Goal: Information Seeking & Learning: Learn about a topic

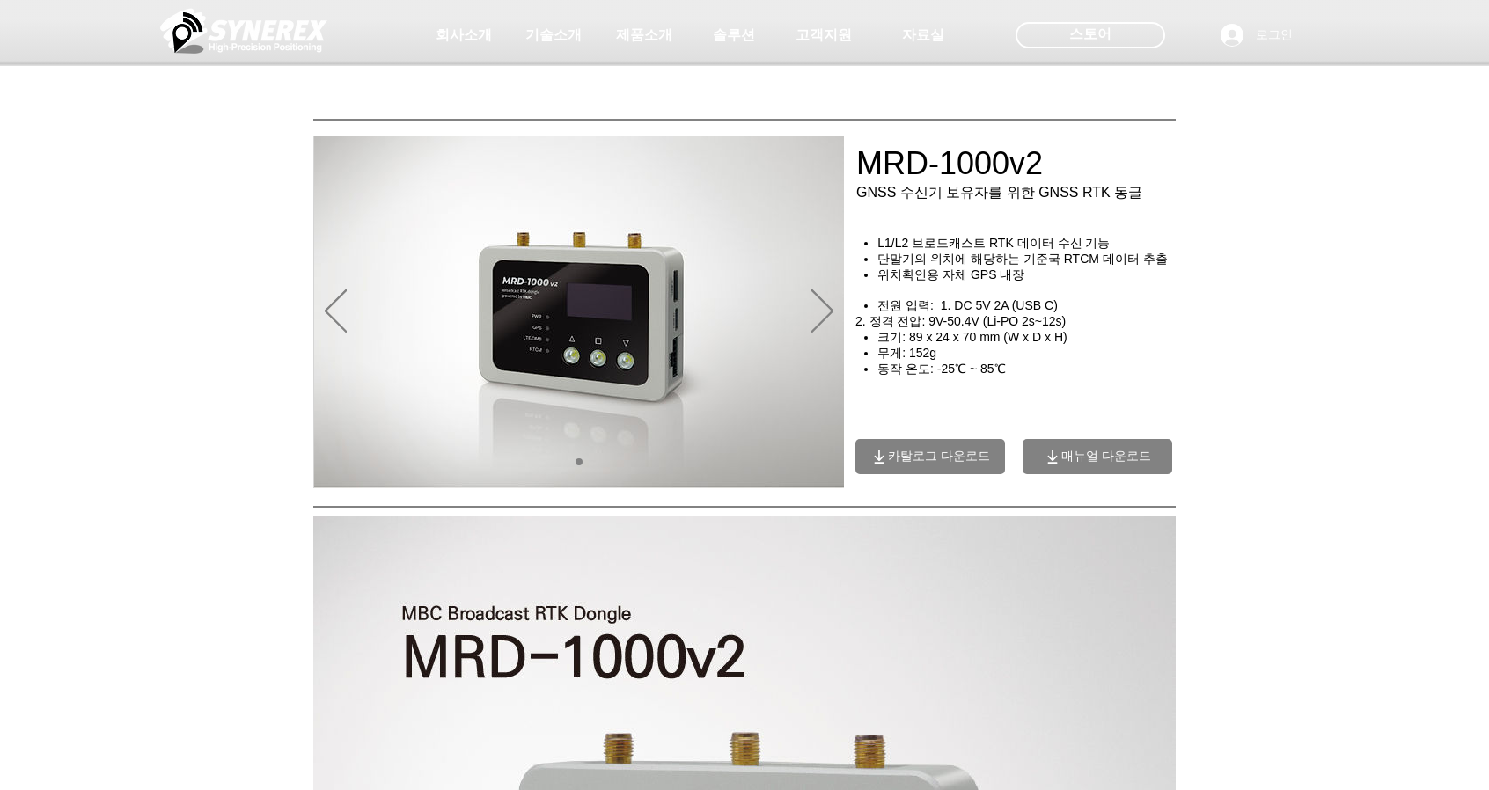
click at [961, 465] on span "카탈로그 다운로드" at bounding box center [939, 457] width 102 height 16
click at [1110, 465] on span "매뉴얼 다운로드" at bounding box center [1106, 457] width 90 height 16
click at [246, 124] on div at bounding box center [744, 130] width 1489 height 260
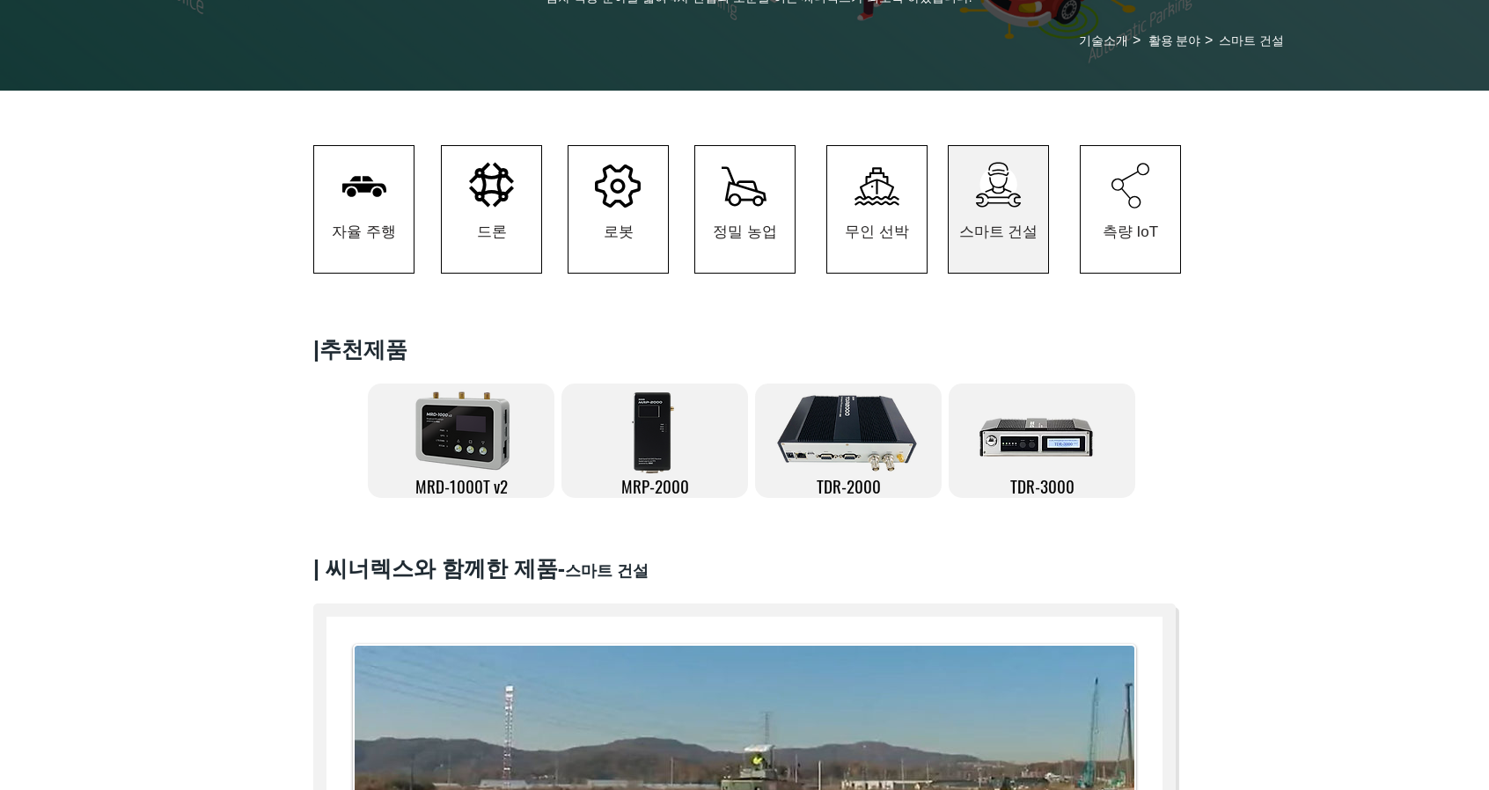
click at [1133, 207] on icon "#comp-kzbikgs33 svg [data-color="1"] {fill: #000000;}" at bounding box center [1130, 186] width 38 height 46
click at [1132, 235] on span "측량 IoT" at bounding box center [1130, 232] width 55 height 20
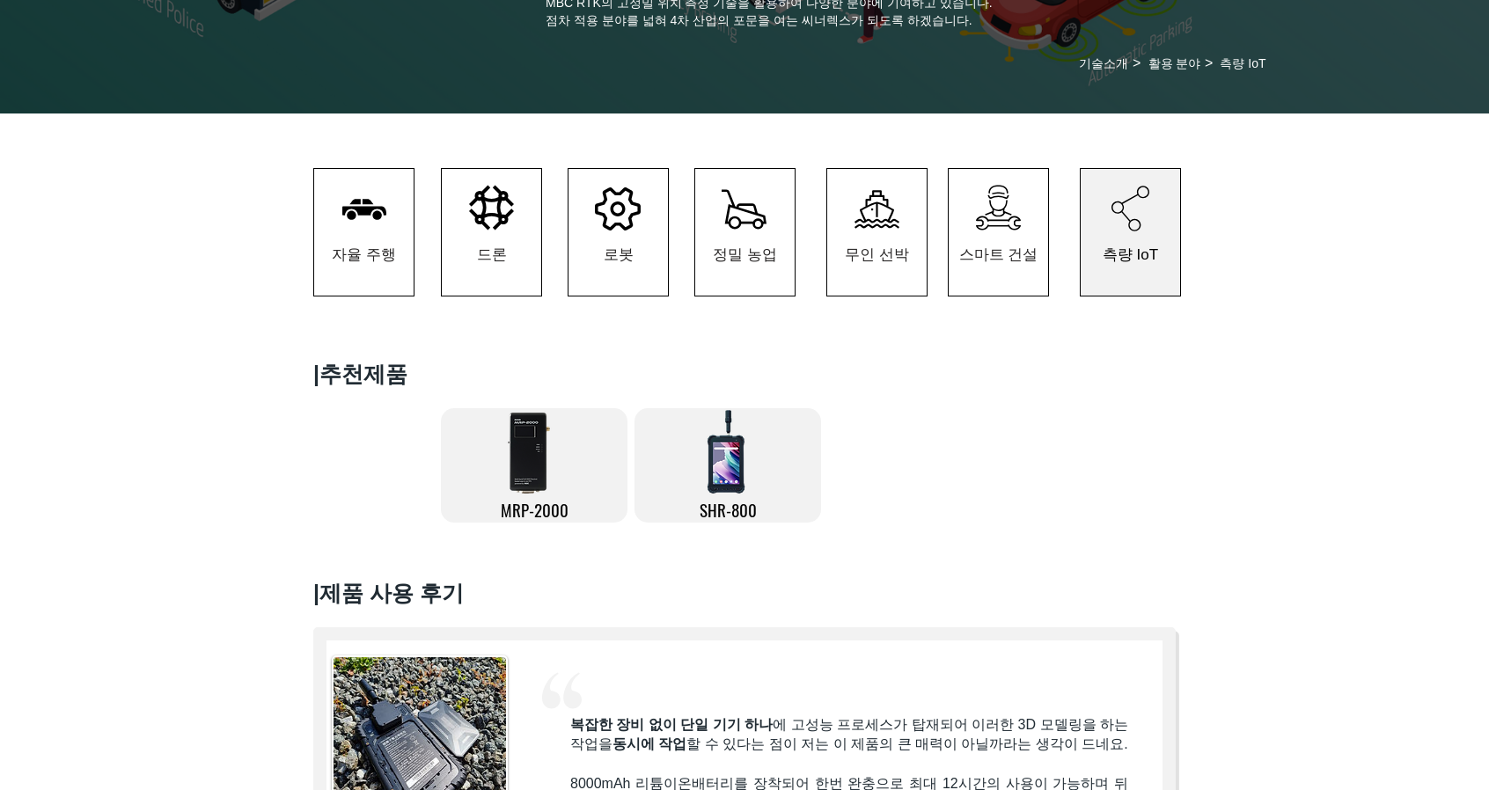
scroll to position [264, 0]
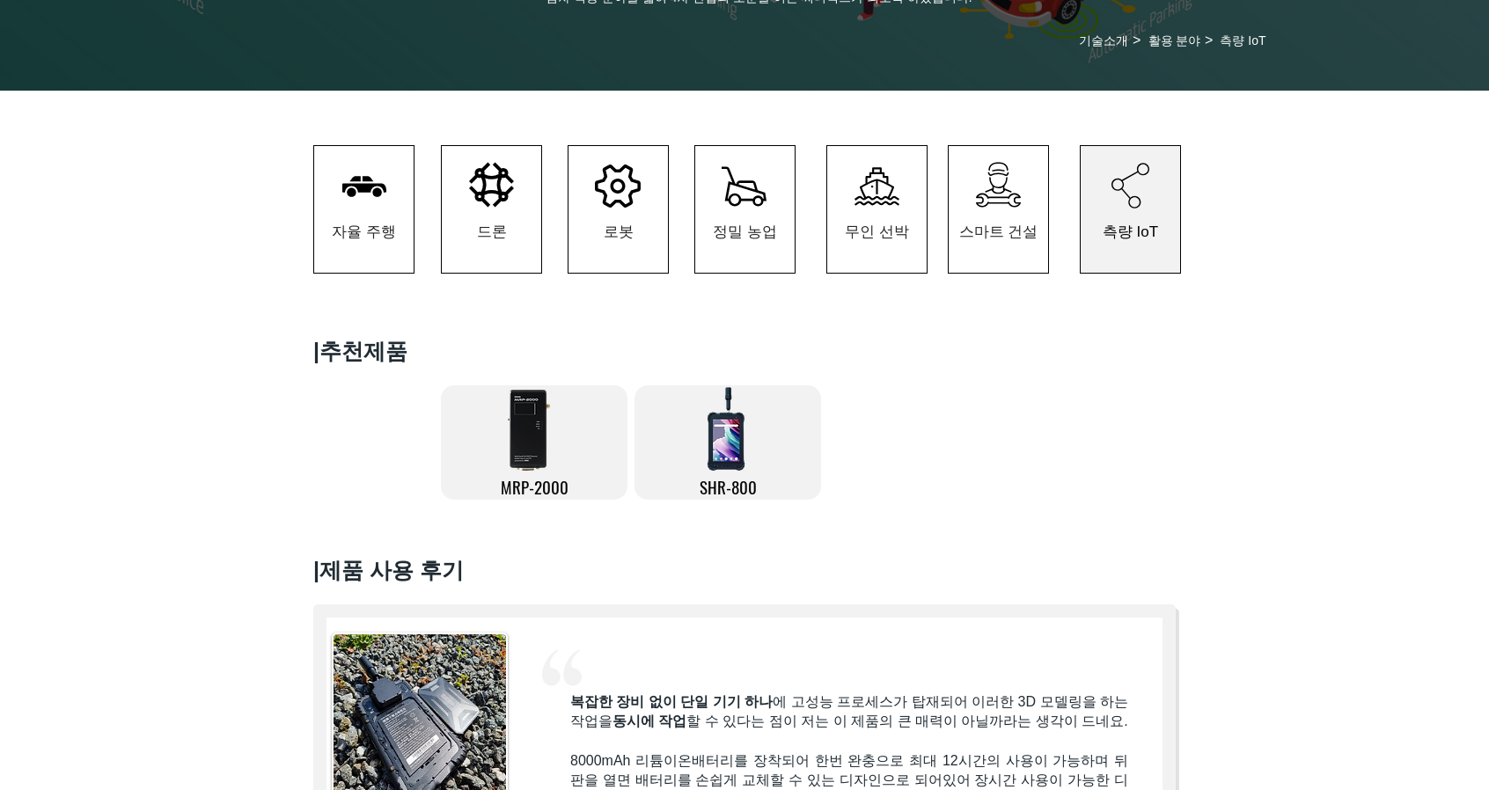
click at [530, 450] on img at bounding box center [531, 429] width 55 height 88
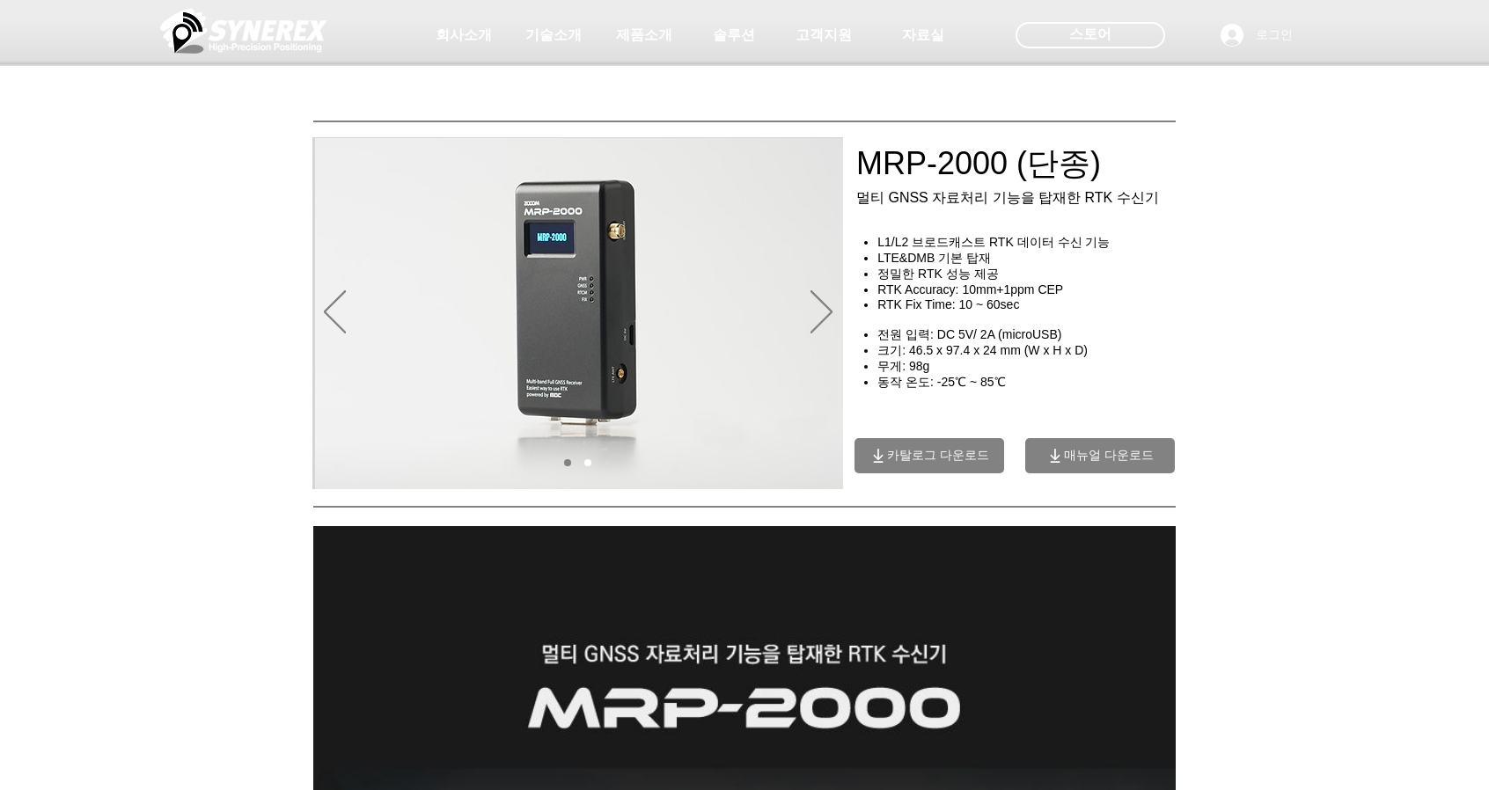
scroll to position [264, 0]
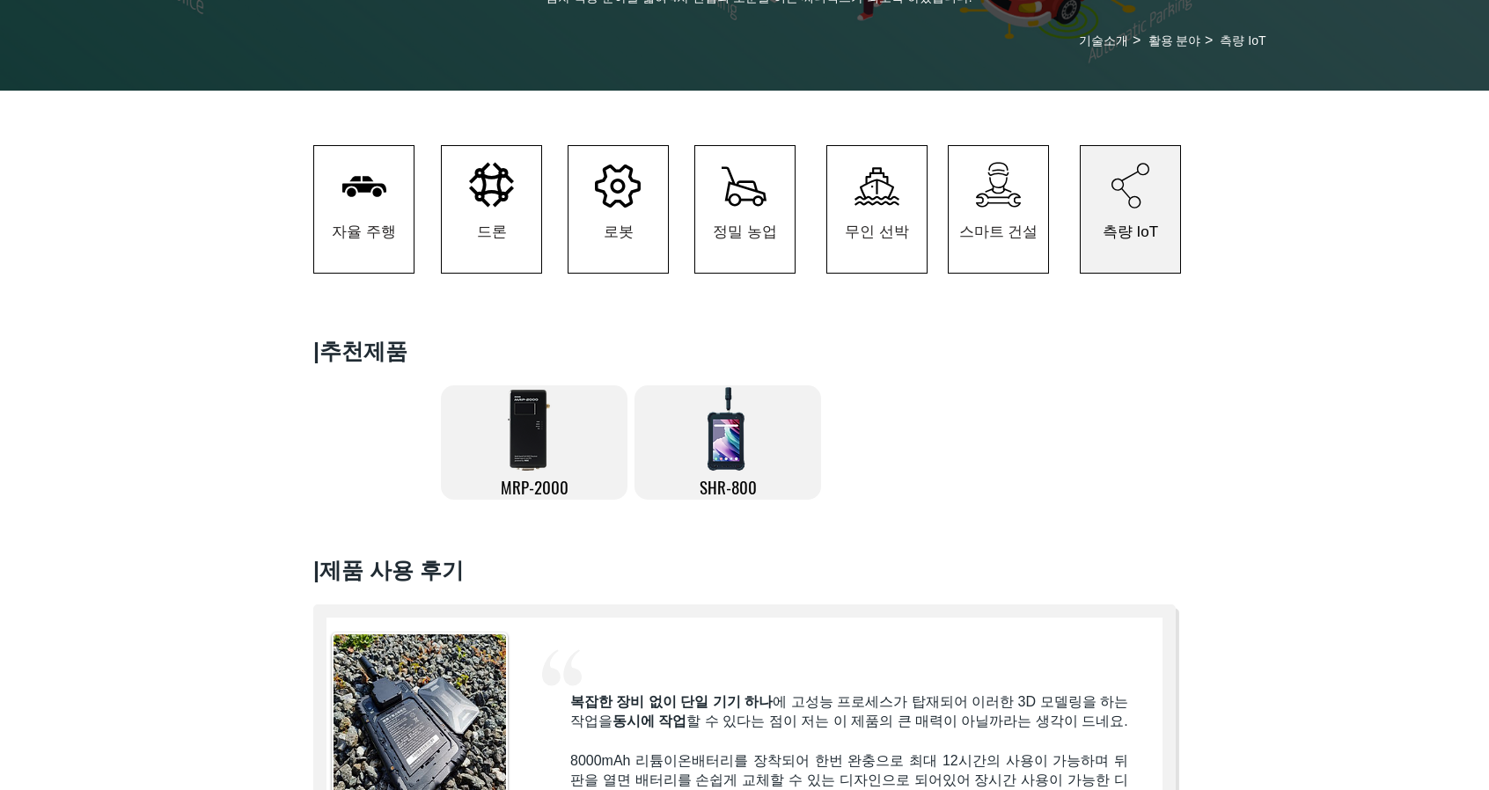
click at [730, 440] on img at bounding box center [727, 429] width 44 height 88
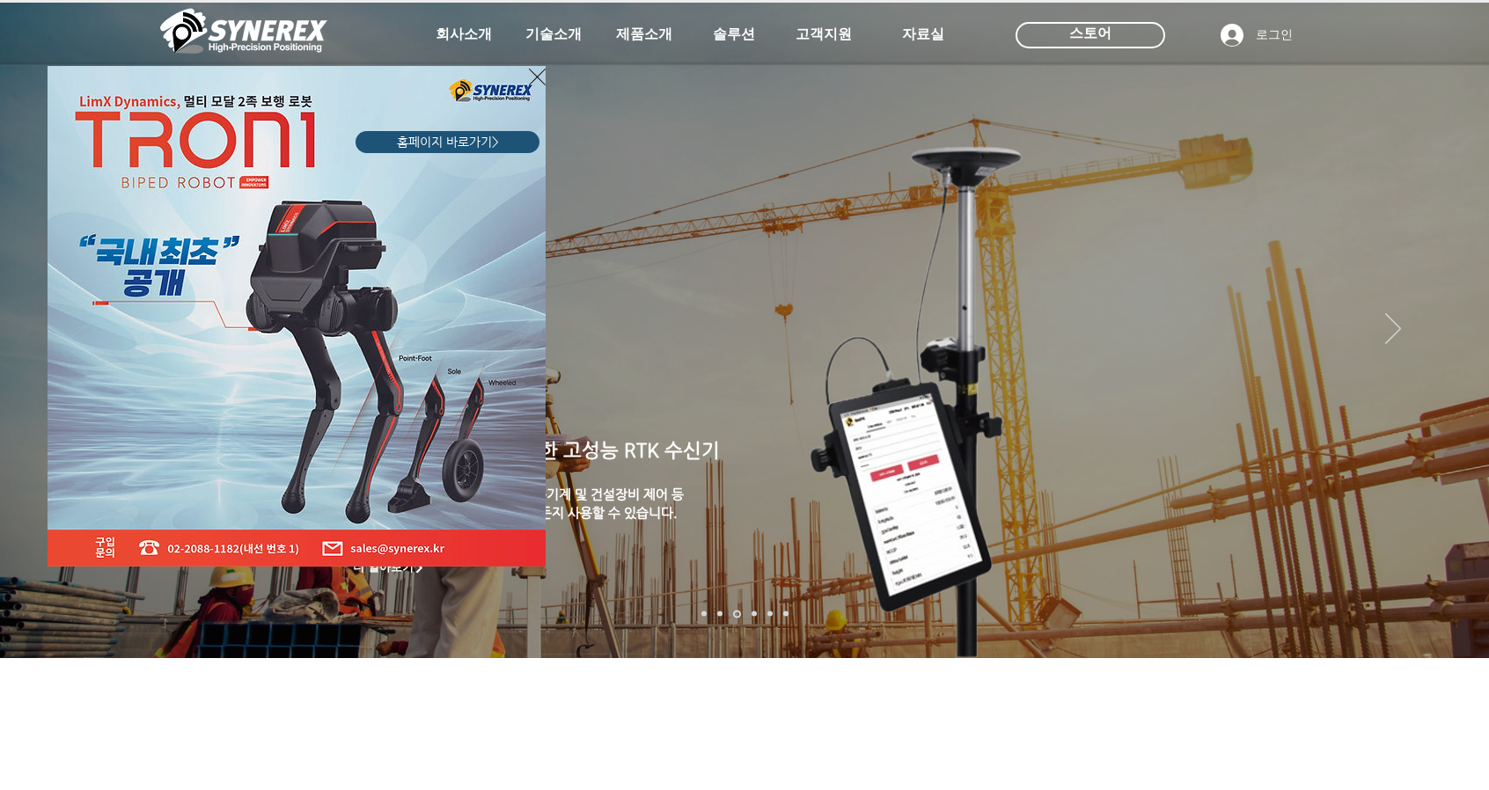
click at [537, 75] on icon "사이트로 돌아가기" at bounding box center [537, 77] width 17 height 22
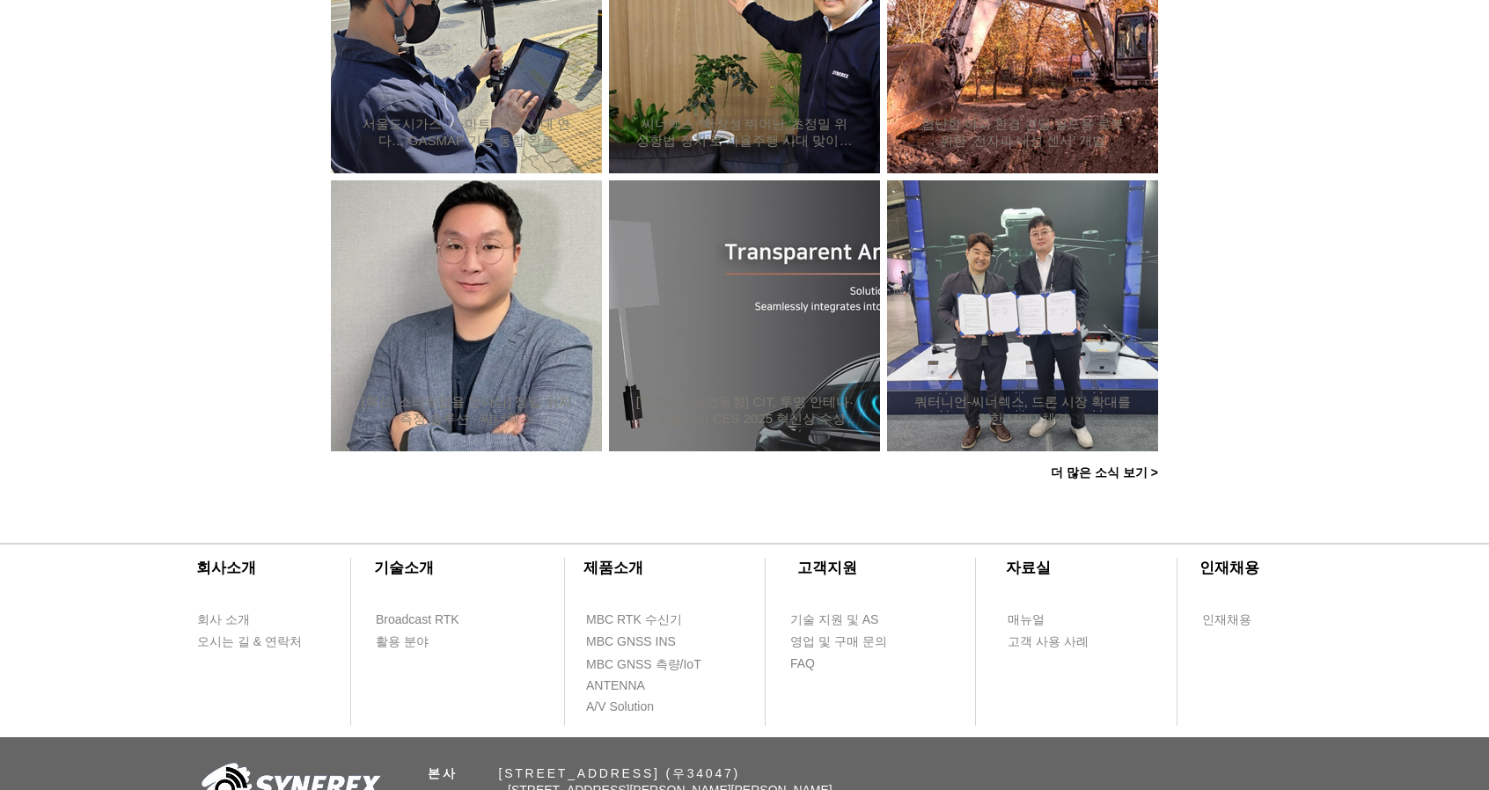
scroll to position [1584, 0]
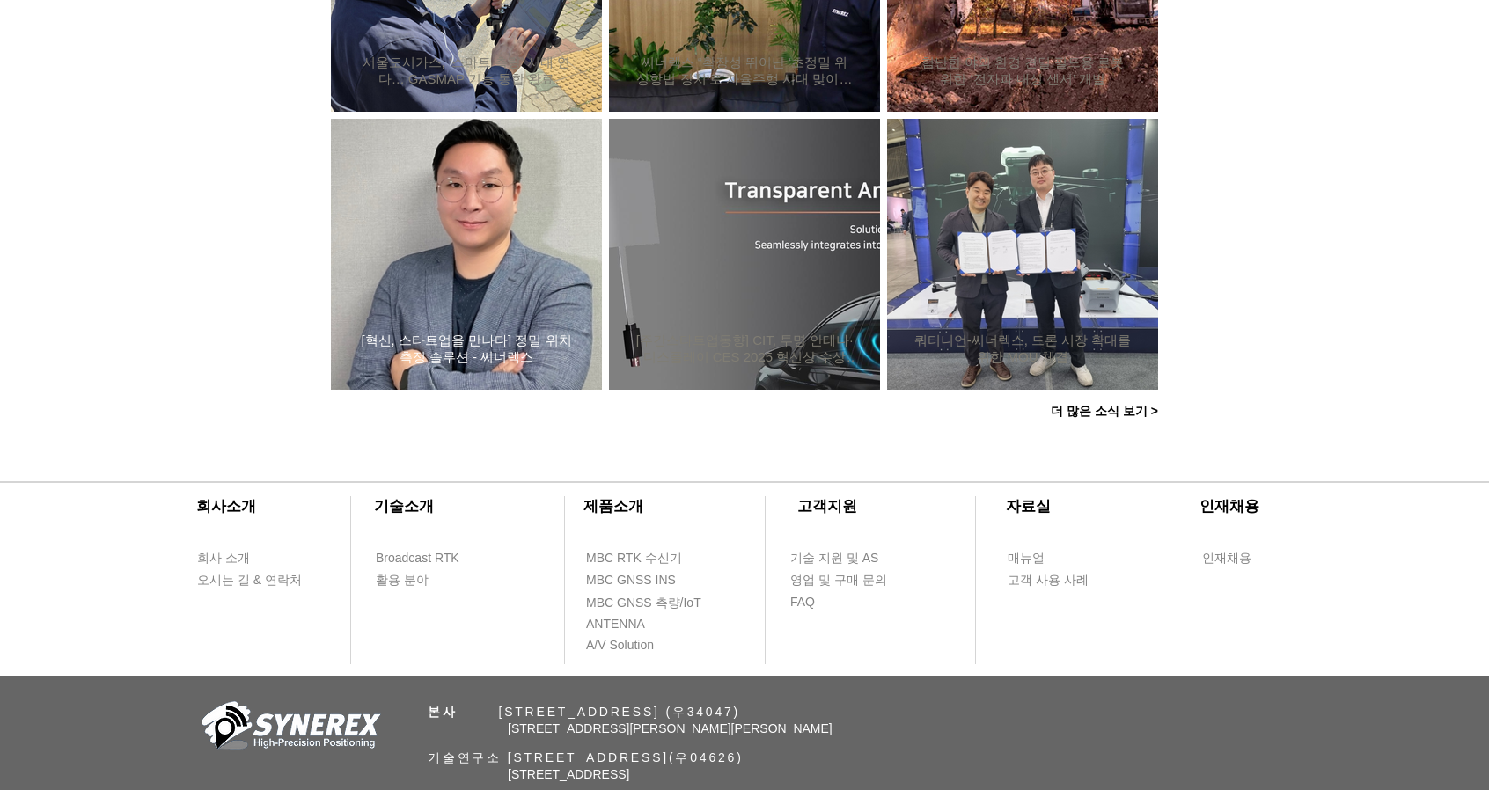
click at [494, 339] on h2 "[혁신, 스타트업을 만나다] 정밀 위치측정 솔루션 - 씨너렉스" at bounding box center [466, 349] width 218 height 33
click at [512, 348] on h2 "[혁신, 스타트업을 만나다] 정밀 위치측정 솔루션 - 씨너렉스" at bounding box center [466, 349] width 218 height 33
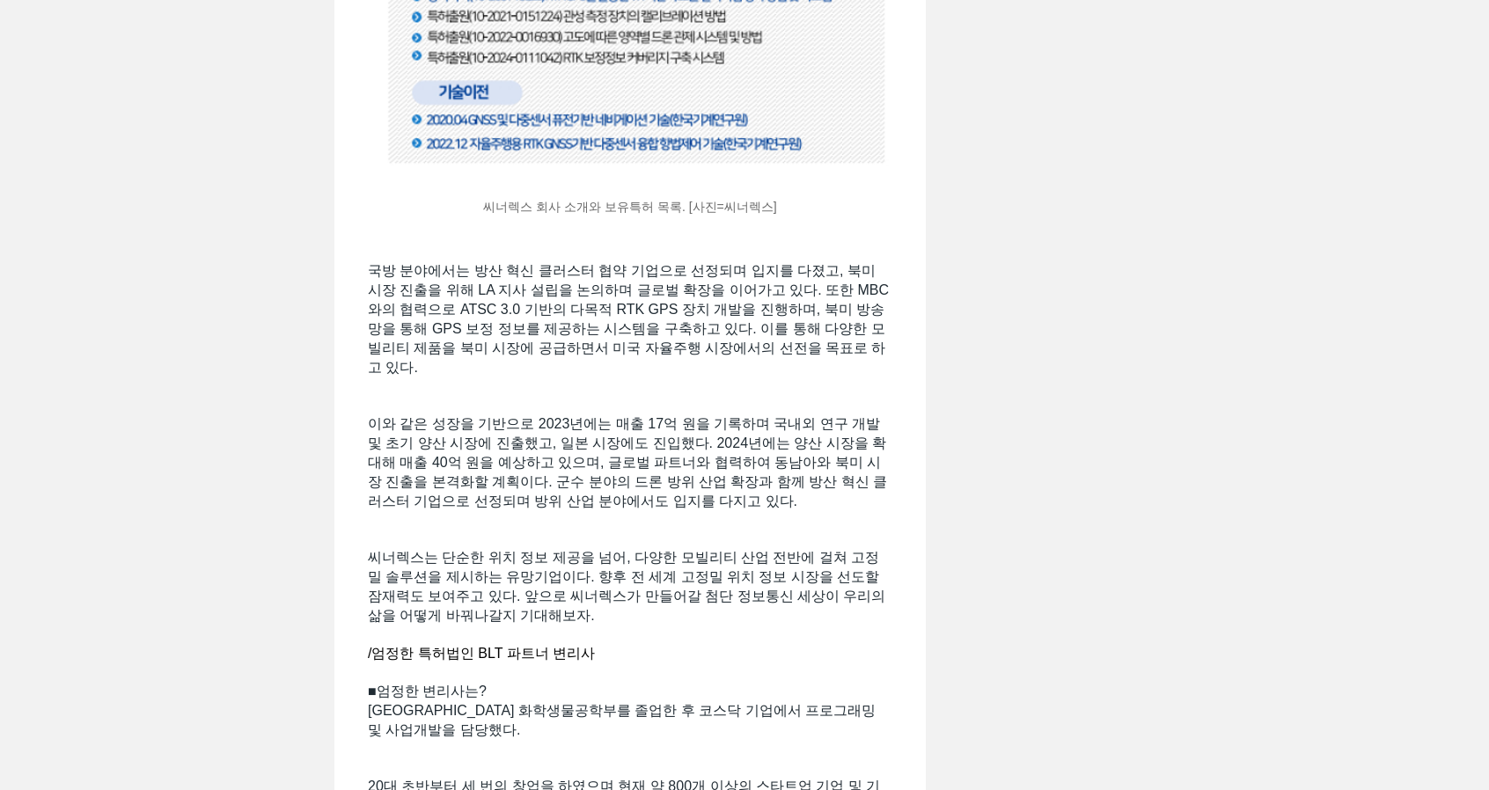
scroll to position [3344, 0]
drag, startPoint x: 392, startPoint y: 257, endPoint x: 773, endPoint y: 266, distance: 380.2
click at [773, 266] on span "국방 분야에서는 방산 혁신 클러스터 협약 기업으로 선정되며 입지를 다졌고, 북미 시장 진출을 위해 LA 지사 설립을 논의하며 글로벌 확장을 이…" at bounding box center [628, 318] width 521 height 112
click at [801, 338] on span "국방 분야에서는 방산 혁신 클러스터 협약 기업으로 선정되며 입지를 다졌고, 북미 시장 진출을 위해 LA 지사 설립을 논의하며 글로벌 확장을 이…" at bounding box center [628, 318] width 521 height 112
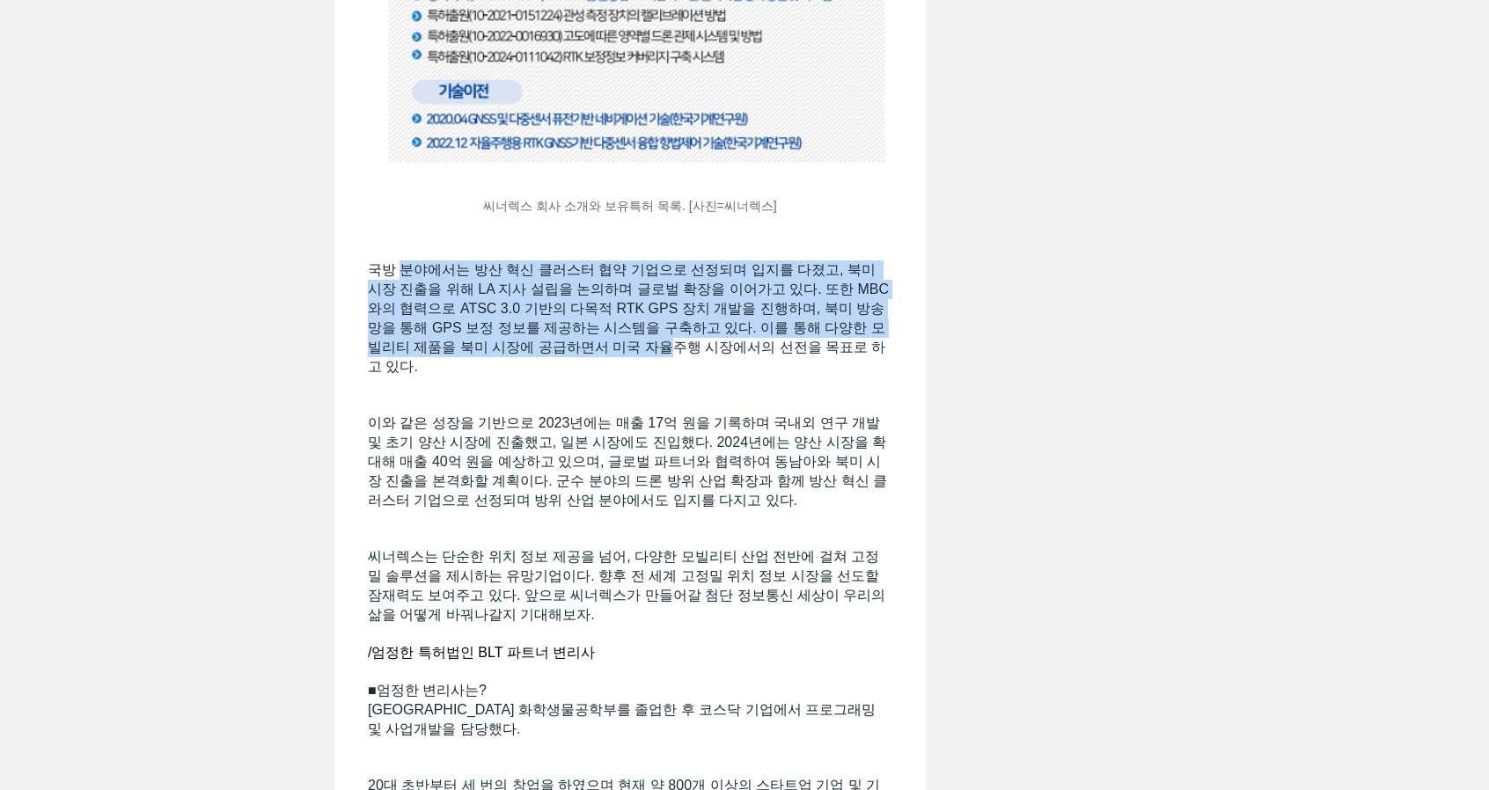
drag, startPoint x: 405, startPoint y: 256, endPoint x: 706, endPoint y: 333, distance: 310.5
click at [706, 332] on span "국방 분야에서는 방산 혁신 클러스터 협약 기업으로 선정되며 입지를 다졌고, 북미 시장 진출을 위해 LA 지사 설립을 논의하며 글로벌 확장을 이…" at bounding box center [628, 318] width 521 height 112
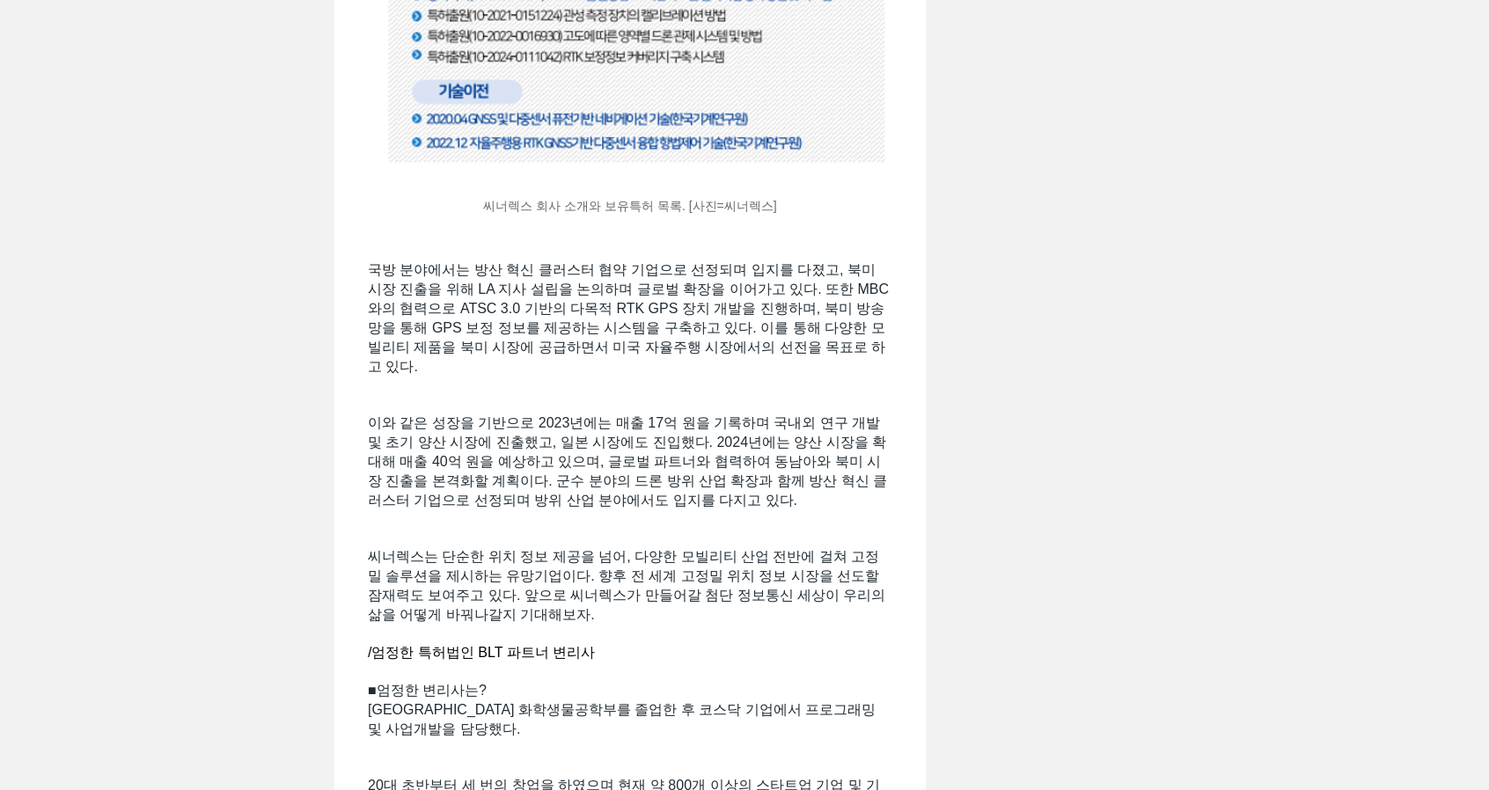
click at [741, 395] on span "main content" at bounding box center [630, 404] width 524 height 18
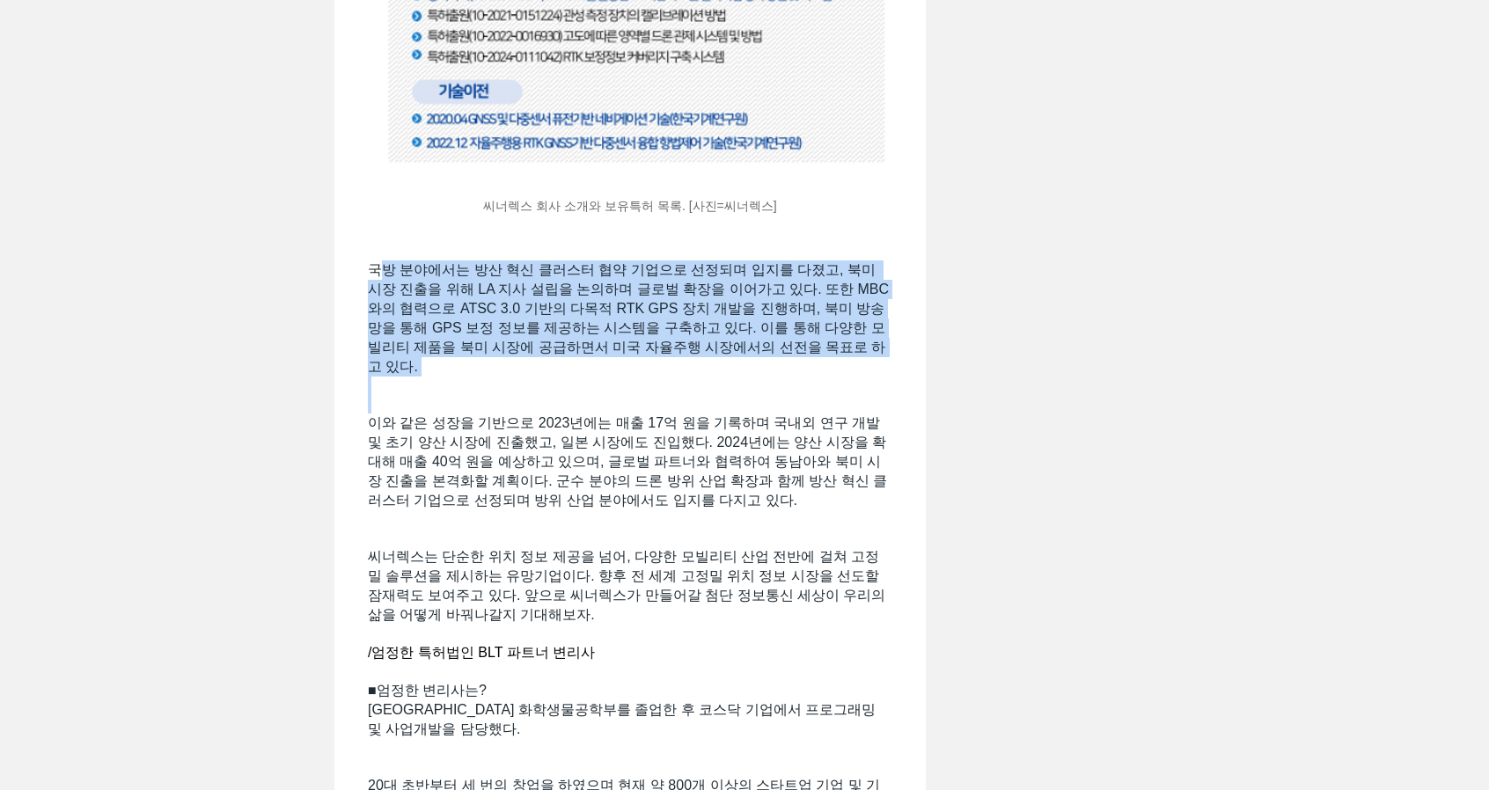
drag, startPoint x: 385, startPoint y: 255, endPoint x: 649, endPoint y: 393, distance: 297.9
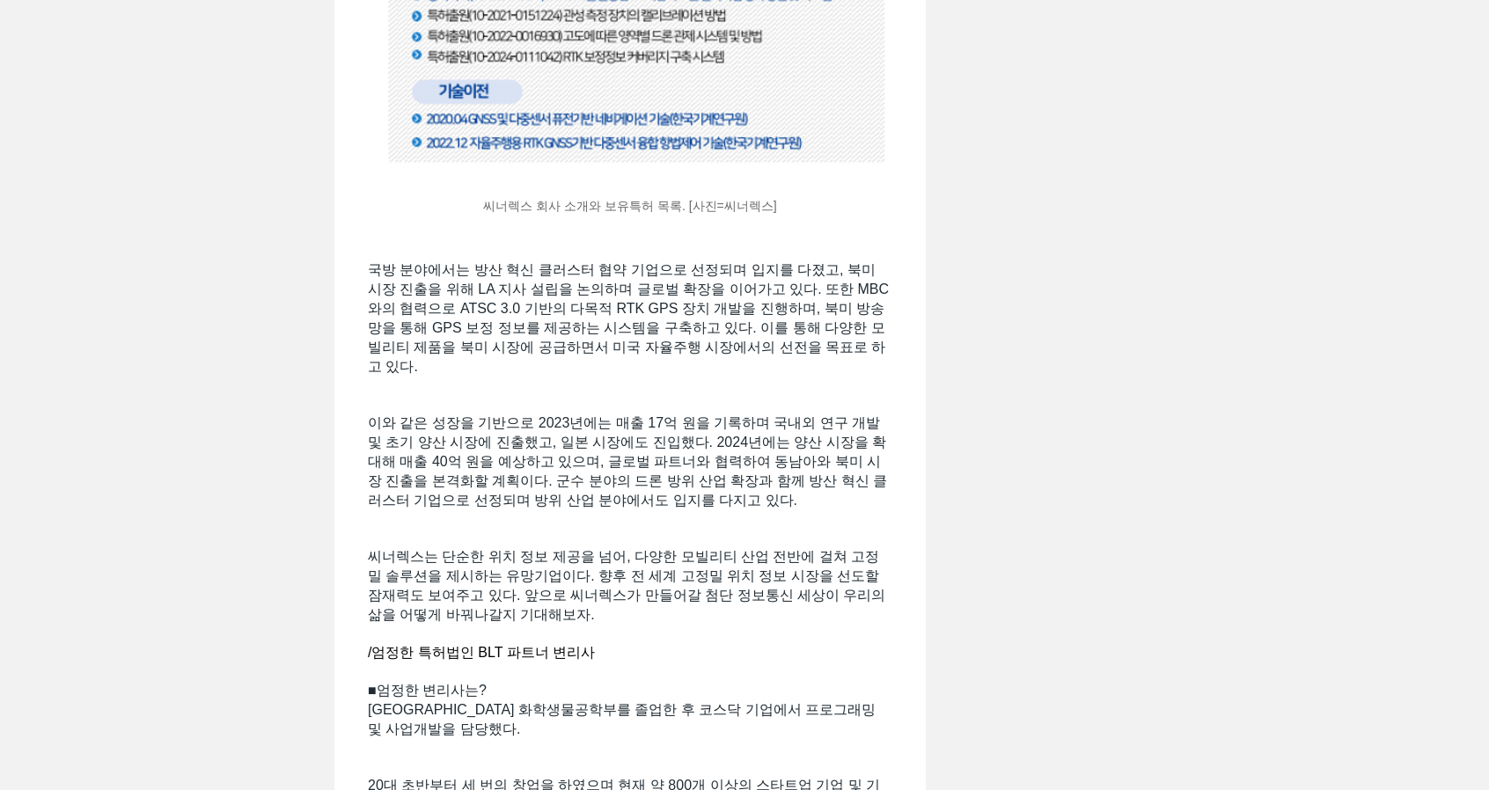
click at [786, 415] on span "이와 같은 성장을 기반으로 2023년에는 매출 17억 원을 기록하며 국내외 연구 개발 및 초기 양산 시장에 진출했고, 일본 시장에도 진입했다.…" at bounding box center [627, 461] width 519 height 92
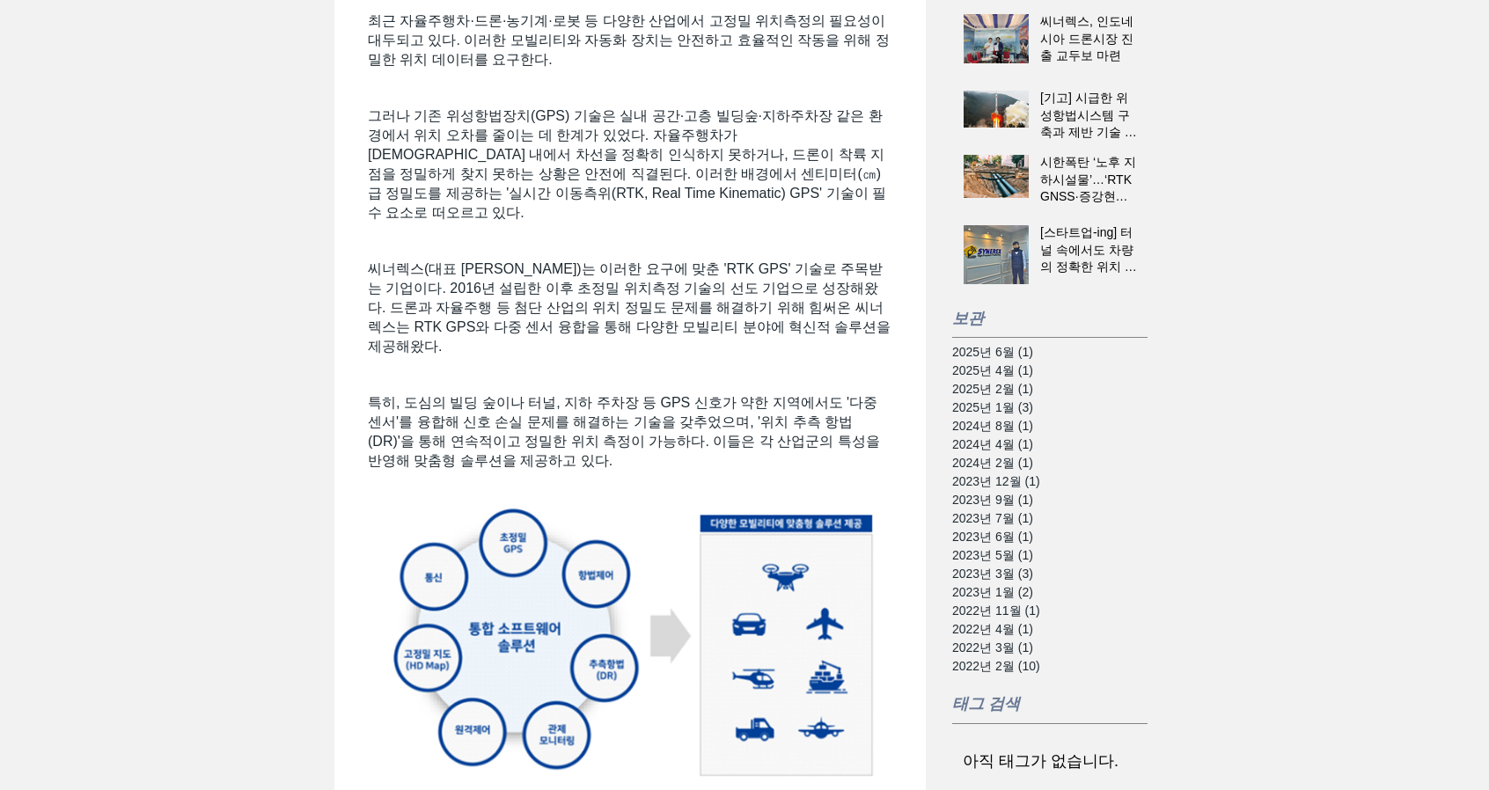
scroll to position [704, 0]
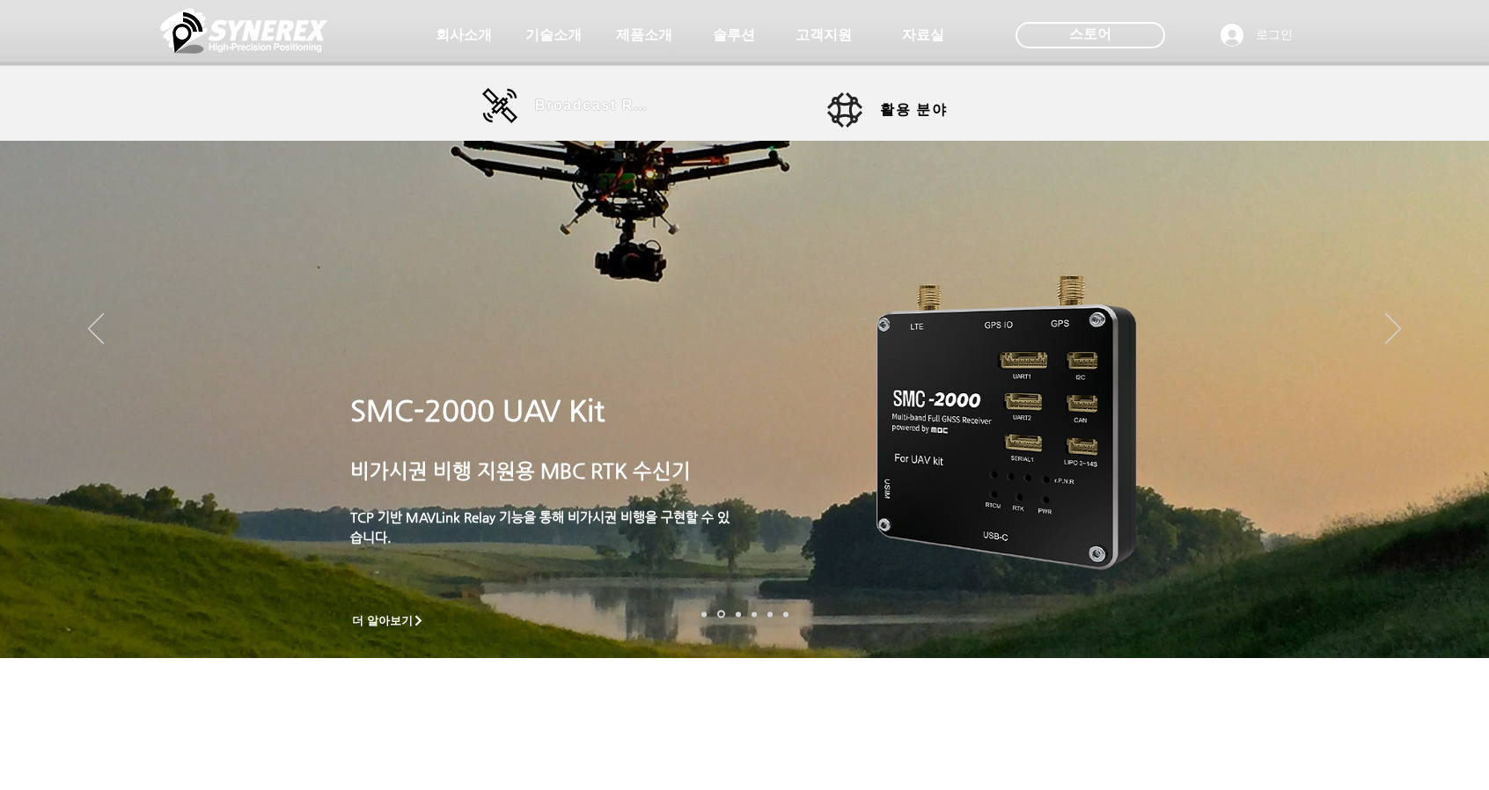
click at [598, 108] on span "Broadcast RTK" at bounding box center [594, 106] width 119 height 16
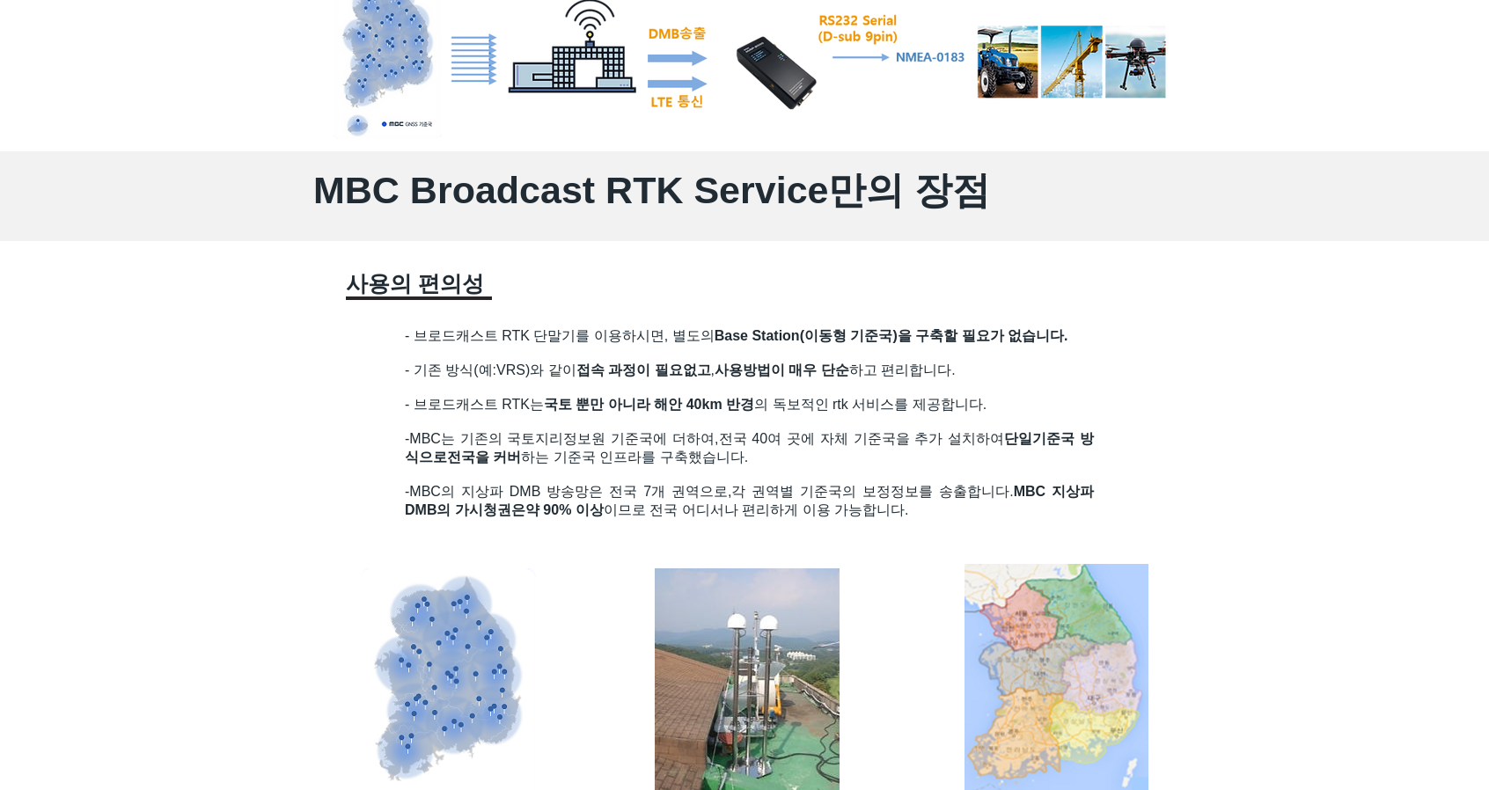
scroll to position [1232, 0]
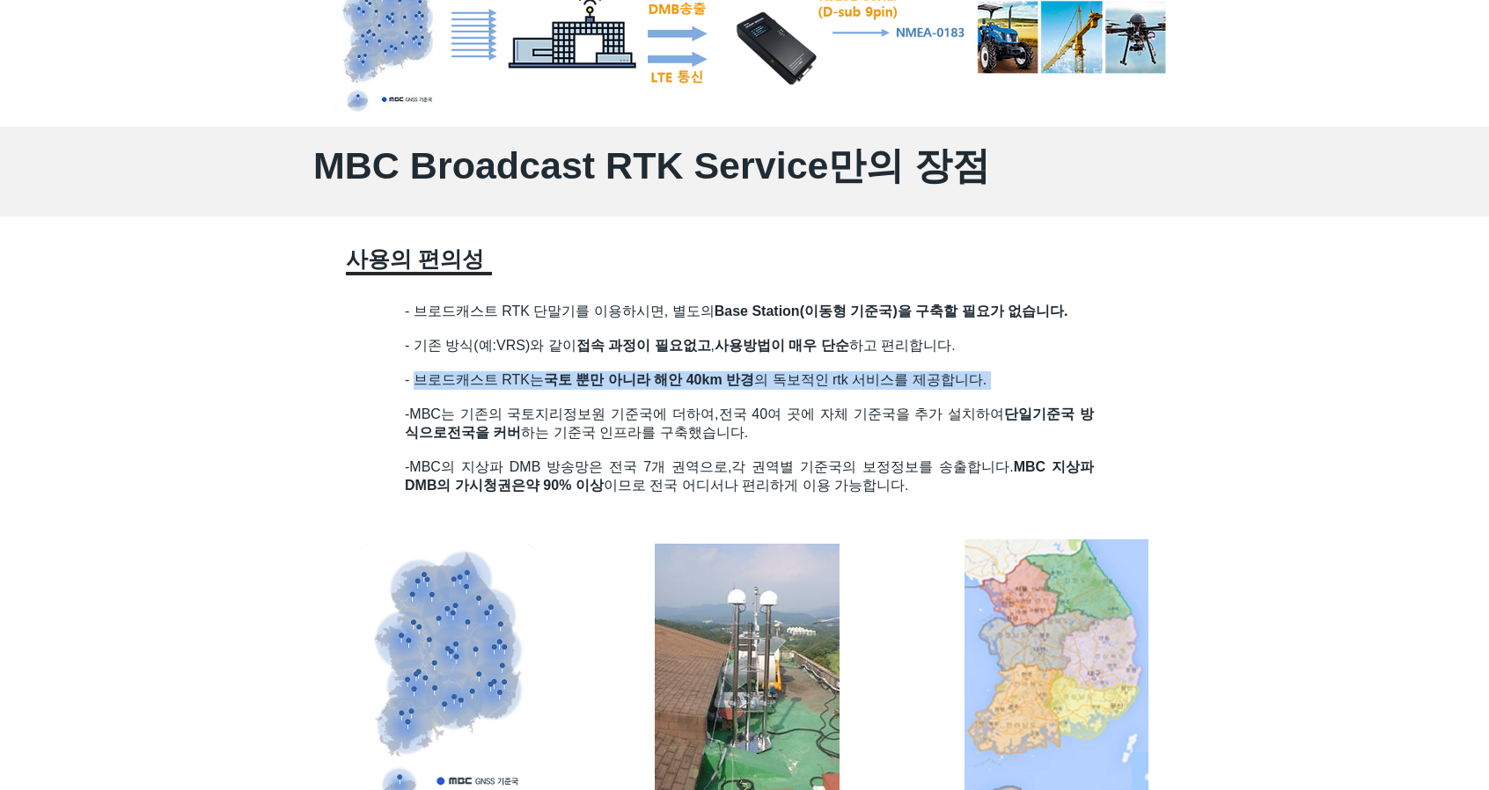
drag, startPoint x: 420, startPoint y: 382, endPoint x: 994, endPoint y: 388, distance: 574.6
click at [919, 387] on span "- 브로드캐스트 RTK는 국토 뿐만 아니라 해안 40km 반경 의 독보적인 rtk 서비스를 제공합니다." at bounding box center [696, 379] width 582 height 15
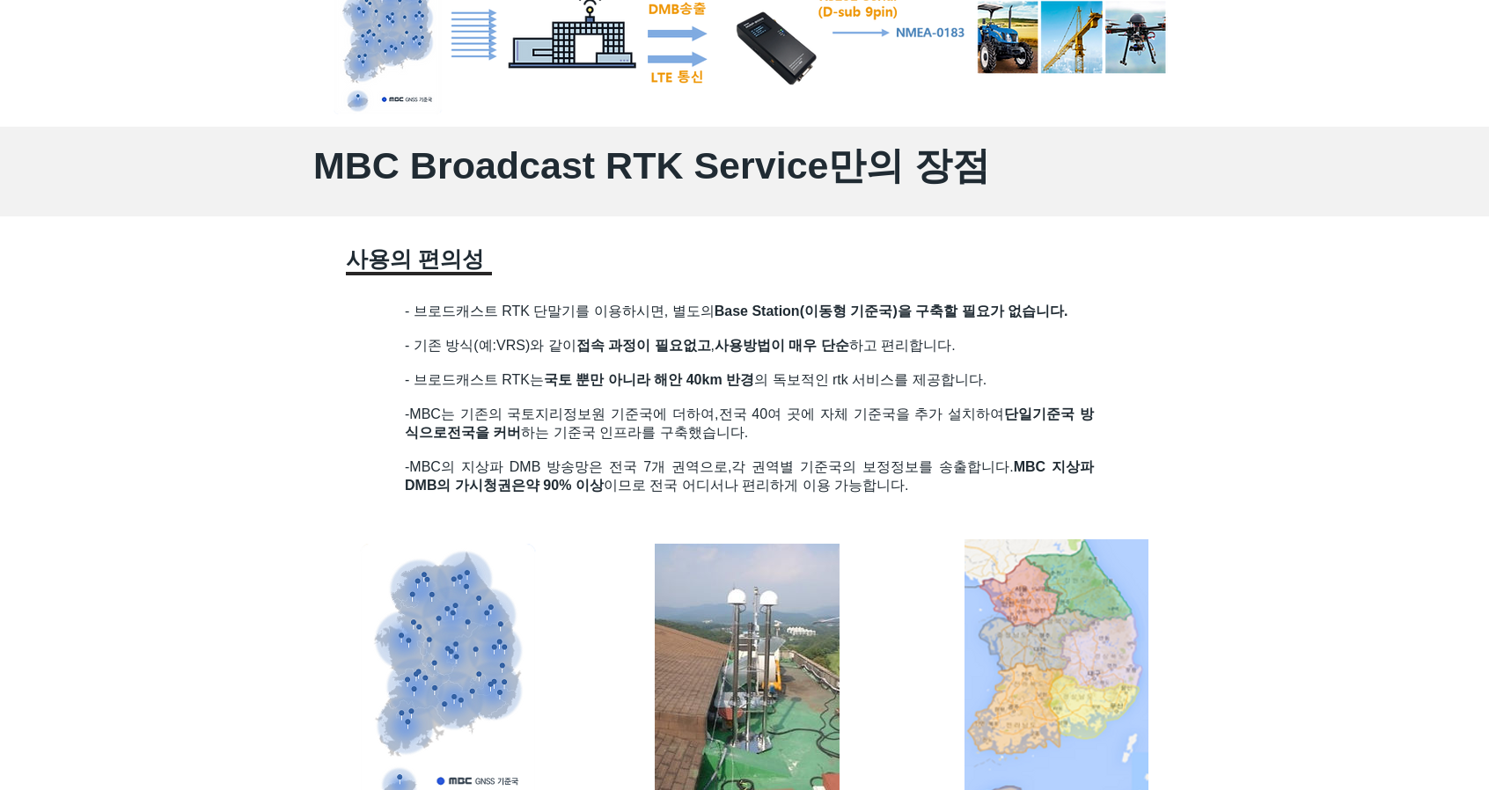
click at [1070, 386] on h2 "- 브로드캐스트 RTK는 국토 뿐만 아니라 해안 40km 반경 의 독보적인 rtk 서비스를 제공합니다." at bounding box center [749, 380] width 689 height 18
drag, startPoint x: 512, startPoint y: 411, endPoint x: 707, endPoint y: 416, distance: 194.5
click at [707, 416] on span "-MBC는 기존의 국토지리정보원 기준국에 더하여," at bounding box center [562, 414] width 314 height 15
click at [806, 426] on span "전국 40여 곳에 자체 기준국을 추가 설치하여 단일기준국 방식으로" at bounding box center [749, 423] width 689 height 33
drag, startPoint x: 648, startPoint y: 420, endPoint x: 938, endPoint y: 421, distance: 290.4
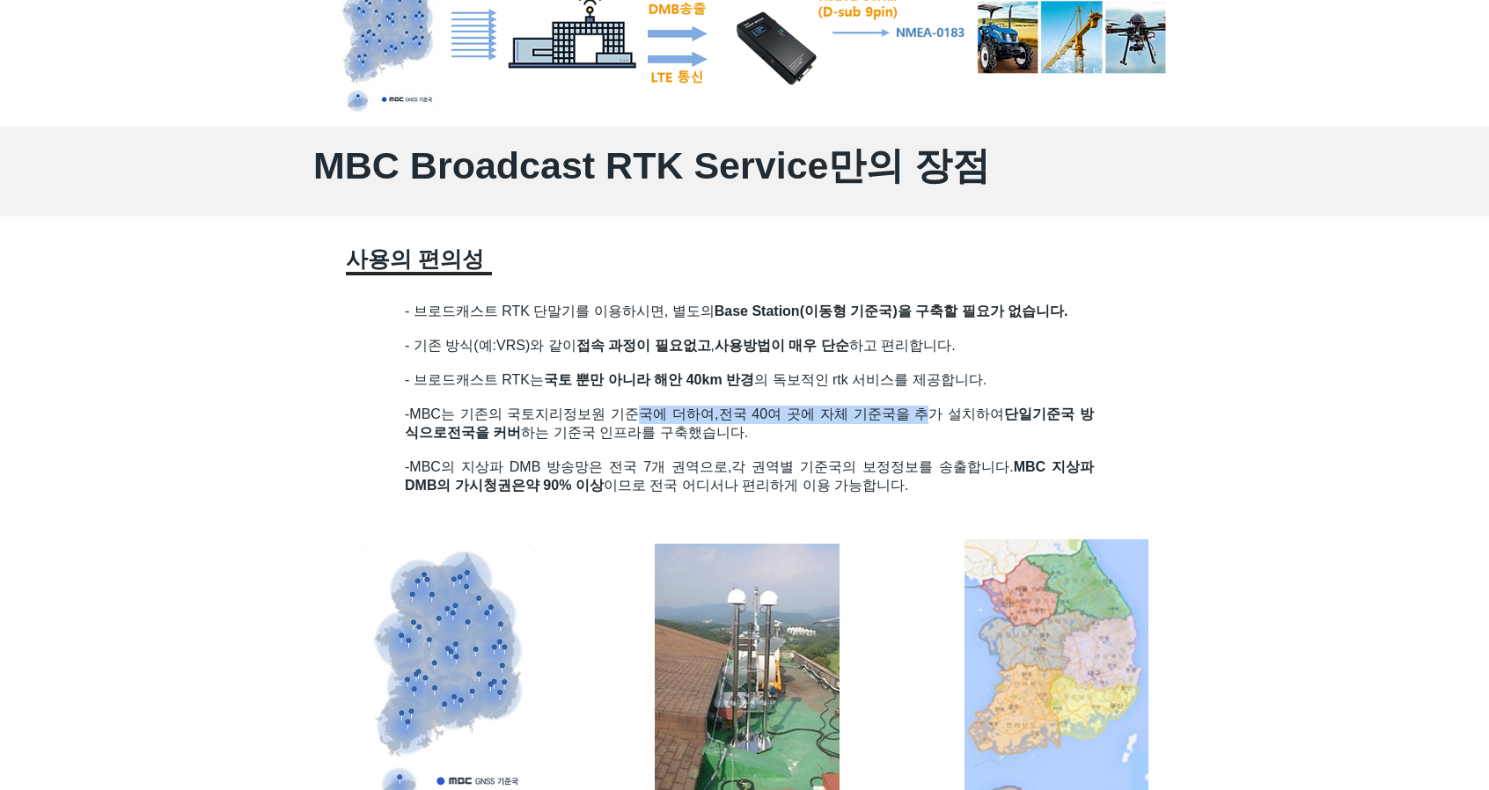
click at [938, 421] on h2 "-MBC는 기존의 국토지리정보원 기준국에 더하여, 전국 40여 곳에 자체 기준국을 추가 설치하여 단일기준국 방식으로 전국을 커버 하는 기준국 …" at bounding box center [749, 424] width 689 height 37
click at [1088, 429] on span "단일기준국 방식으로" at bounding box center [749, 423] width 689 height 33
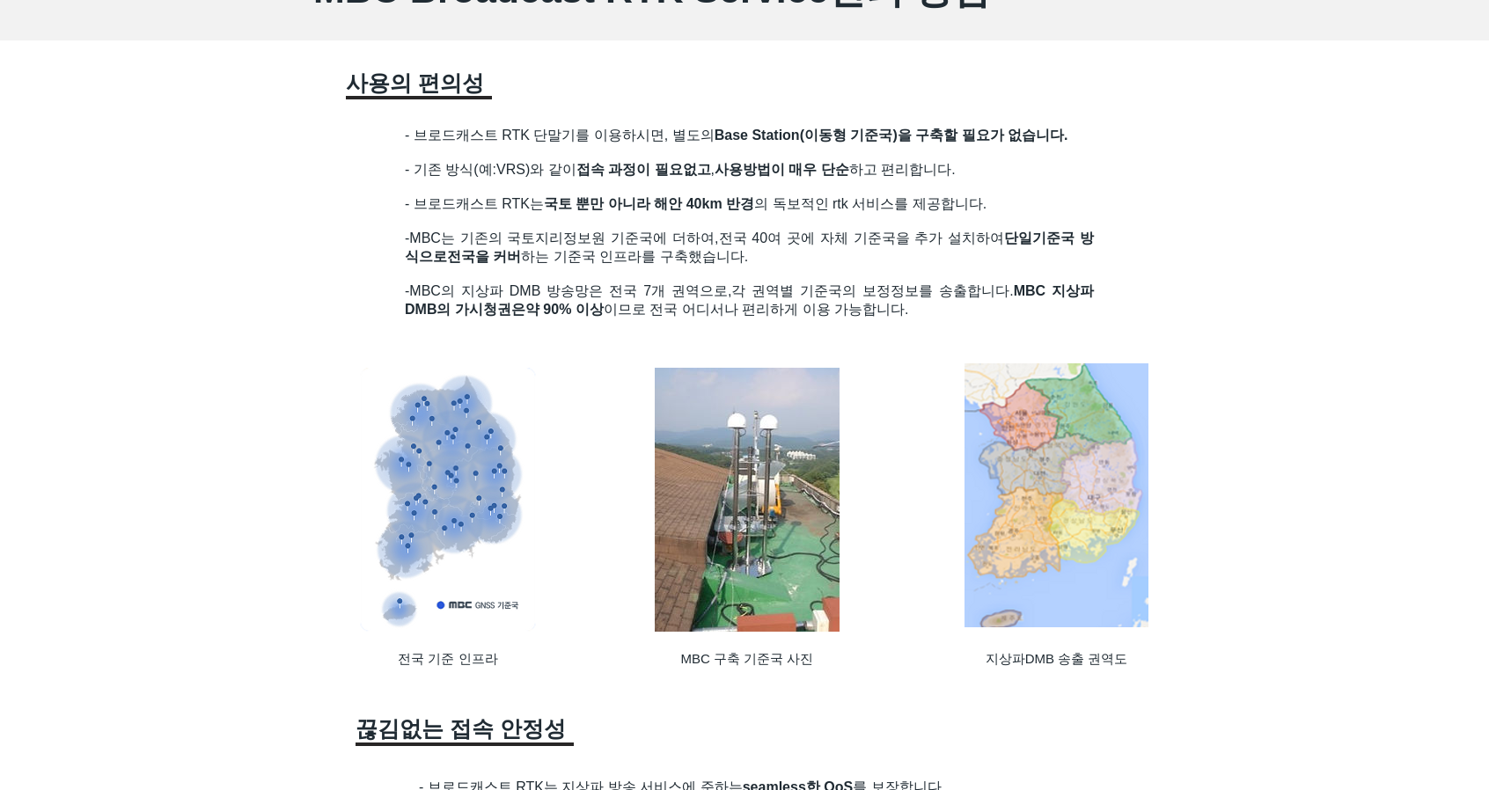
click at [1116, 448] on img at bounding box center [1056, 495] width 184 height 264
click at [1051, 665] on span "지상파DMB 송출 권역도" at bounding box center [1057, 658] width 143 height 15
click at [1118, 663] on span "지상파DMB 송출 권역도" at bounding box center [1057, 658] width 143 height 15
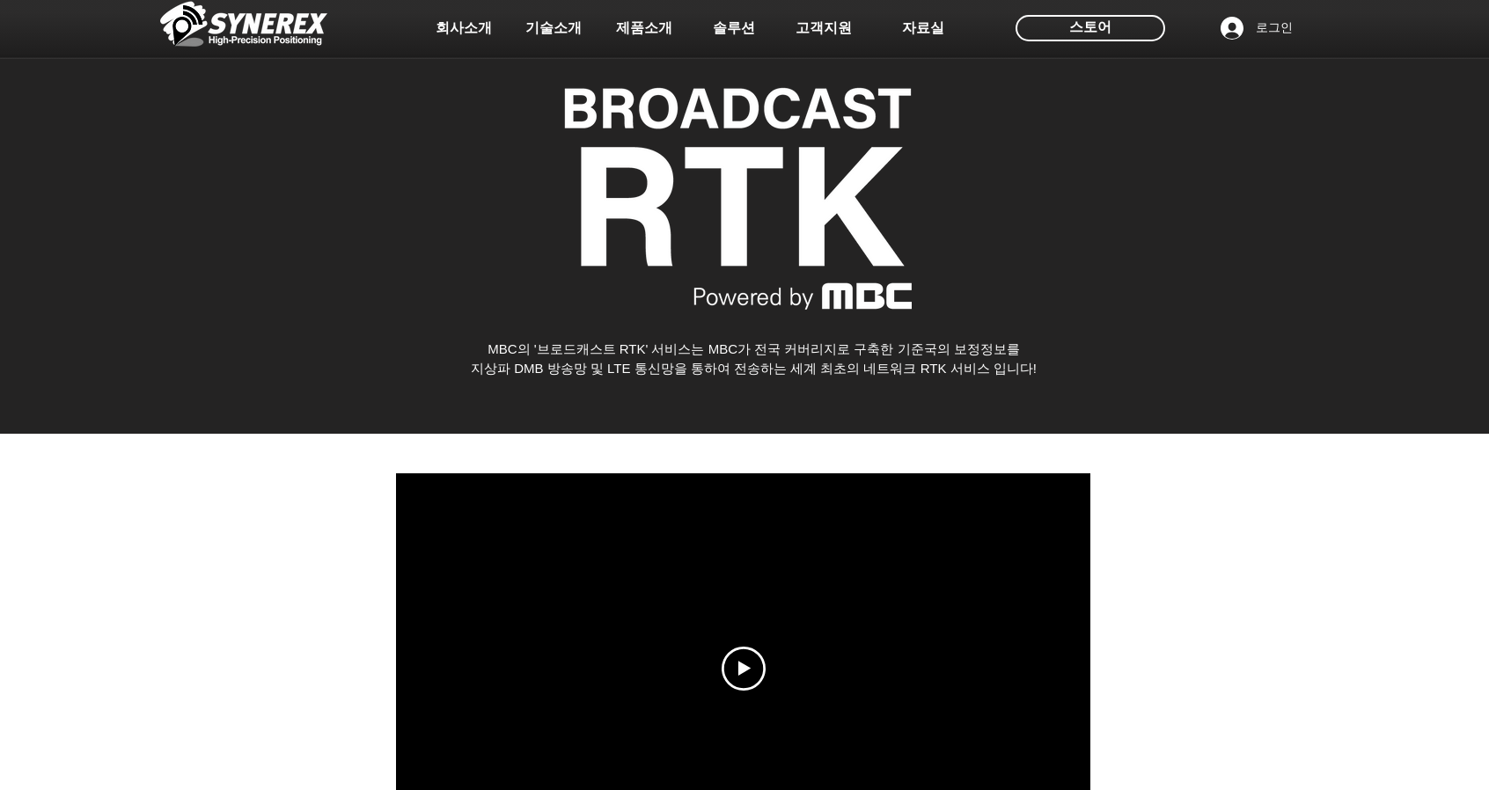
scroll to position [0, 0]
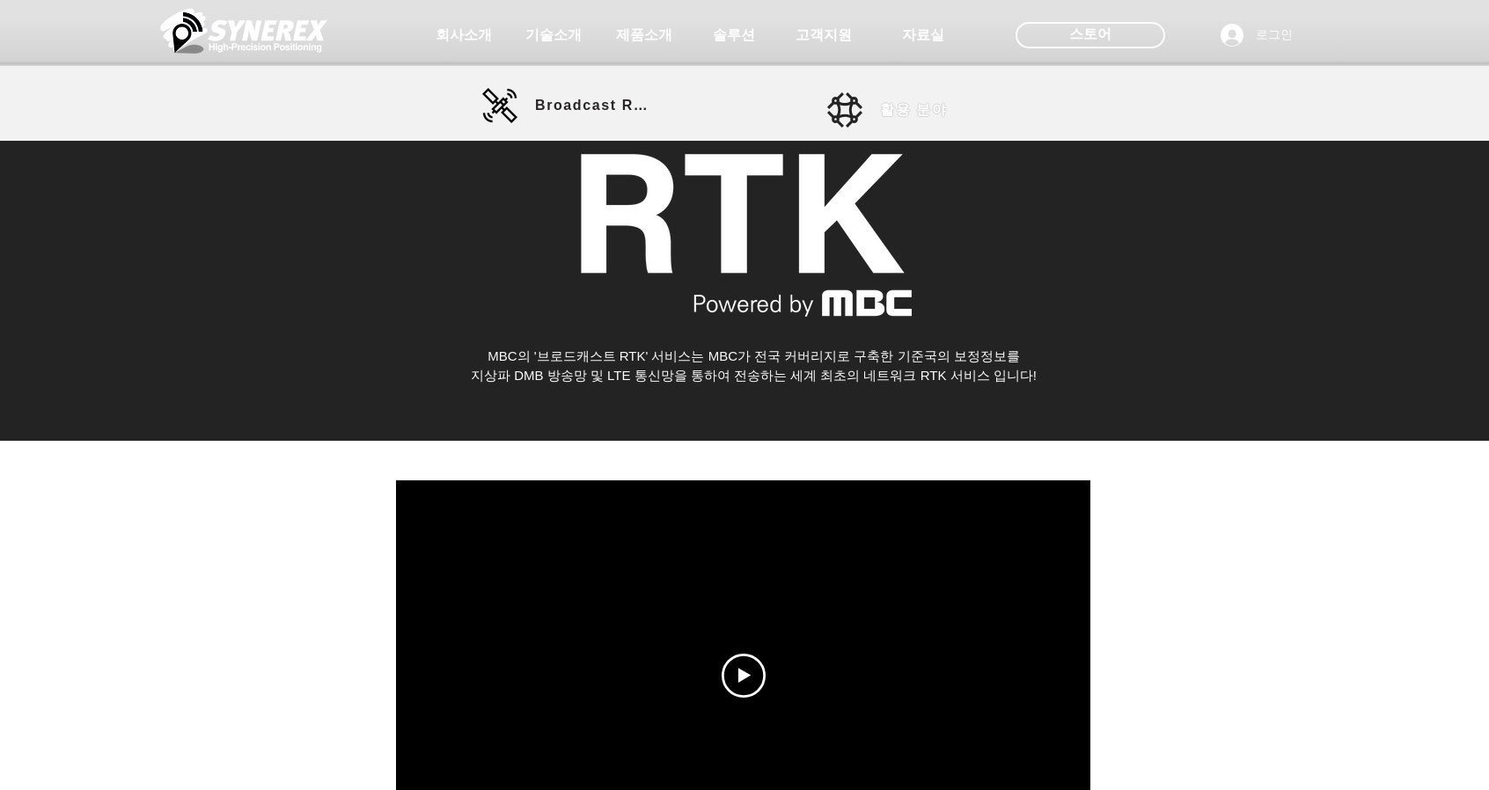
click at [907, 110] on span "활용 분야" at bounding box center [913, 110] width 67 height 18
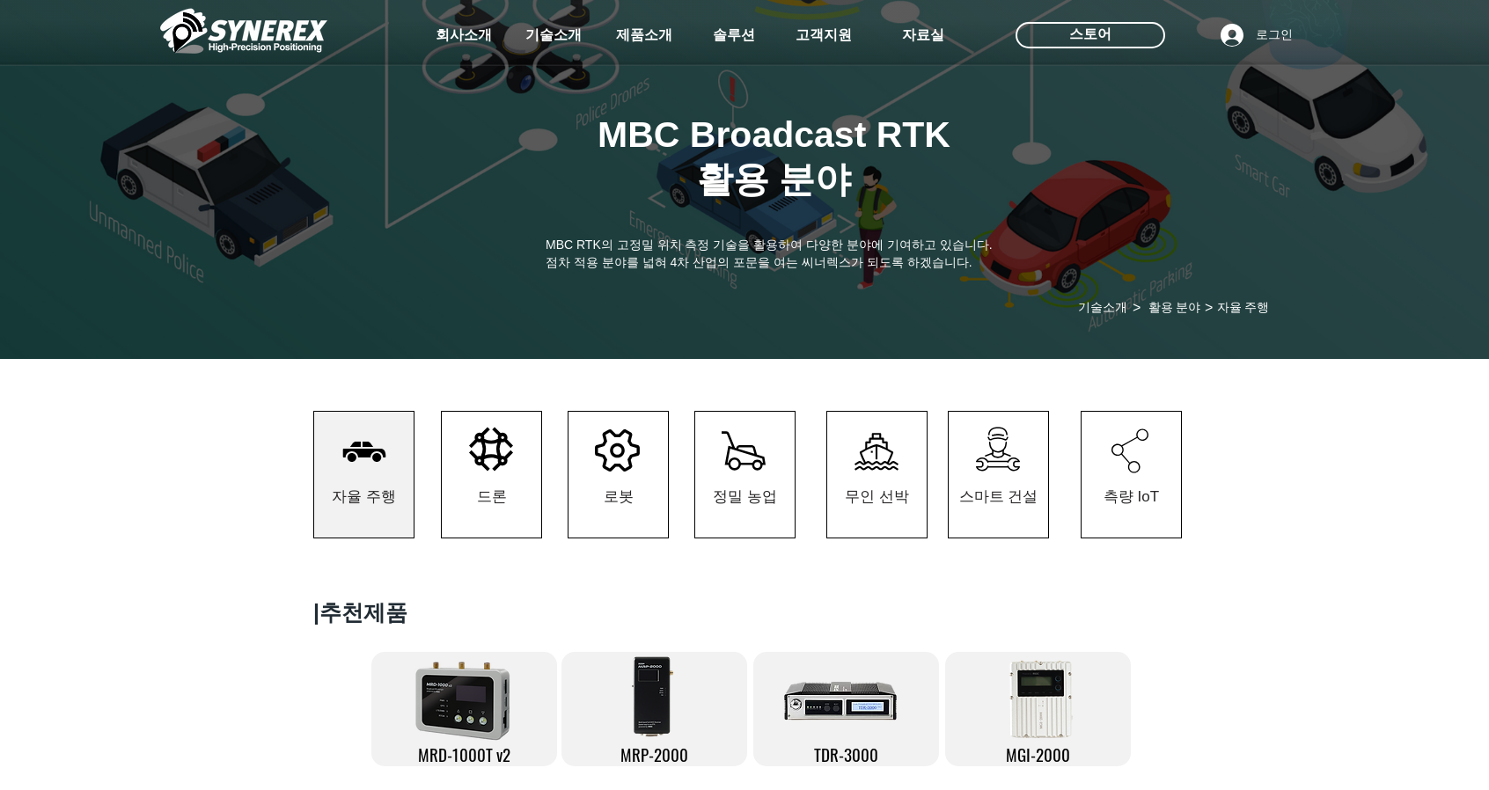
scroll to position [352, 0]
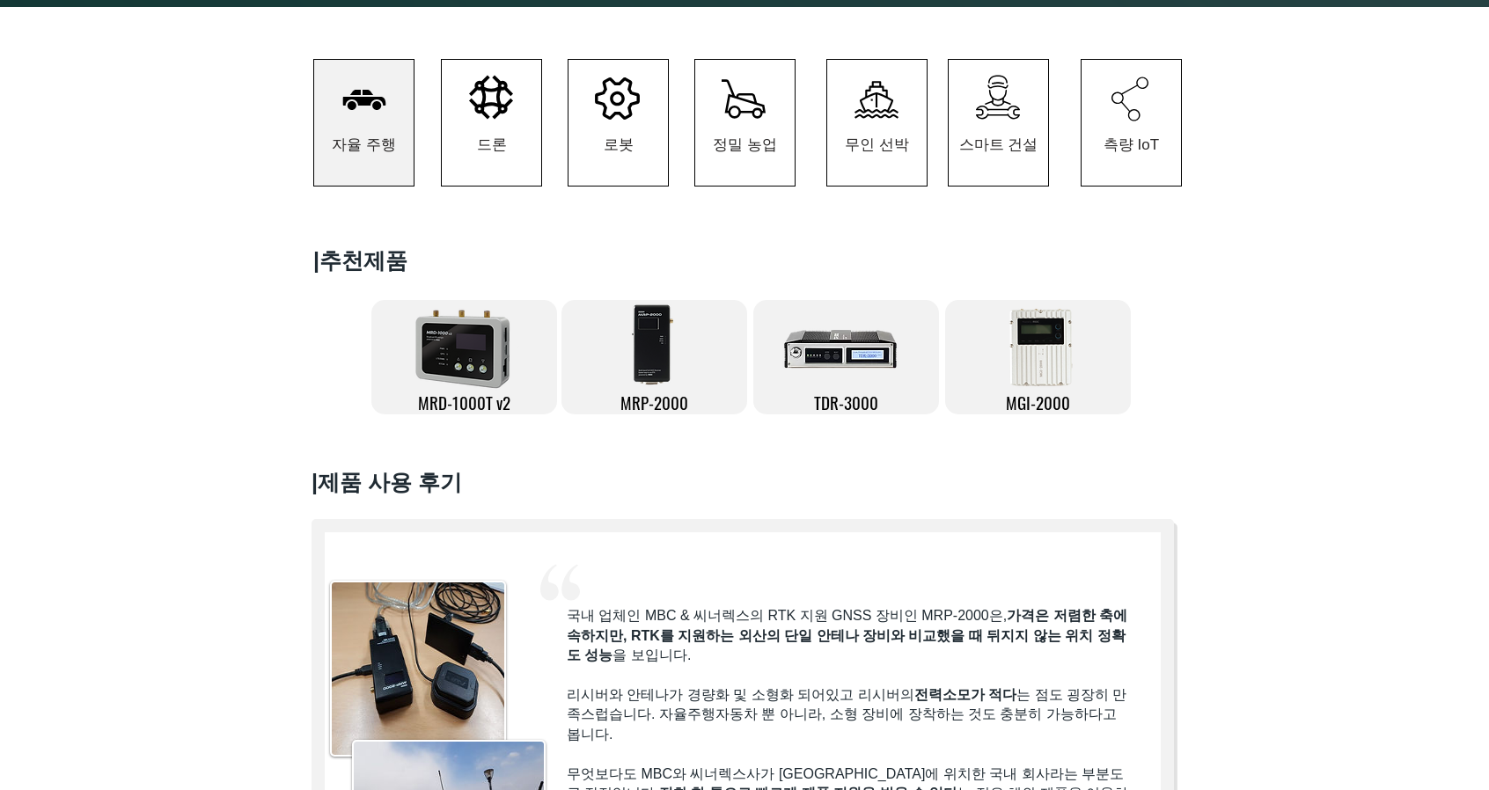
click at [1053, 367] on img at bounding box center [1040, 349] width 80 height 88
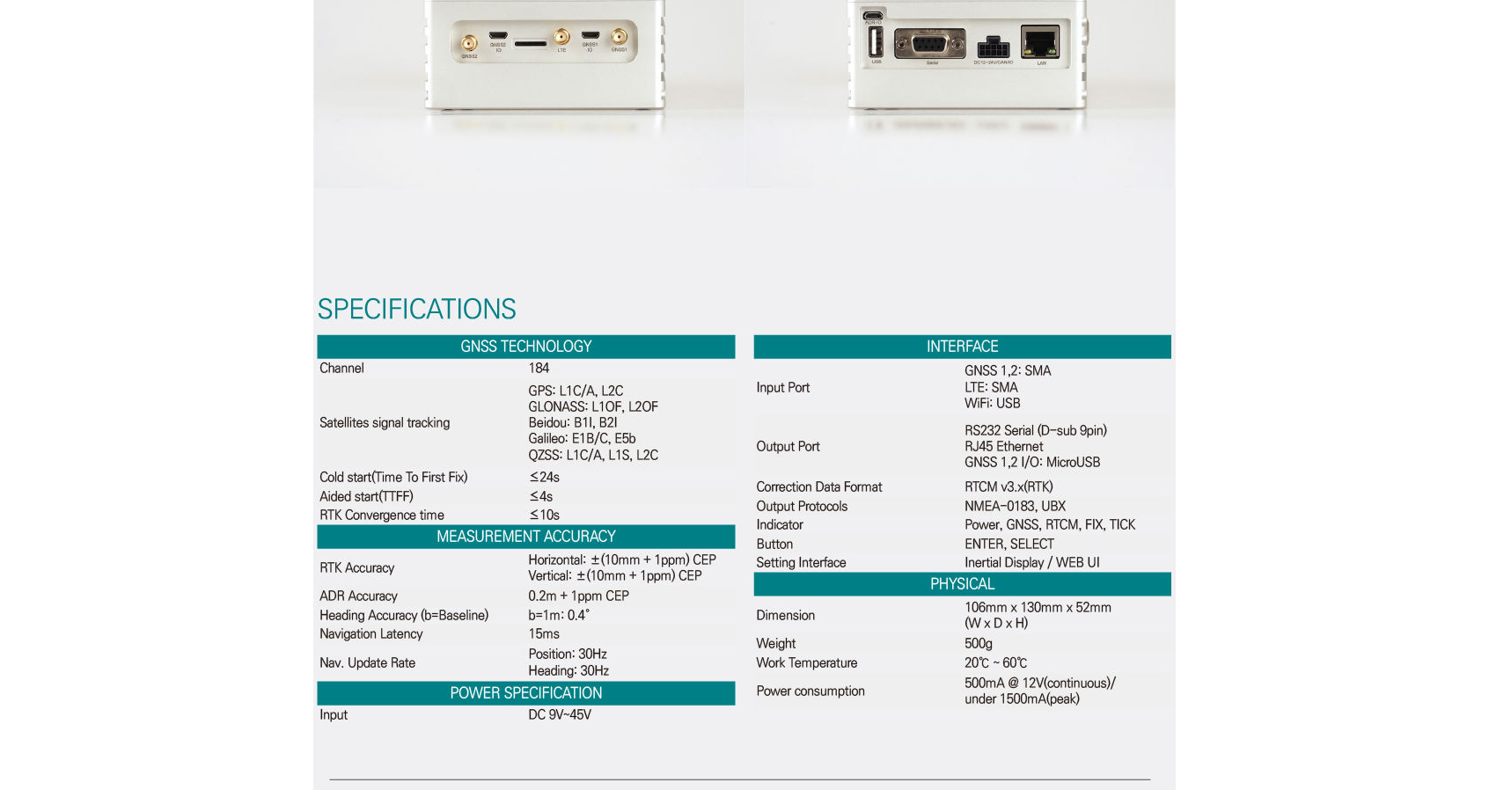
scroll to position [5192, 0]
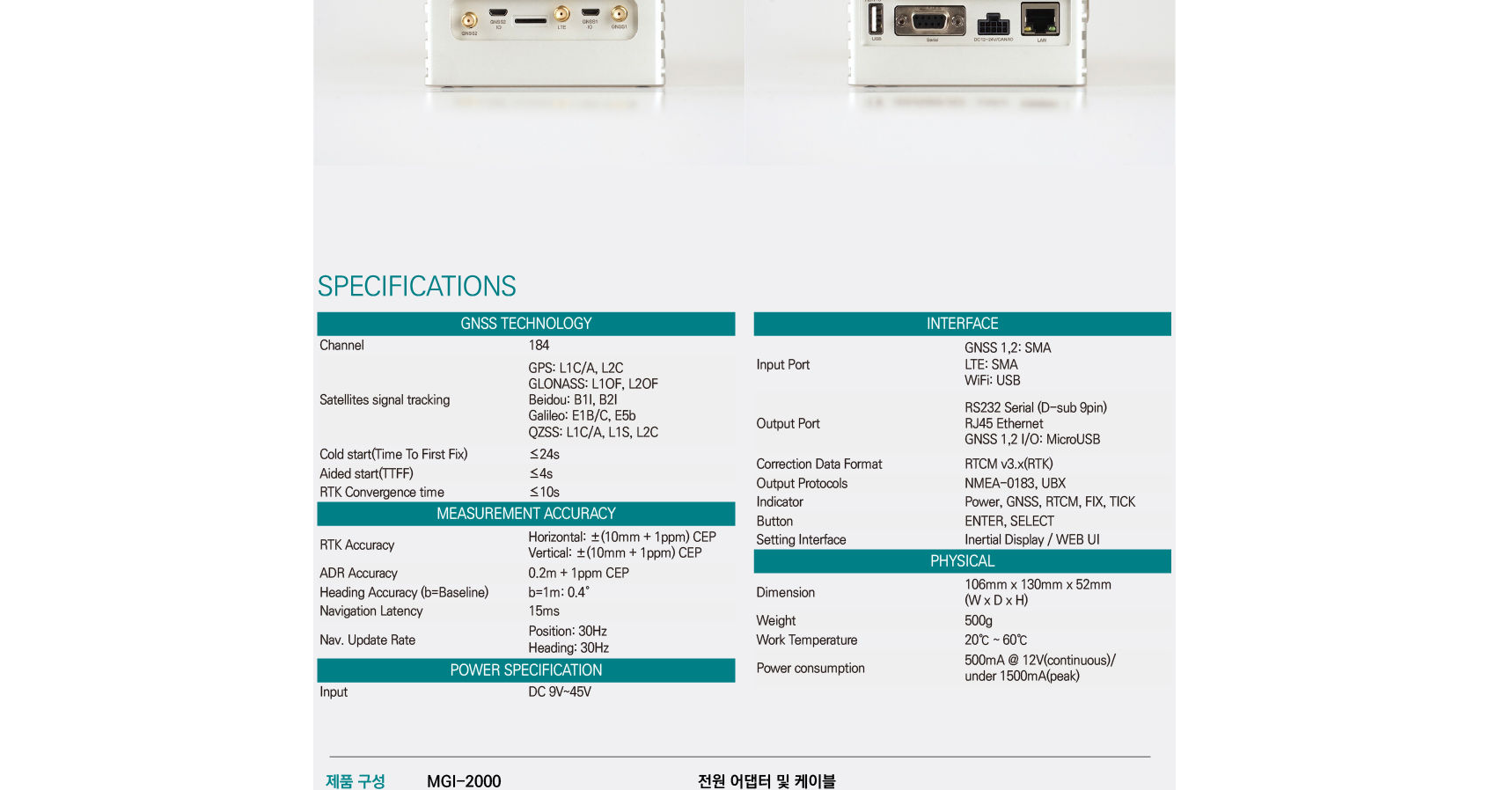
drag, startPoint x: 1313, startPoint y: 330, endPoint x: 1452, endPoint y: 307, distance: 140.9
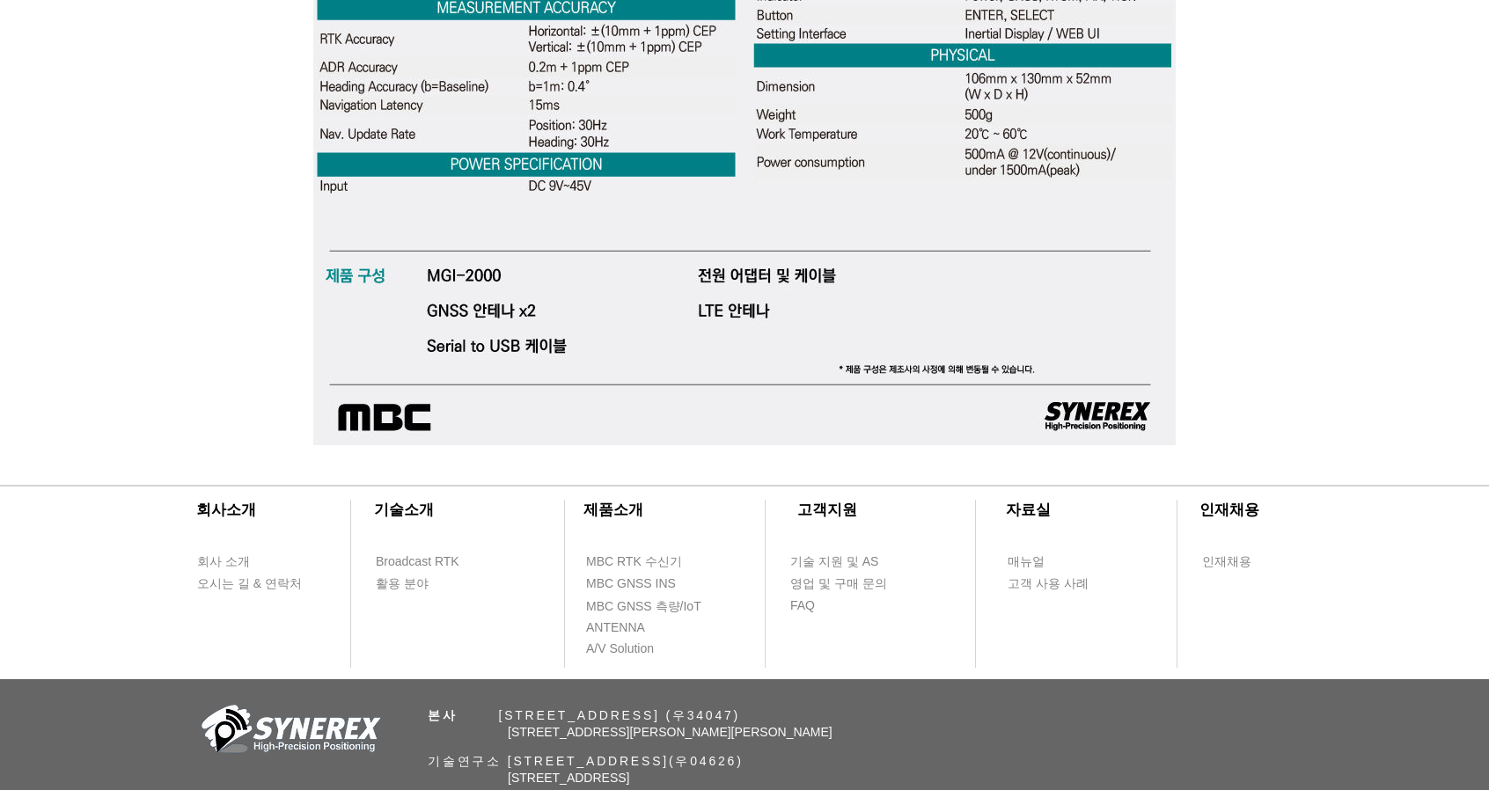
scroll to position [5720, 0]
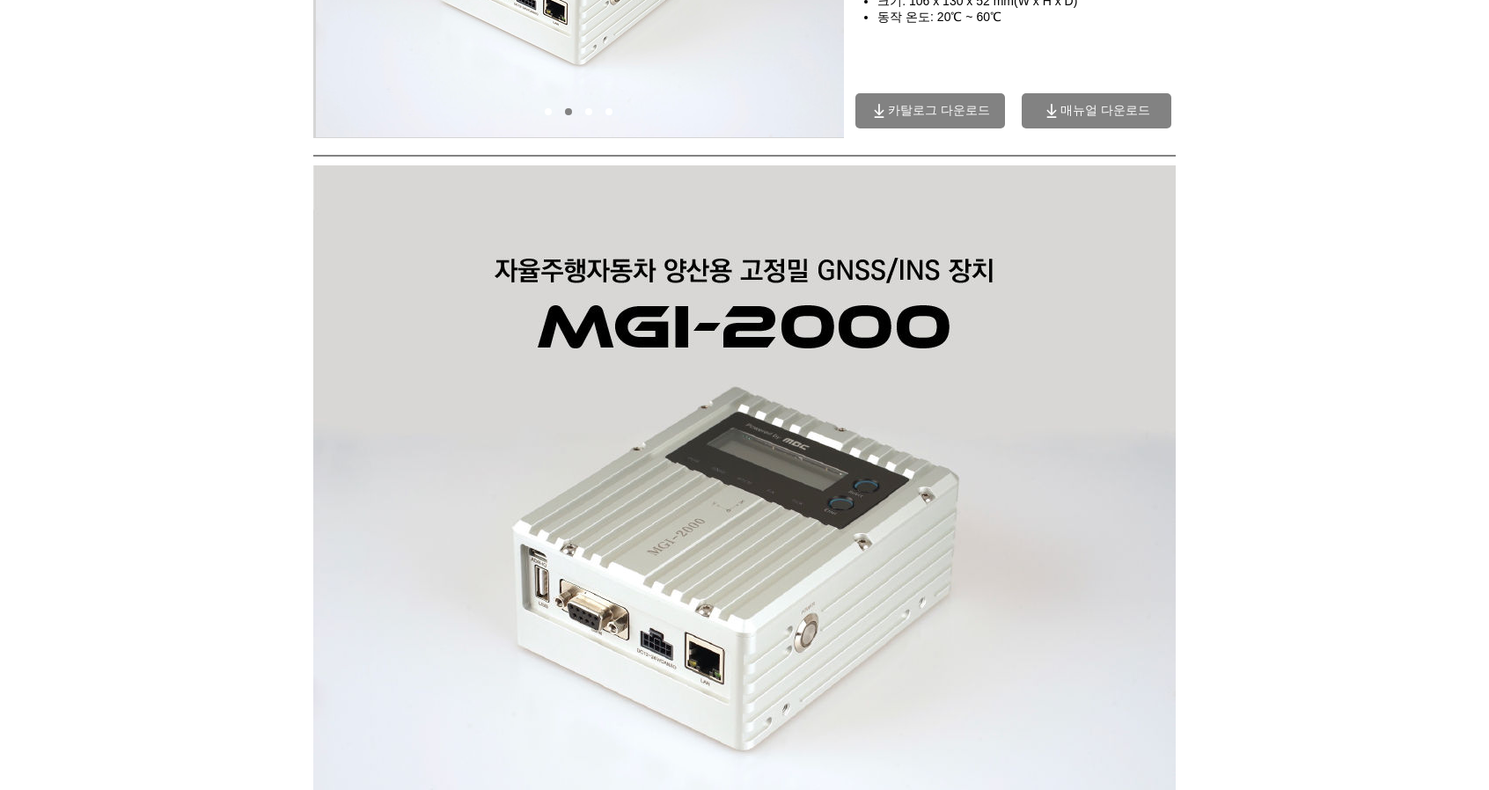
scroll to position [0, 0]
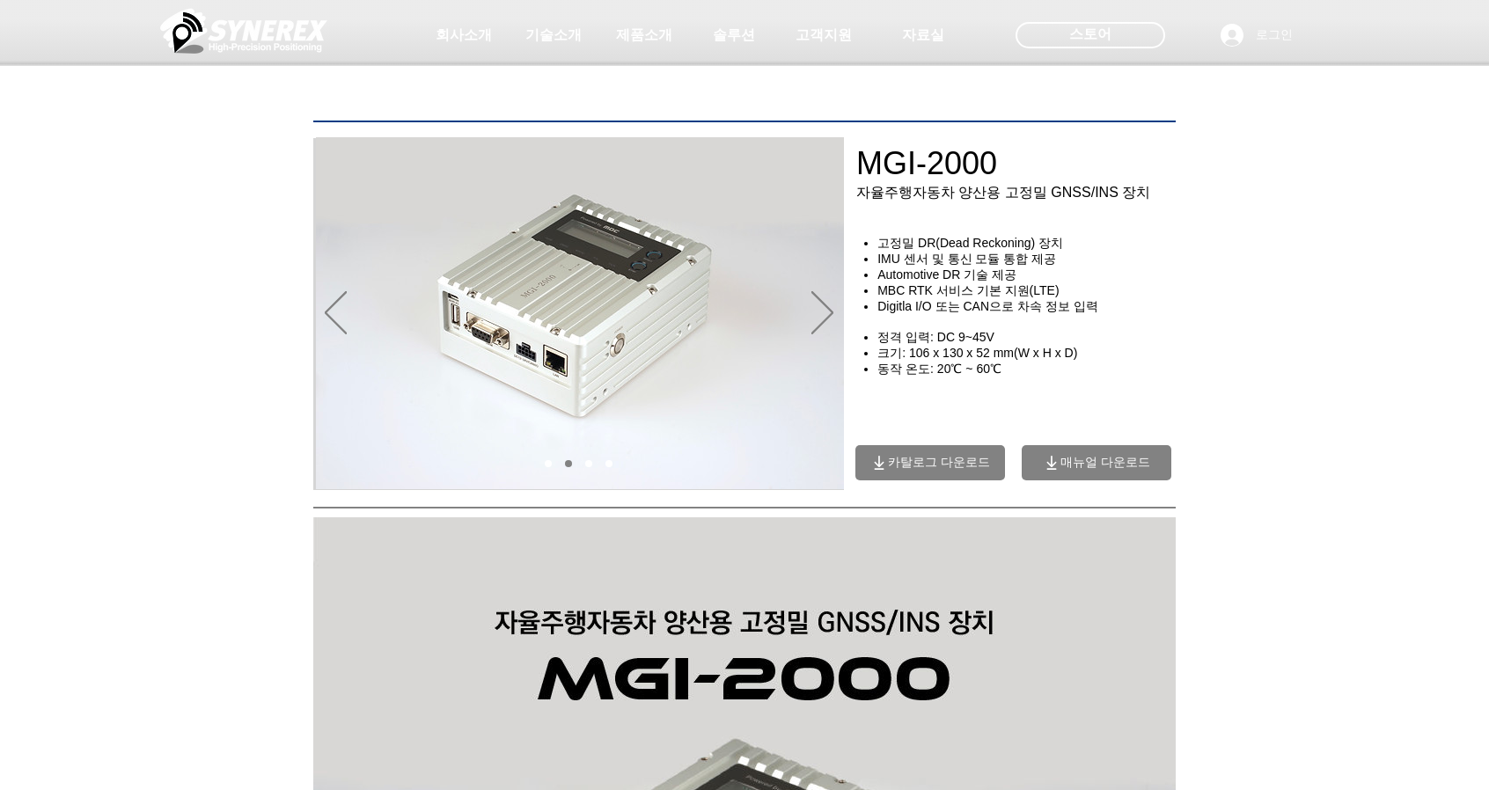
click at [949, 471] on span "카탈로그 다운로드" at bounding box center [939, 463] width 102 height 16
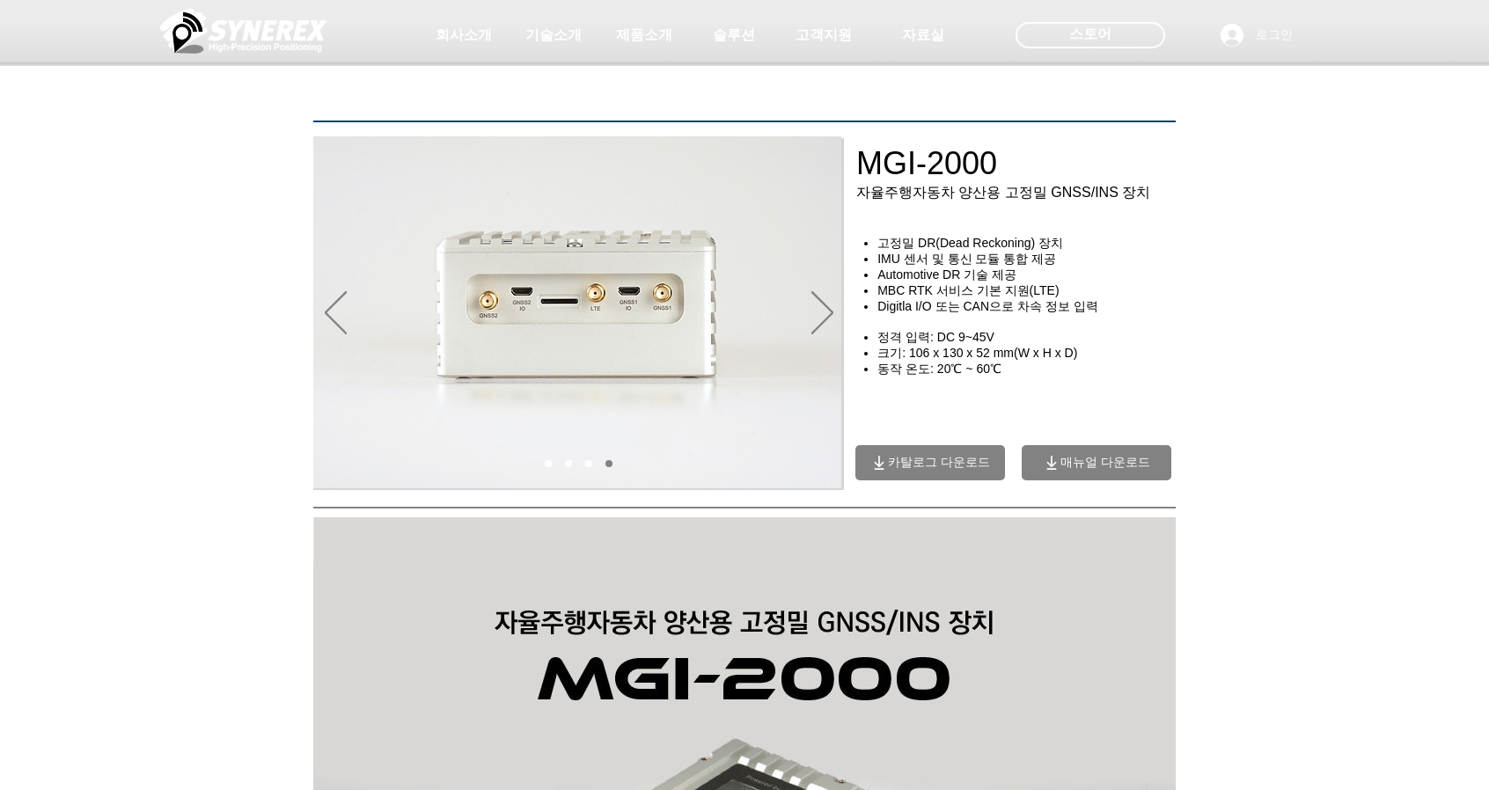
click at [1113, 471] on span "매뉴얼 다운로드" at bounding box center [1105, 463] width 90 height 16
click at [1346, 343] on div "main content" at bounding box center [744, 379] width 1489 height 221
drag, startPoint x: 916, startPoint y: 174, endPoint x: 1184, endPoint y: 193, distance: 268.1
click at [1184, 189] on div at bounding box center [744, 130] width 1489 height 260
drag, startPoint x: 1273, startPoint y: 369, endPoint x: 988, endPoint y: 508, distance: 317.2
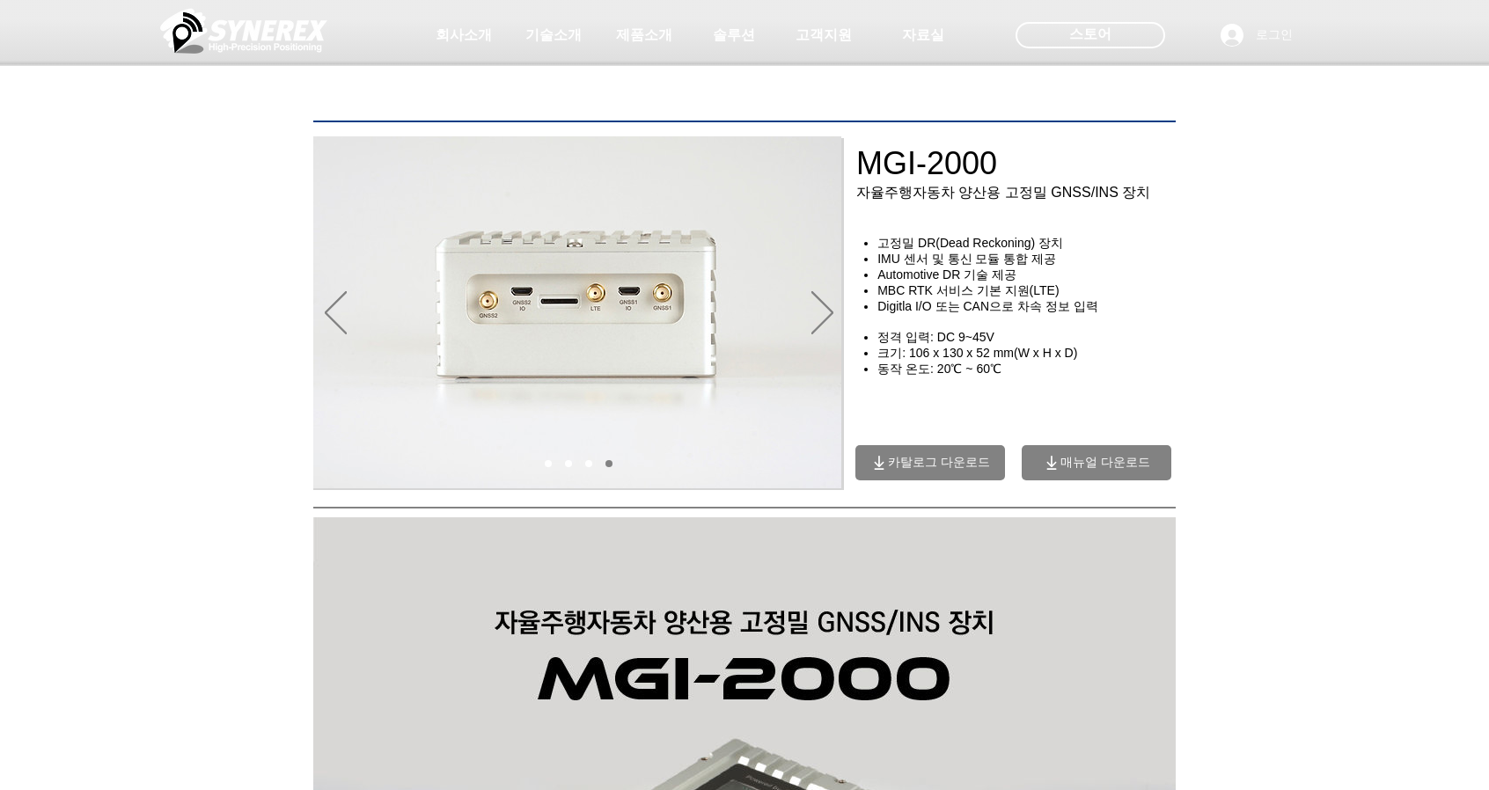
click at [1273, 369] on div "main content" at bounding box center [744, 379] width 1489 height 221
click at [1054, 472] on icon "매뉴얼 다운로드" at bounding box center [1052, 463] width 18 height 18
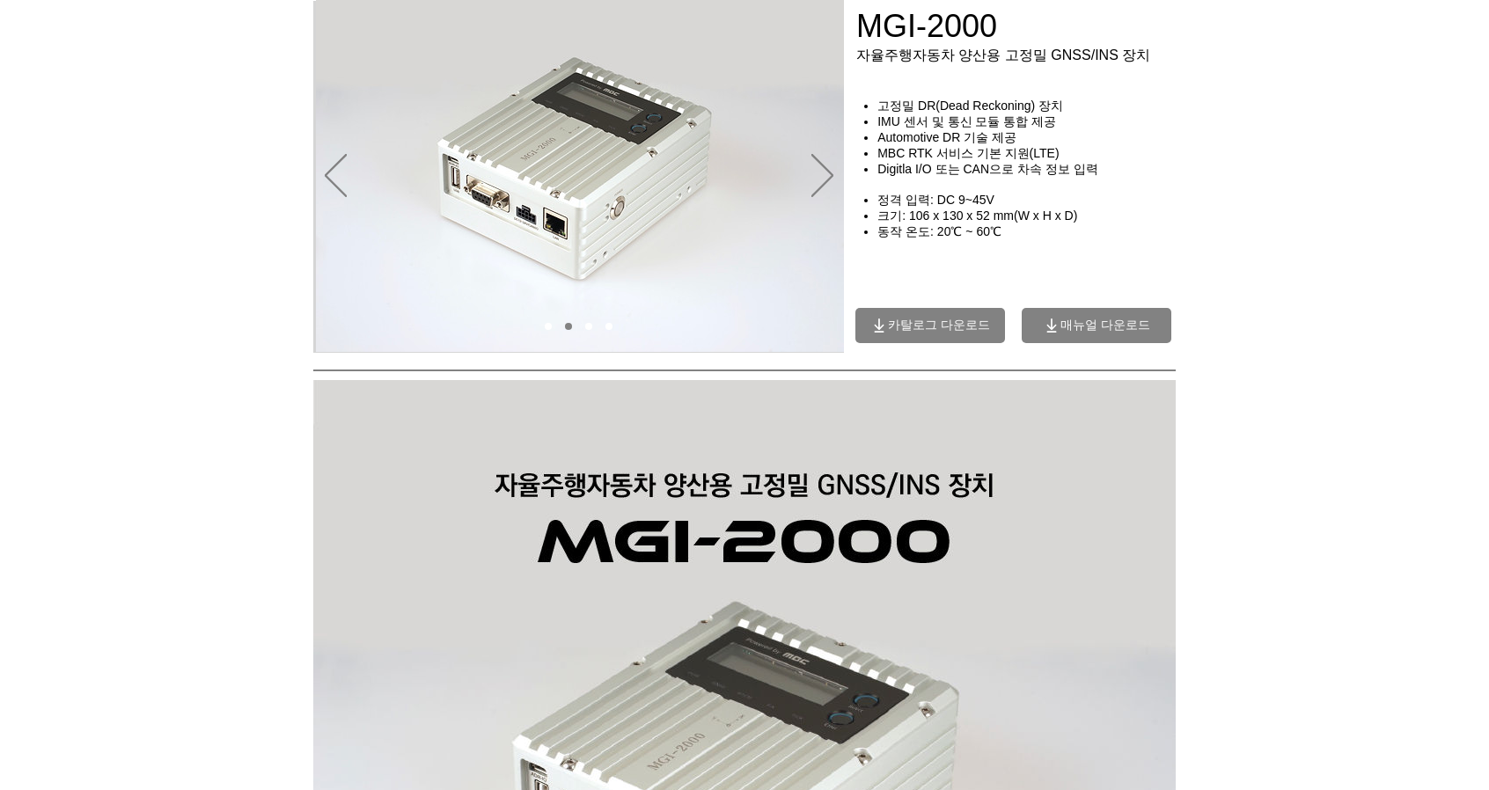
scroll to position [616, 0]
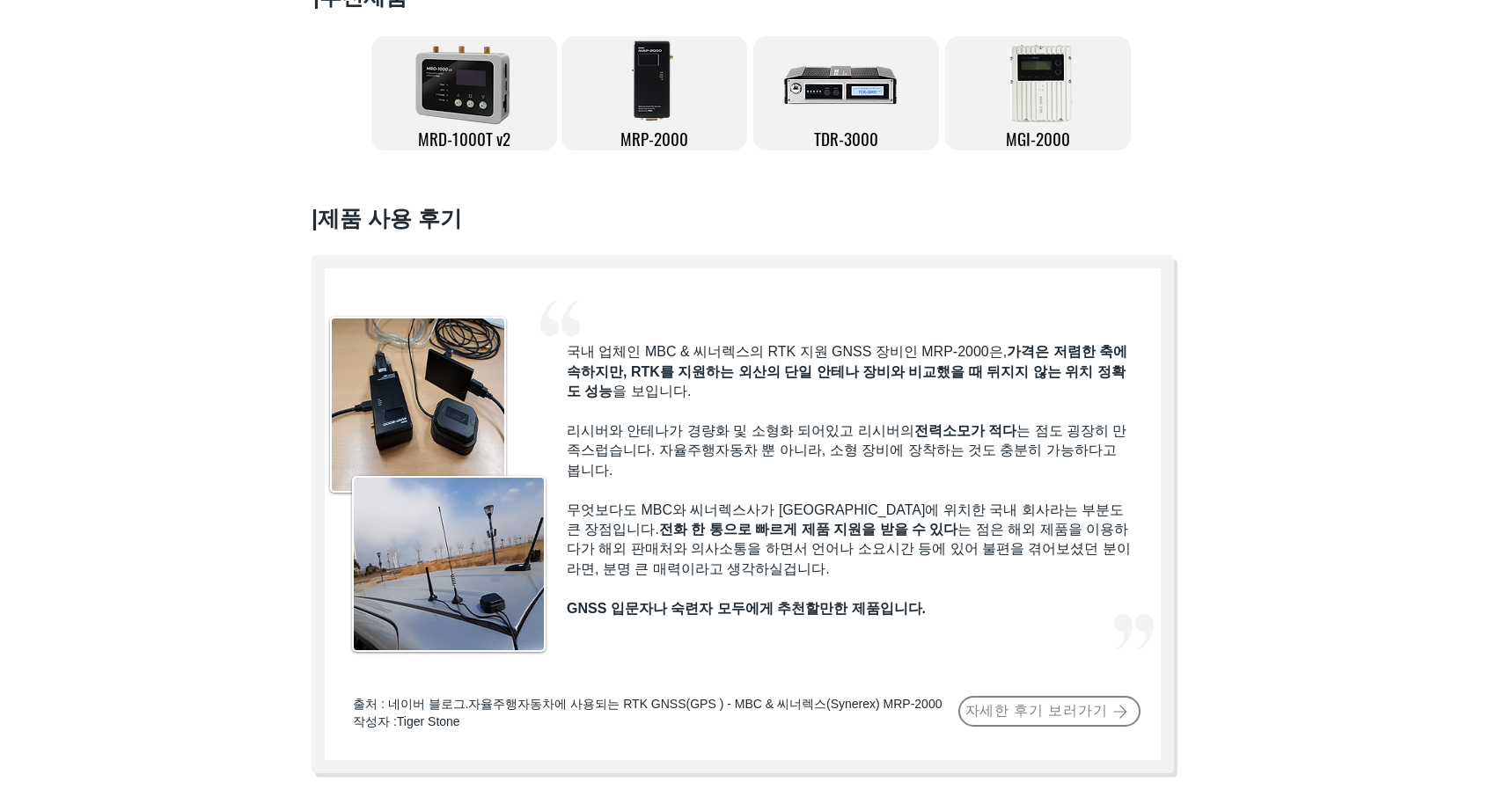
scroll to position [352, 0]
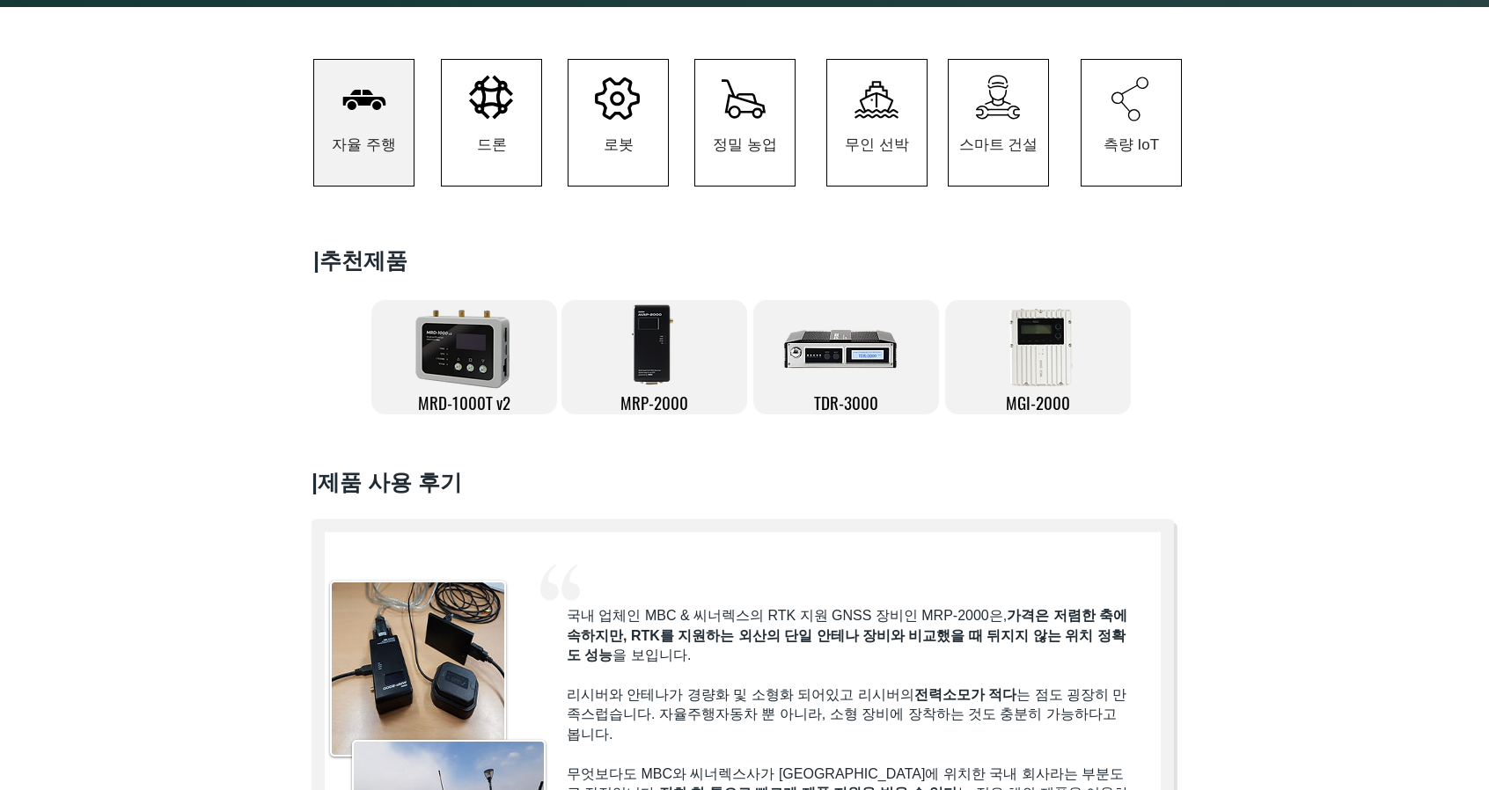
click at [499, 120] on icon at bounding box center [491, 98] width 44 height 44
click at [502, 149] on span "드론" at bounding box center [492, 145] width 30 height 20
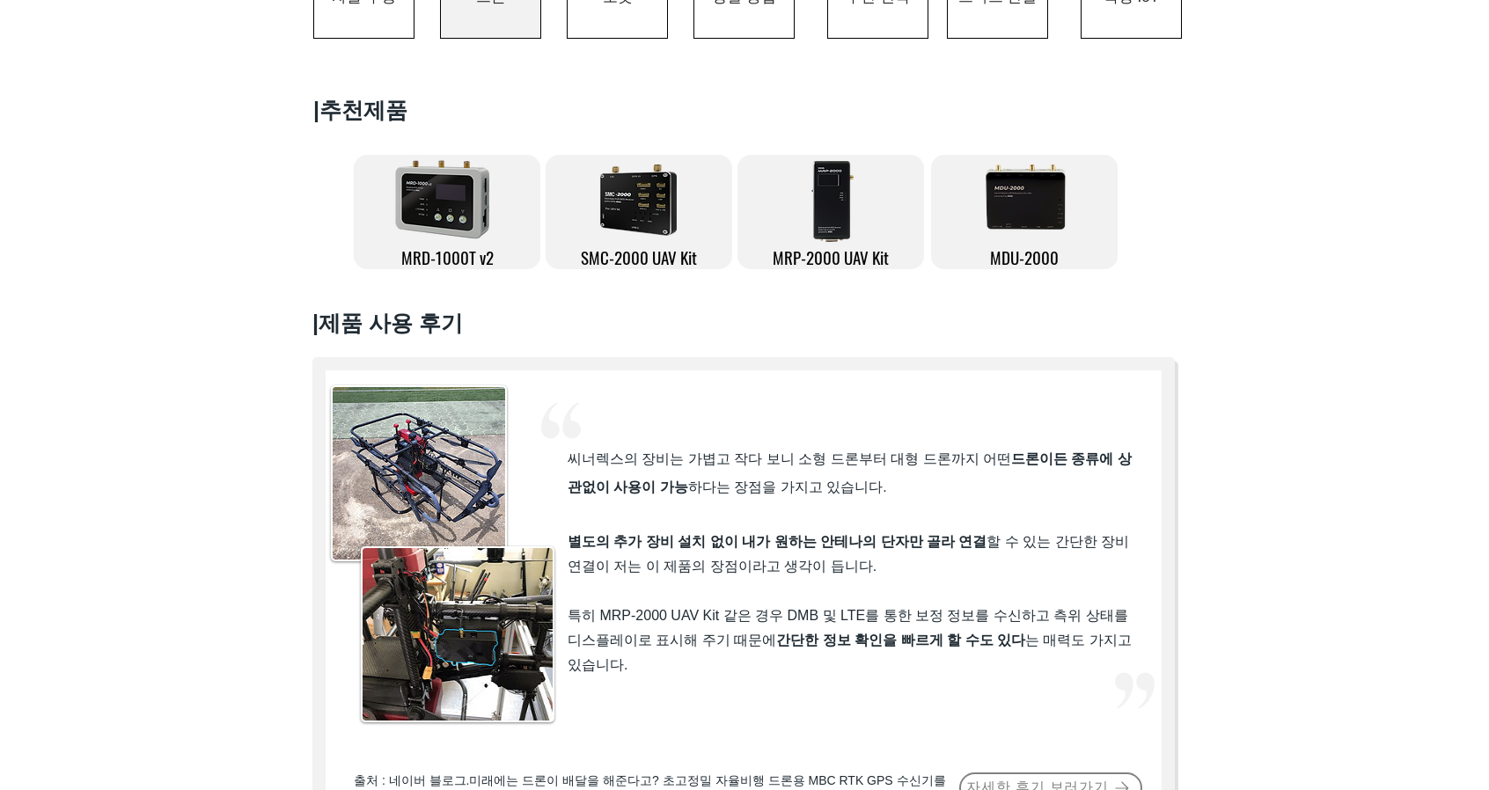
scroll to position [176, 0]
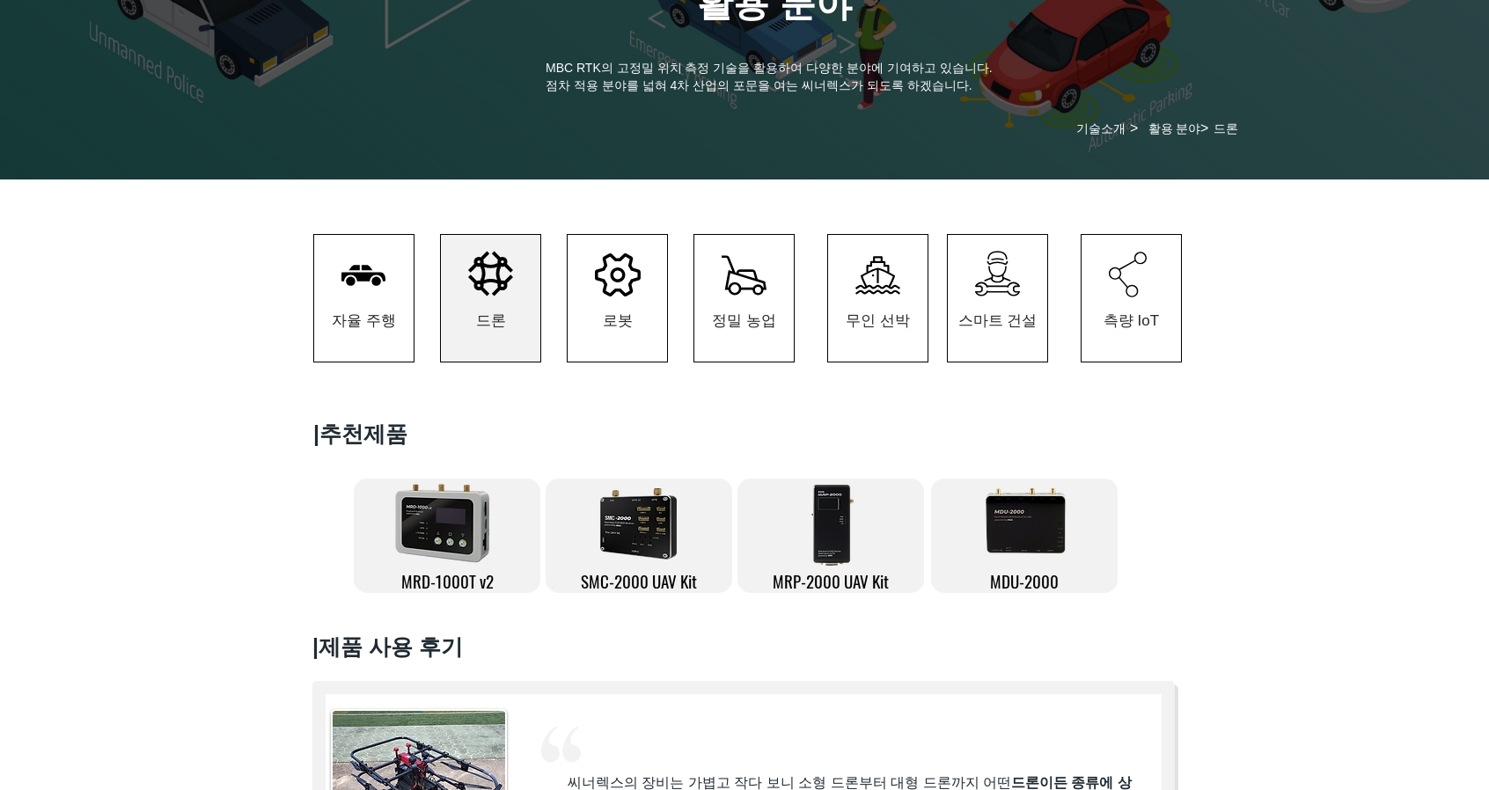
click at [1031, 542] on img at bounding box center [1024, 522] width 109 height 88
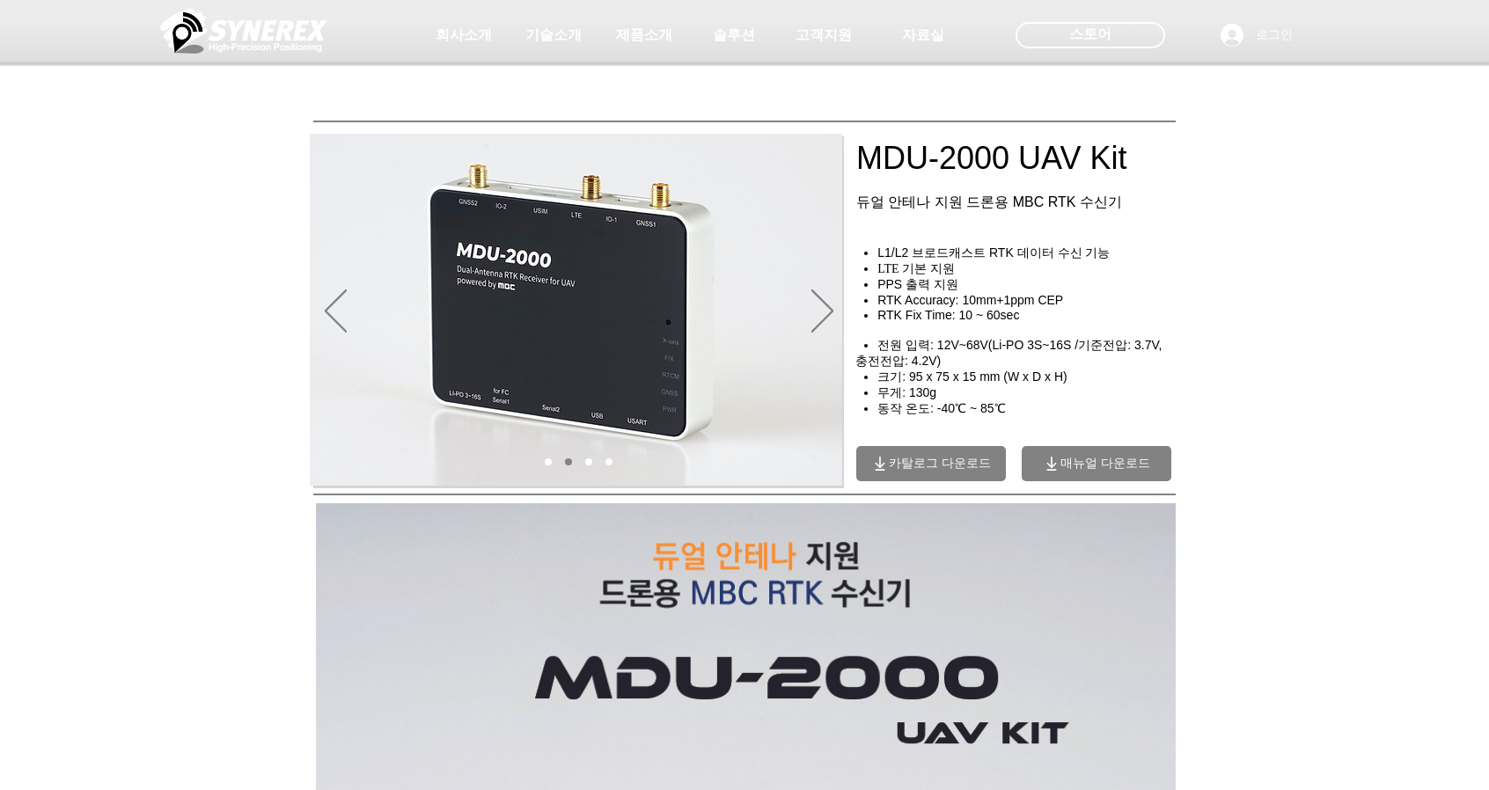
click at [943, 471] on span "카탈로그 다운로드" at bounding box center [940, 464] width 102 height 16
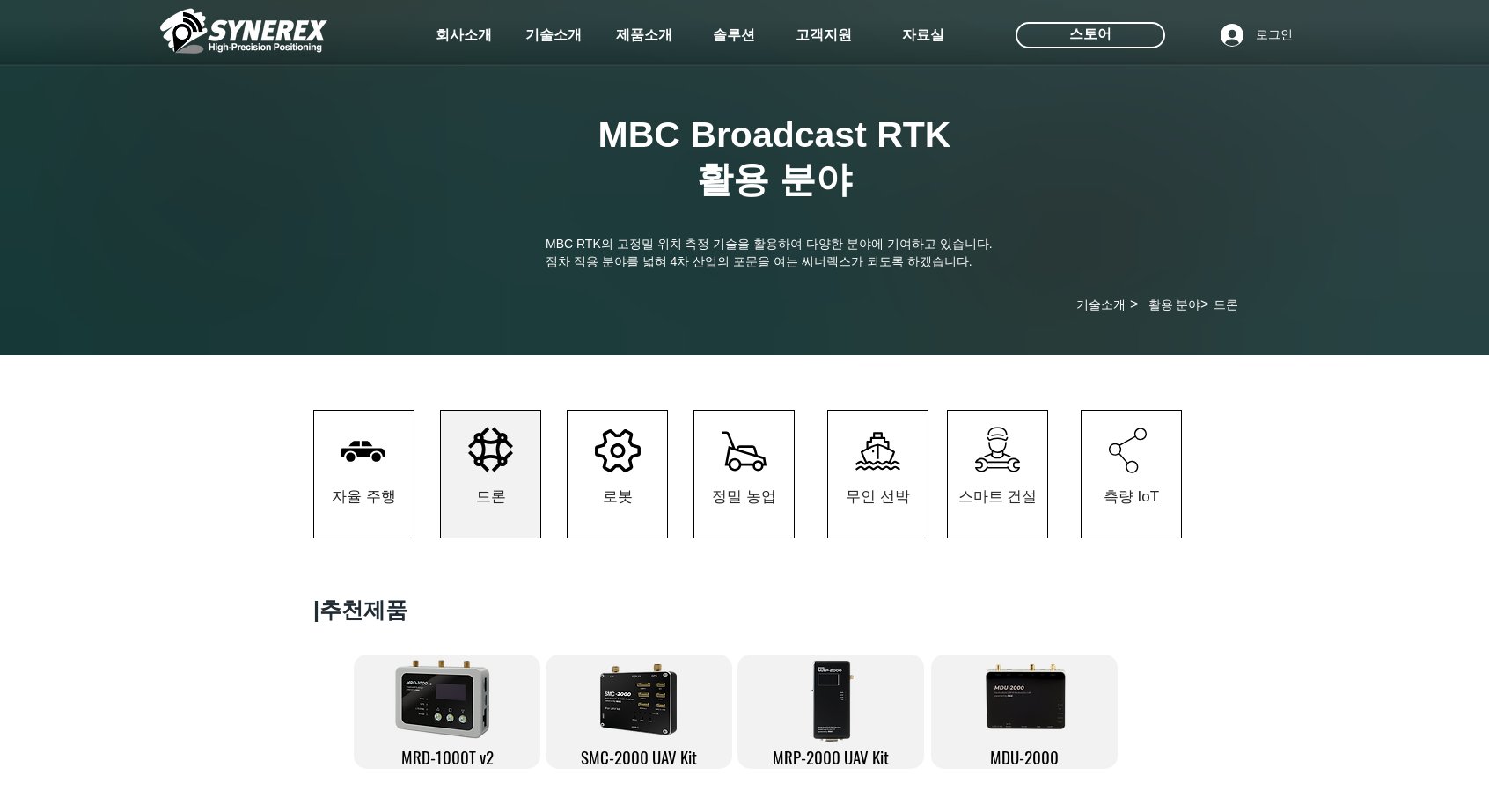
scroll to position [176, 0]
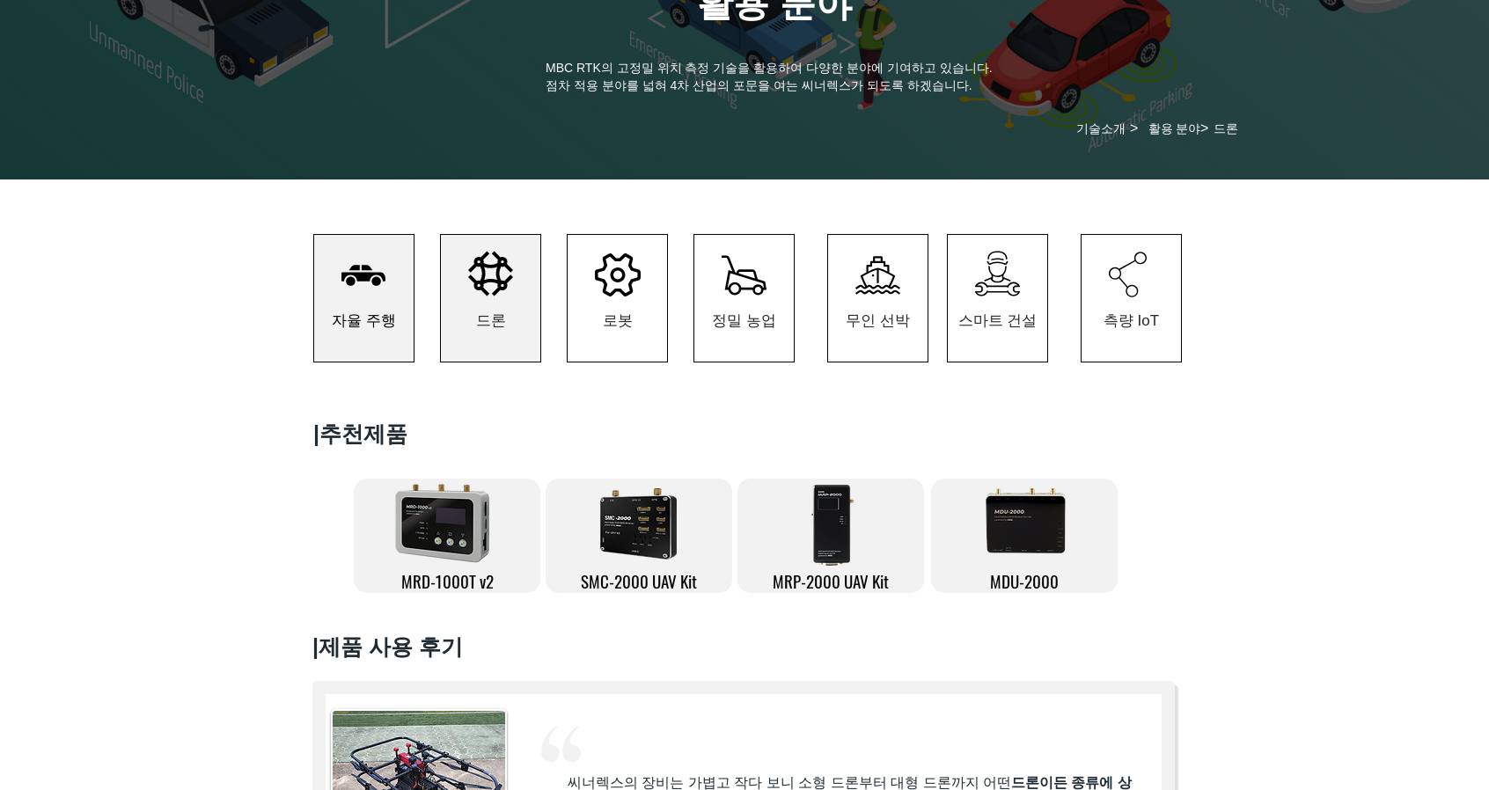
click at [363, 319] on span "자율 주행" at bounding box center [364, 321] width 64 height 20
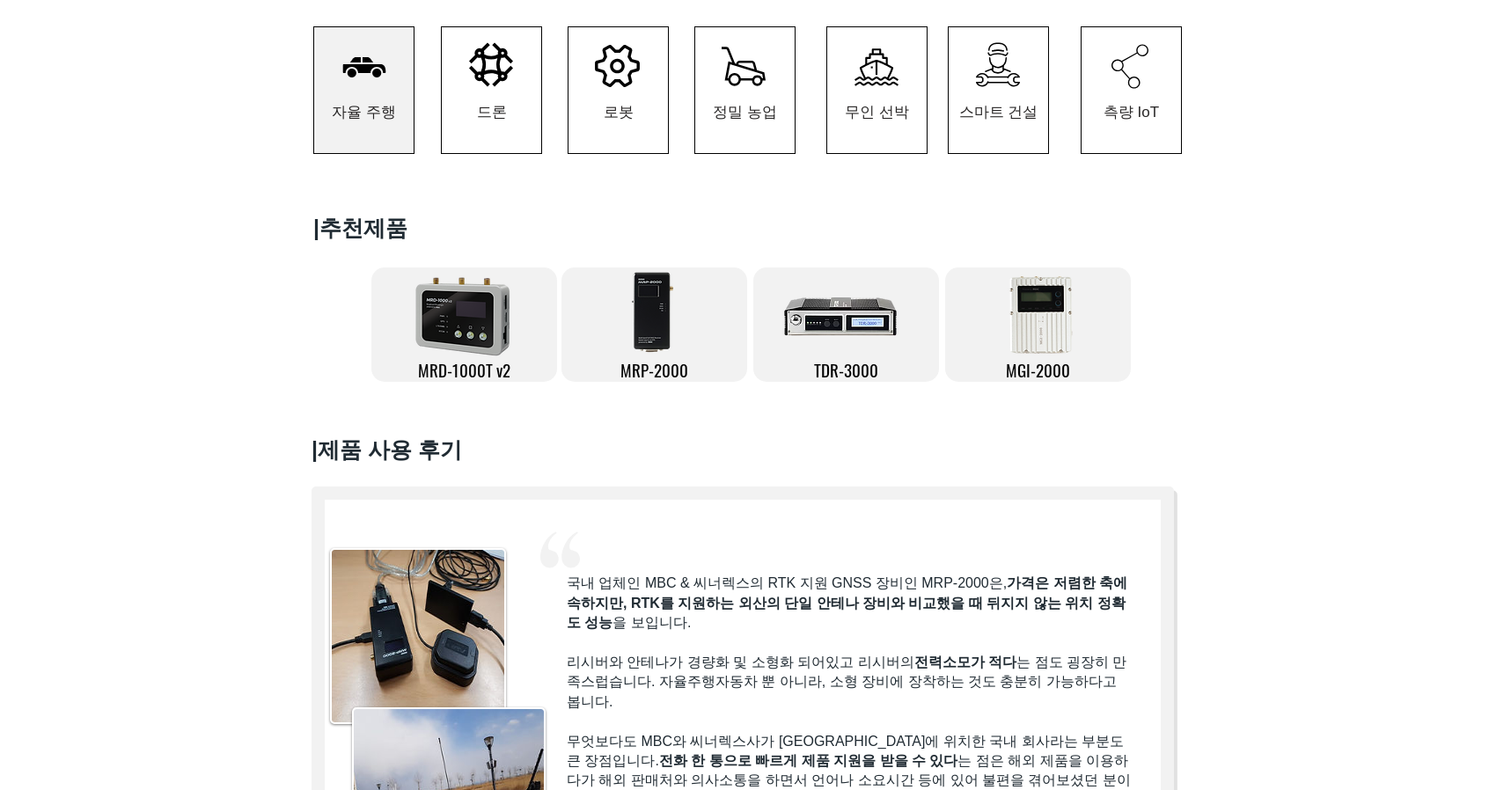
scroll to position [440, 0]
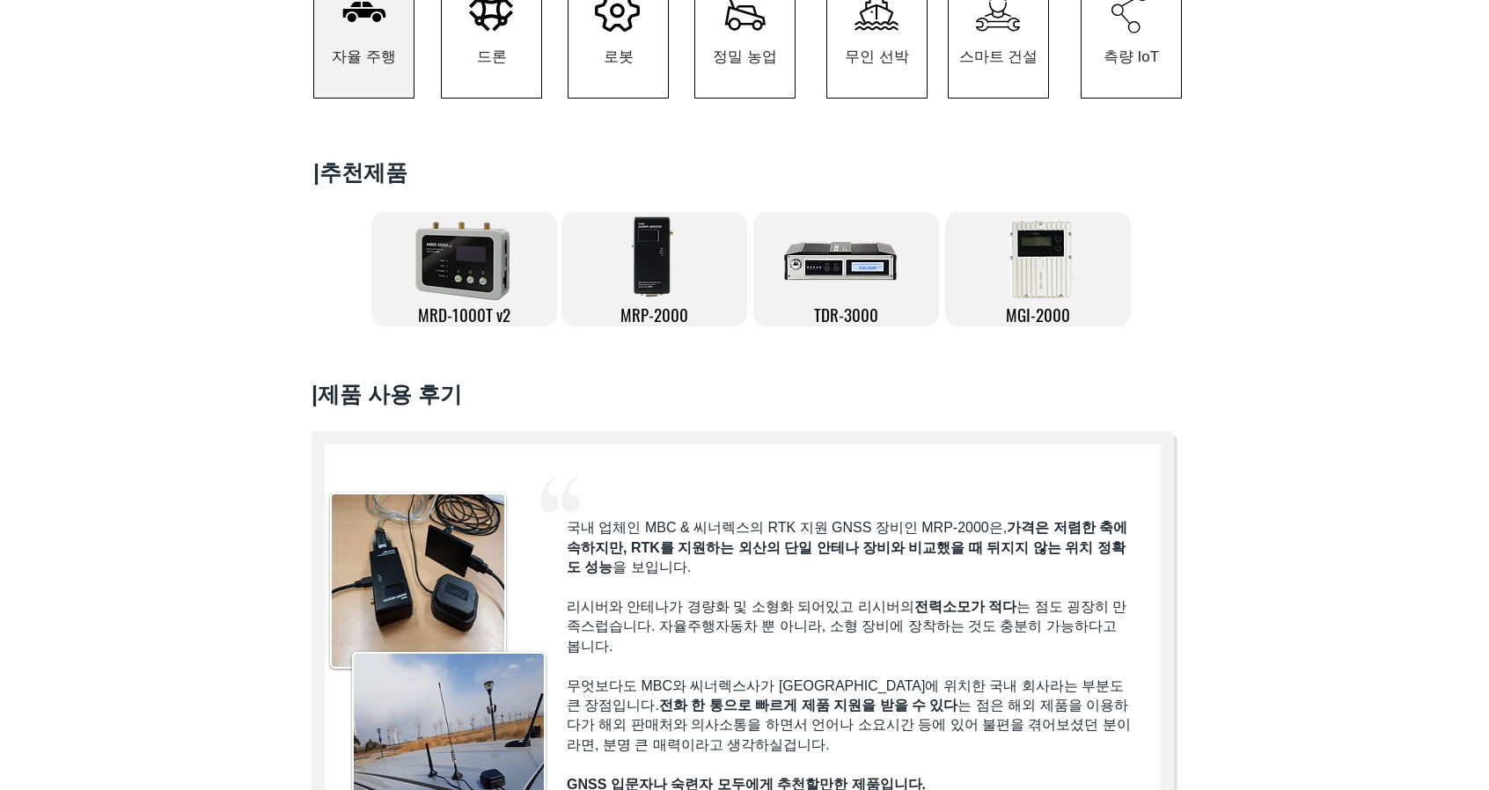
click at [481, 297] on img at bounding box center [463, 259] width 119 height 97
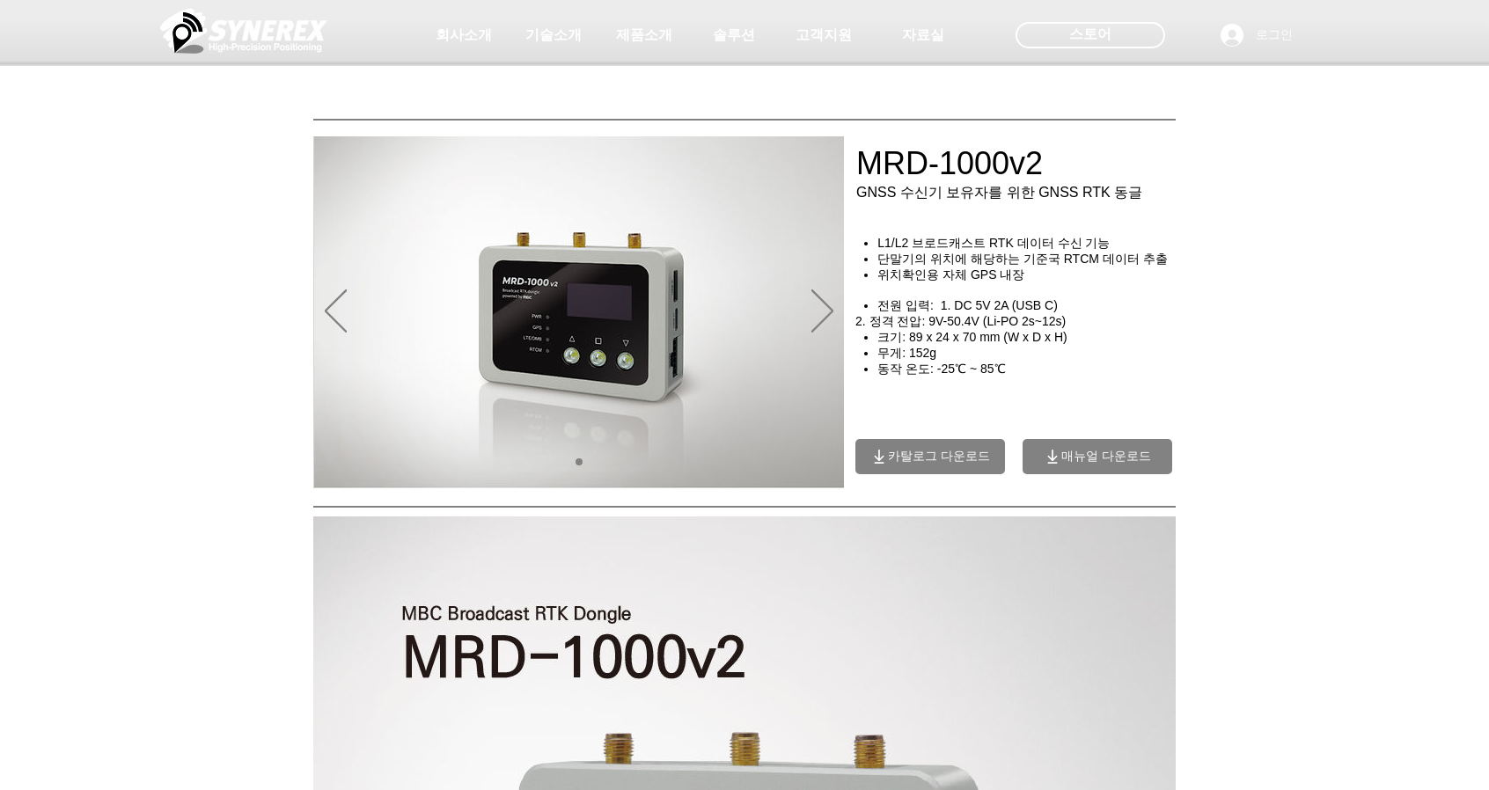
click at [932, 465] on span "카탈로그 다운로드" at bounding box center [939, 457] width 102 height 16
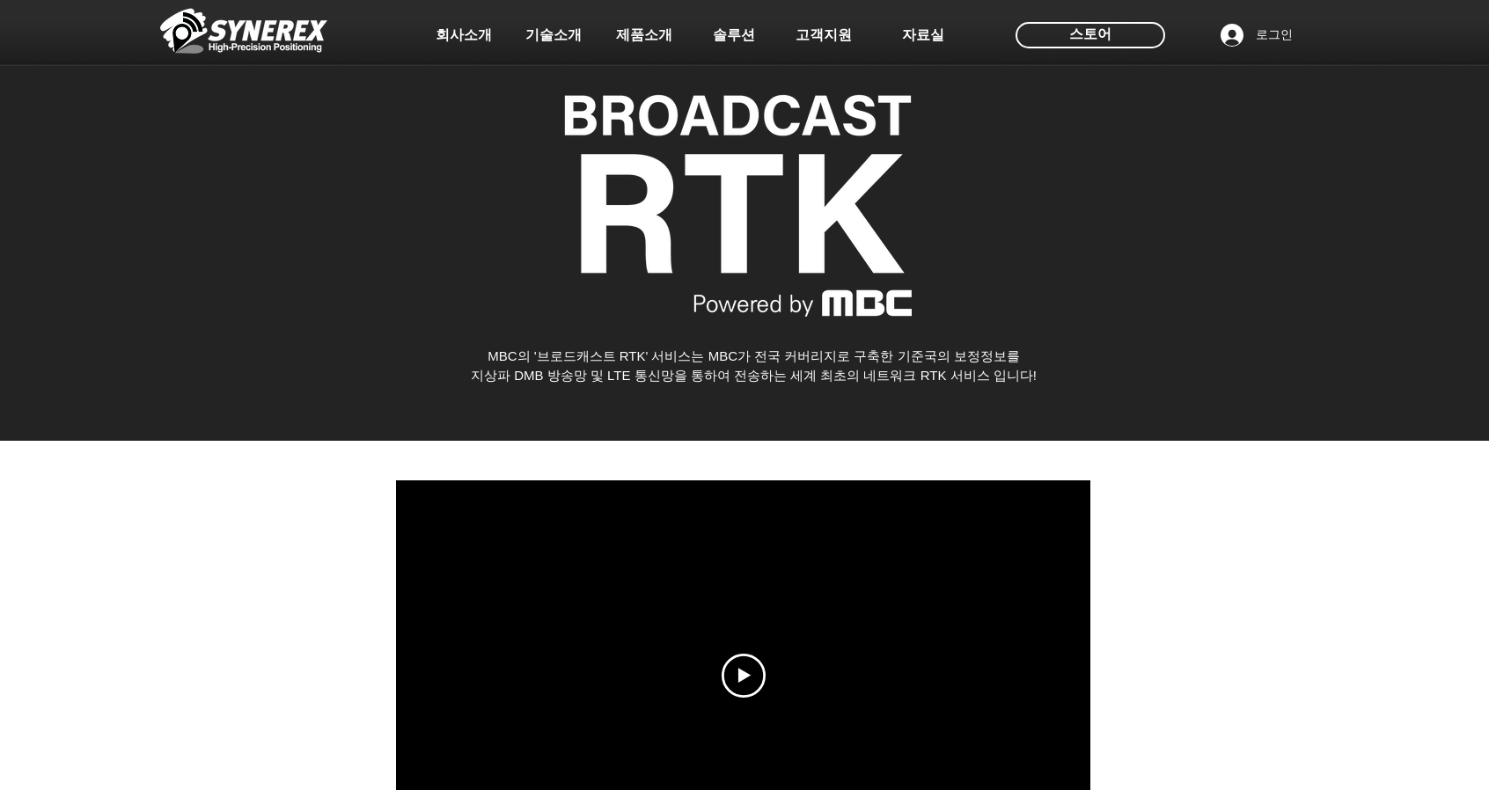
drag, startPoint x: 16, startPoint y: 3, endPoint x: 541, endPoint y: 79, distance: 530.9
click at [541, 79] on div at bounding box center [744, 130] width 1489 height 260
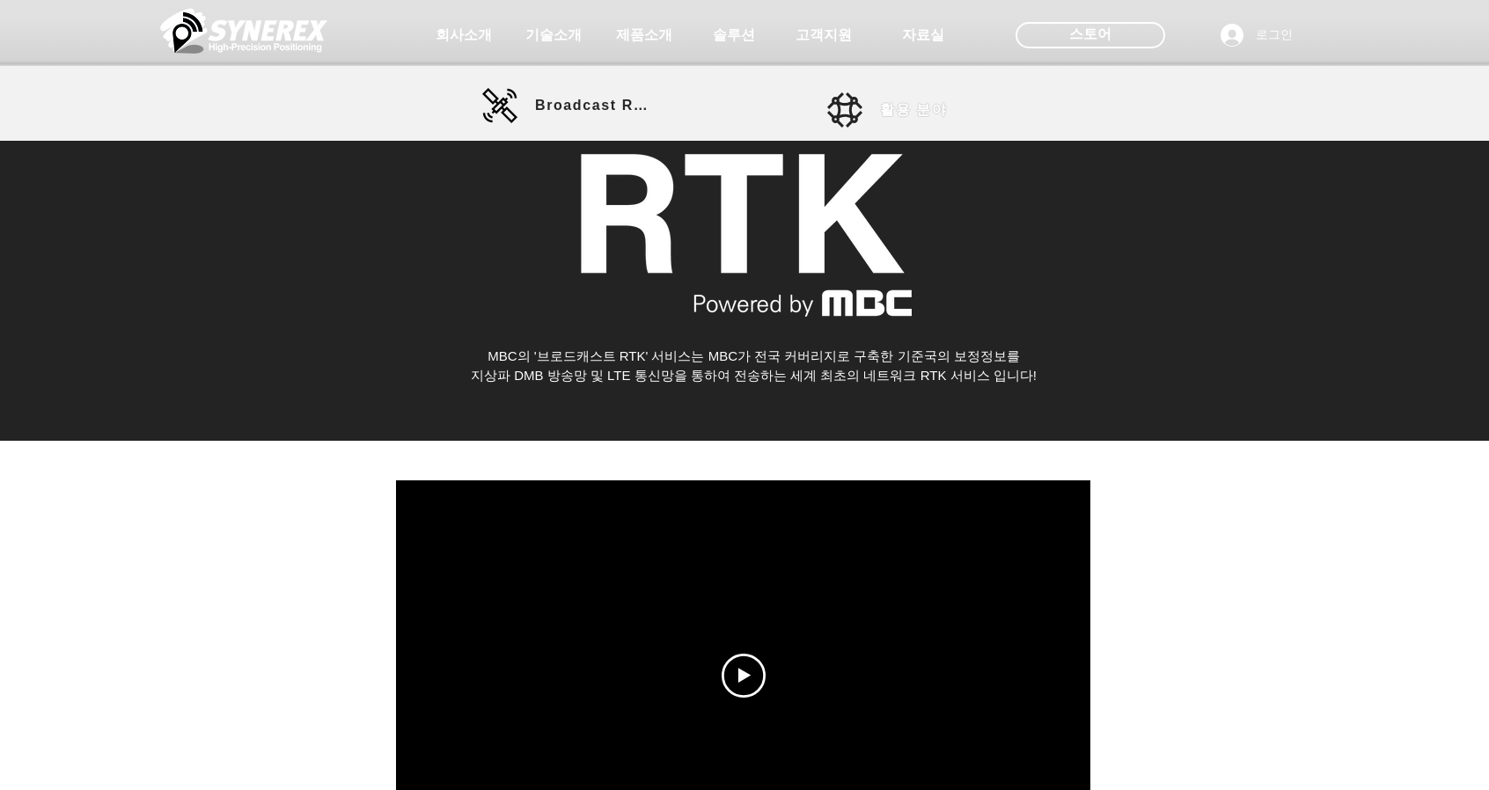
click at [894, 108] on span "활용 분야" at bounding box center [913, 110] width 67 height 18
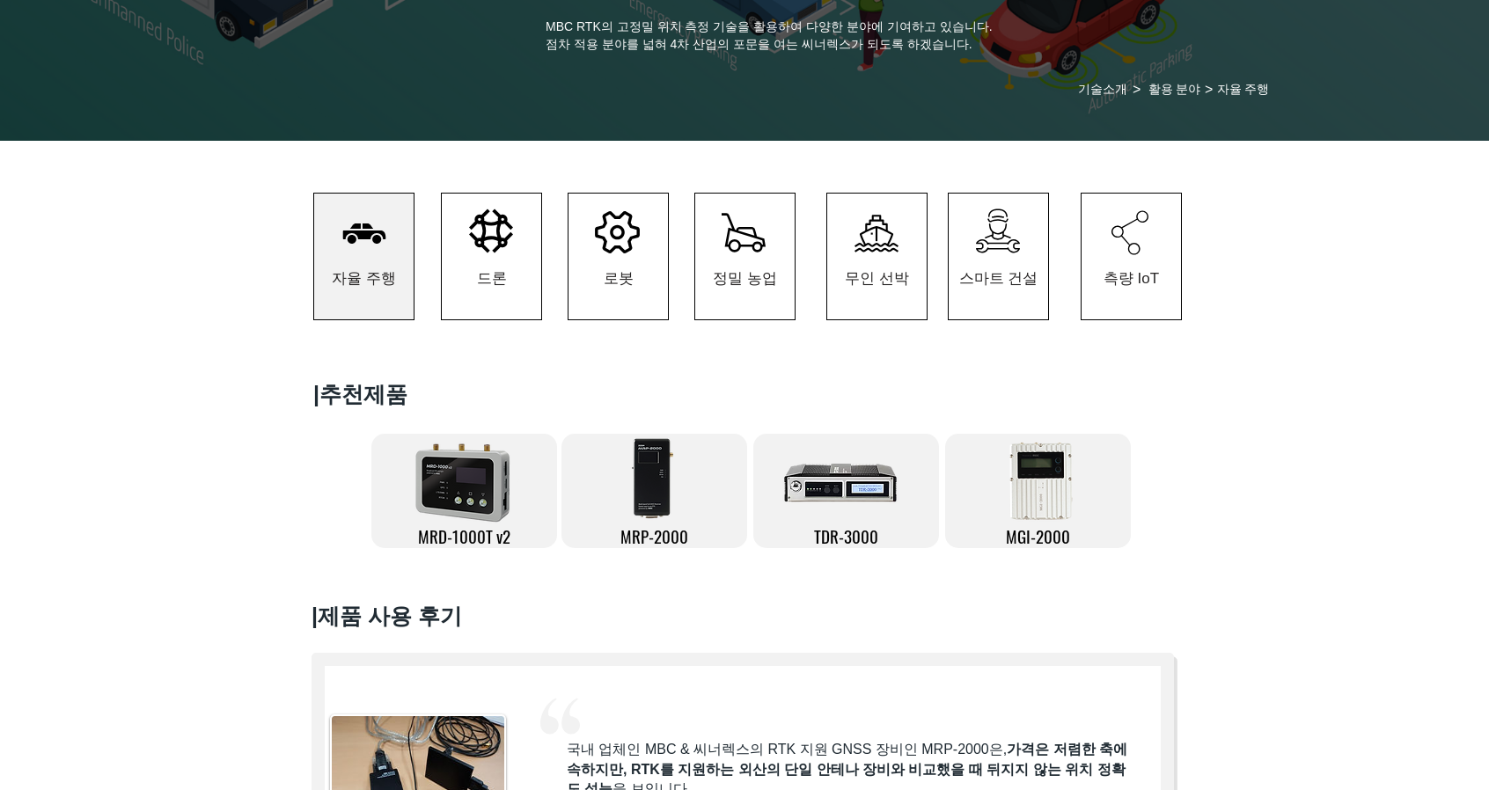
scroll to position [352, 0]
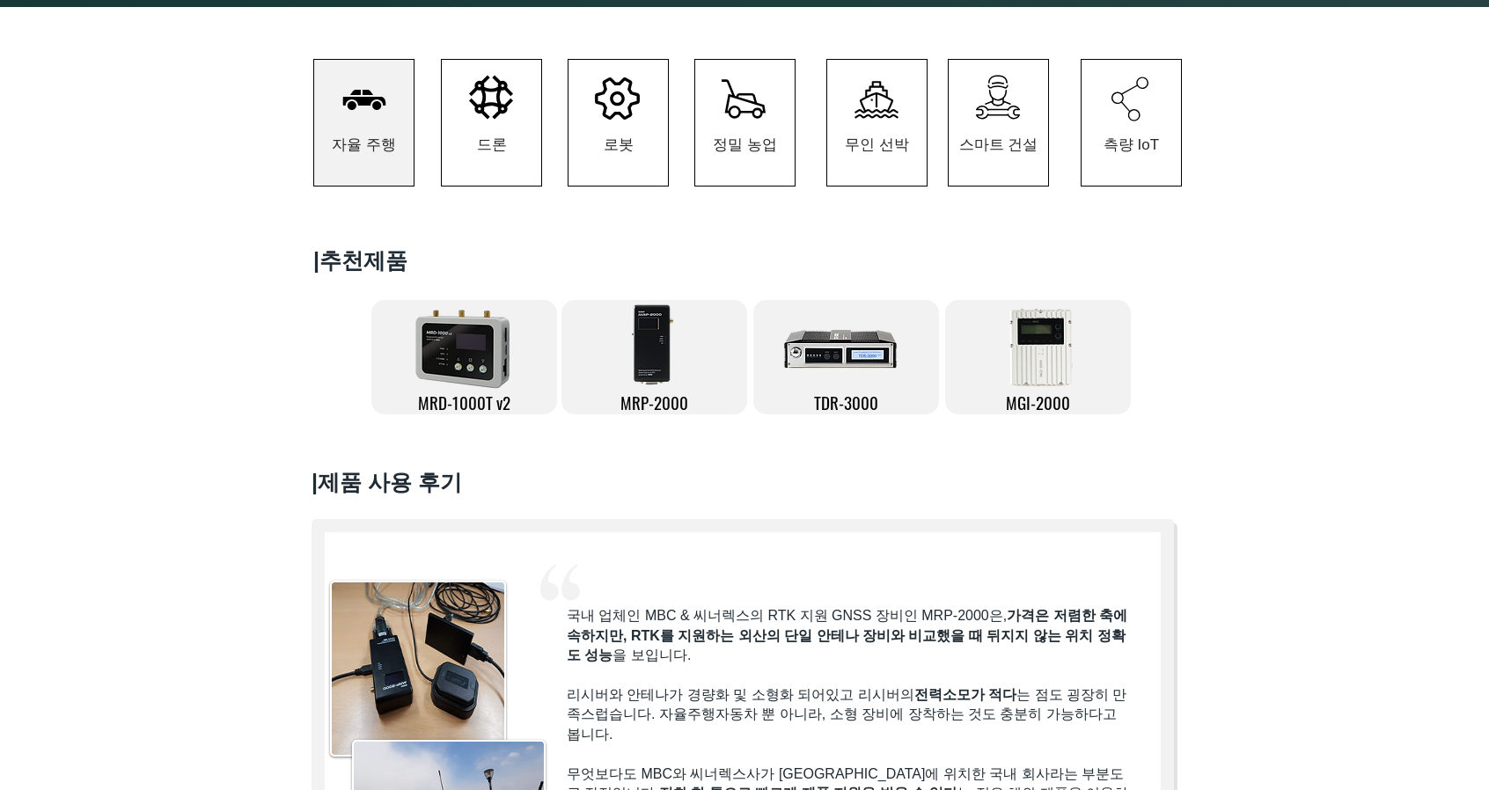
click at [1051, 387] on img at bounding box center [1040, 349] width 80 height 88
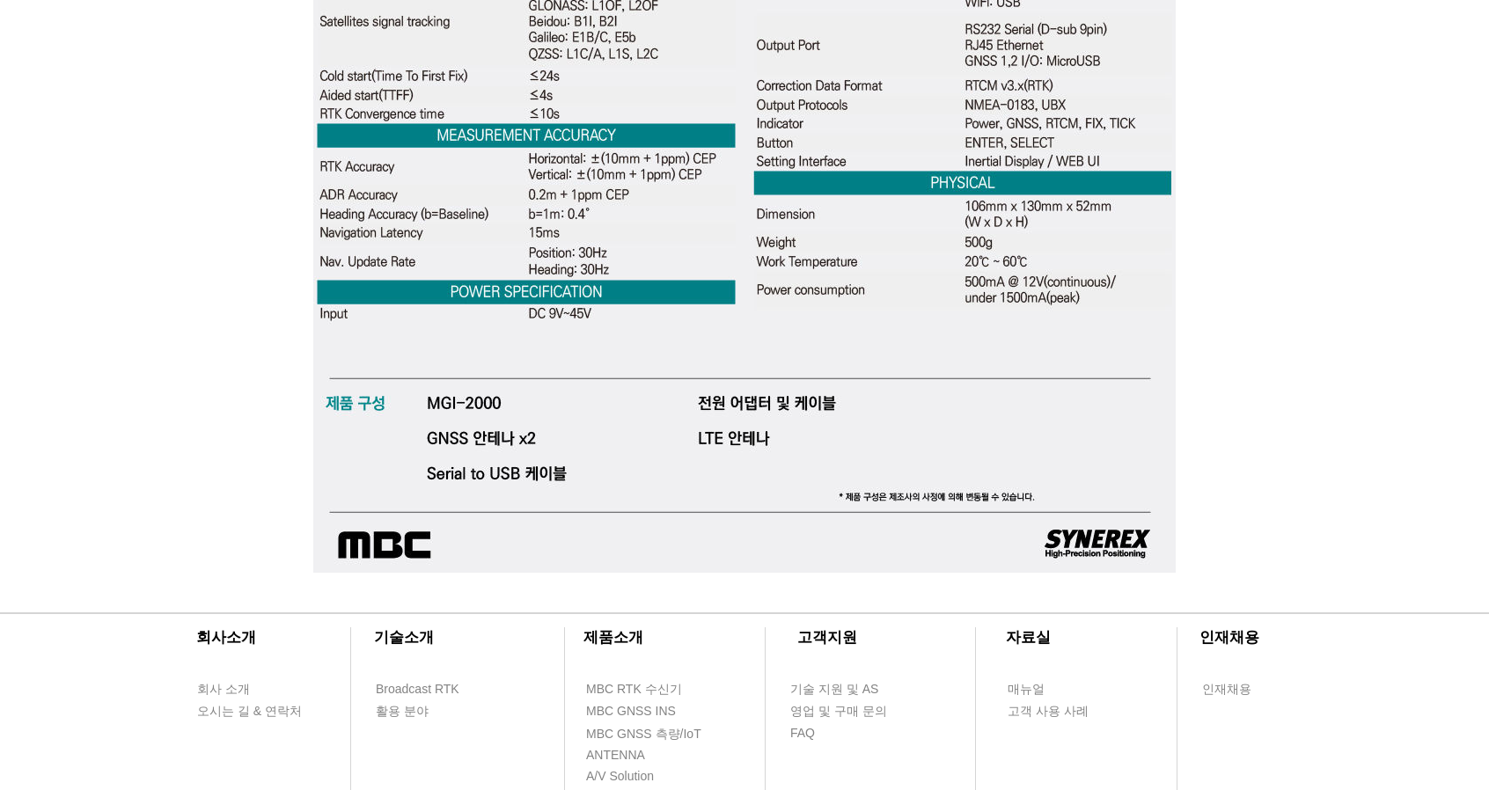
scroll to position [5632, 0]
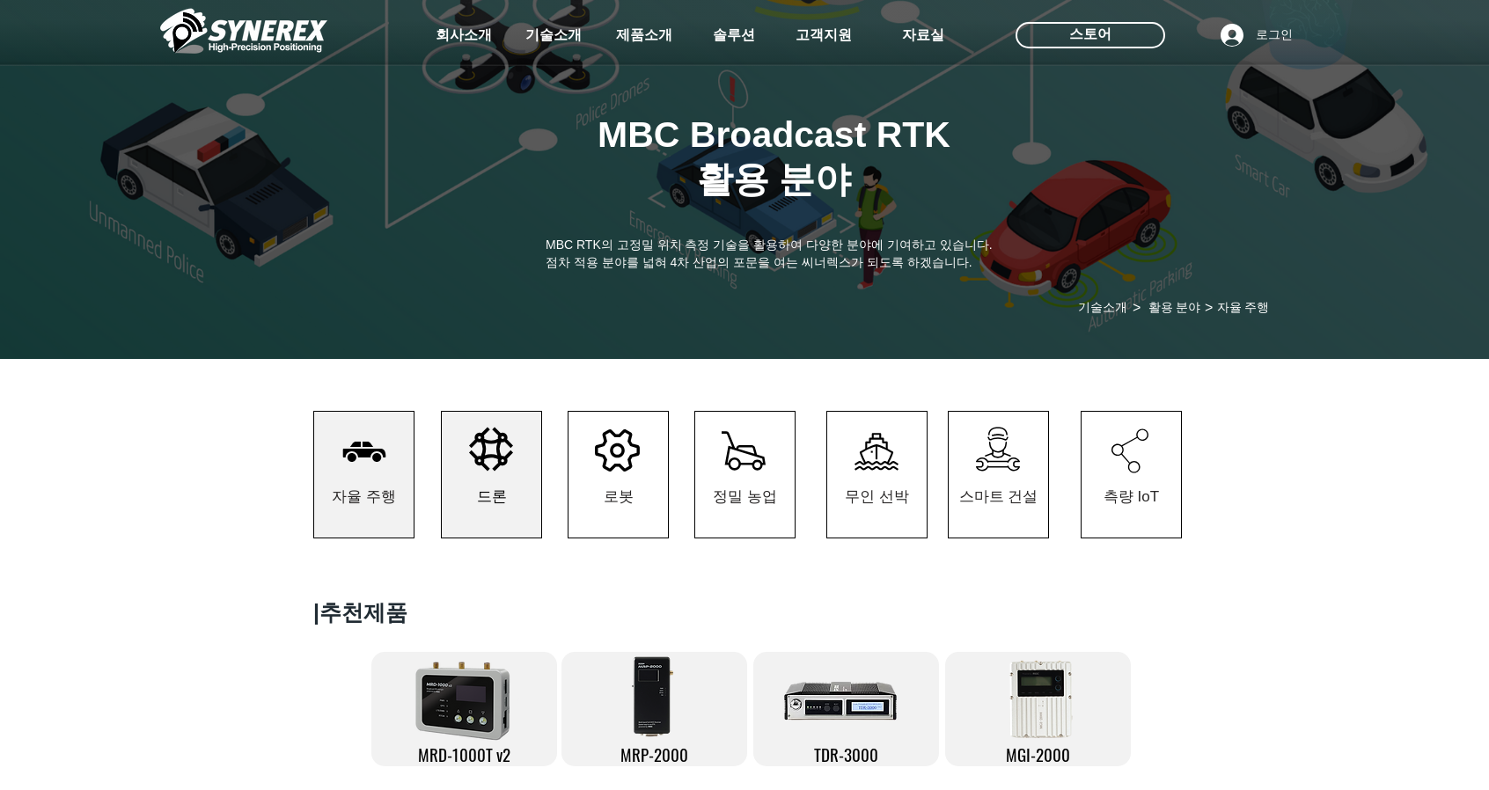
click at [495, 495] on span "드론" at bounding box center [492, 497] width 30 height 20
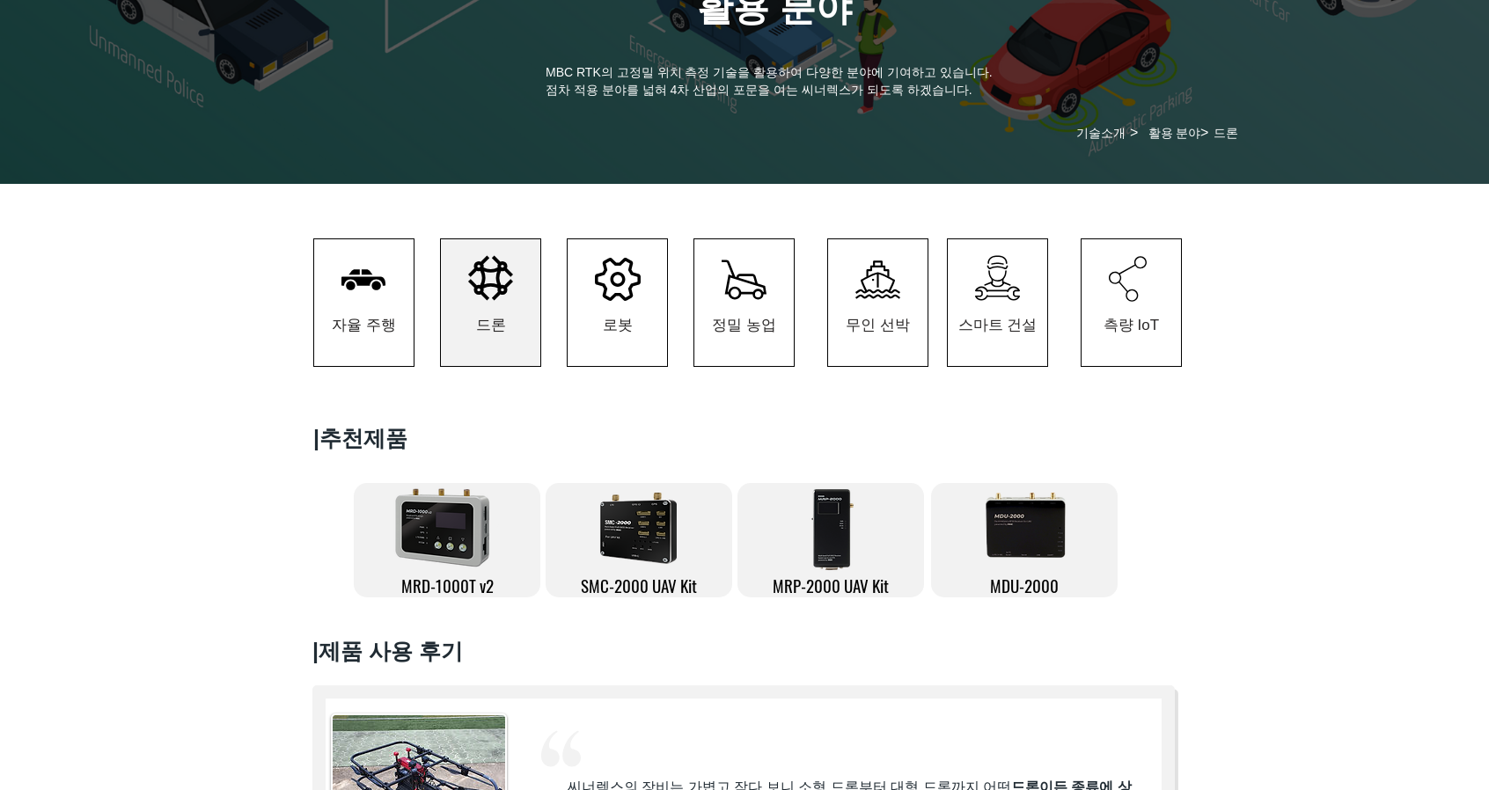
scroll to position [176, 0]
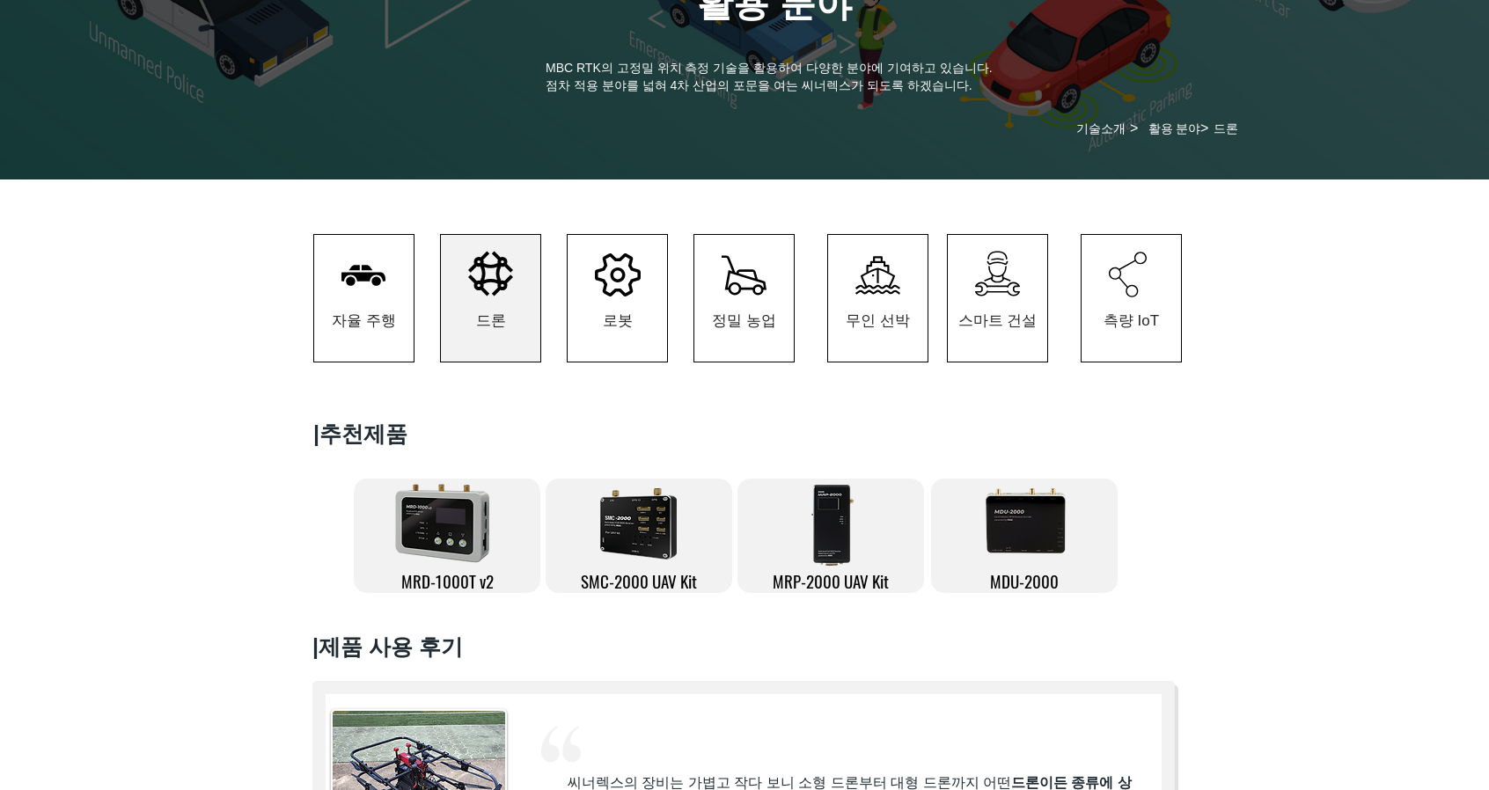
click at [1030, 546] on img at bounding box center [1024, 522] width 109 height 88
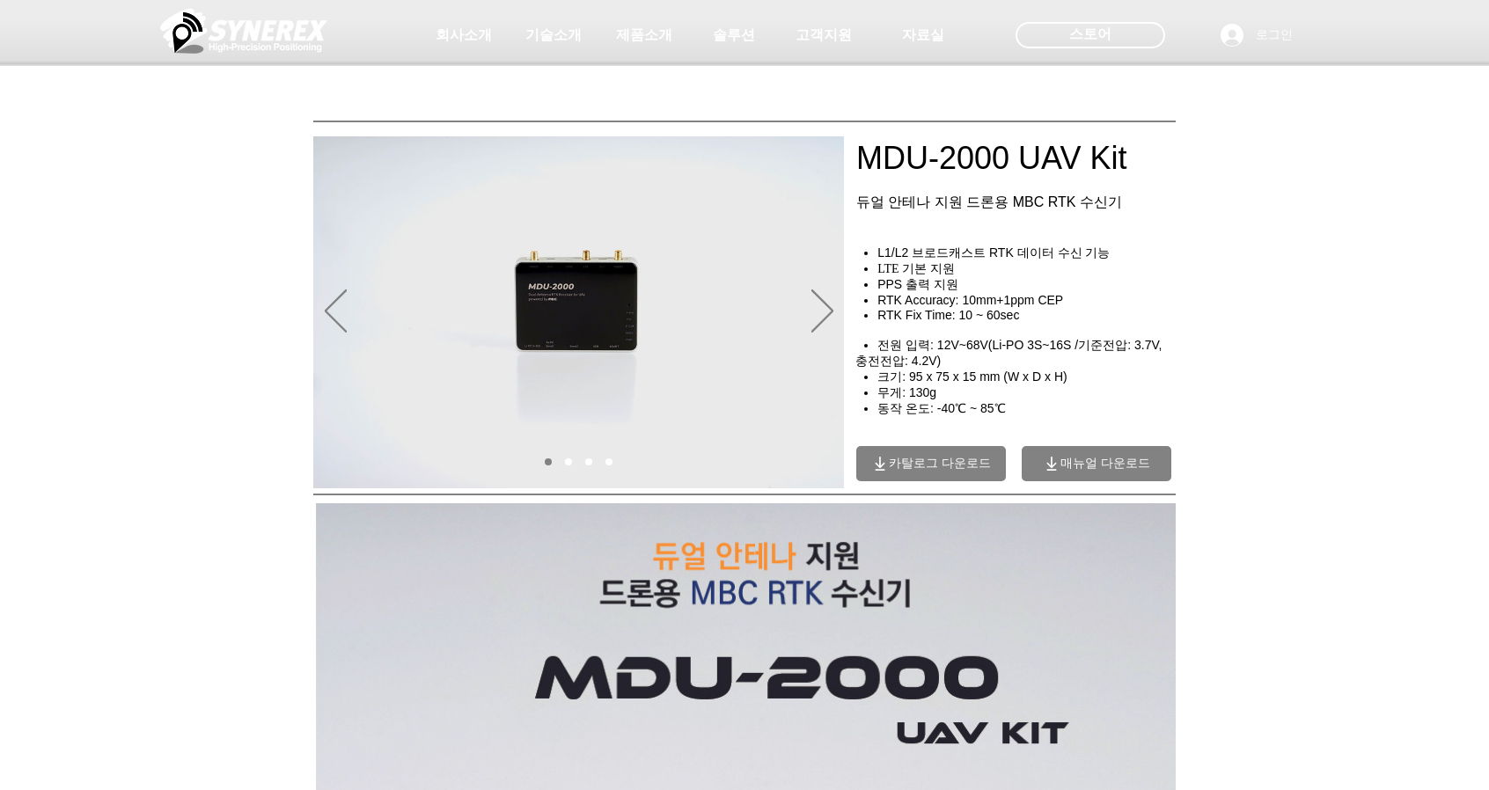
click at [939, 472] on span "카탈로그 다운로드" at bounding box center [940, 464] width 102 height 16
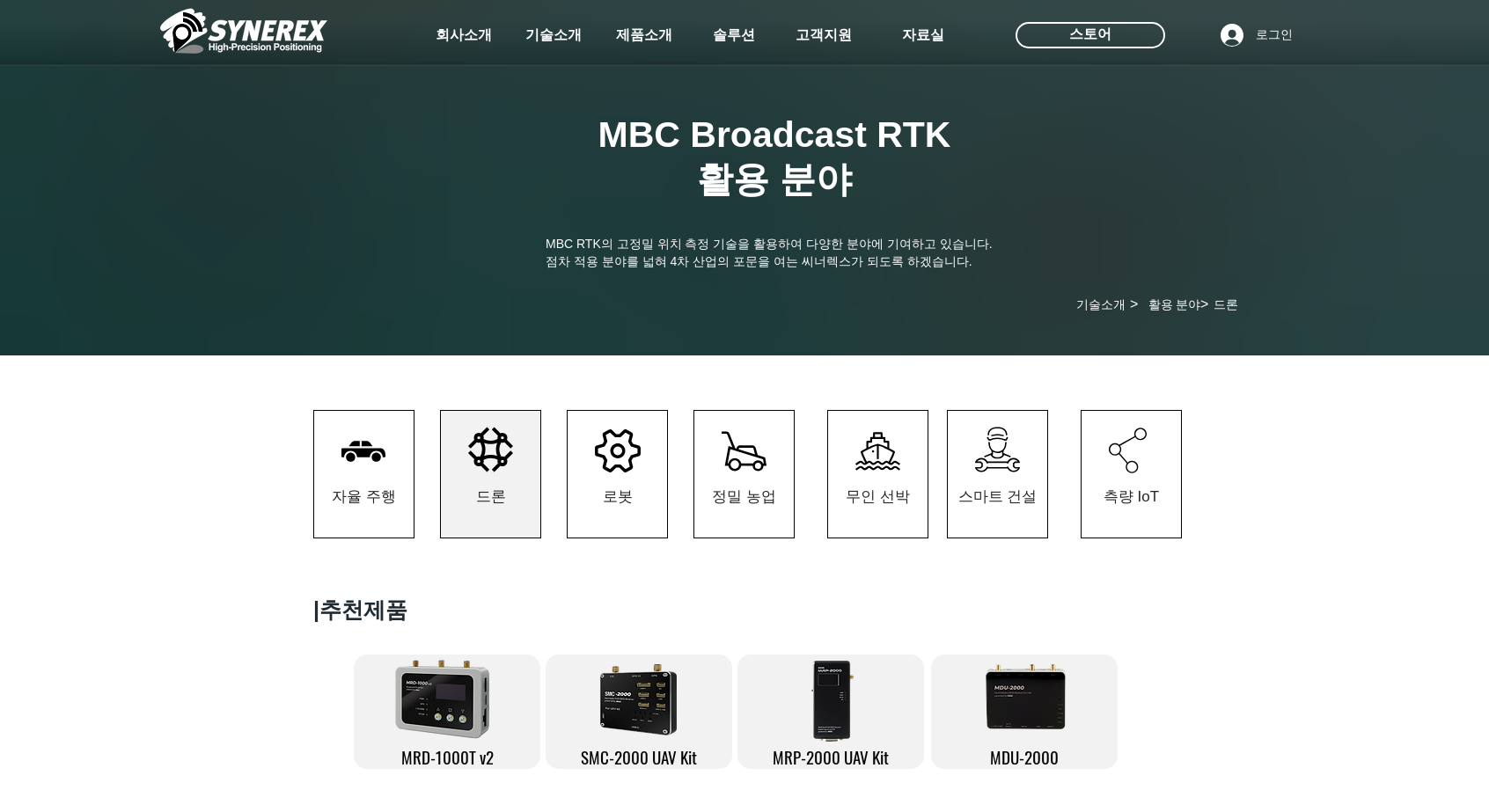
scroll to position [176, 0]
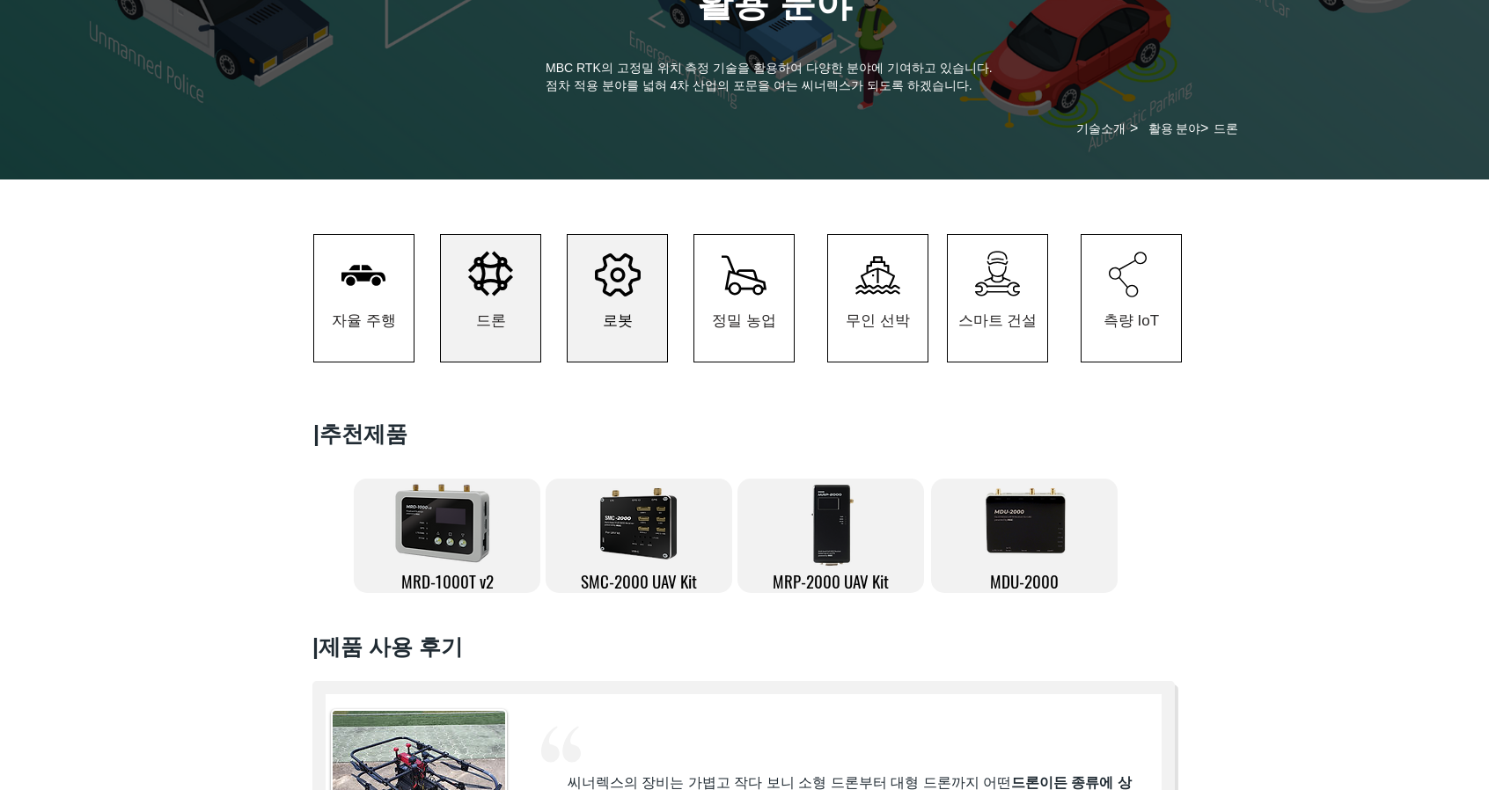
click at [650, 335] on span "로봇" at bounding box center [617, 320] width 99 height 83
click at [648, 328] on span "로봇" at bounding box center [617, 320] width 99 height 83
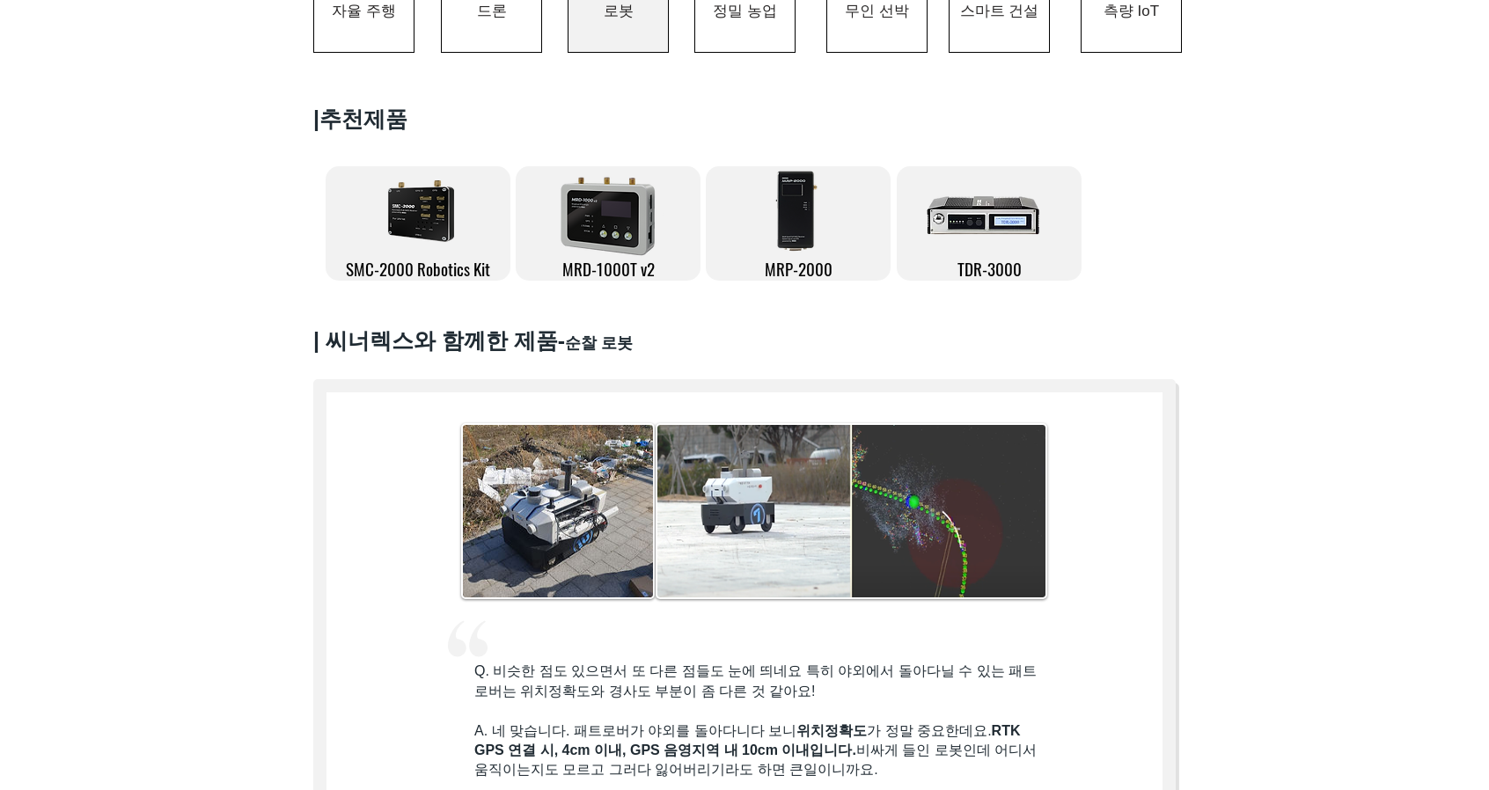
scroll to position [528, 0]
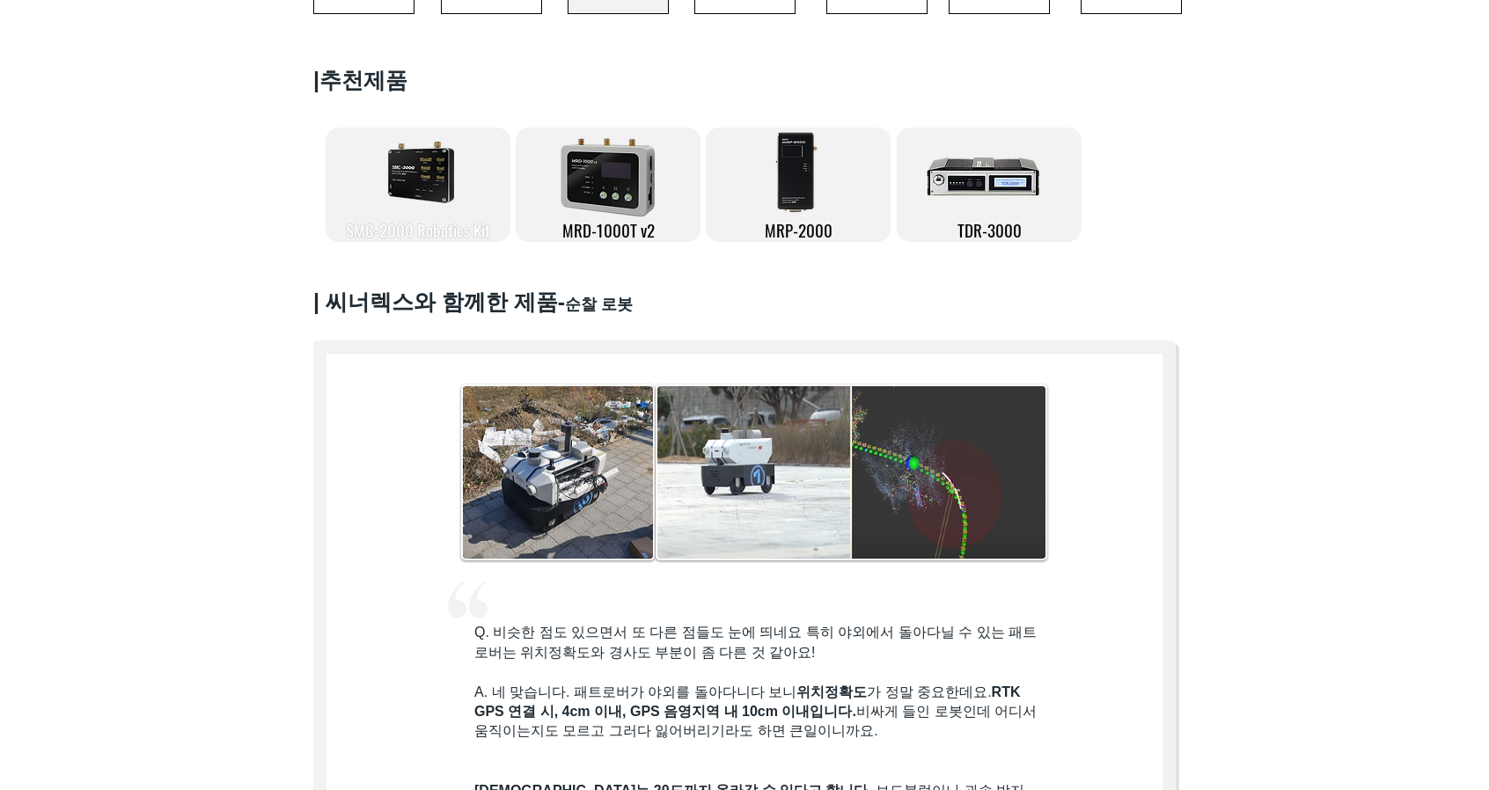
click at [407, 224] on link "SMC-2000 Robotics Kit" at bounding box center [418, 185] width 185 height 114
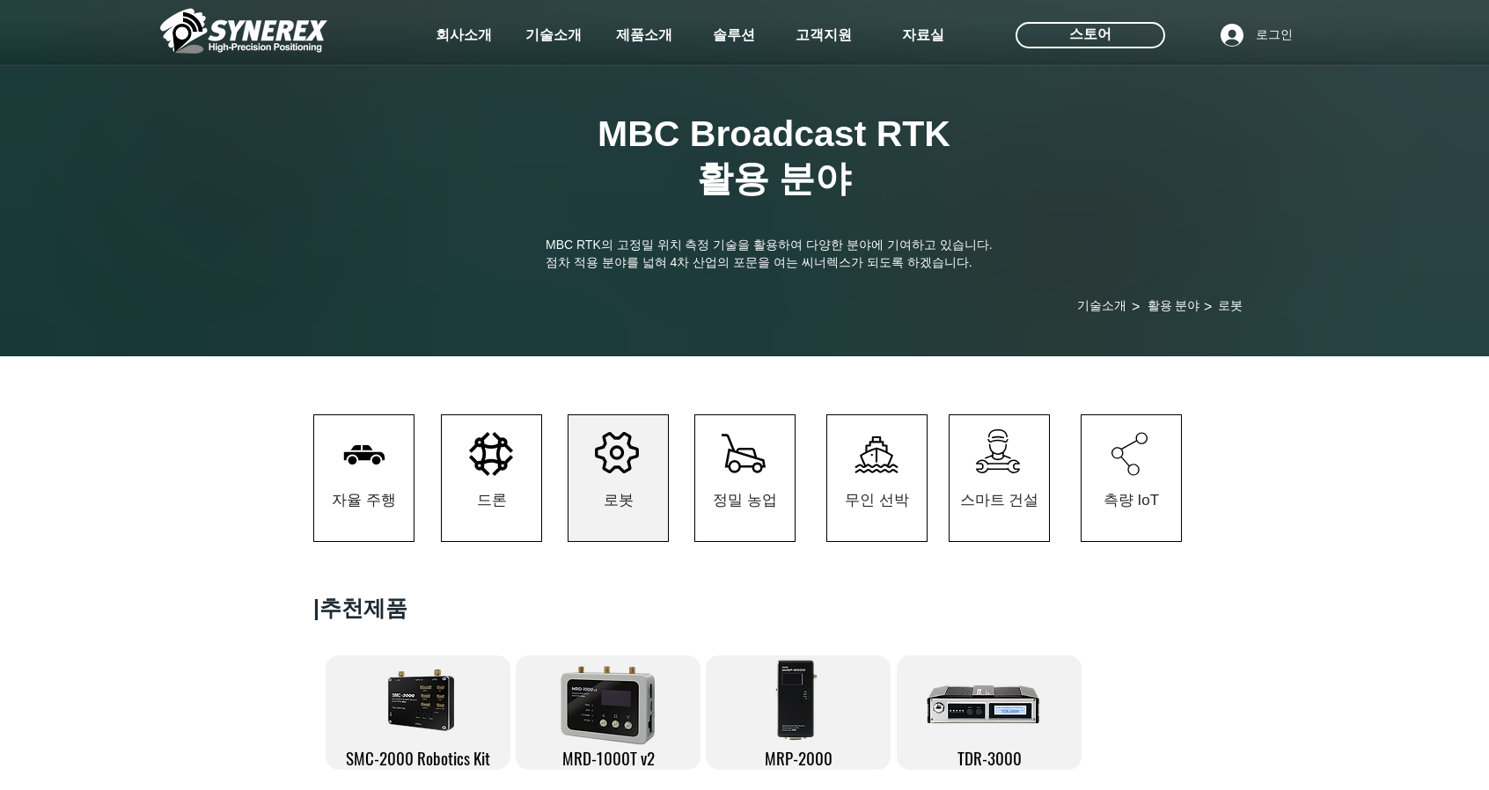
scroll to position [528, 0]
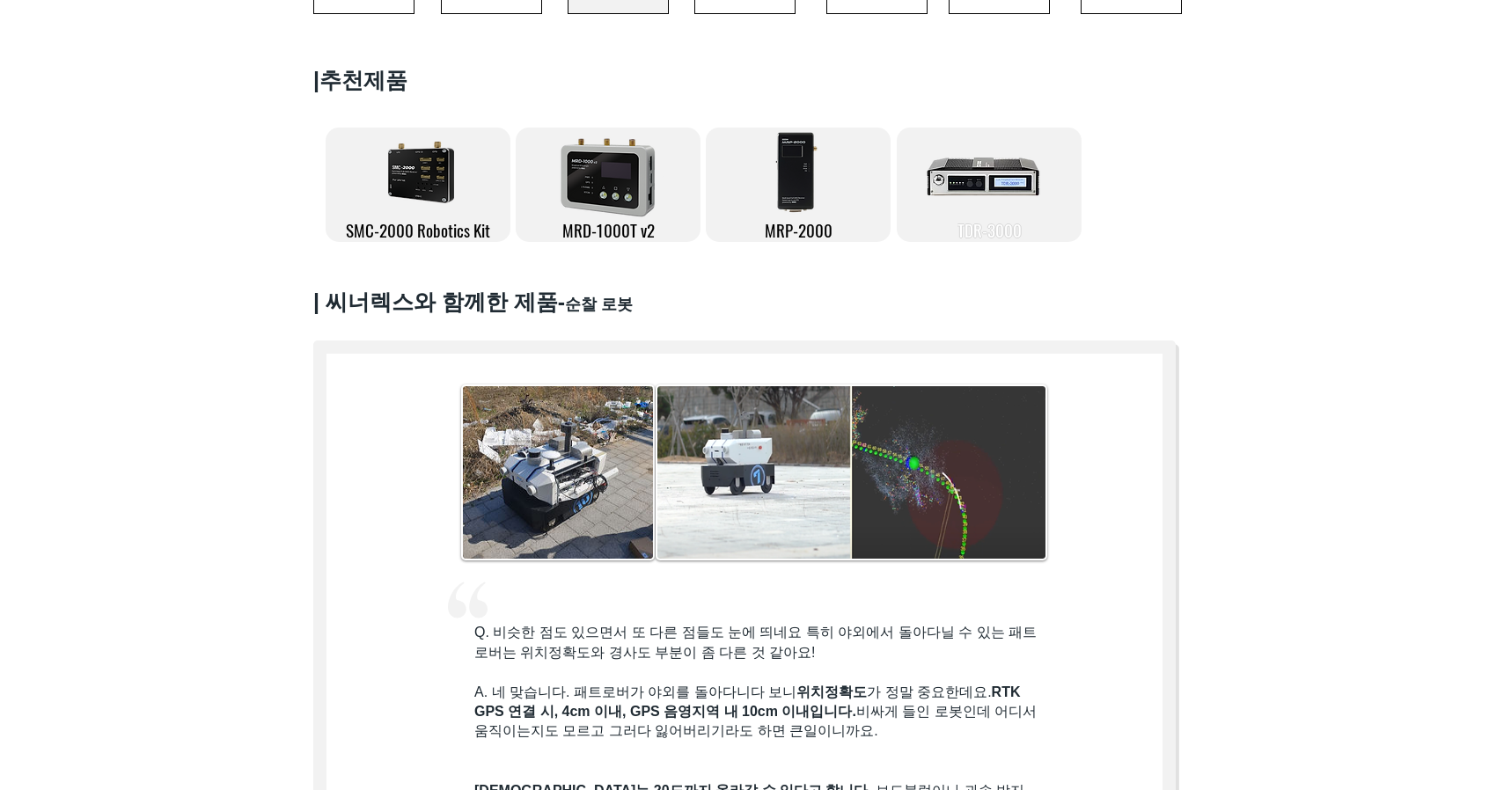
click at [991, 240] on span "TDR-3000" at bounding box center [989, 229] width 64 height 25
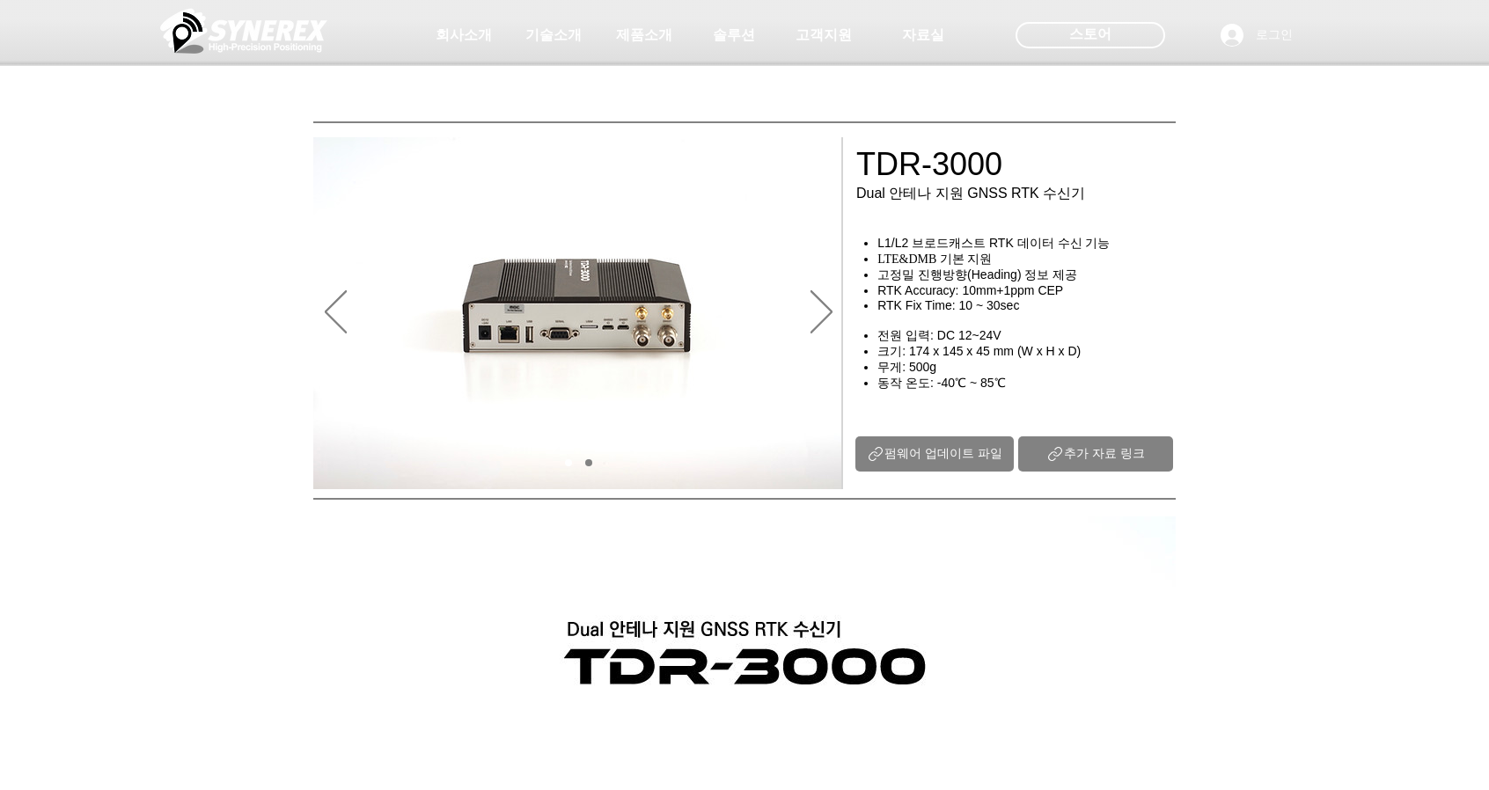
click at [1102, 462] on span "추가 자료 링크" at bounding box center [1104, 454] width 81 height 16
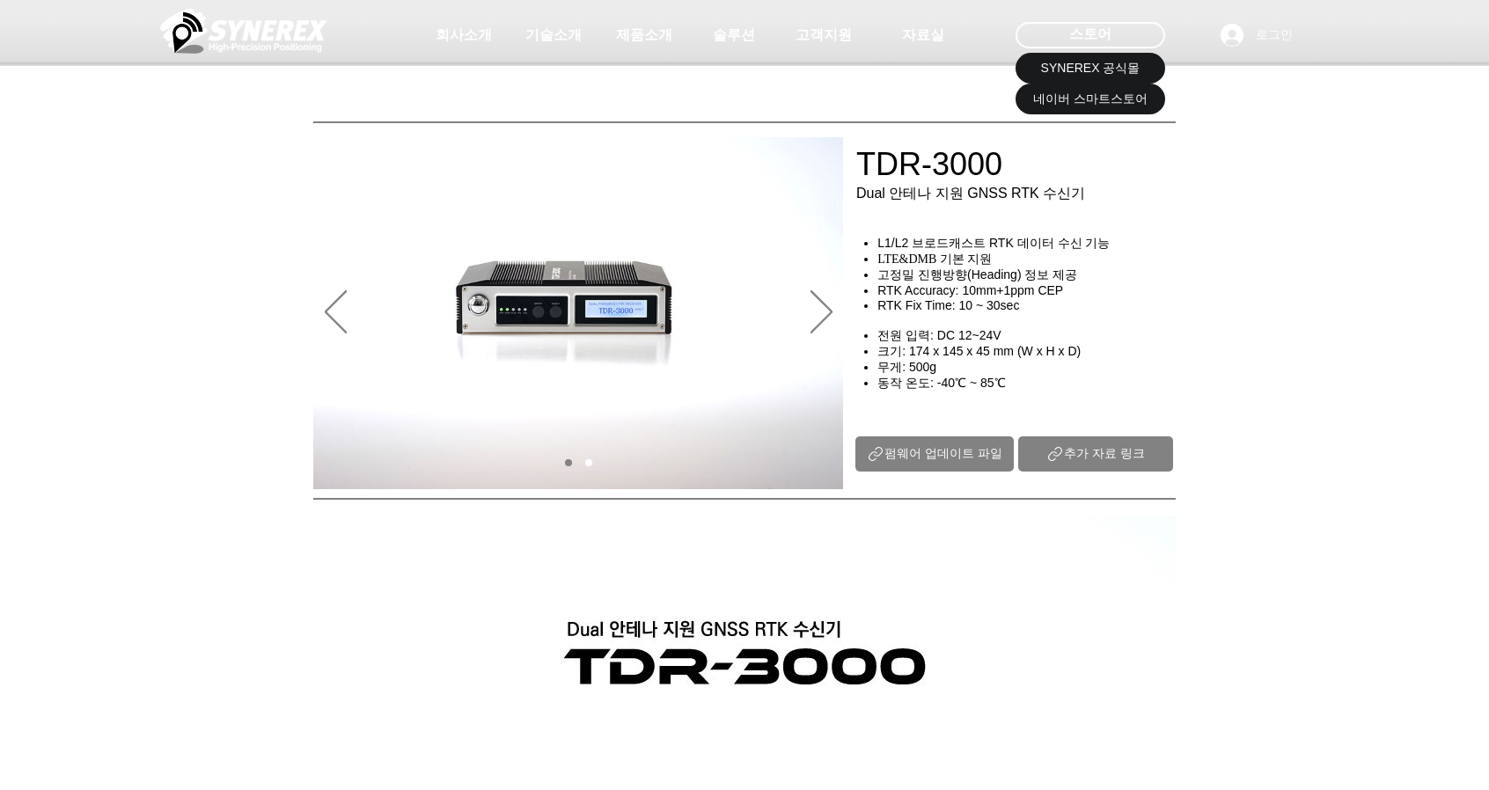
drag, startPoint x: 187, startPoint y: 132, endPoint x: 151, endPoint y: 73, distance: 68.7
click at [180, 125] on div at bounding box center [744, 130] width 1489 height 260
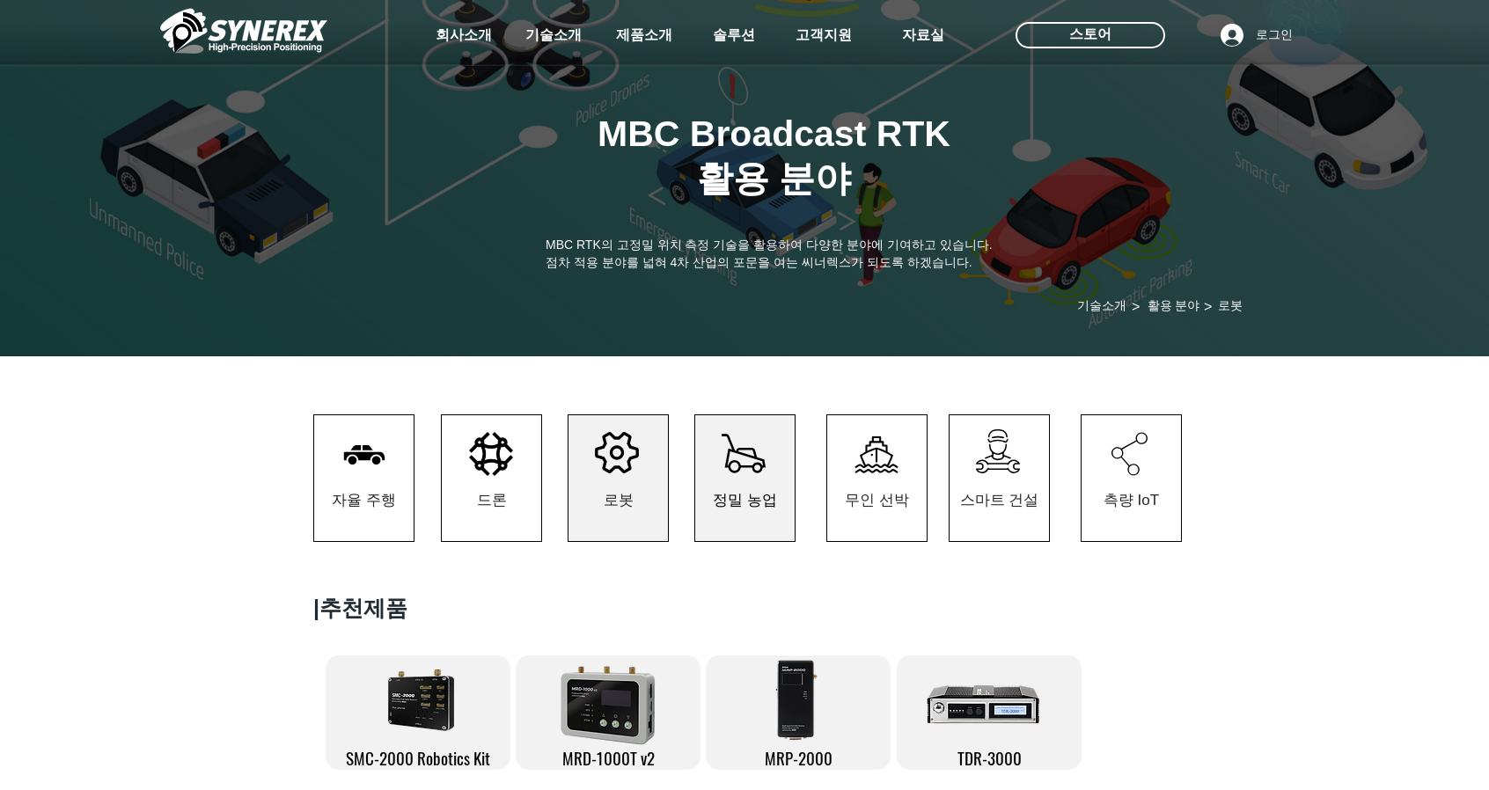
click at [761, 510] on span "정밀 농업" at bounding box center [745, 500] width 64 height 20
click at [753, 510] on span "정밀 농업" at bounding box center [745, 500] width 64 height 20
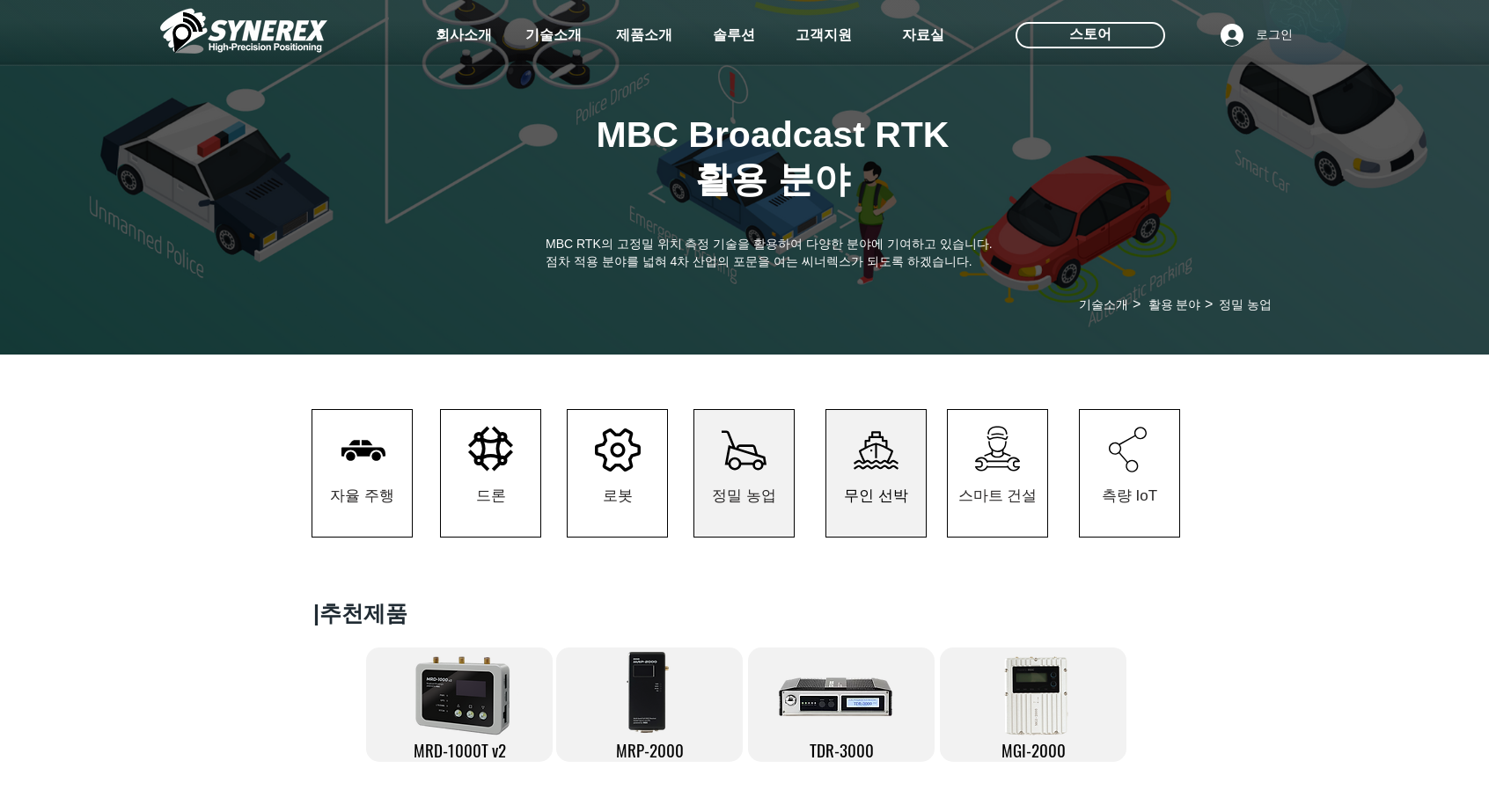
click at [869, 502] on span "무인 선박" at bounding box center [876, 496] width 64 height 20
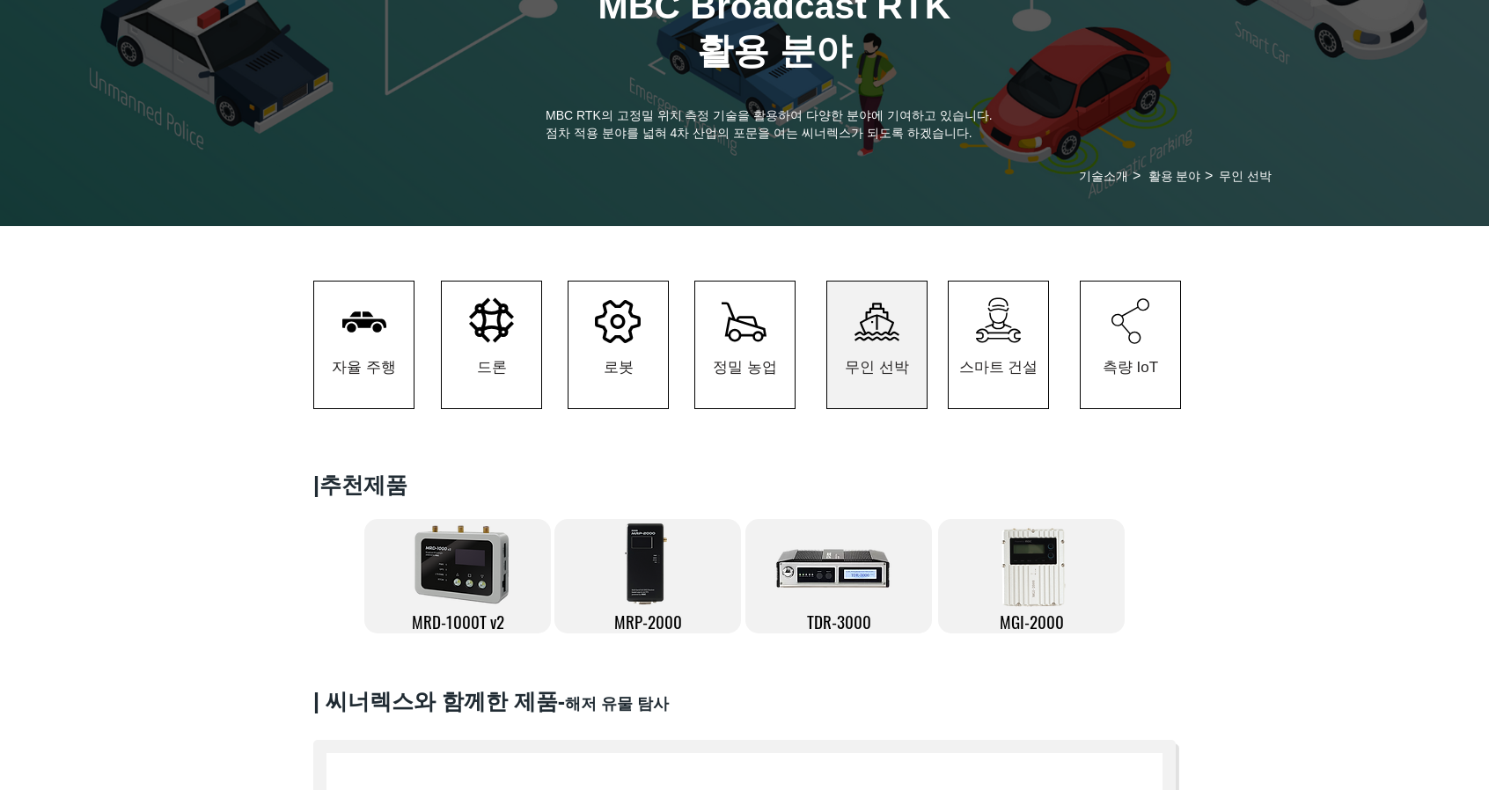
scroll to position [176, 0]
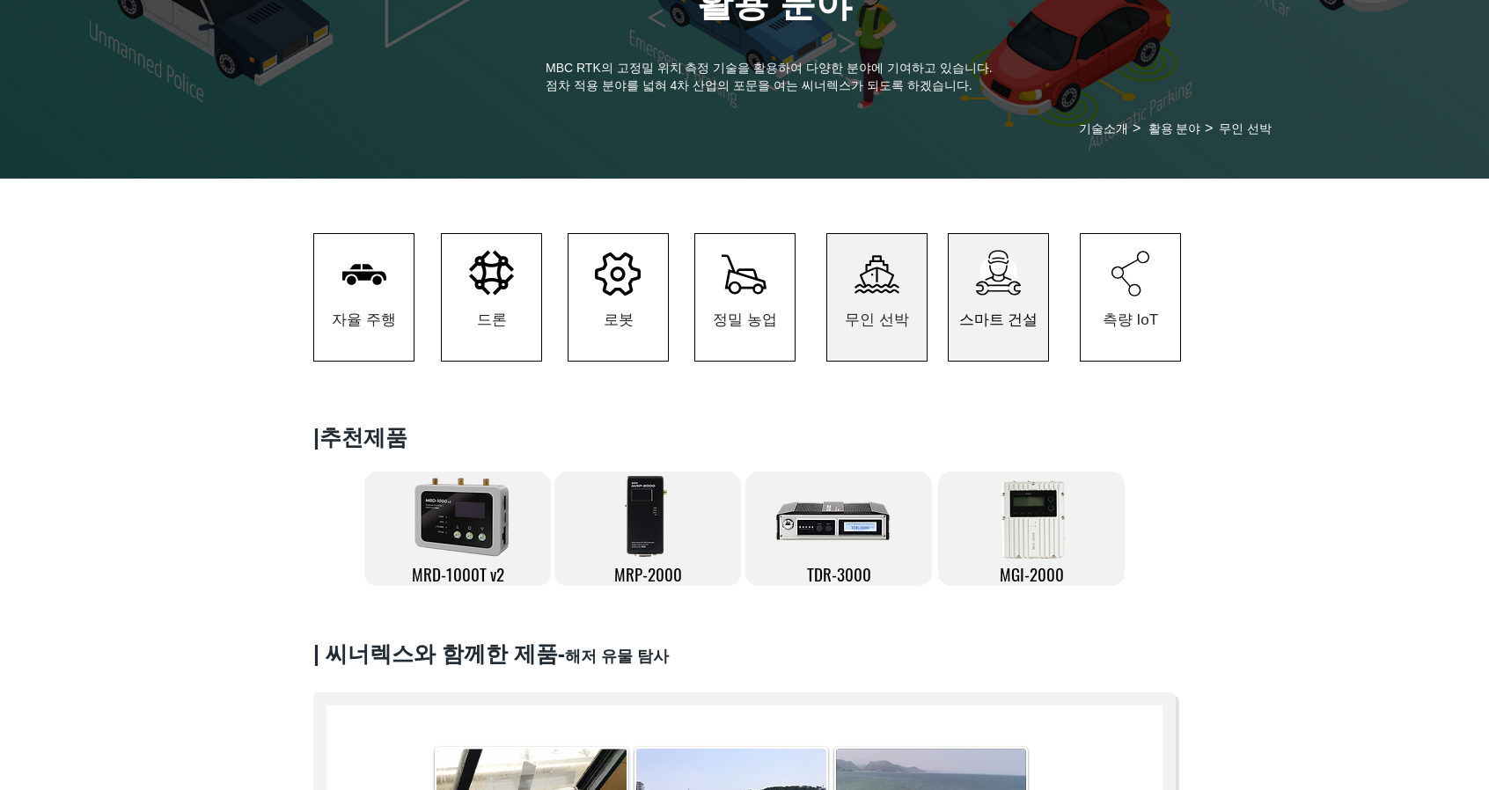
click at [1000, 325] on span "스마트 건설" at bounding box center [998, 320] width 79 height 20
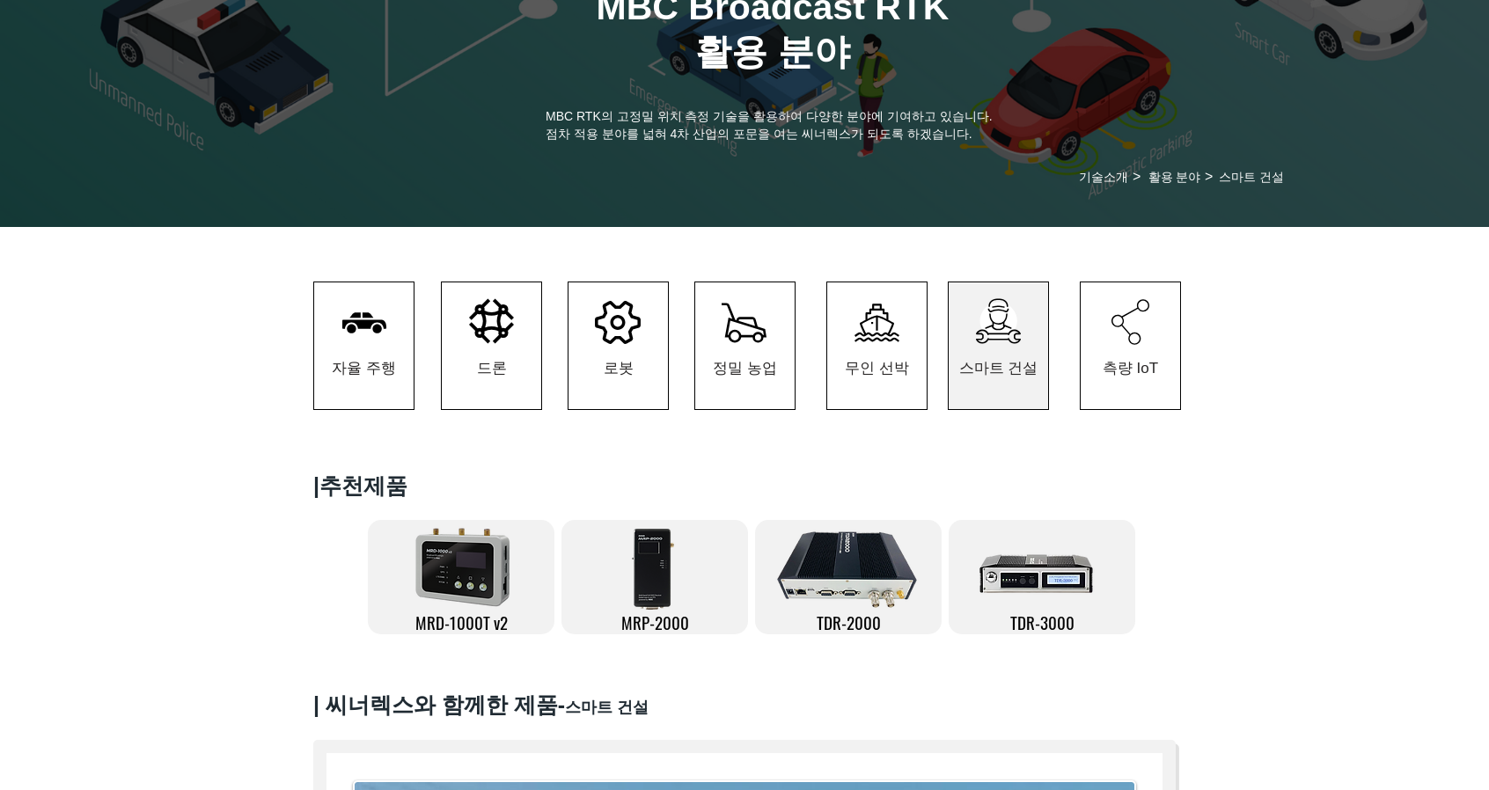
scroll to position [176, 0]
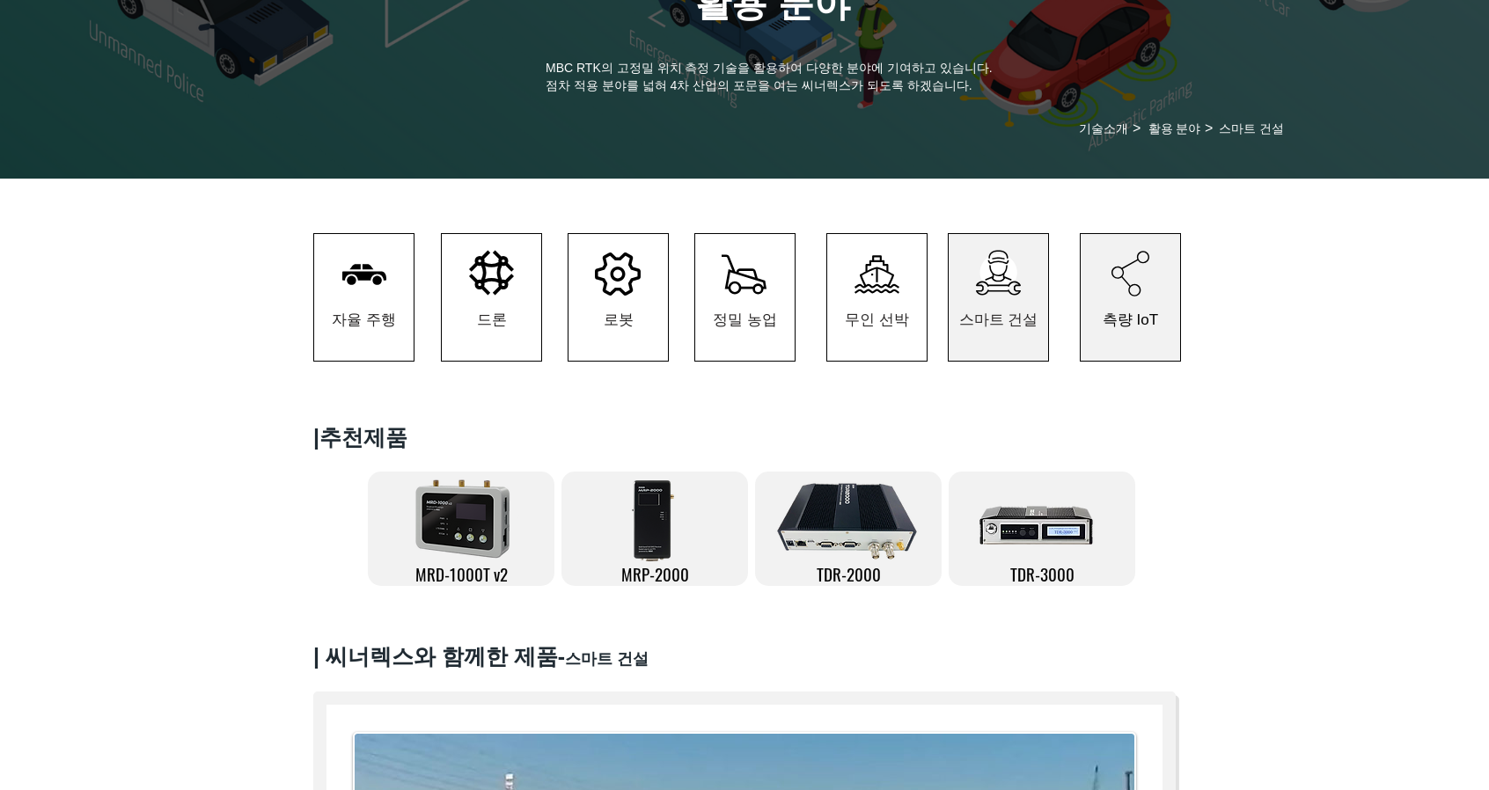
click at [1142, 336] on span "측량 IoT" at bounding box center [1130, 319] width 99 height 83
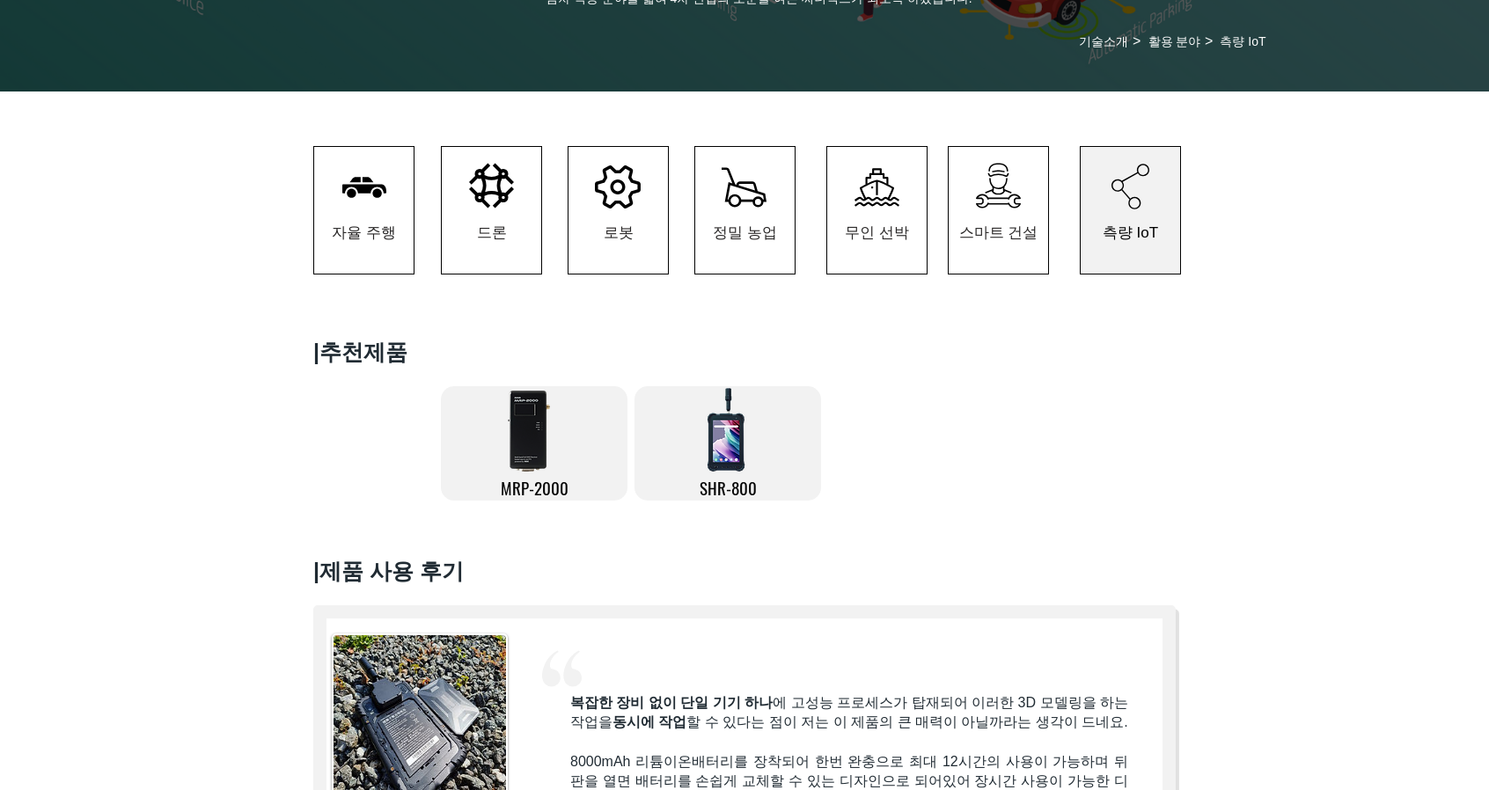
scroll to position [264, 0]
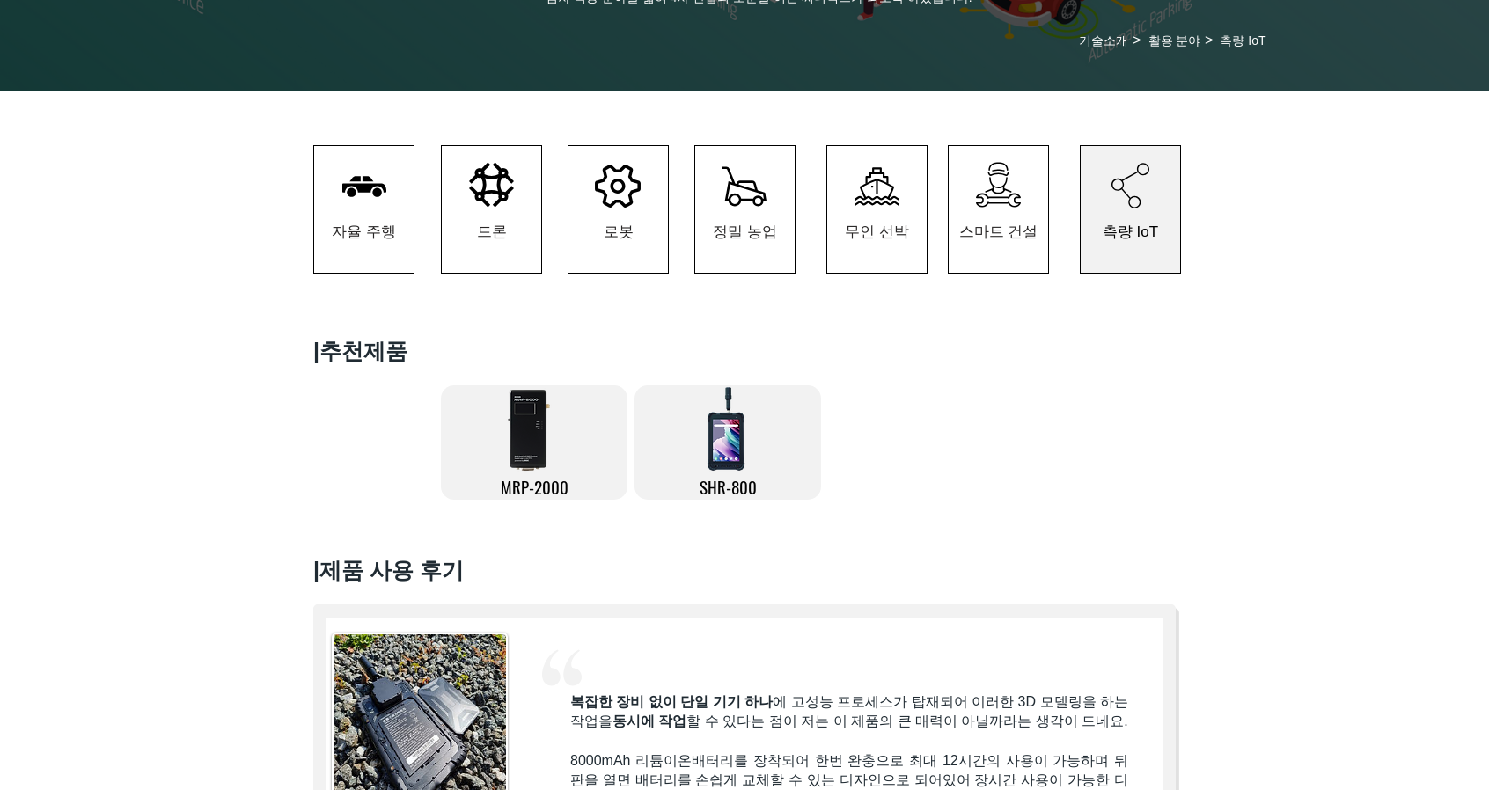
click at [524, 458] on img at bounding box center [531, 429] width 55 height 88
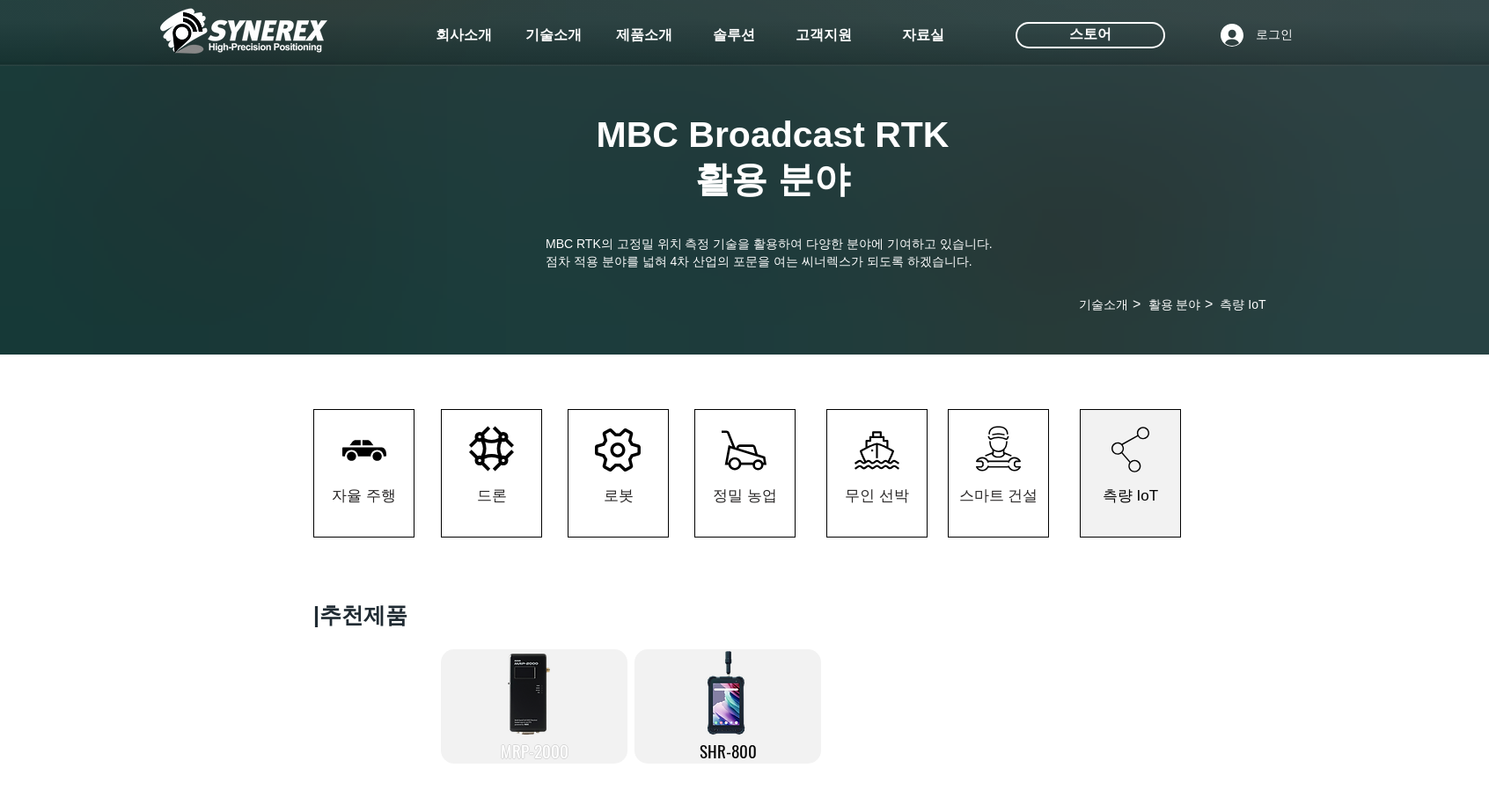
scroll to position [264, 0]
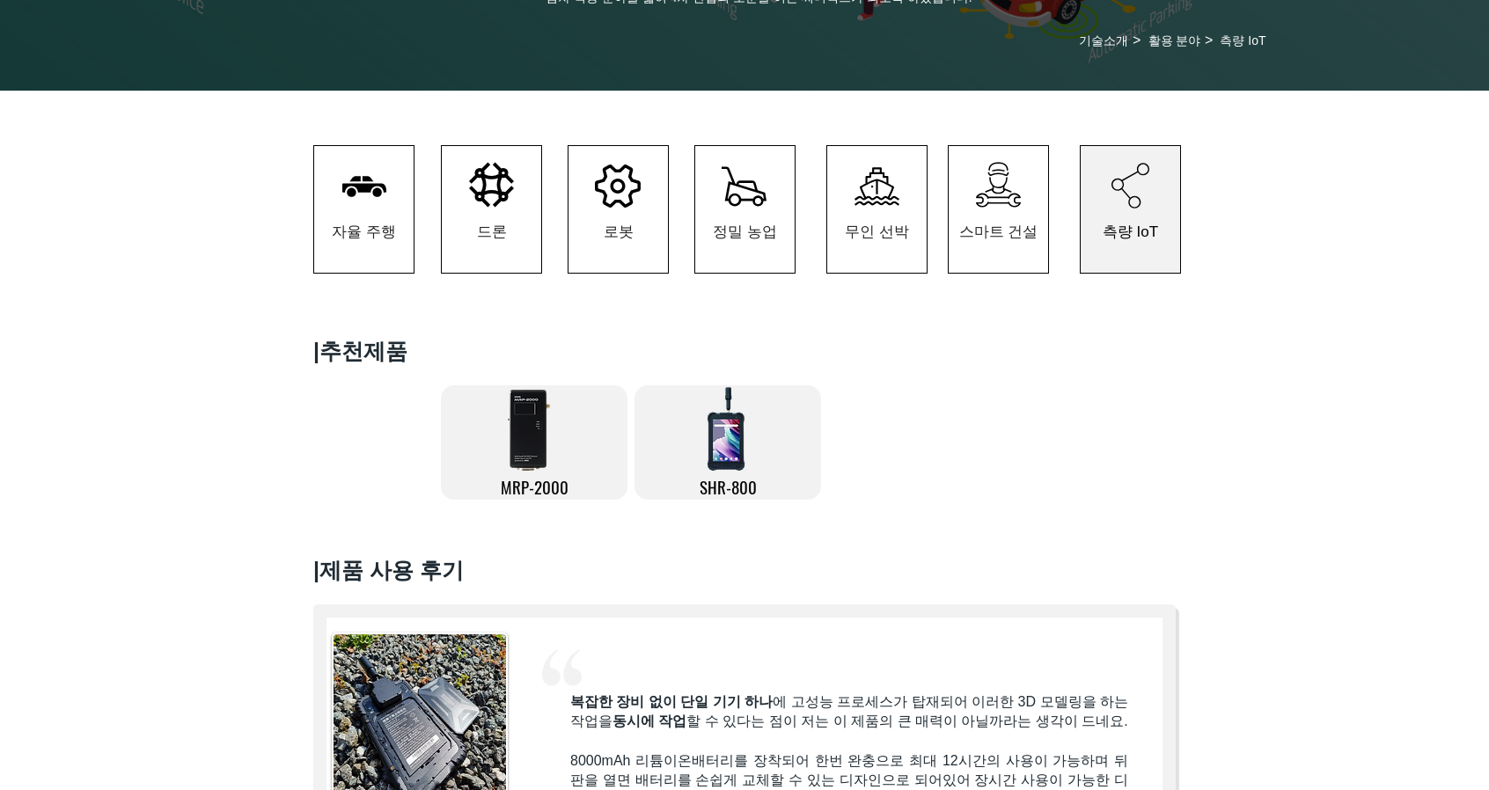
click at [741, 466] on img at bounding box center [727, 429] width 44 height 88
click at [734, 473] on img at bounding box center [727, 429] width 44 height 88
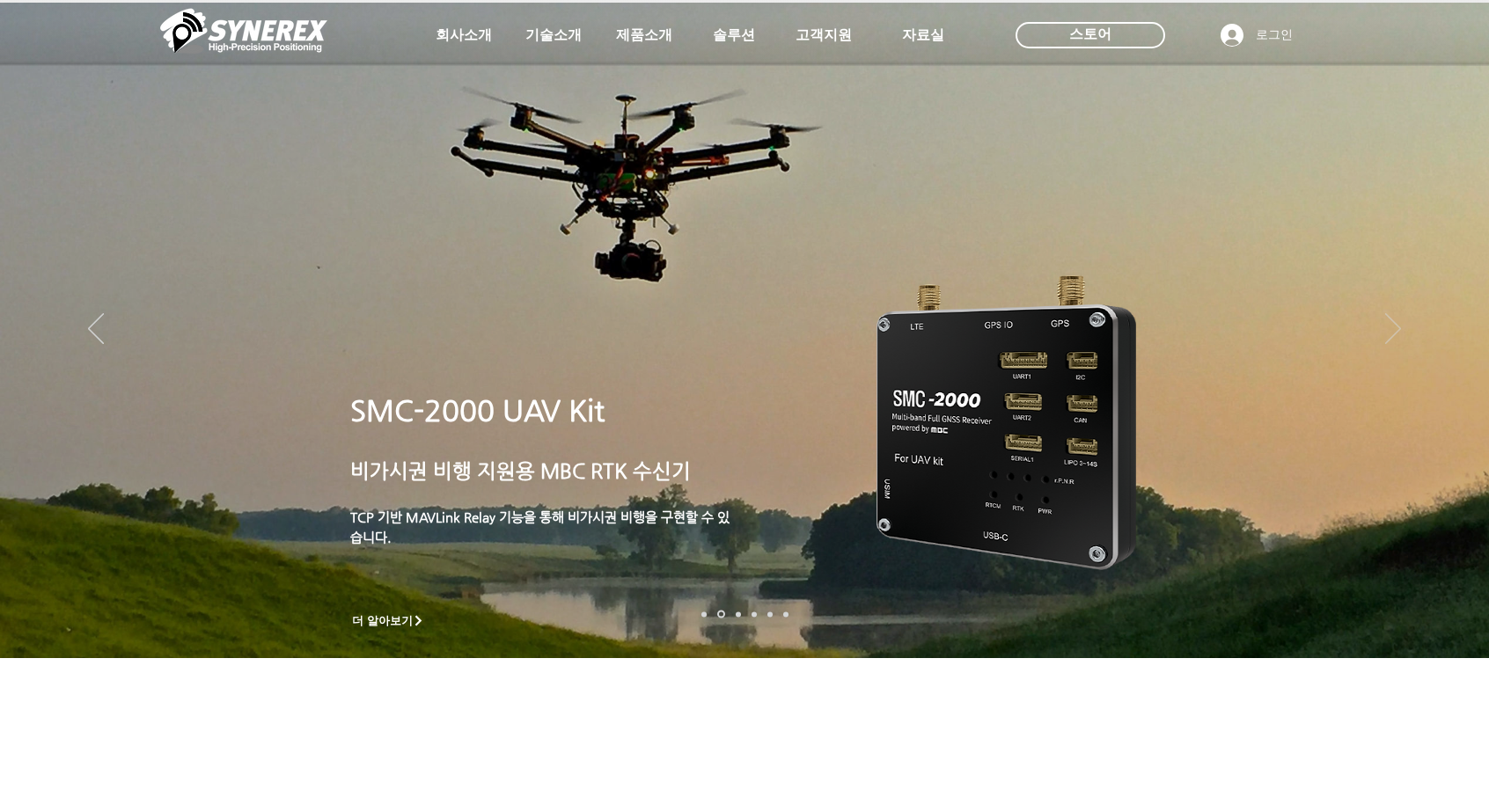
click at [1389, 332] on icon "다음" at bounding box center [1393, 328] width 16 height 31
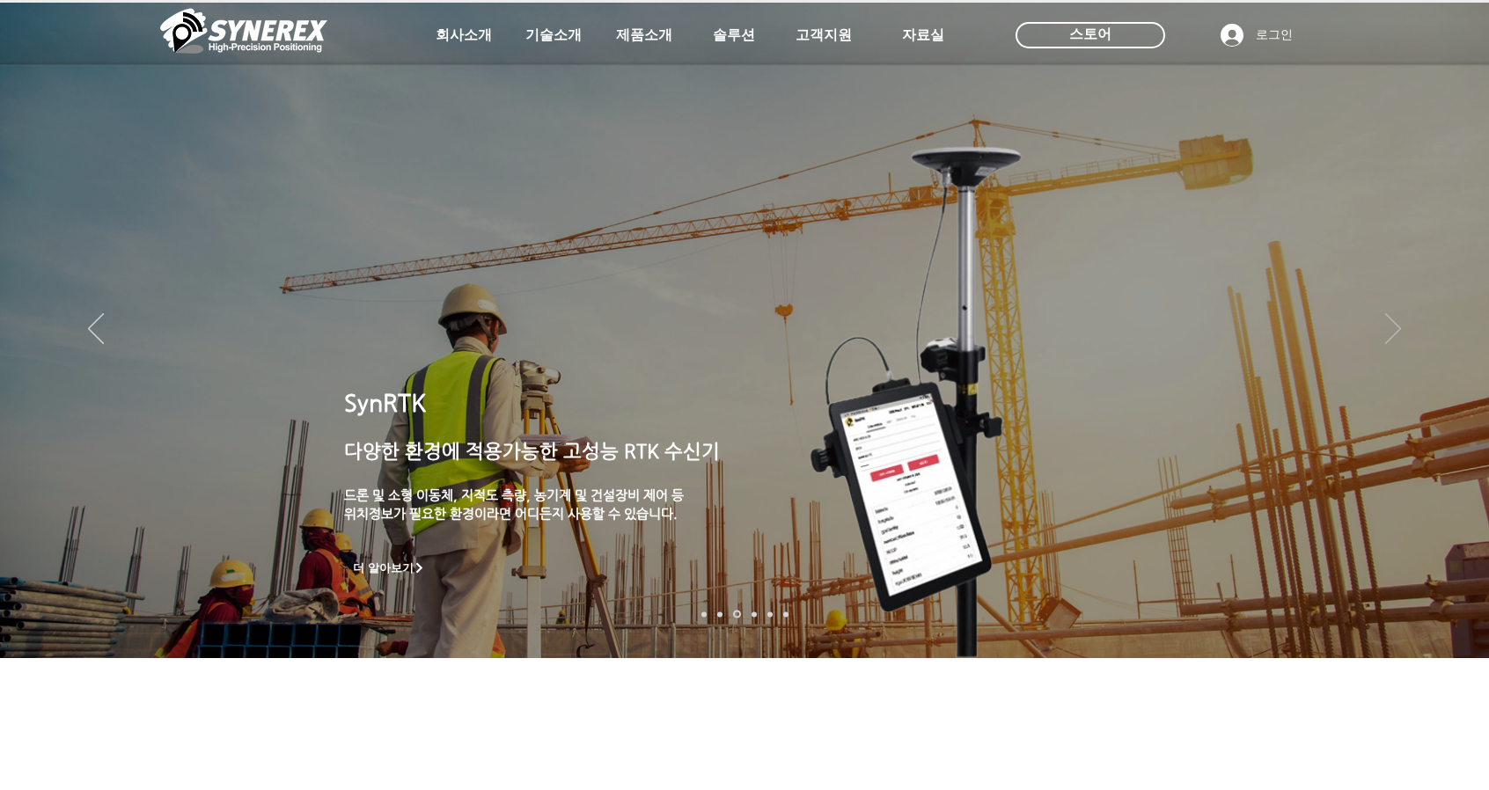
click at [1389, 332] on icon "다음" at bounding box center [1393, 328] width 16 height 31
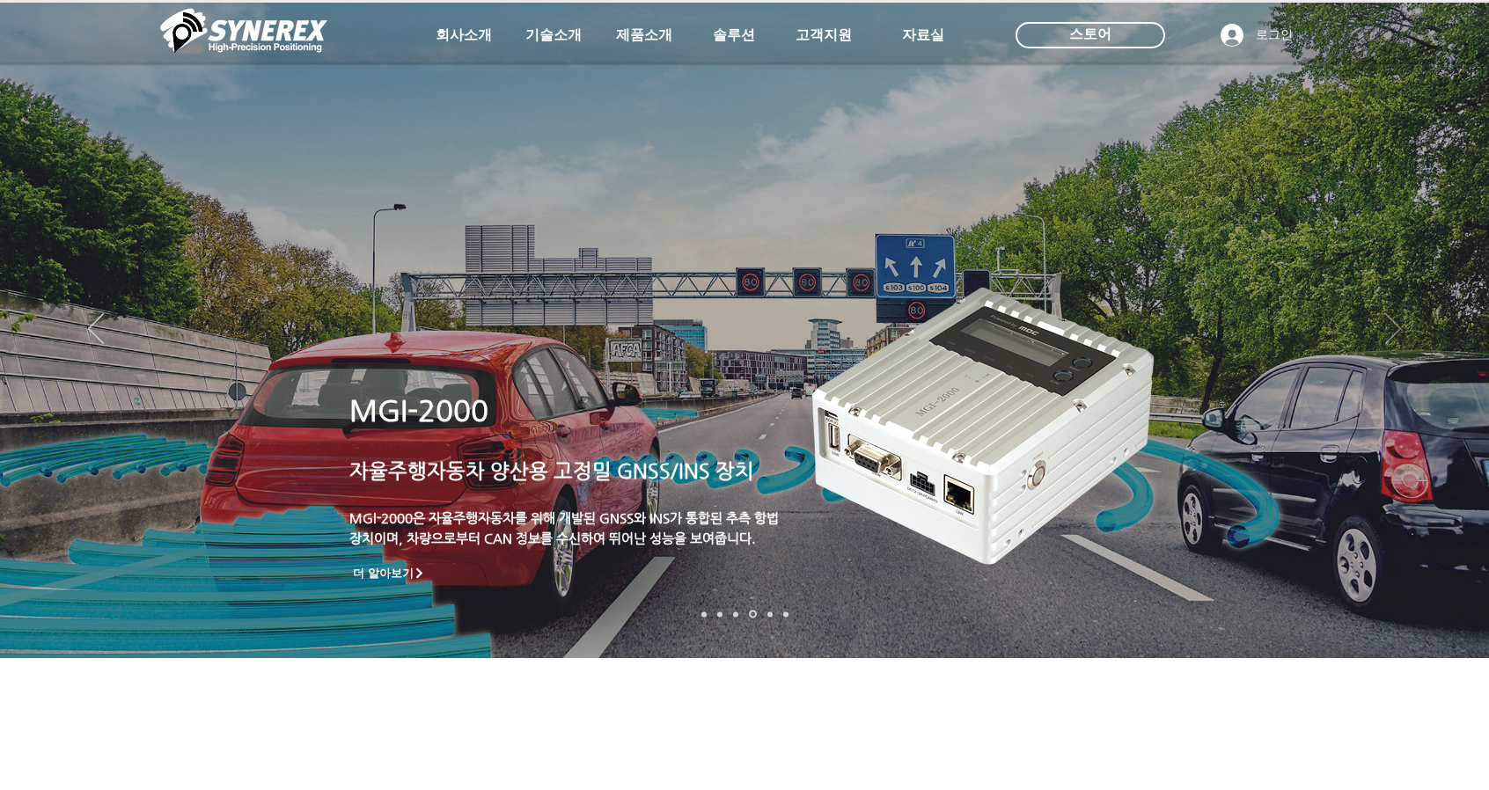
click at [1389, 332] on icon "다음" at bounding box center [1393, 328] width 16 height 31
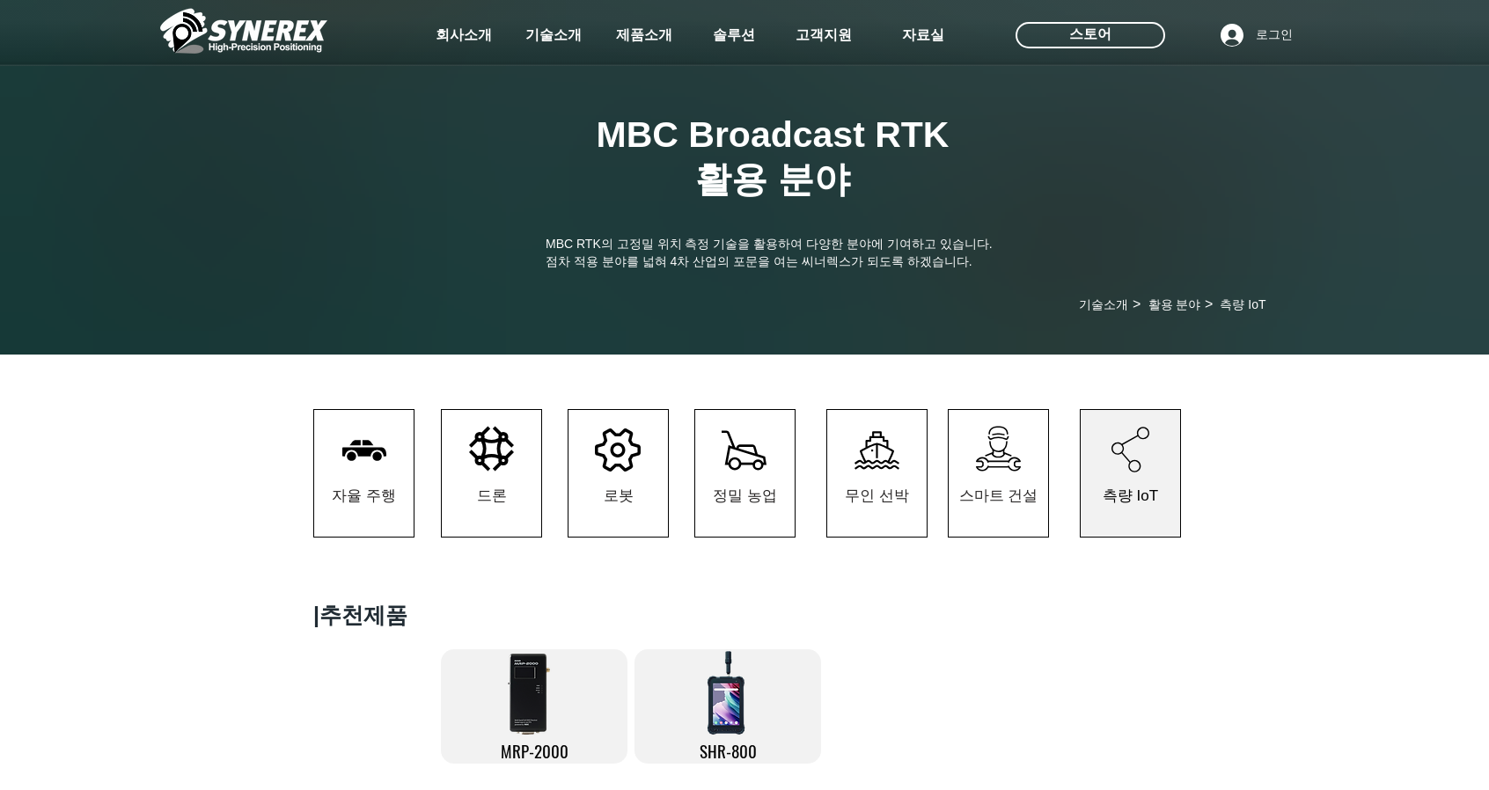
scroll to position [264, 0]
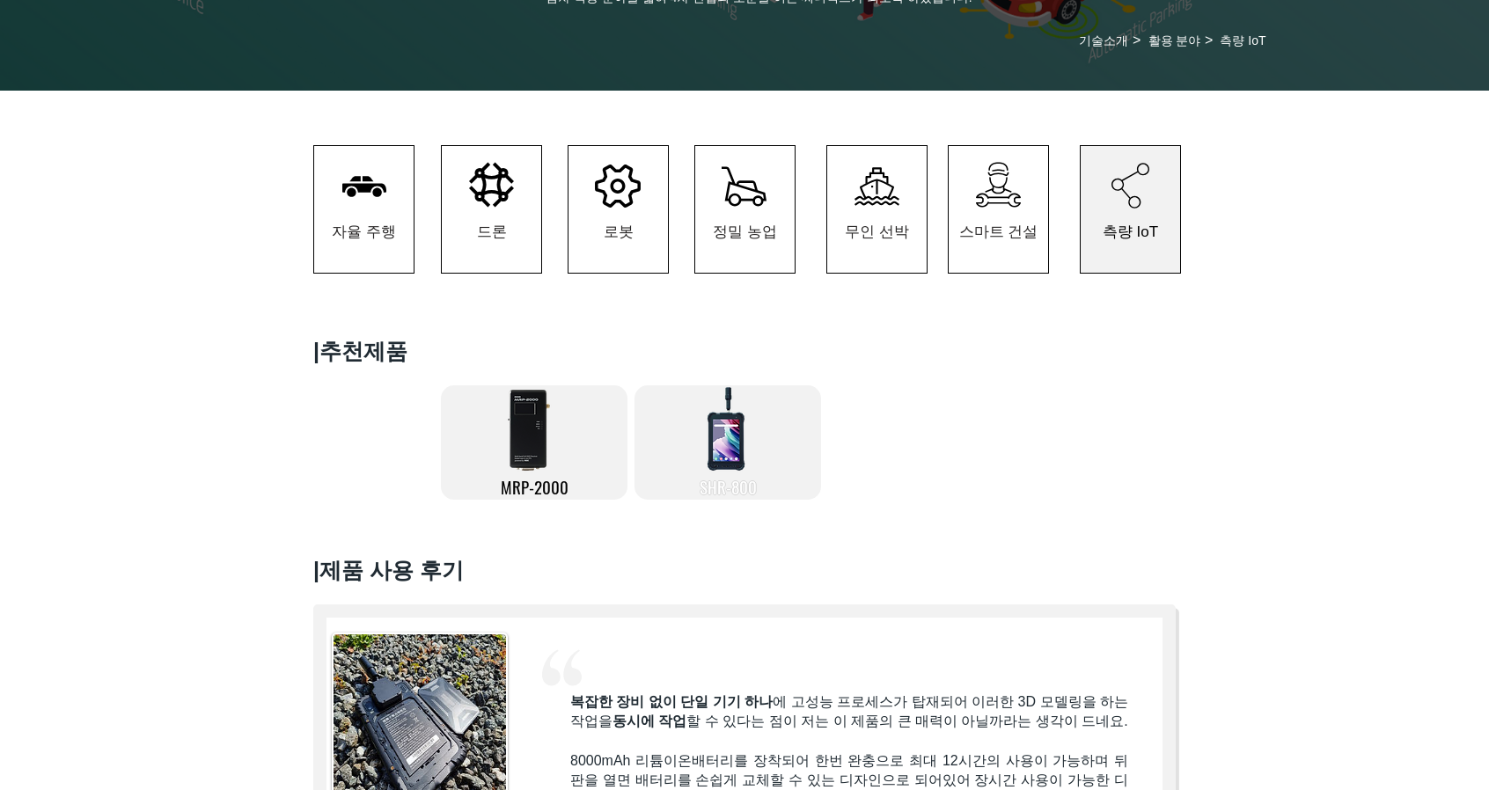
click at [728, 494] on span "SHR-800" at bounding box center [728, 486] width 57 height 25
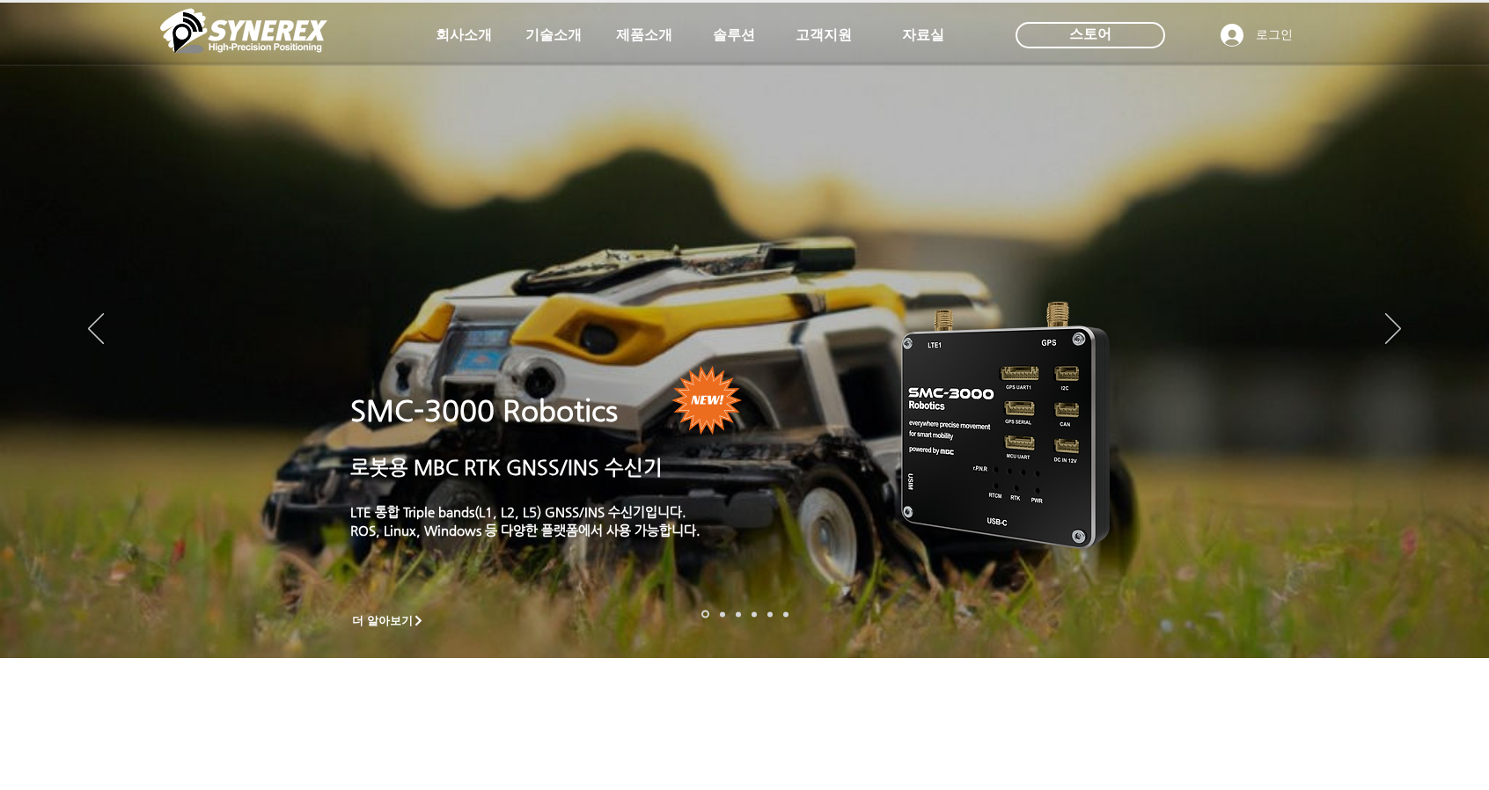
click at [567, 433] on p "​​" at bounding box center [541, 441] width 383 height 21
click at [729, 407] on icon "슬라이드쇼" at bounding box center [706, 401] width 70 height 70
click at [387, 617] on span "더 알아보기" at bounding box center [382, 621] width 61 height 16
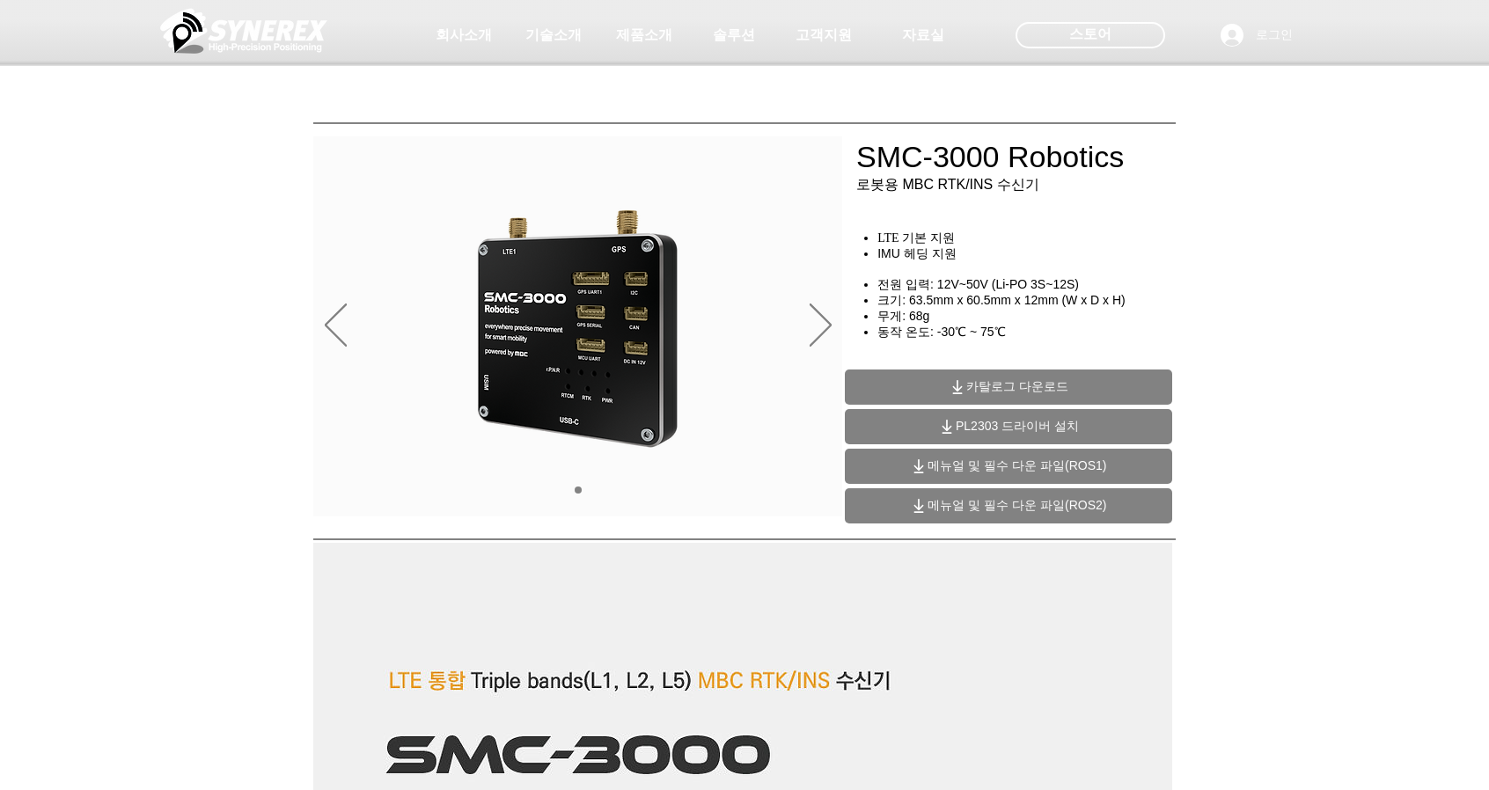
drag, startPoint x: 1413, startPoint y: 290, endPoint x: 1114, endPoint y: 222, distance: 307.0
click at [1406, 290] on div "main content" at bounding box center [744, 400] width 1489 height 263
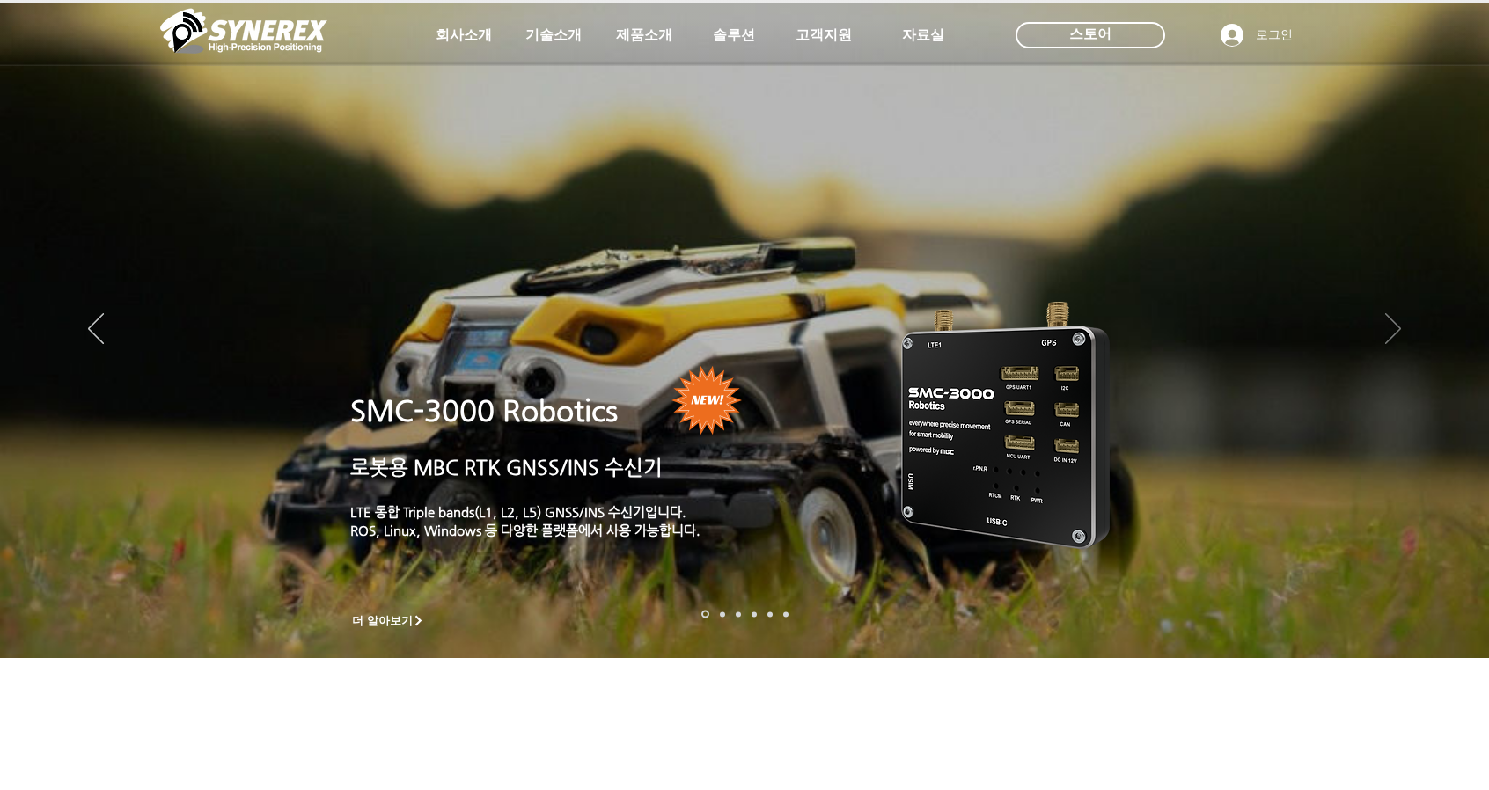
click at [1393, 333] on icon "다음" at bounding box center [1393, 328] width 16 height 31
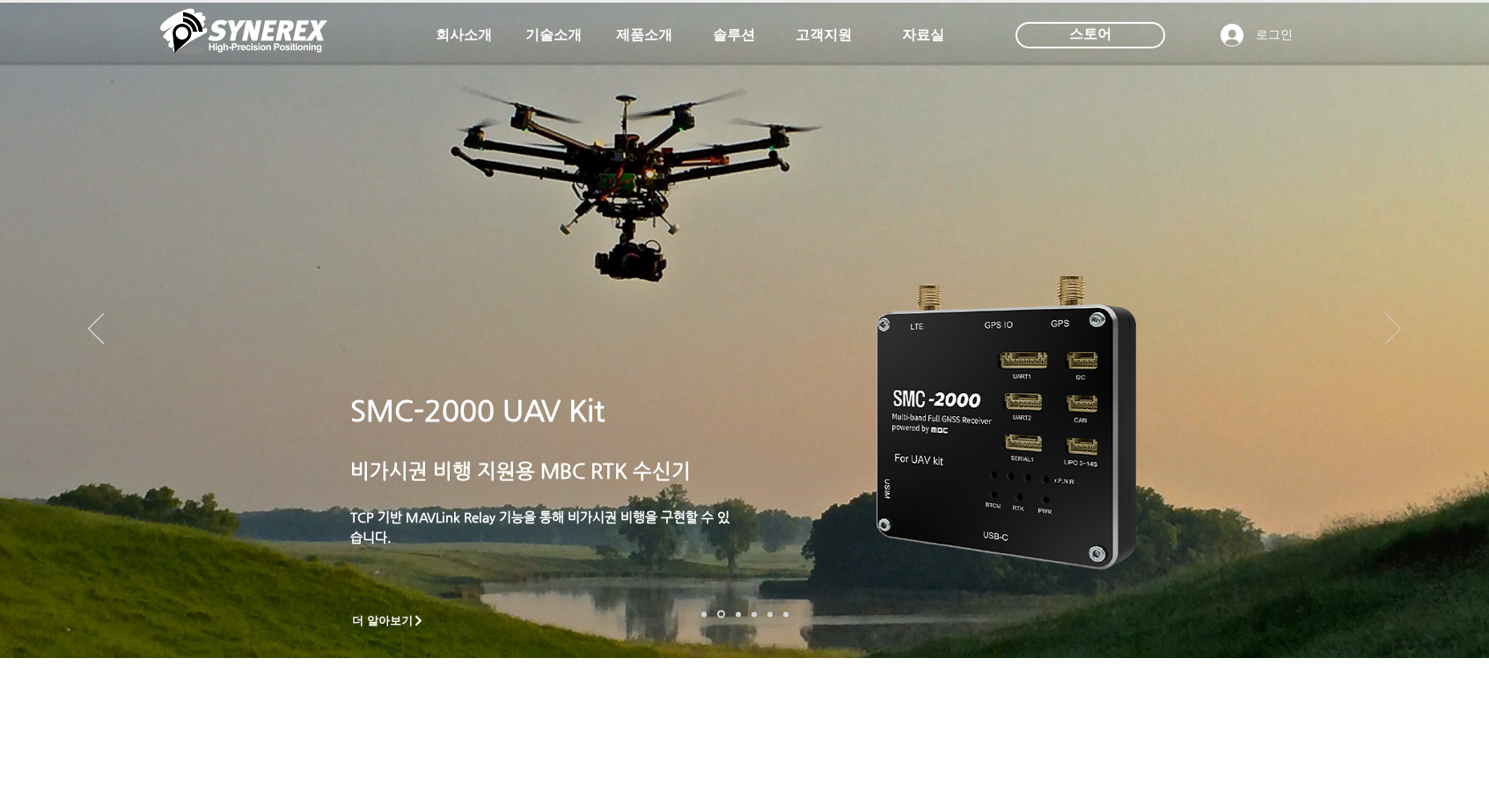
click at [1394, 332] on icon "다음" at bounding box center [1393, 328] width 16 height 31
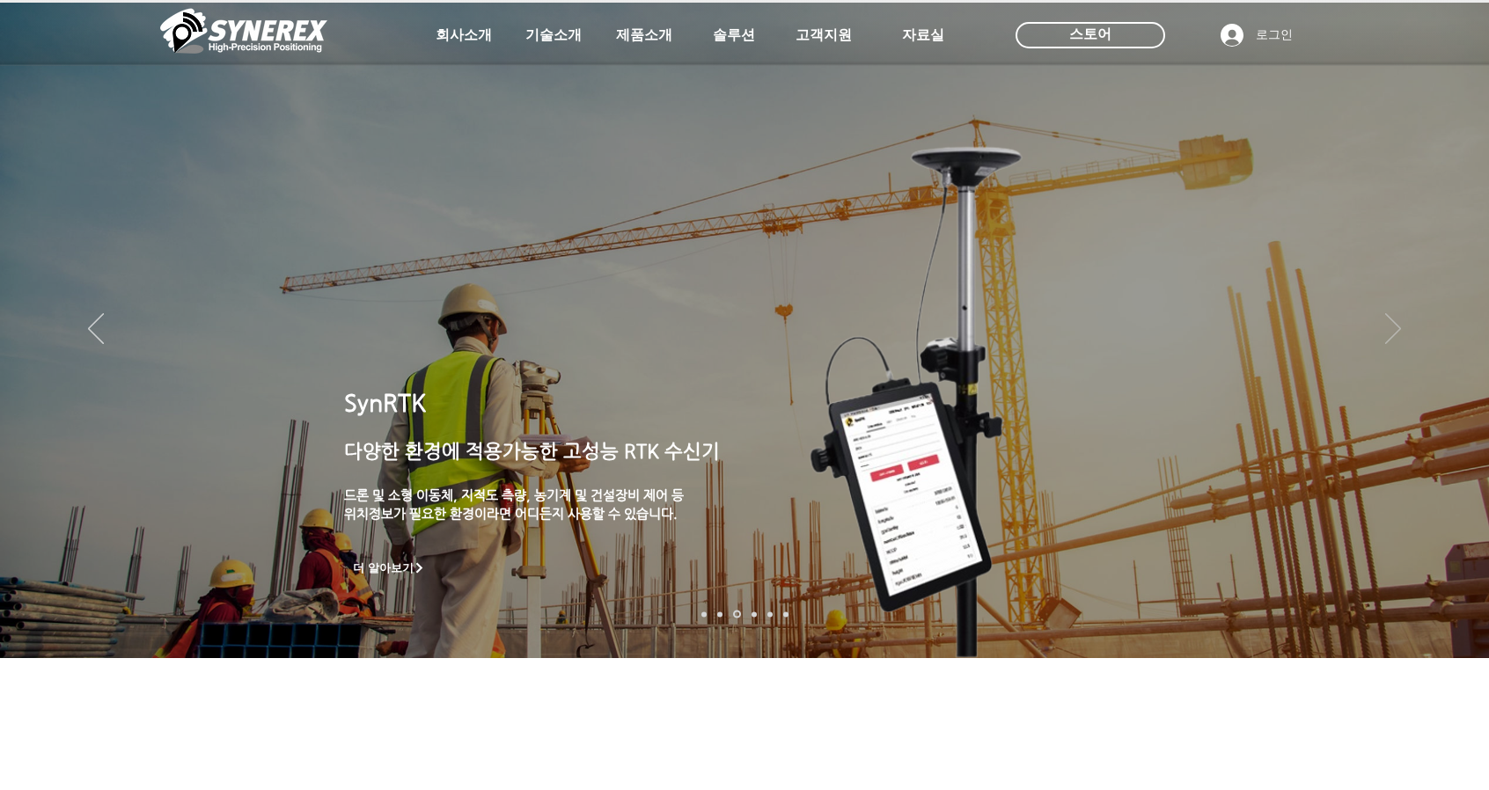
click at [1394, 332] on icon "다음" at bounding box center [1393, 328] width 16 height 31
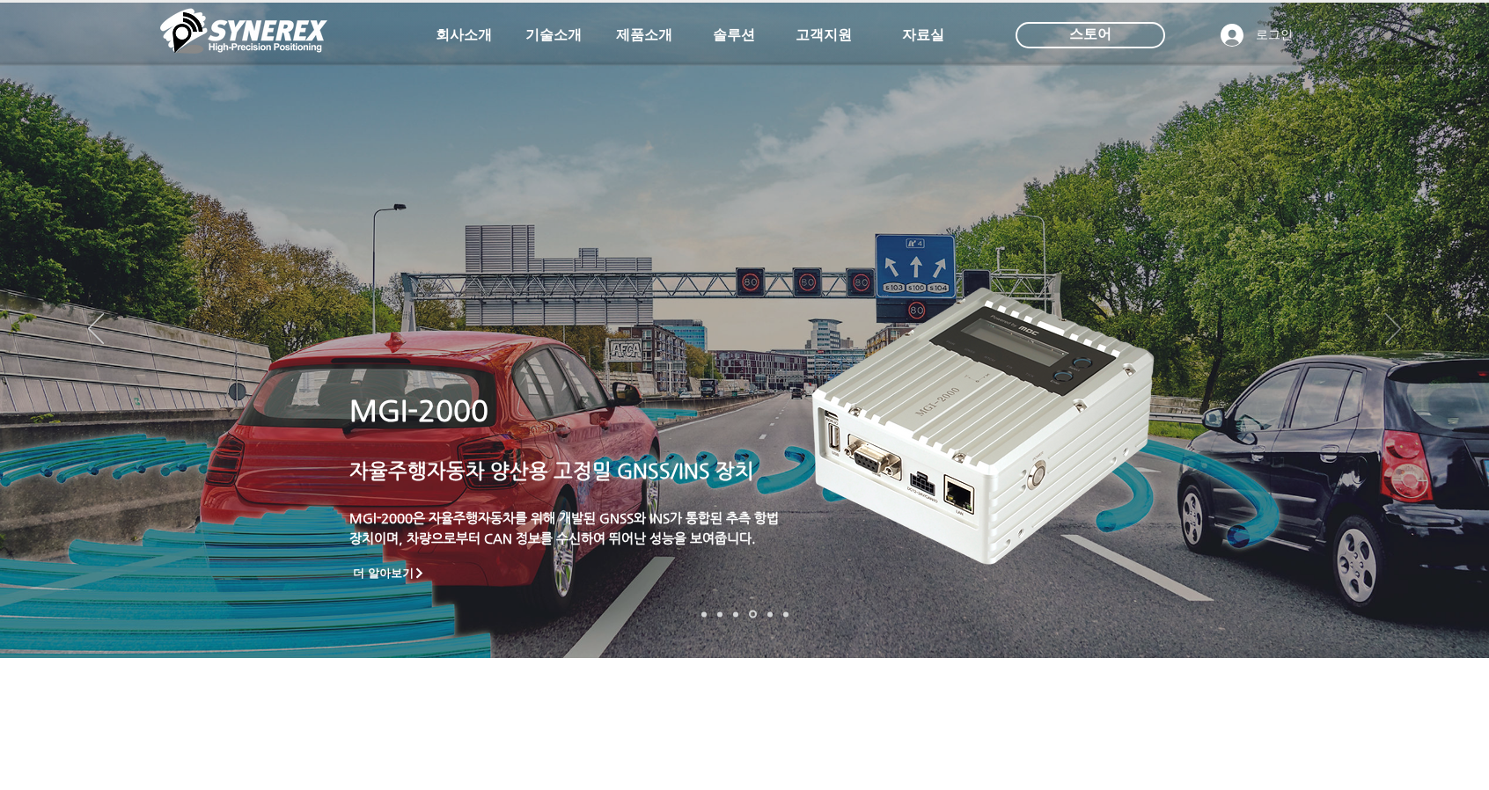
click at [1394, 332] on icon "다음" at bounding box center [1393, 328] width 16 height 31
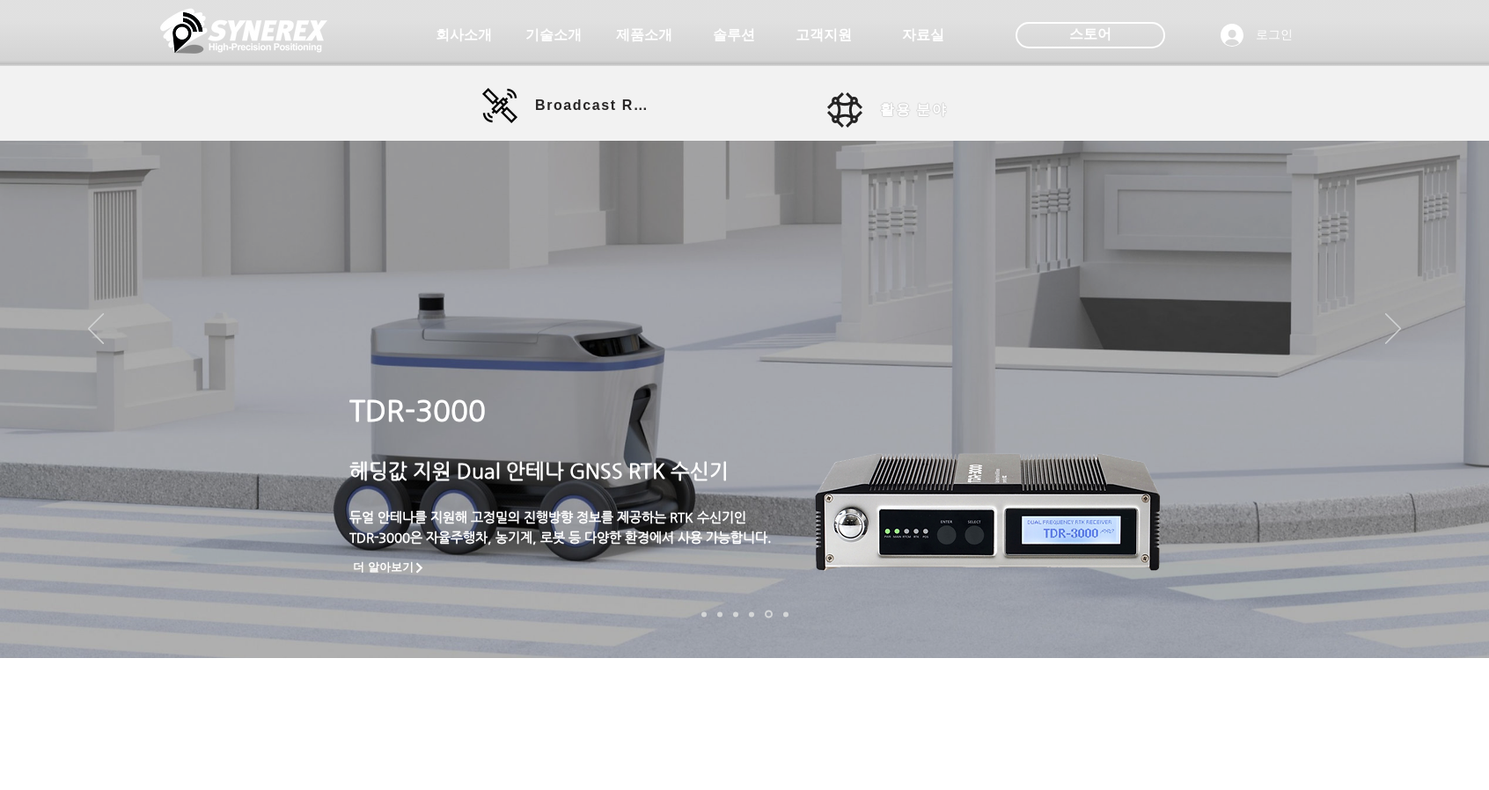
click at [908, 113] on span "활용 분야" at bounding box center [913, 110] width 67 height 18
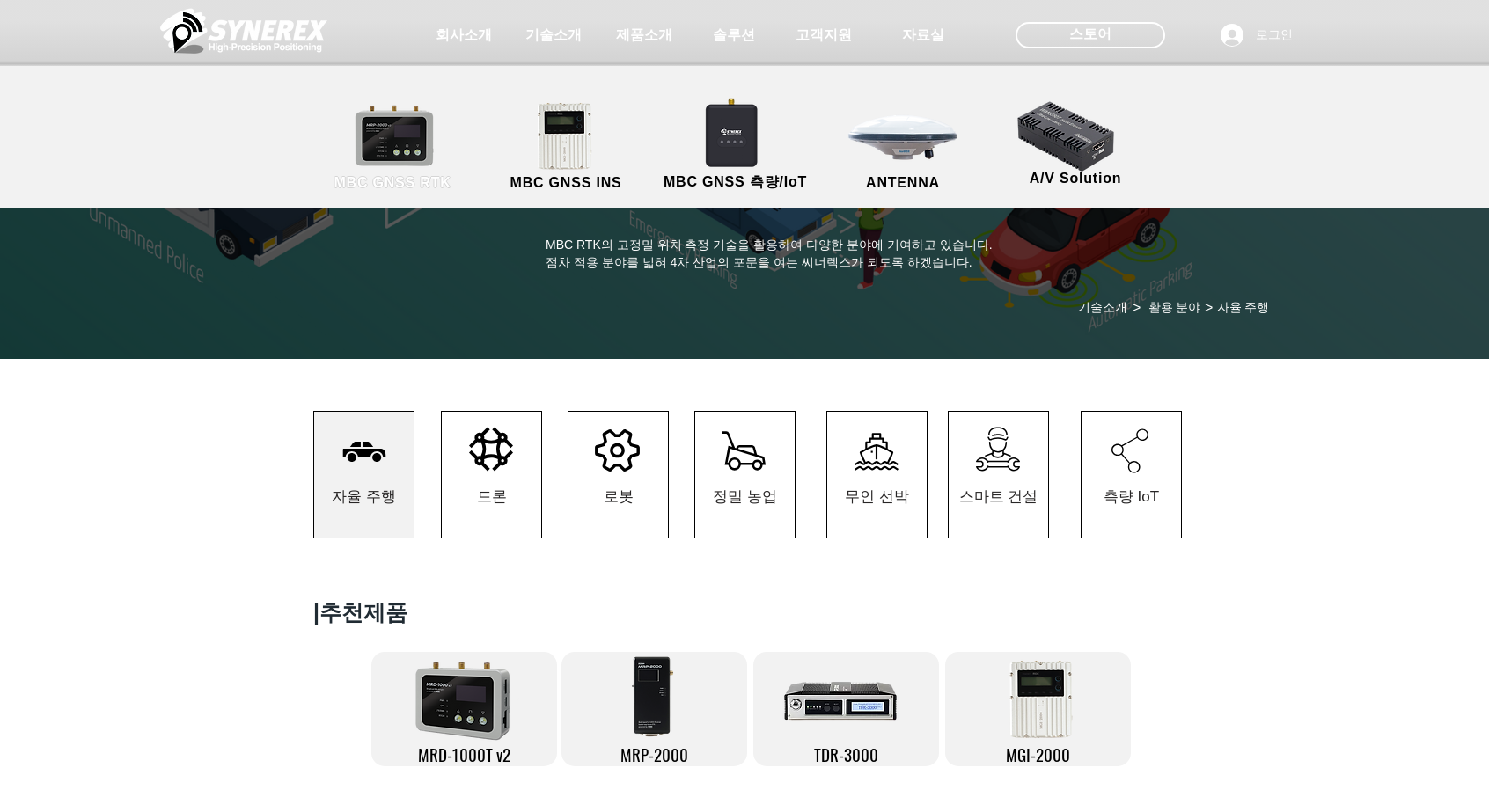
click at [409, 147] on link "MBC GNSS RTK" at bounding box center [392, 147] width 158 height 92
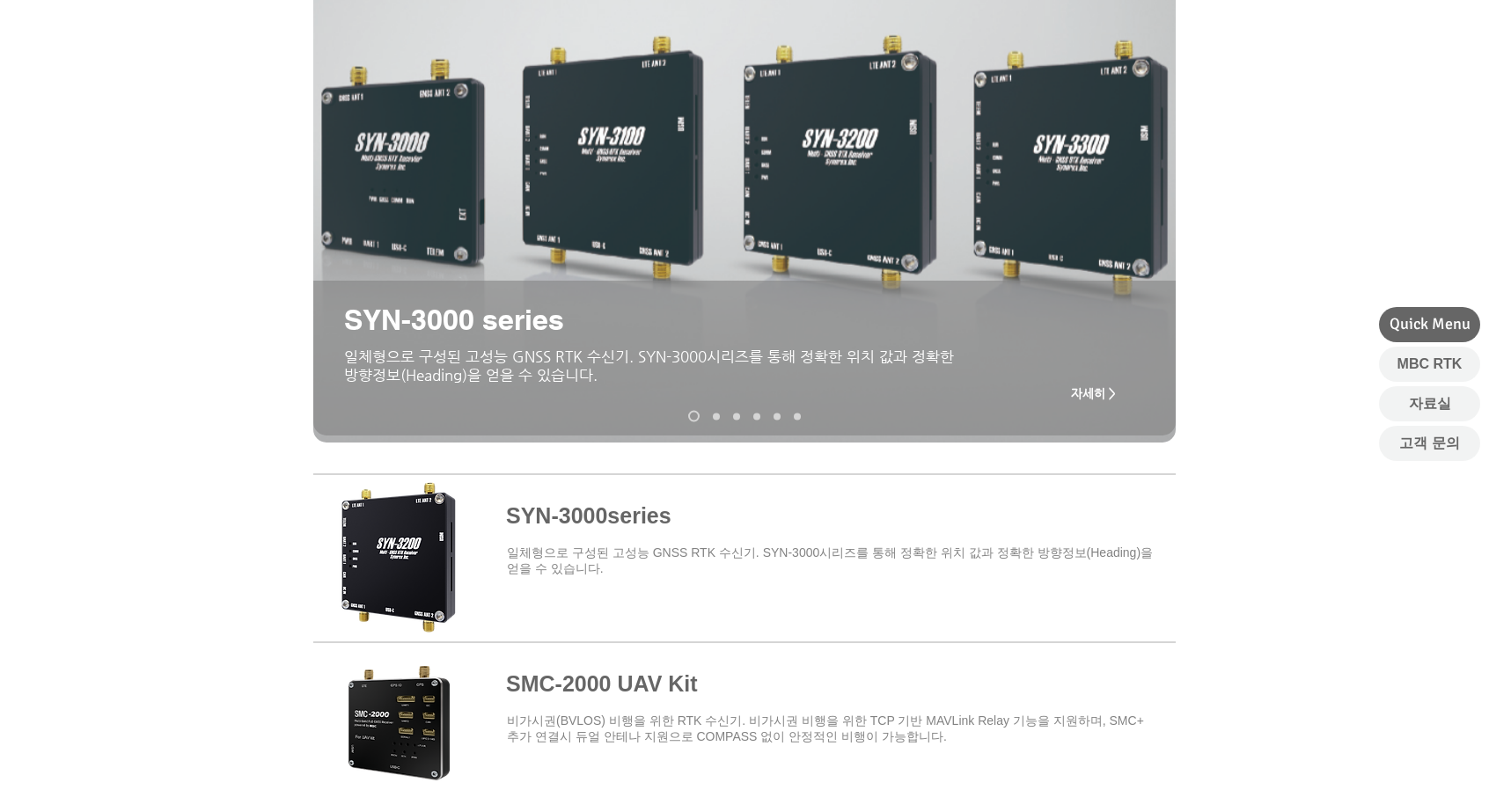
scroll to position [264, 0]
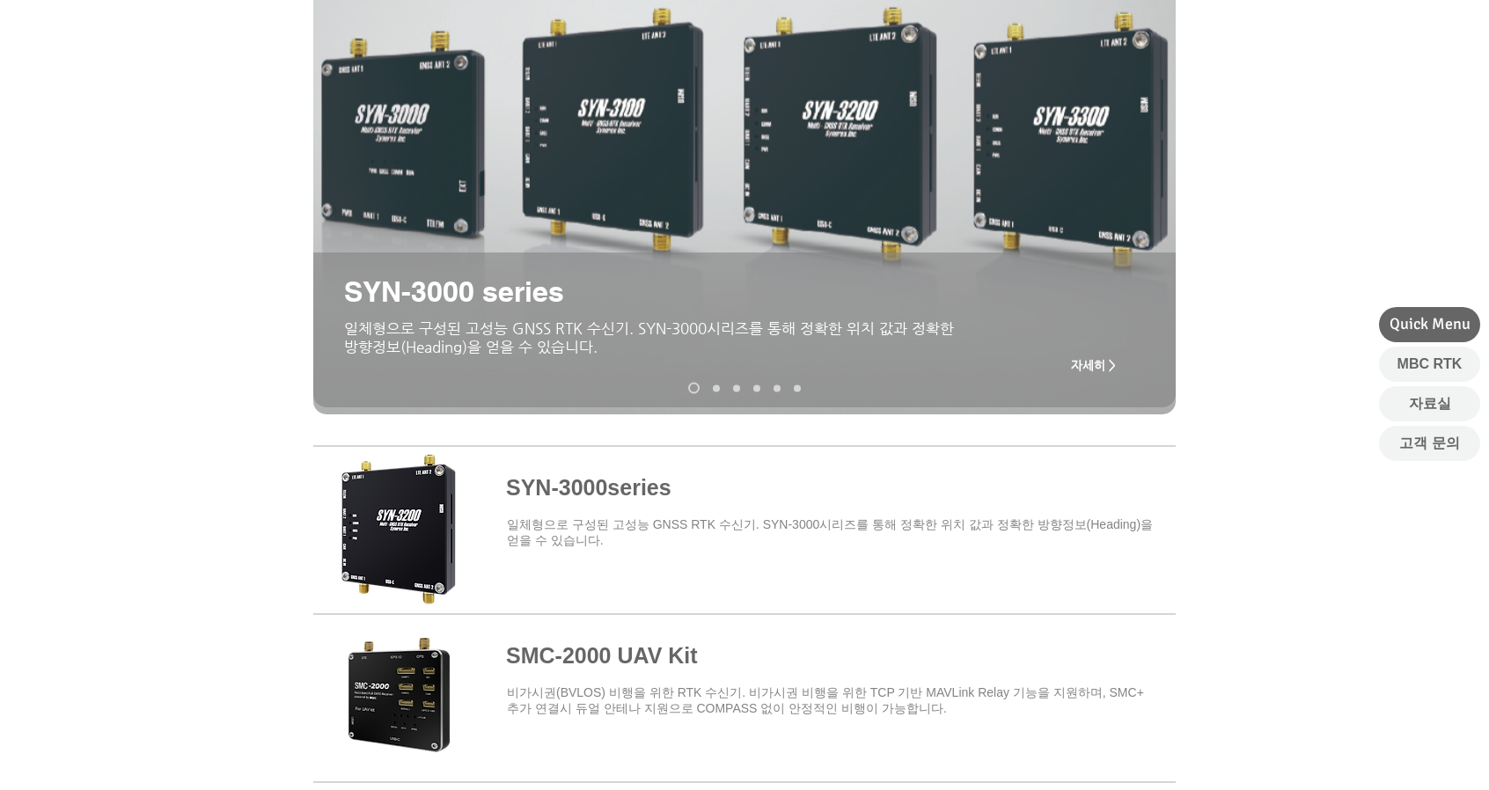
click at [1096, 365] on span "자세히 >" at bounding box center [1093, 365] width 45 height 14
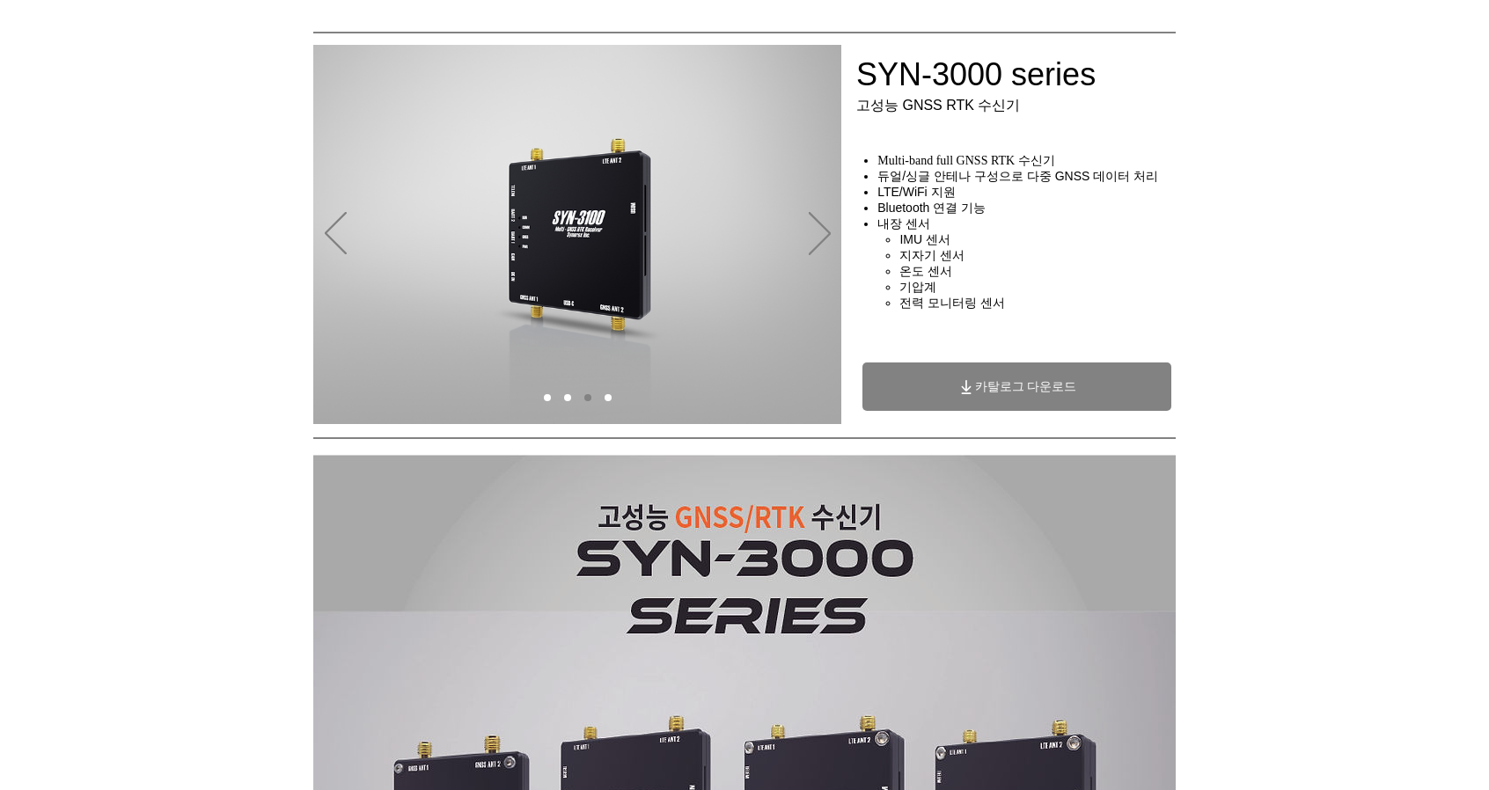
scroll to position [88, 0]
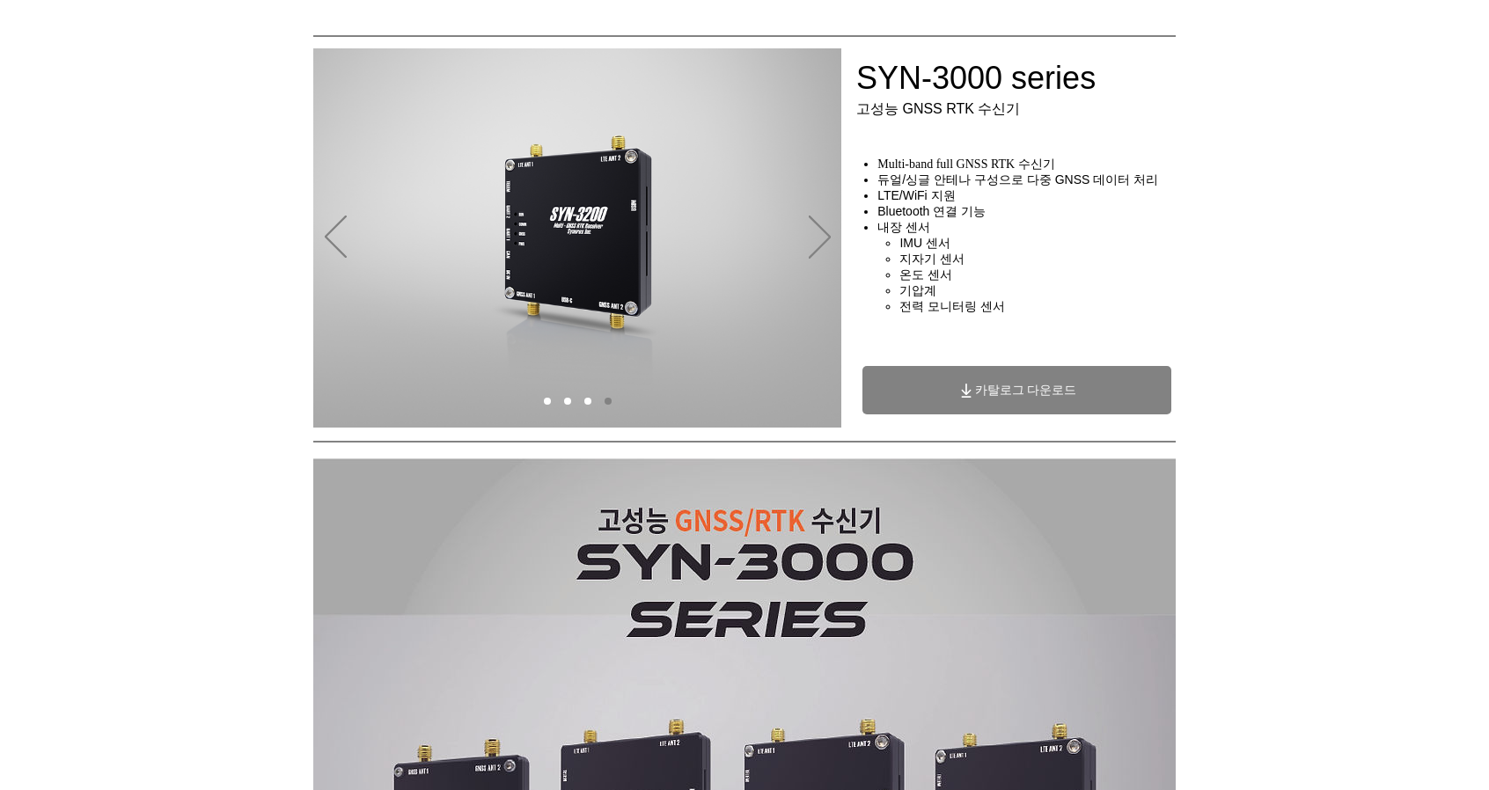
click at [1019, 399] on span "카탈로그 다운로드" at bounding box center [1026, 391] width 102 height 16
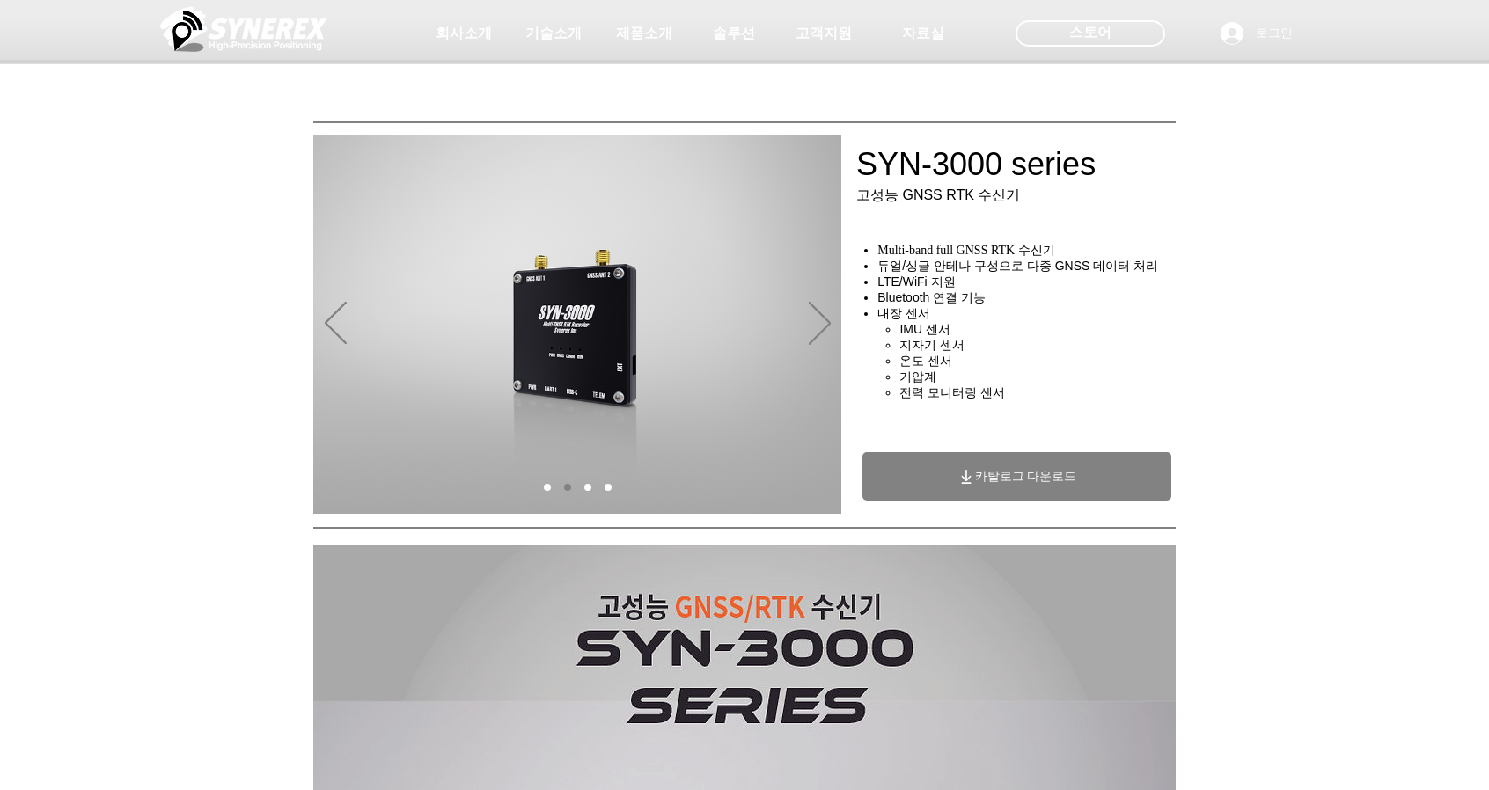
scroll to position [0, 0]
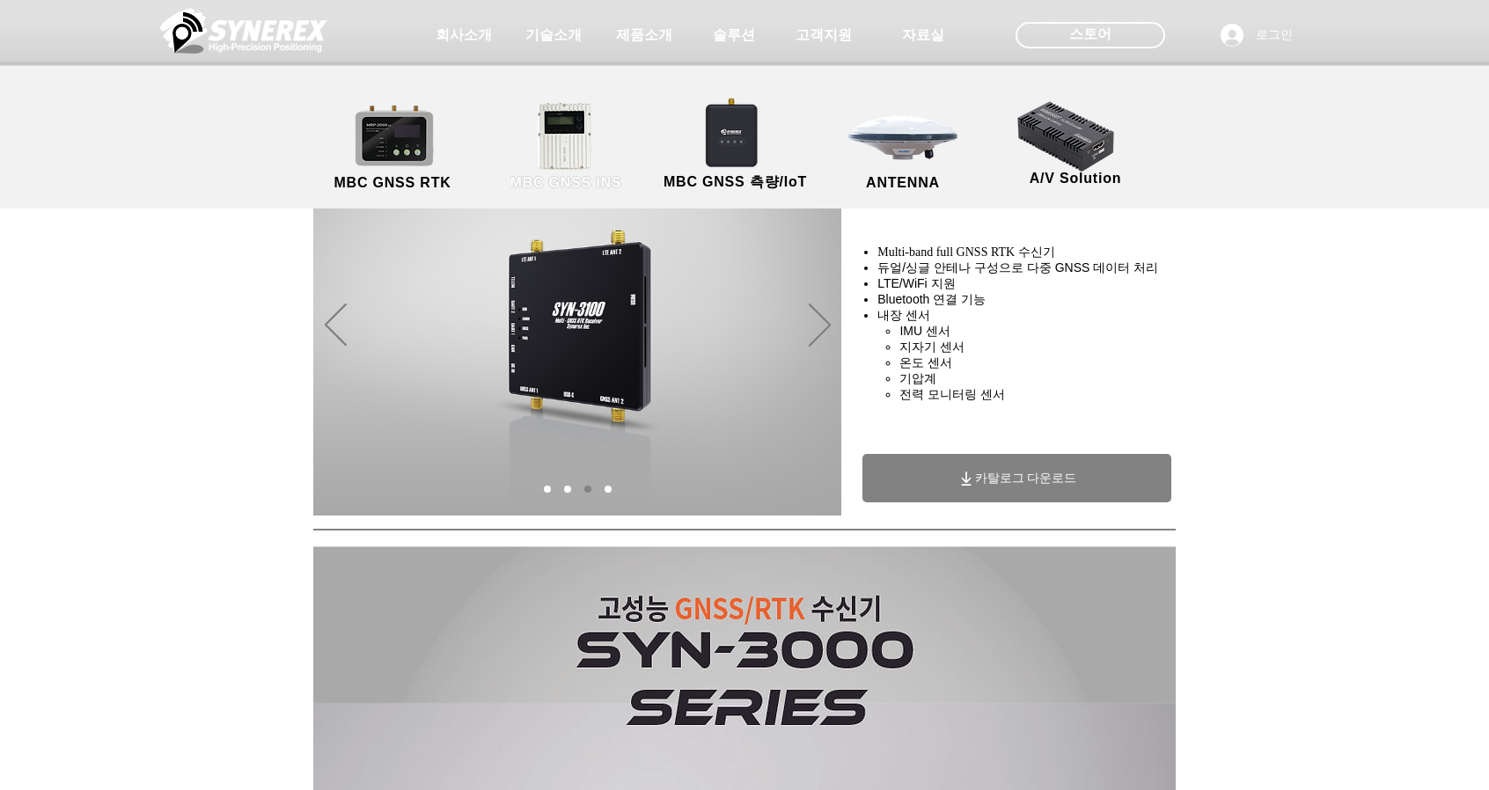
click at [578, 140] on link "MBC GNSS INS" at bounding box center [566, 147] width 158 height 92
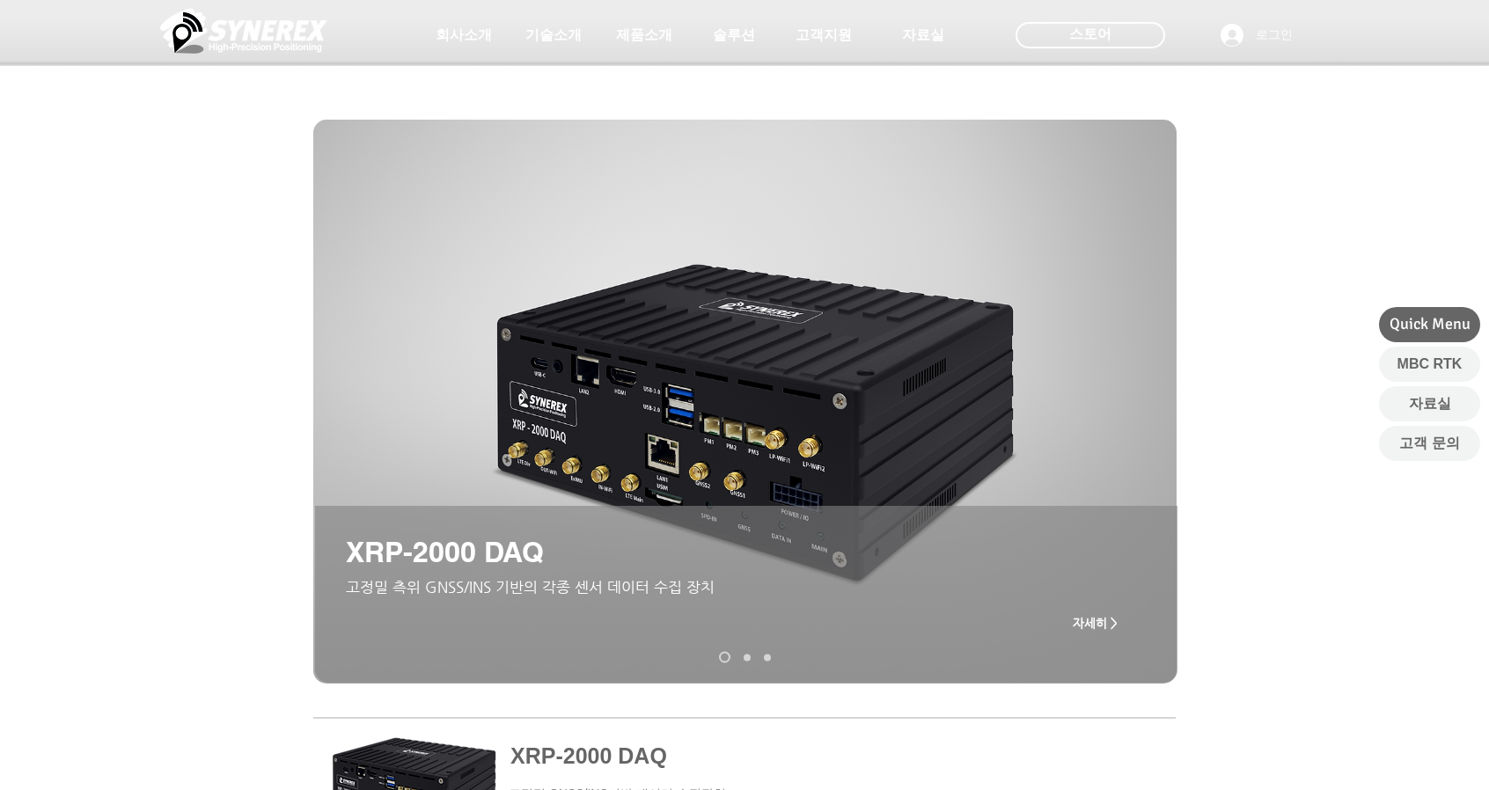
click at [1095, 623] on span "자세히 >" at bounding box center [1095, 623] width 45 height 14
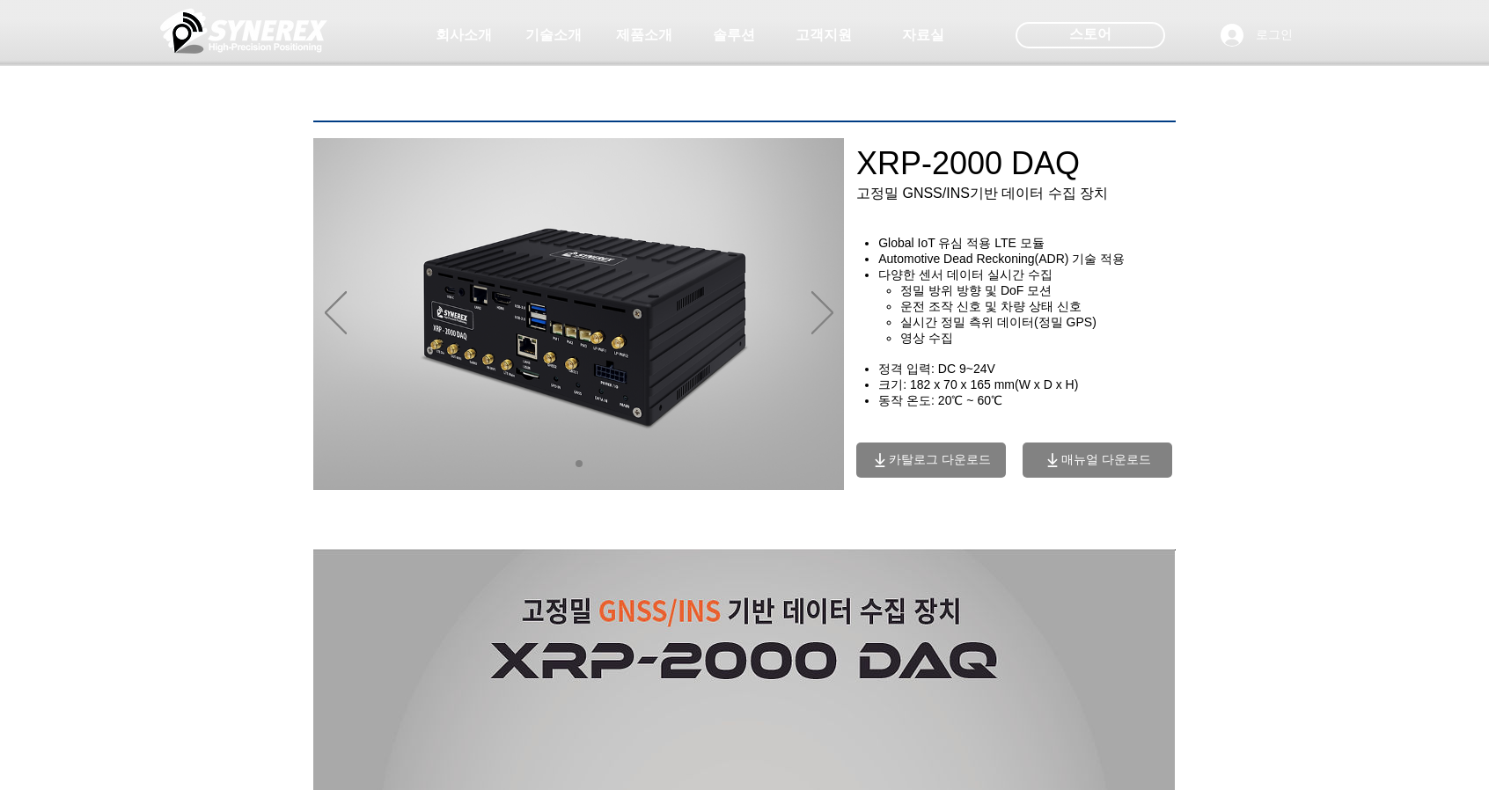
click at [718, 95] on div at bounding box center [744, 130] width 1489 height 260
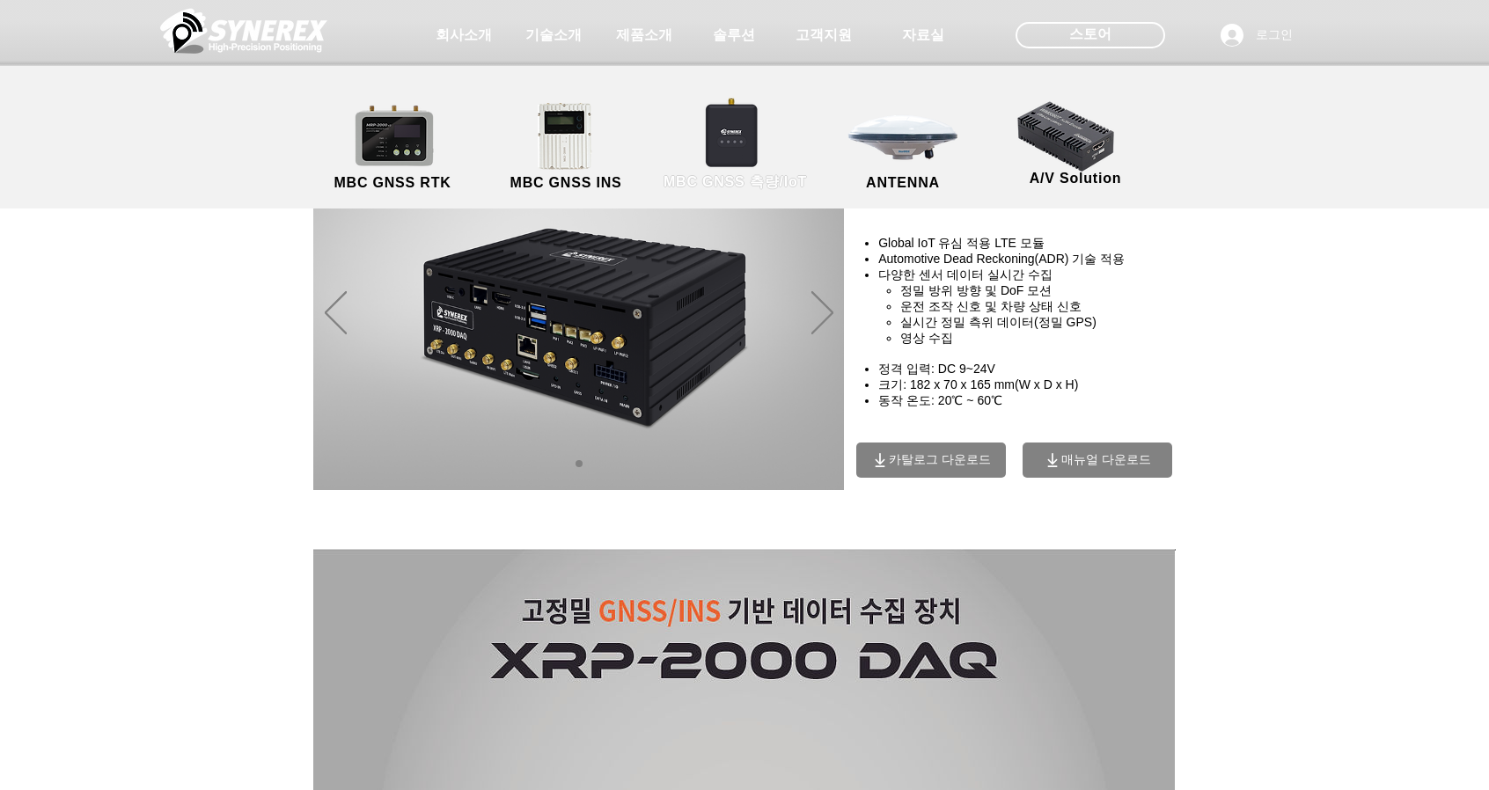
click at [732, 140] on link "MBC GNSS 측량/IoT" at bounding box center [735, 147] width 172 height 92
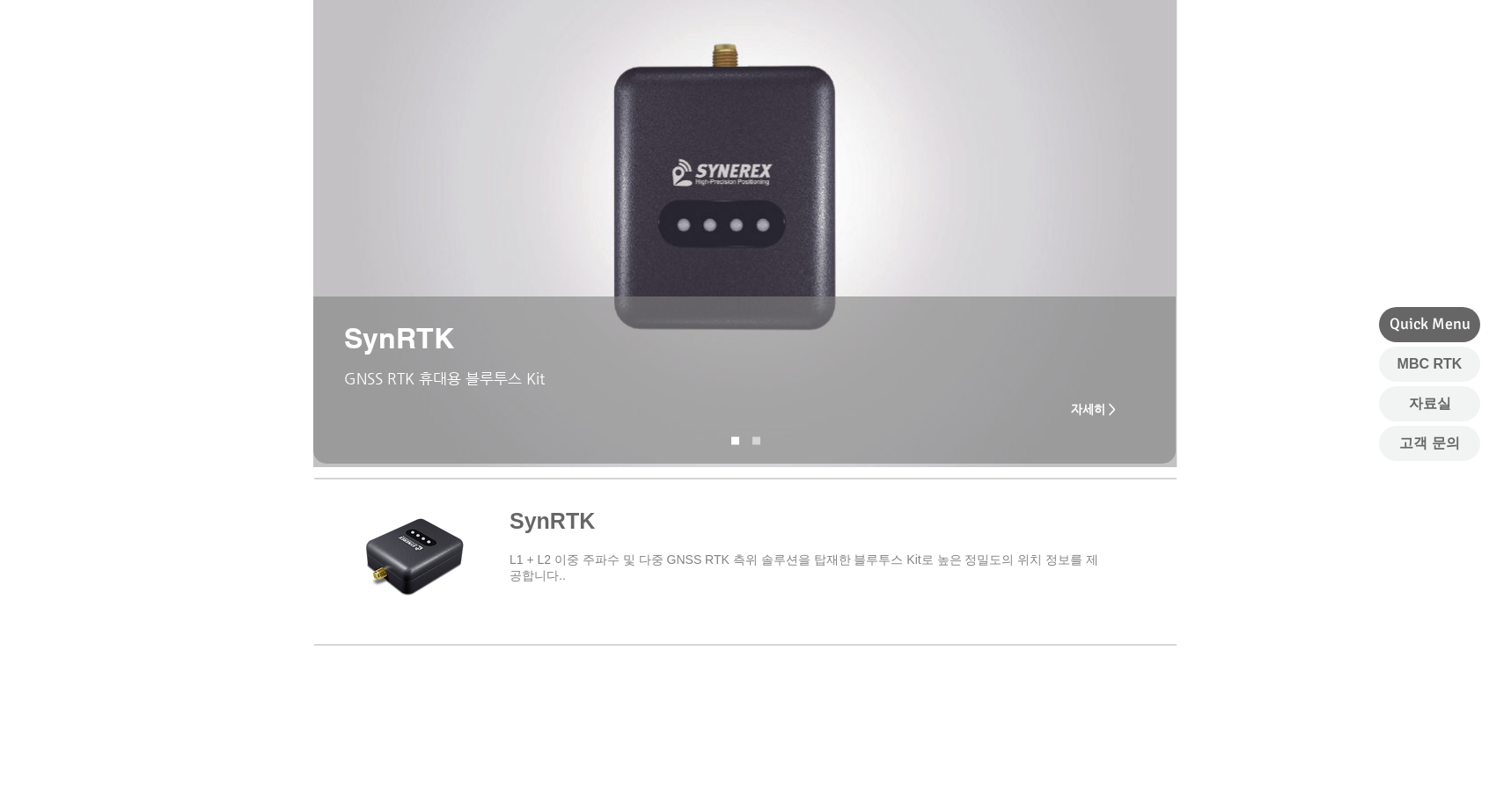
scroll to position [176, 0]
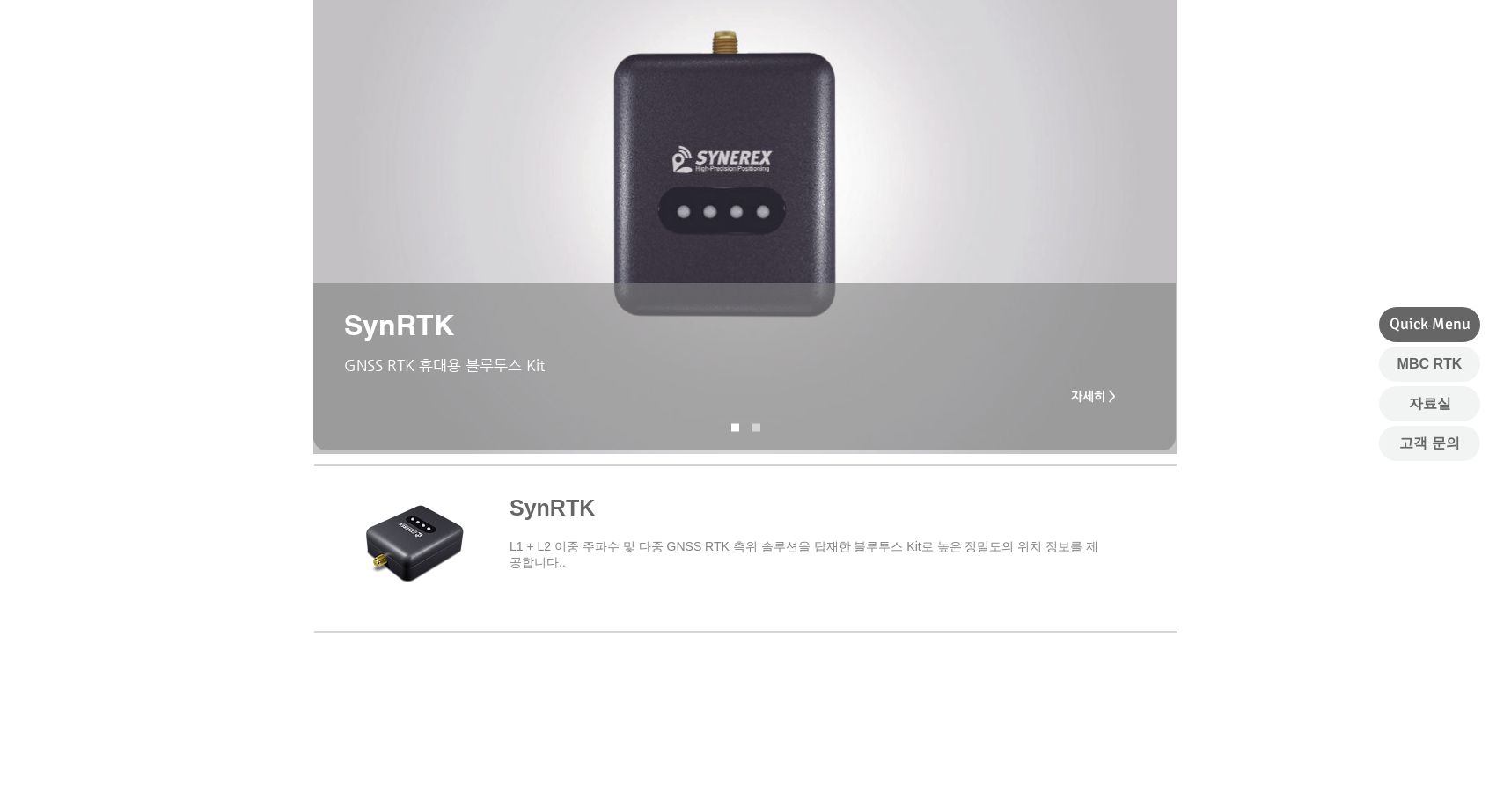
click at [1097, 396] on span "자세히 >" at bounding box center [1093, 396] width 45 height 14
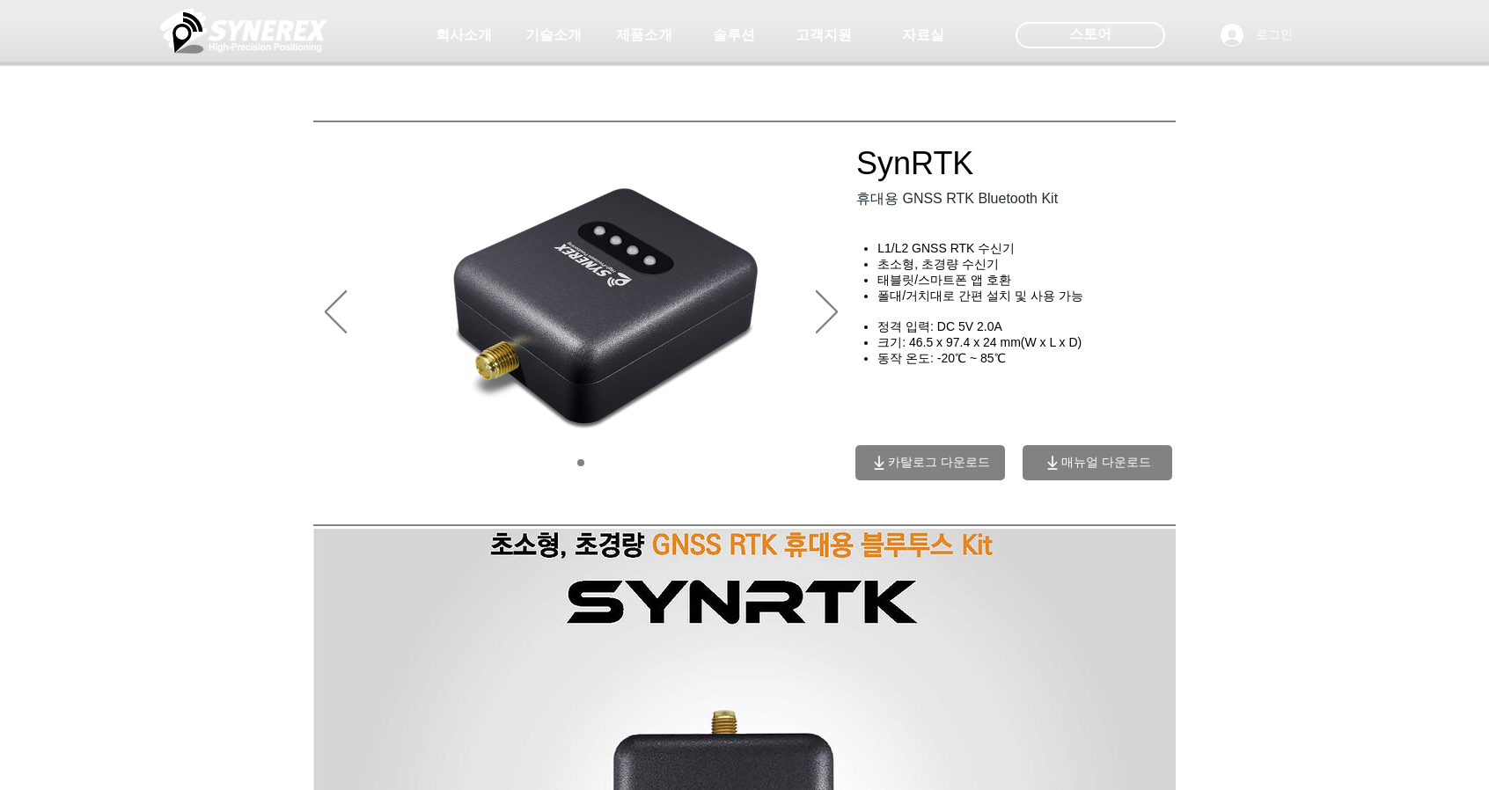
click at [926, 466] on span "카탈로그 다운로드" at bounding box center [939, 463] width 102 height 16
click at [1098, 471] on span "매뉴얼 다운로드" at bounding box center [1106, 463] width 90 height 16
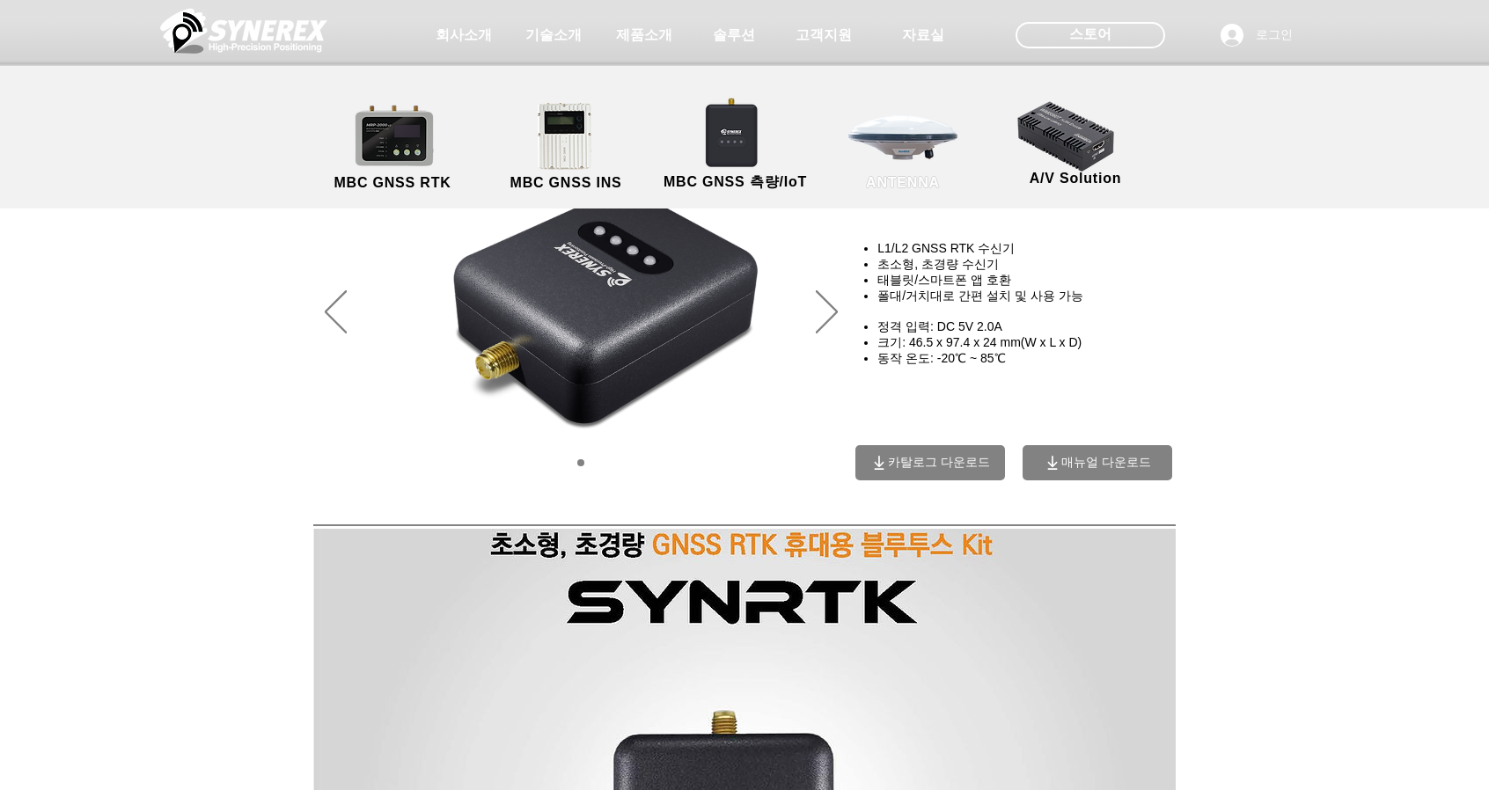
click at [920, 168] on link "ANTENNA" at bounding box center [903, 147] width 158 height 92
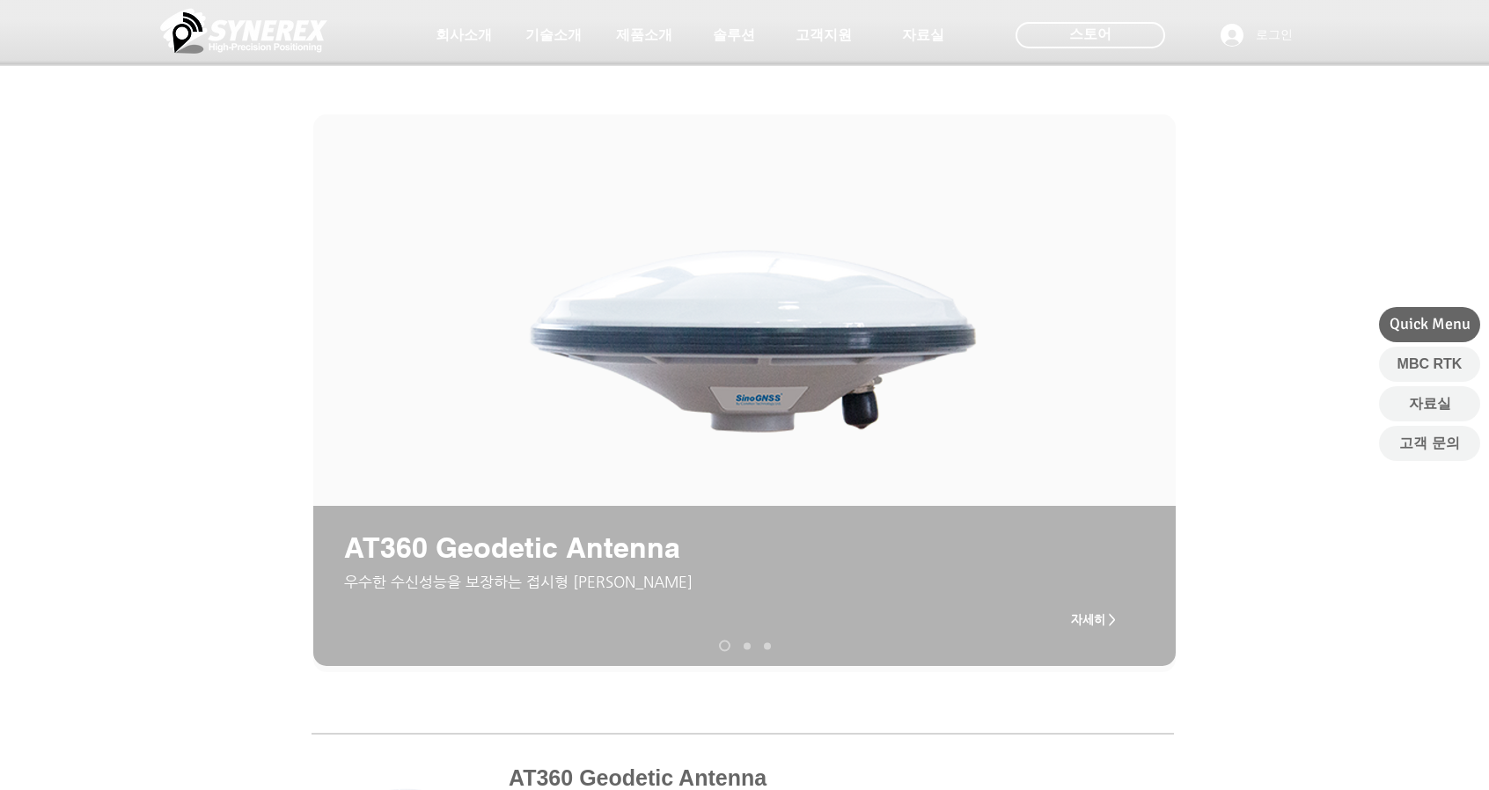
click at [1088, 622] on span "자세히 >" at bounding box center [1093, 619] width 45 height 14
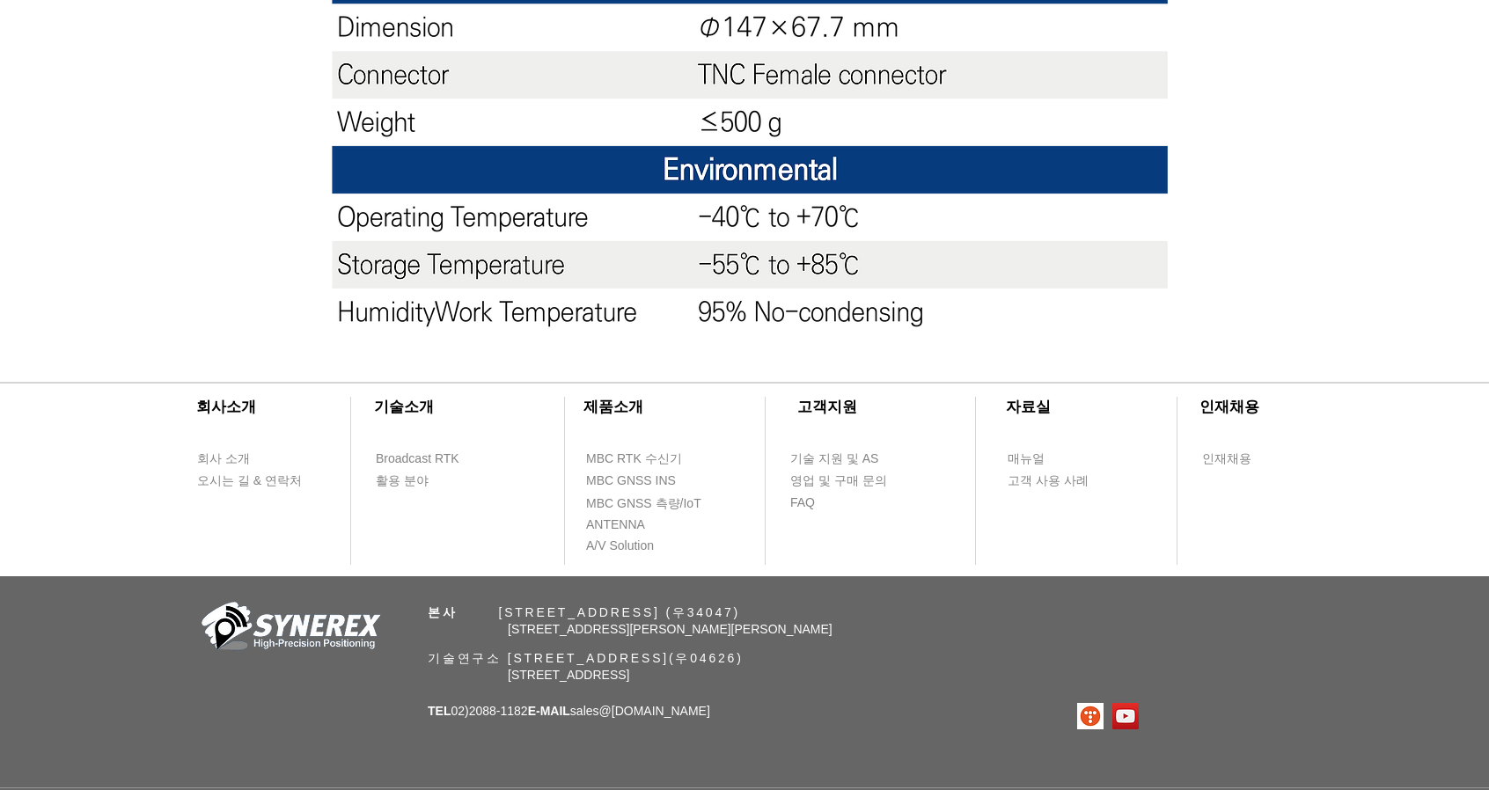
scroll to position [1875, 0]
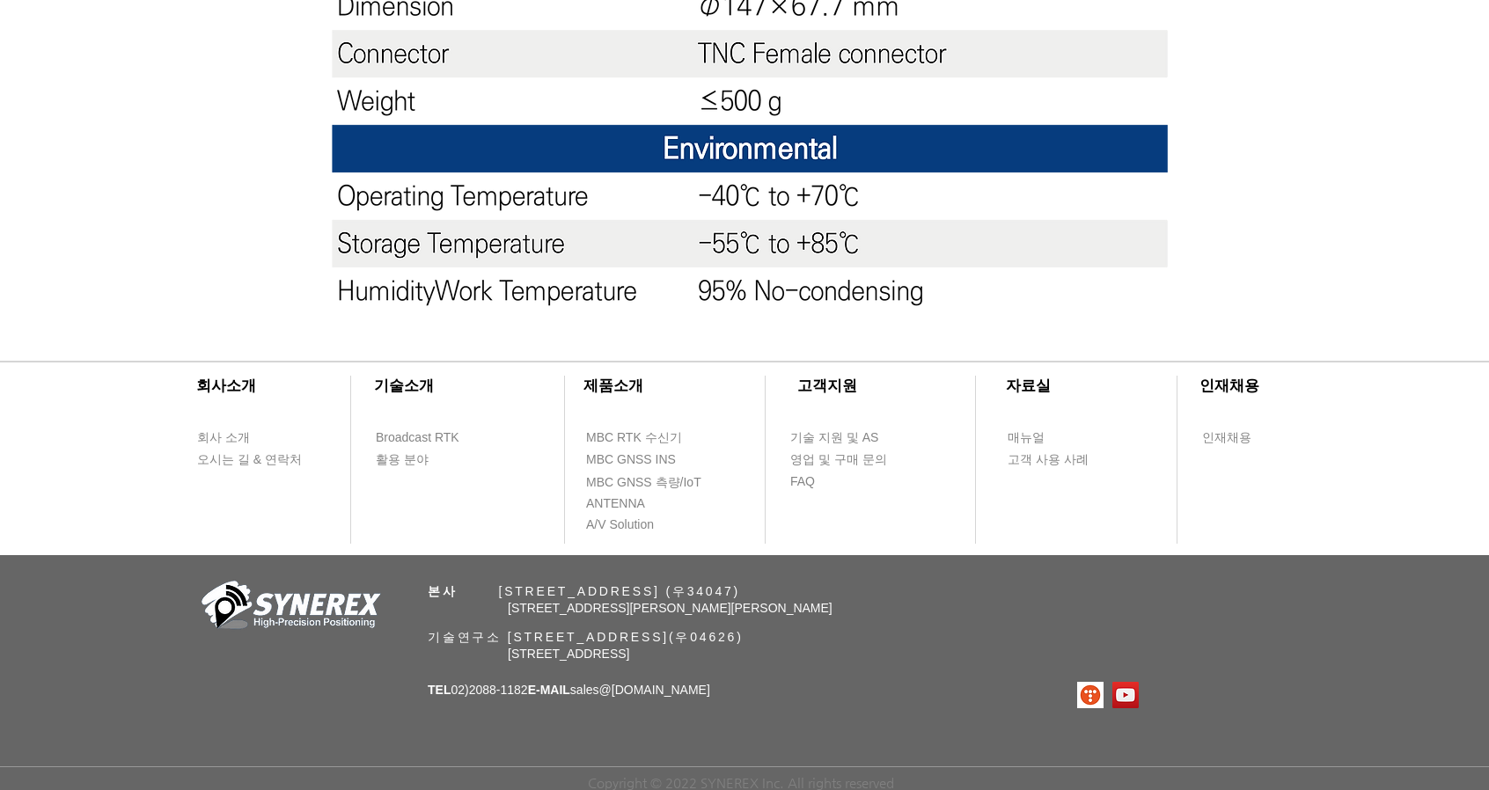
drag, startPoint x: 951, startPoint y: 524, endPoint x: 1418, endPoint y: 249, distance: 541.9
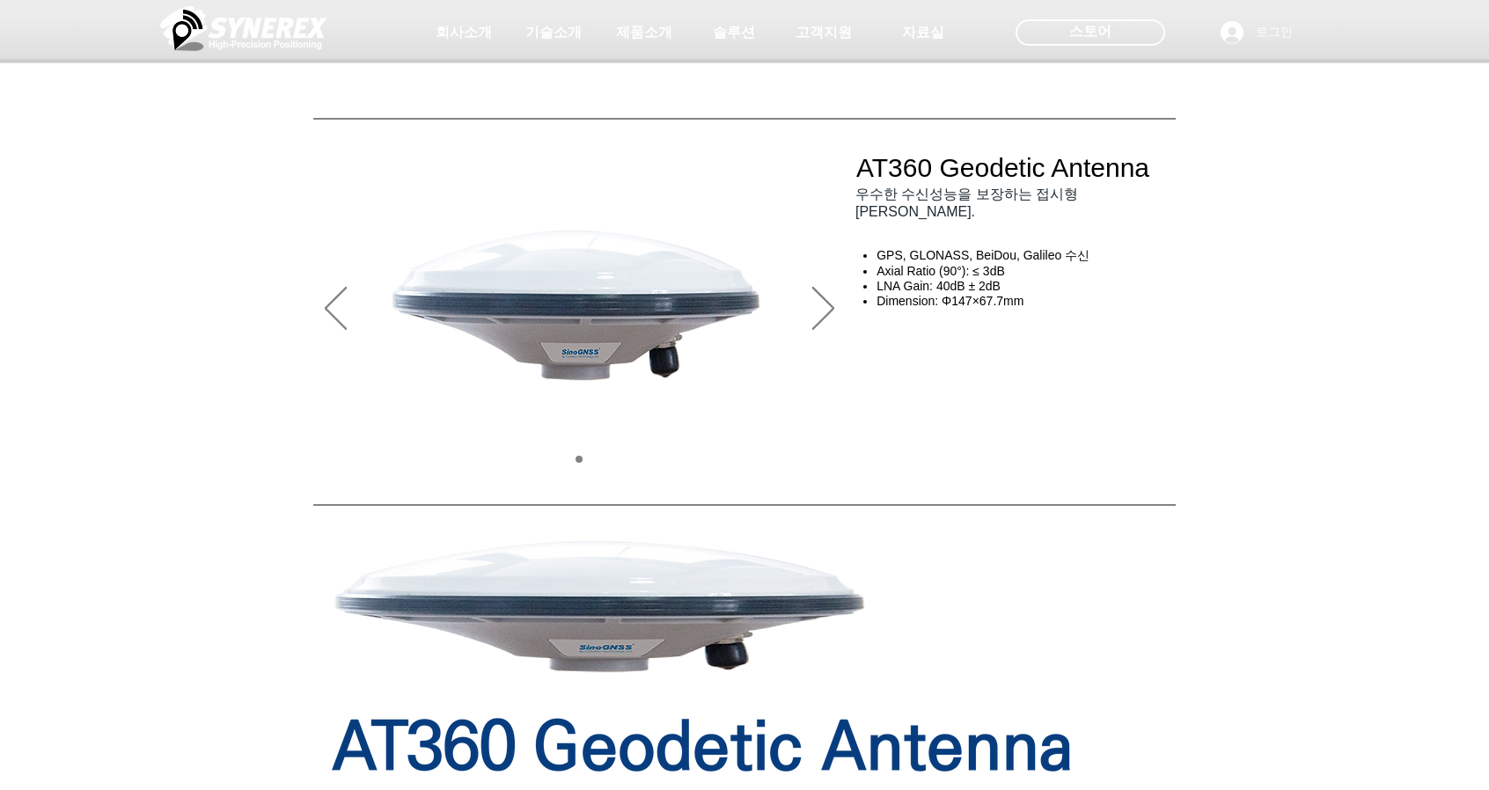
scroll to position [0, 0]
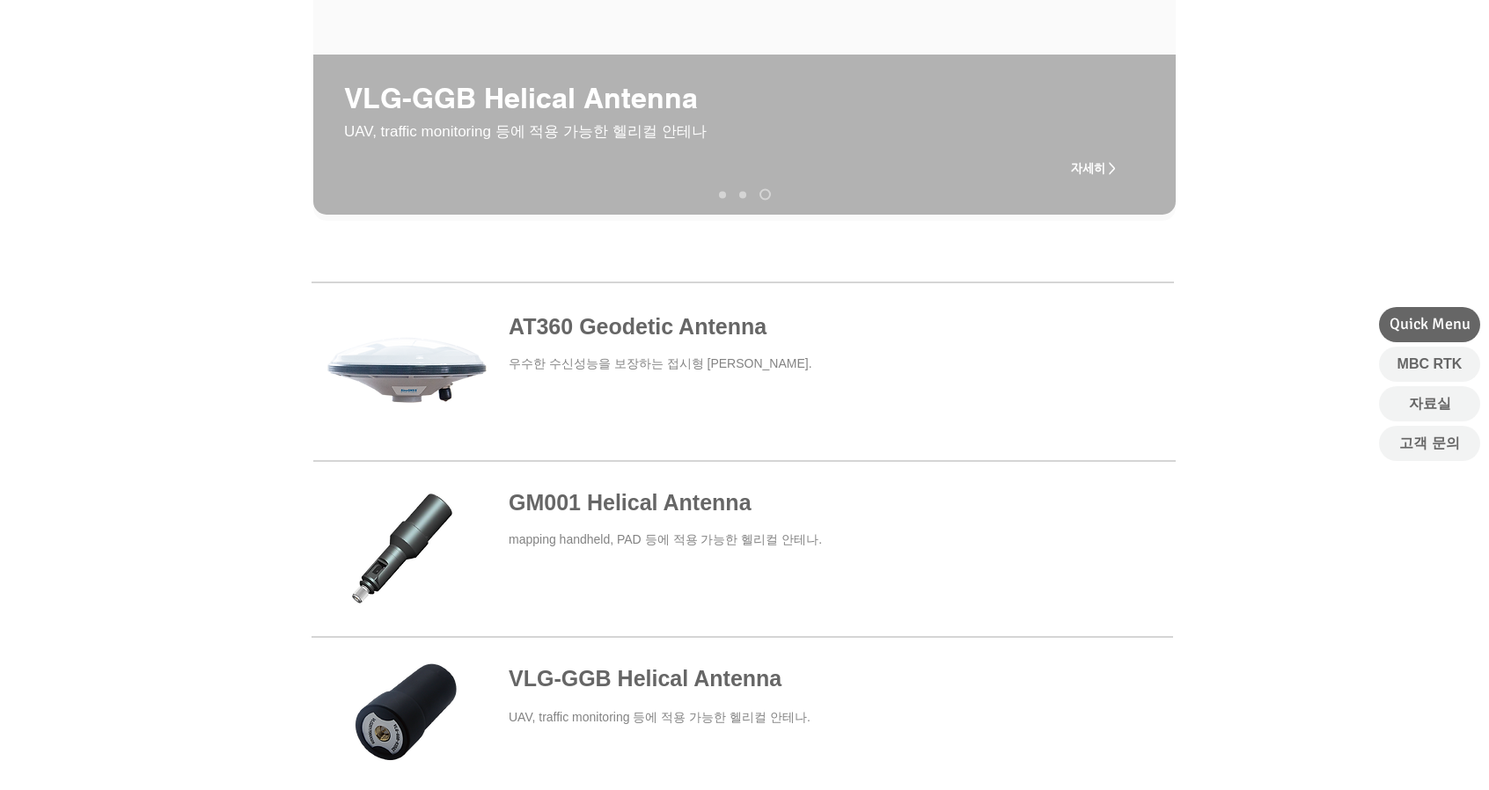
scroll to position [264, 0]
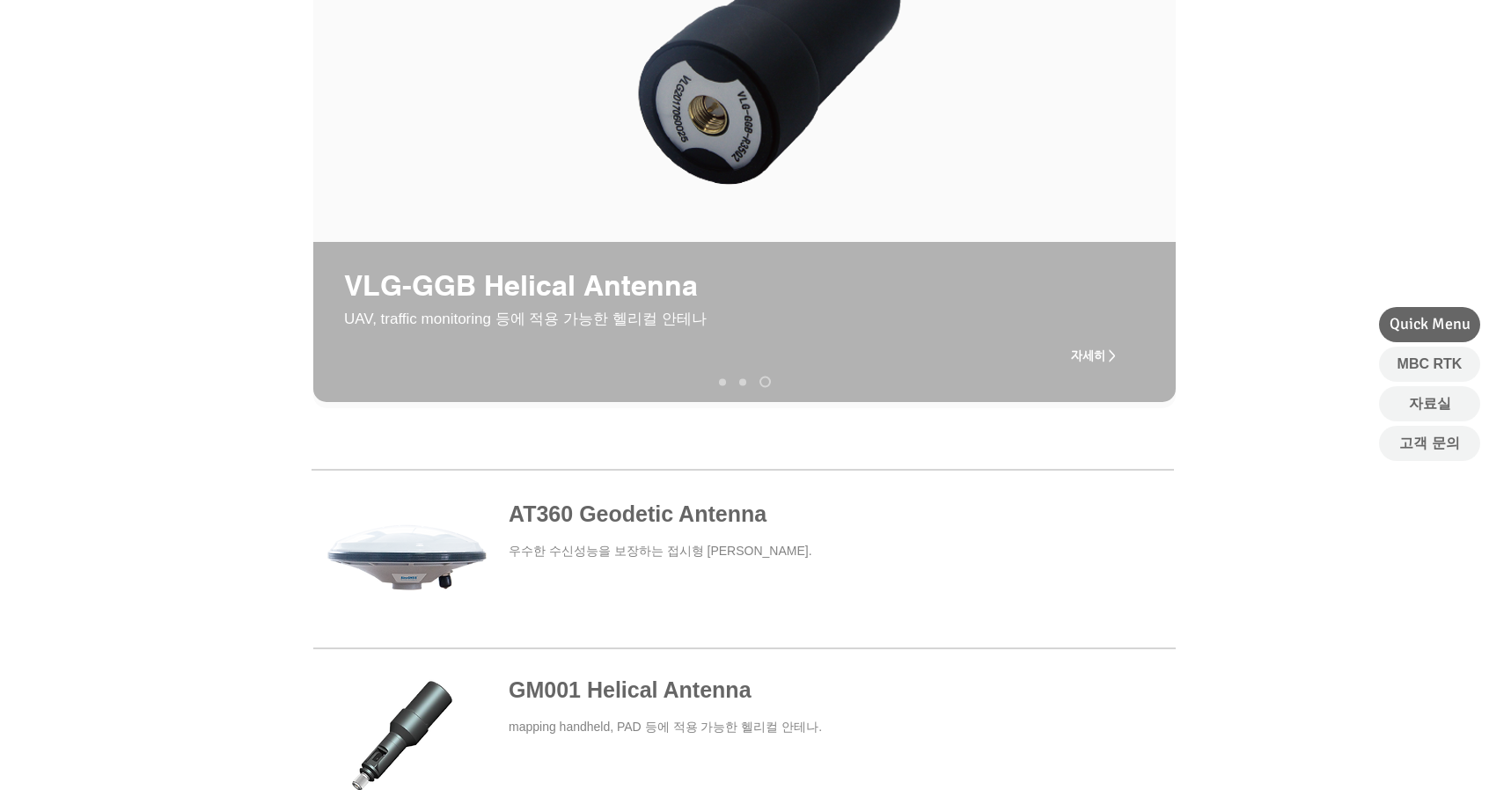
click at [655, 515] on span at bounding box center [741, 559] width 861 height 163
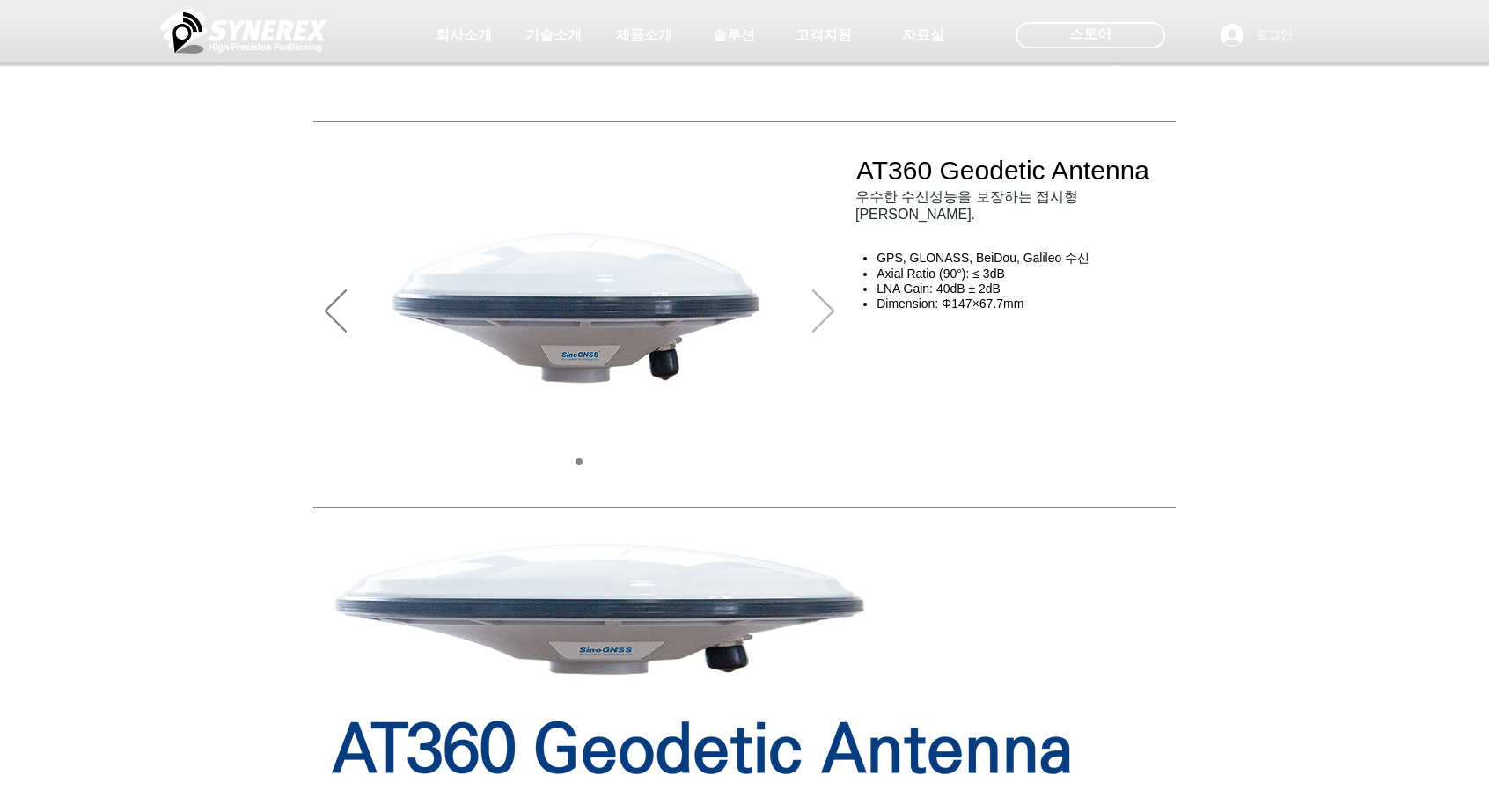
click at [827, 313] on icon "다음" at bounding box center [823, 310] width 22 height 43
click at [648, 326] on img "슬라이드쇼" at bounding box center [579, 305] width 435 height 236
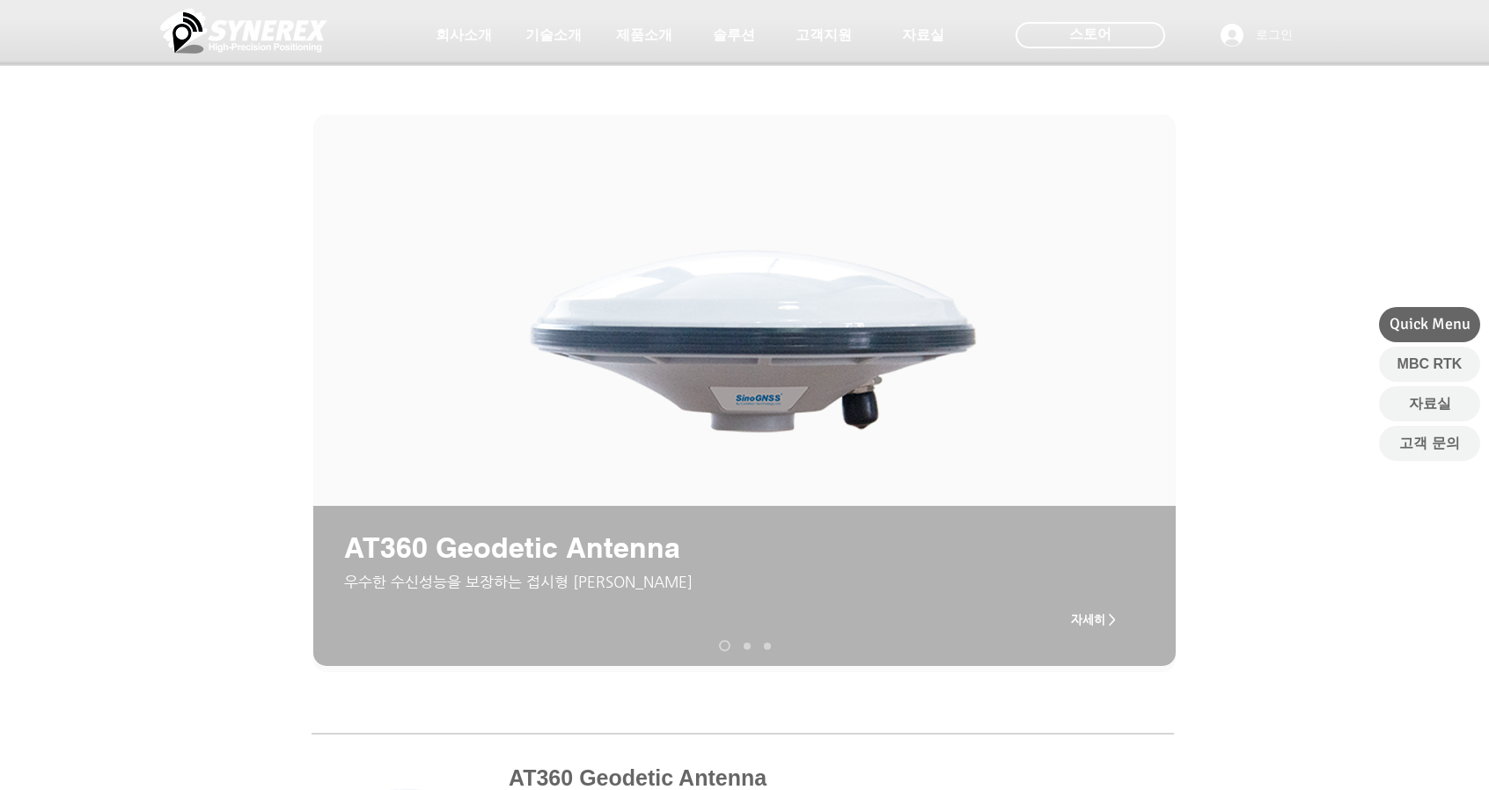
drag, startPoint x: 158, startPoint y: 144, endPoint x: 518, endPoint y: 6, distance: 386.3
click at [160, 143] on div at bounding box center [744, 130] width 1489 height 260
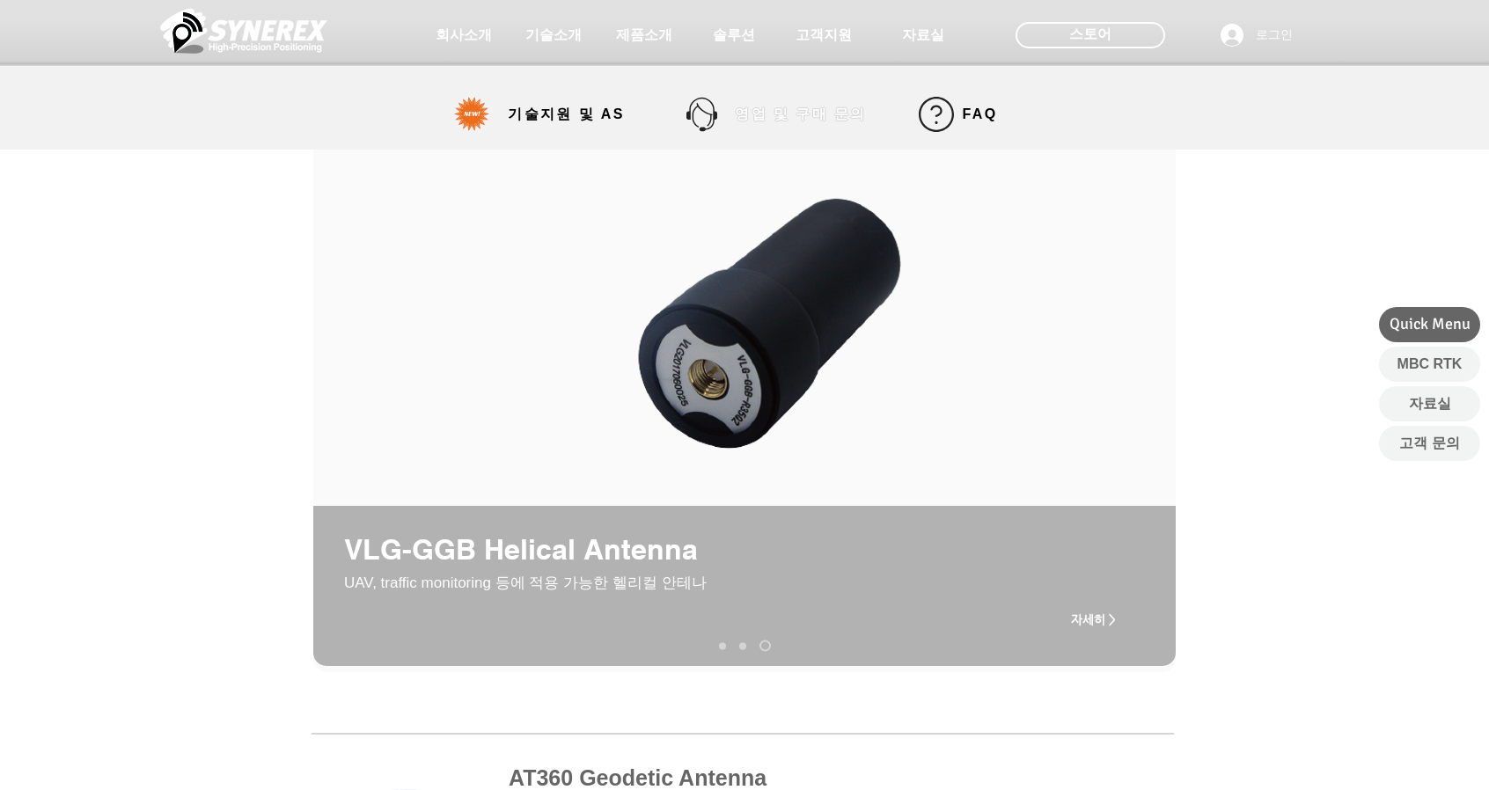
click at [824, 114] on span "영업 및 구매 문의" at bounding box center [800, 115] width 131 height 18
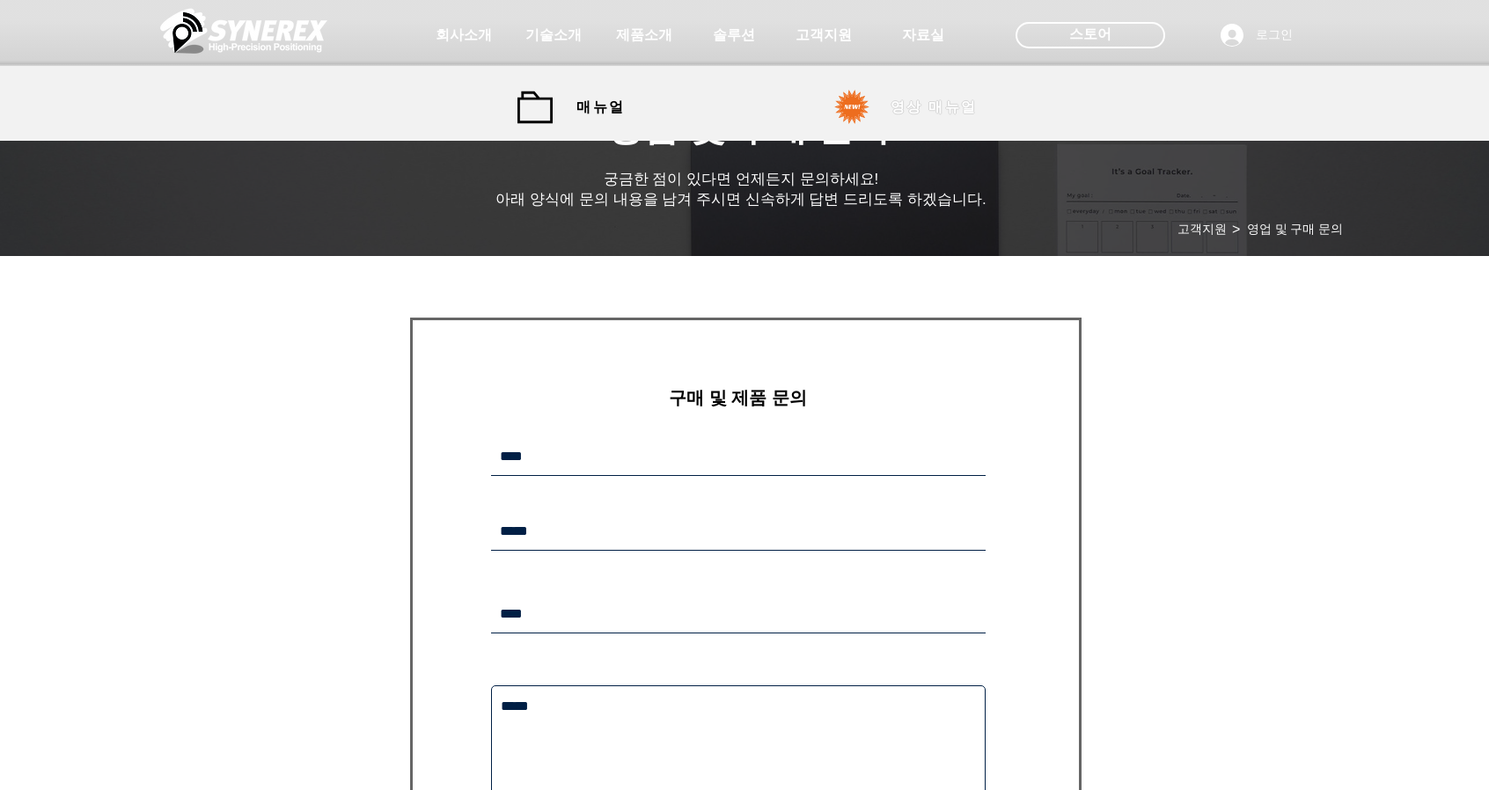
click at [937, 108] on span "영상 매뉴얼" at bounding box center [933, 108] width 87 height 18
click at [923, 115] on span "영상 매뉴얼" at bounding box center [933, 108] width 87 height 18
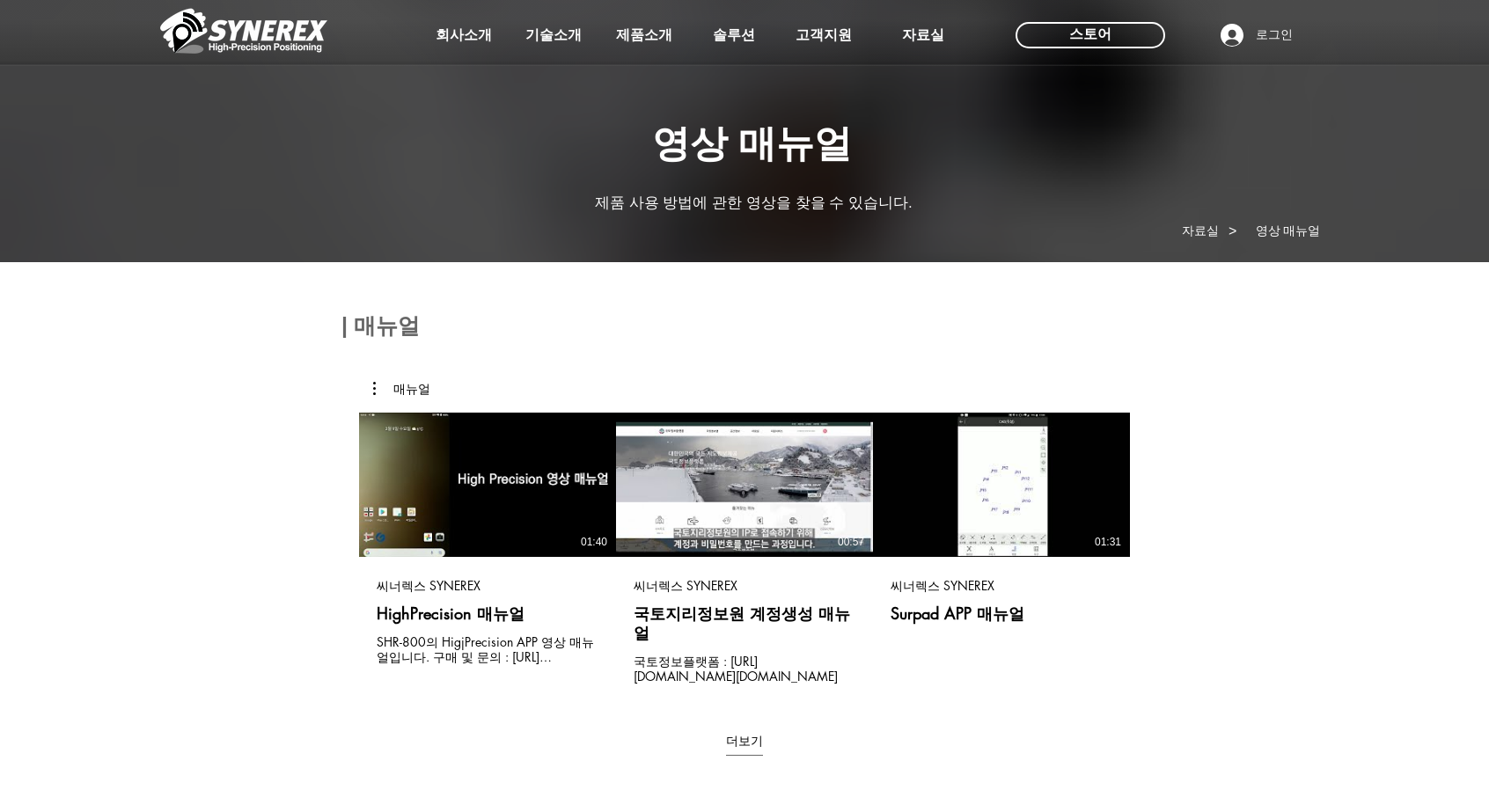
click at [923, 107] on div at bounding box center [744, 130] width 1489 height 260
click at [922, 106] on div at bounding box center [744, 130] width 1489 height 260
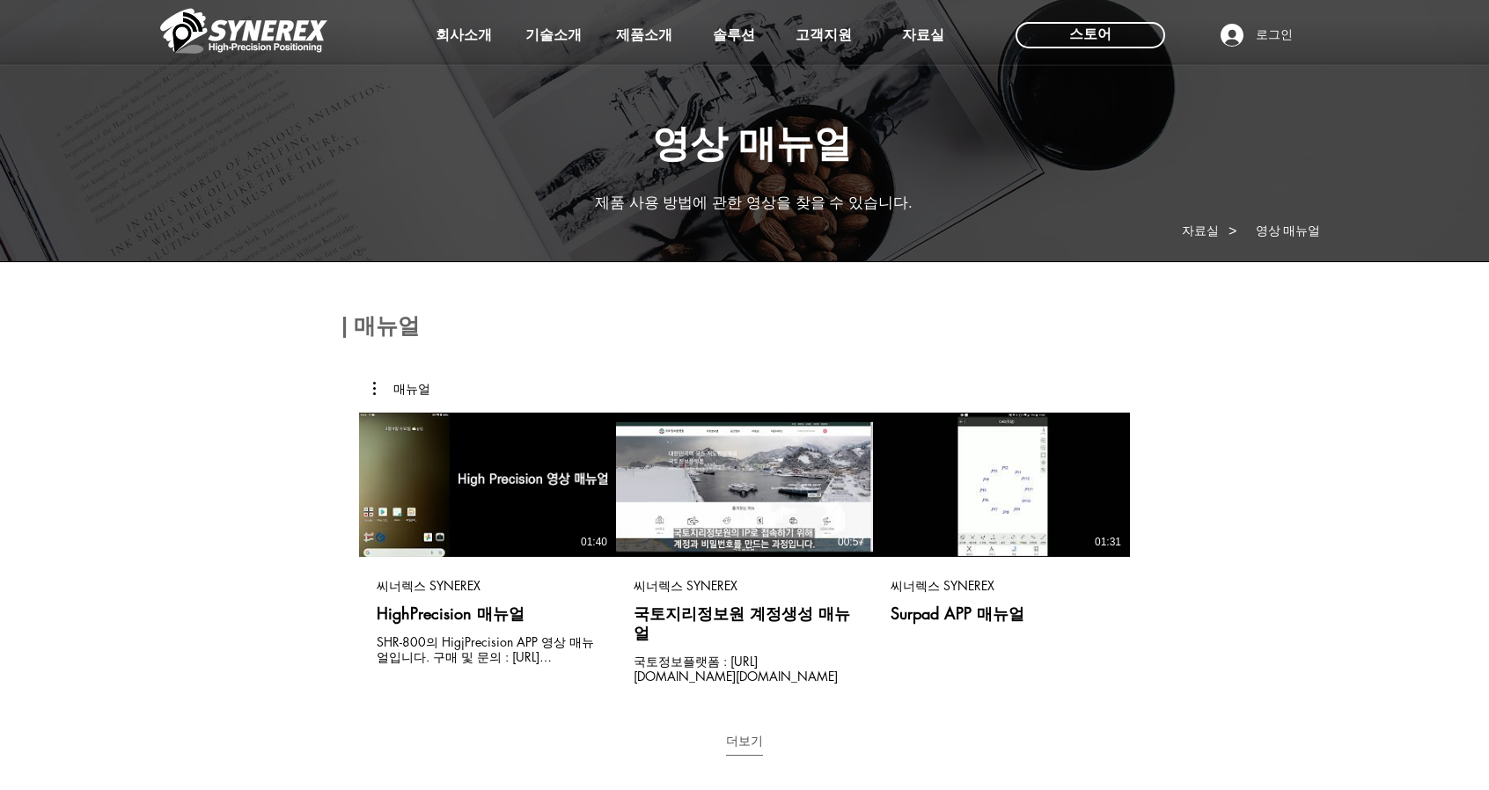
click at [743, 733] on button "더보기" at bounding box center [744, 745] width 37 height 24
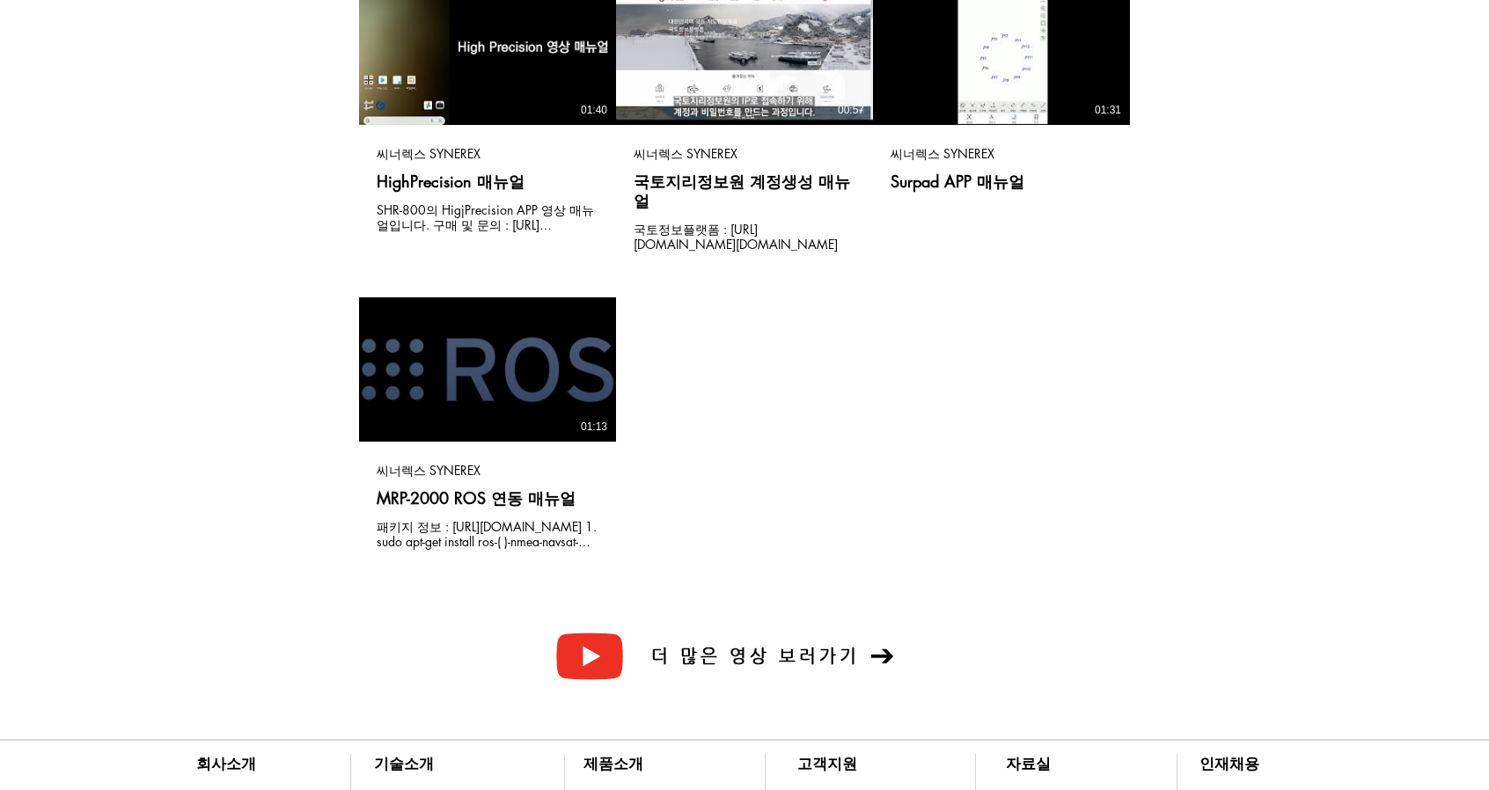
scroll to position [440, 0]
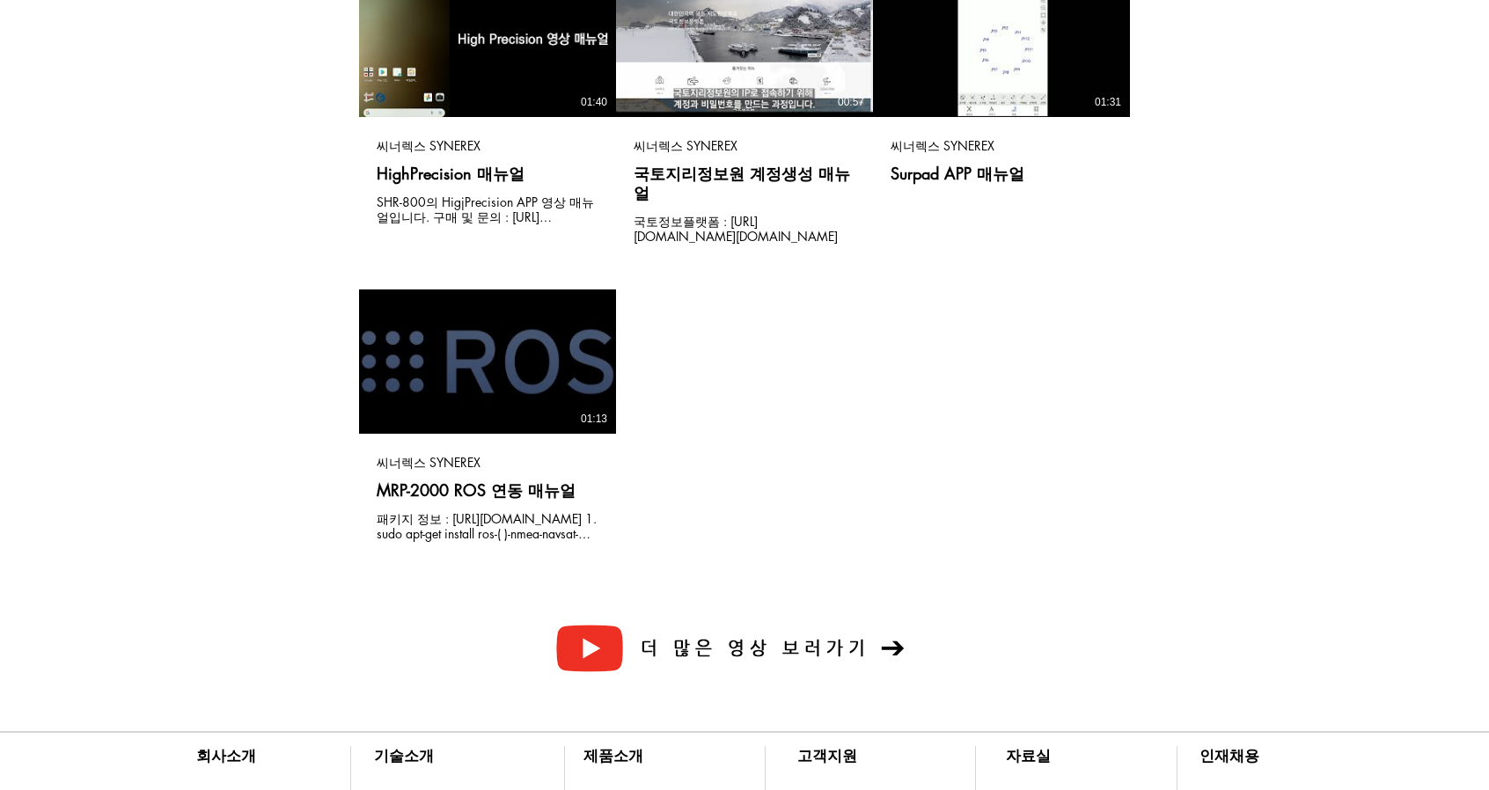
click at [809, 638] on span "더 많은 영상 보러가기" at bounding box center [756, 648] width 230 height 20
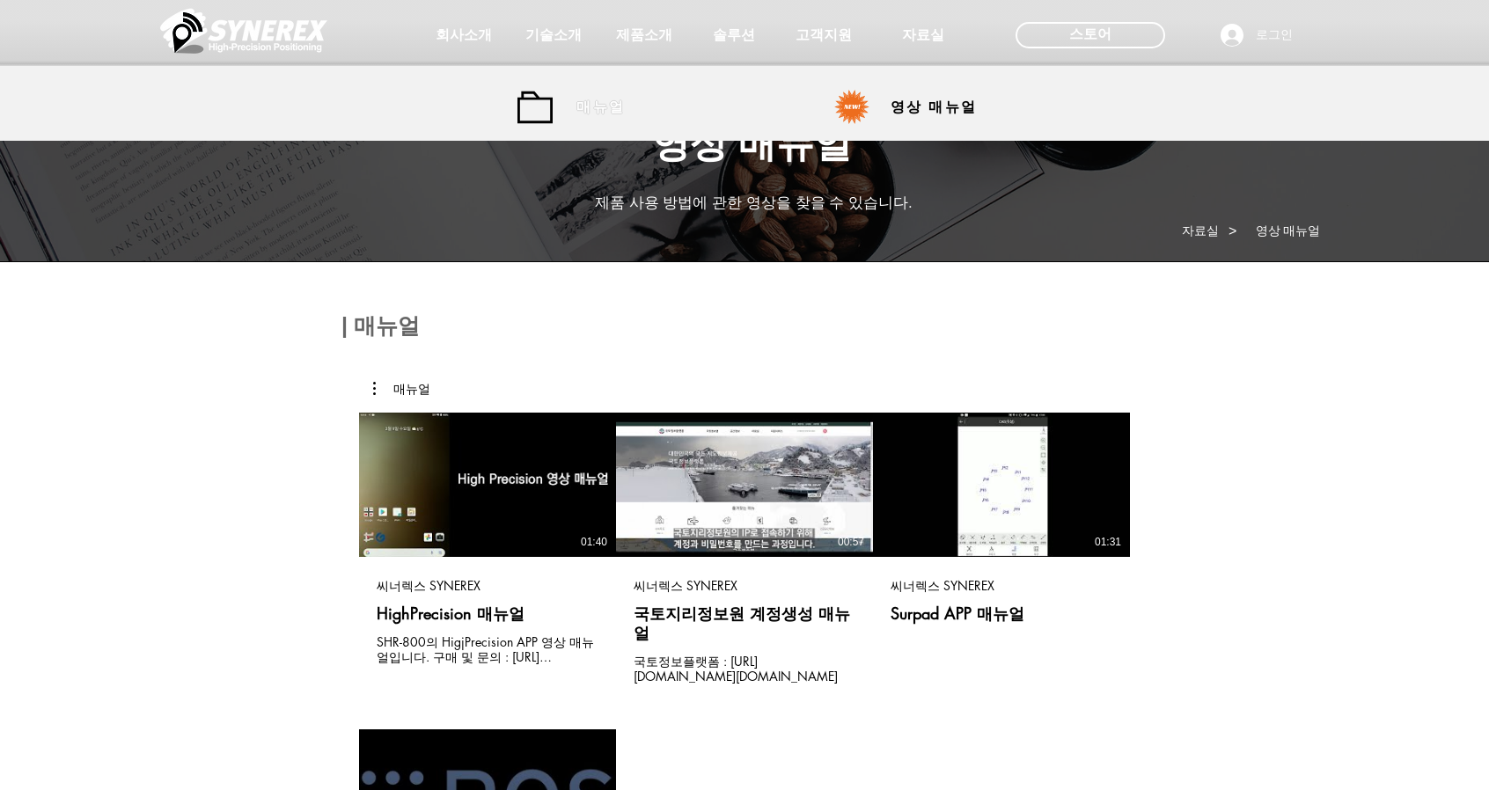
click at [600, 106] on span "매뉴얼" at bounding box center [600, 108] width 48 height 18
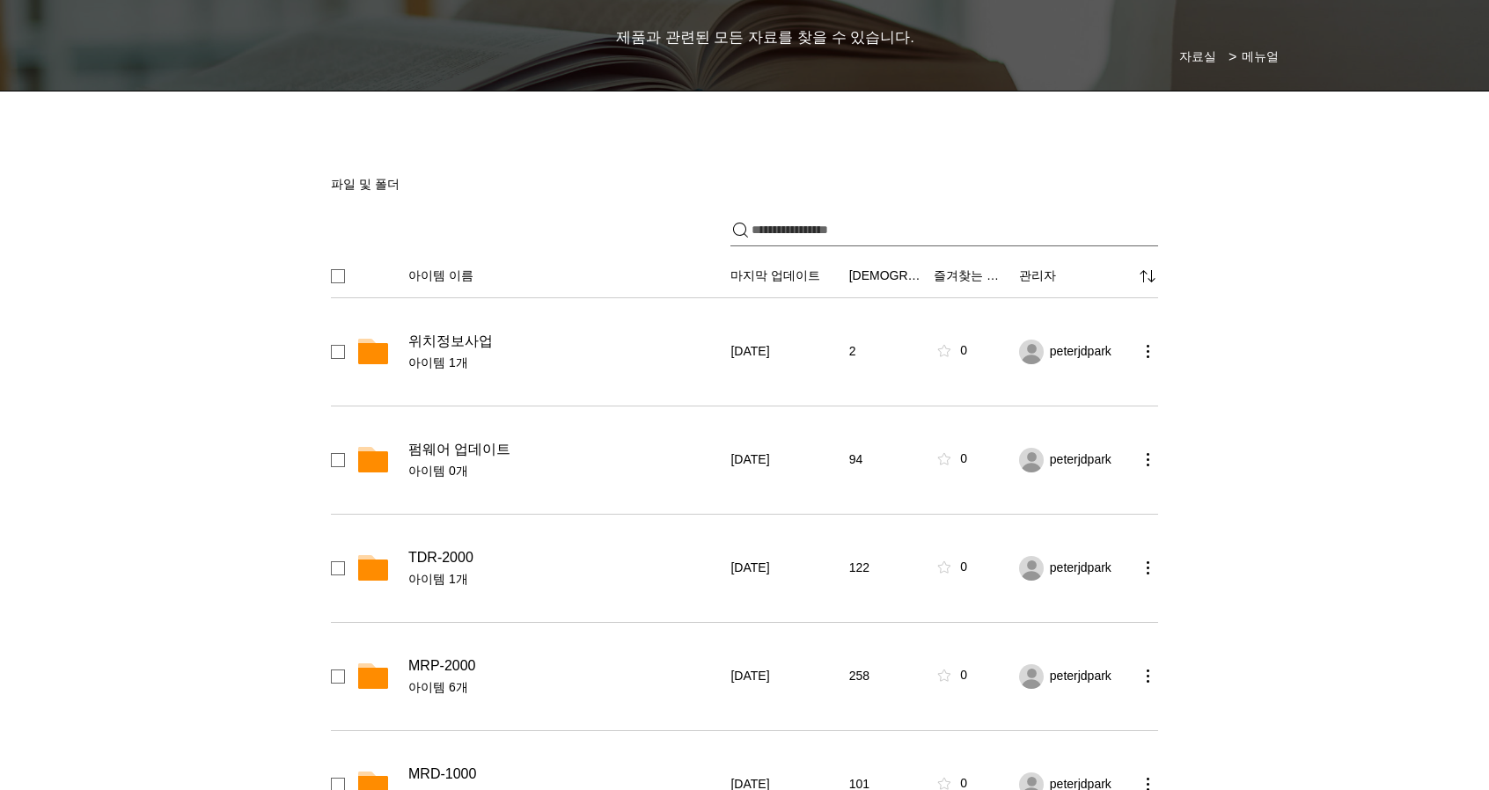
scroll to position [176, 0]
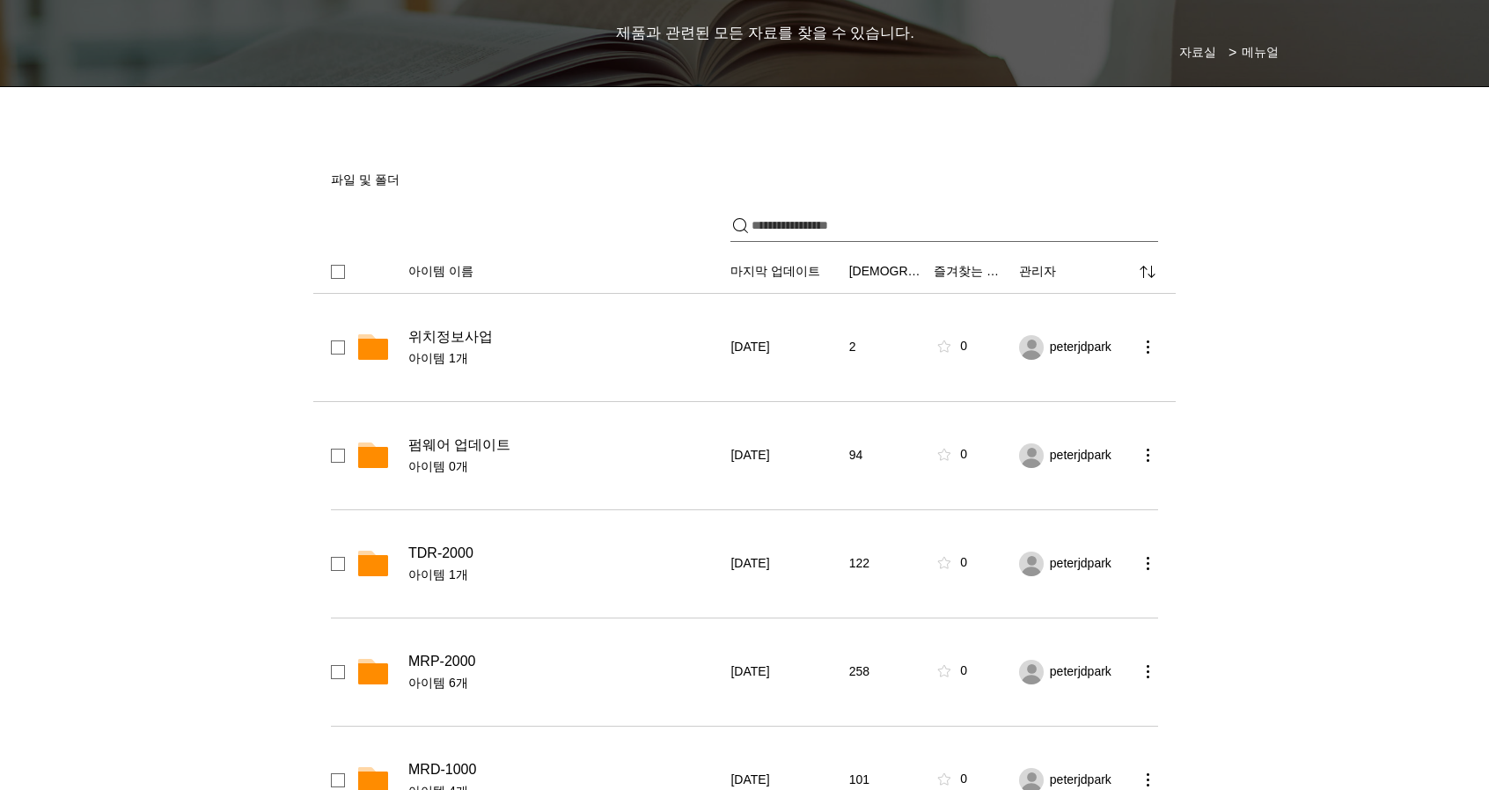
click at [463, 335] on span "위치정보사업" at bounding box center [450, 337] width 84 height 18
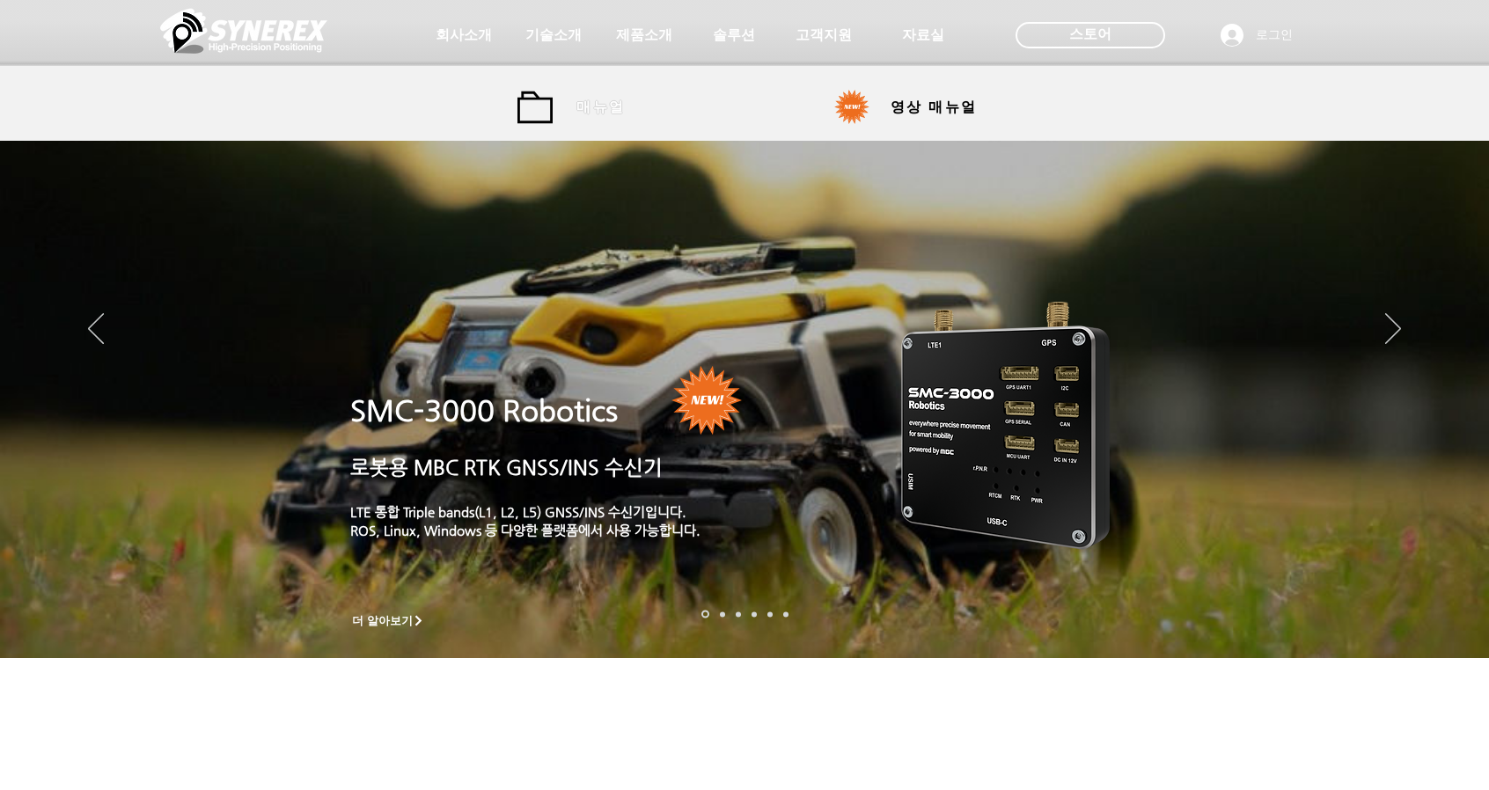
click at [598, 106] on span "매뉴얼" at bounding box center [600, 108] width 48 height 18
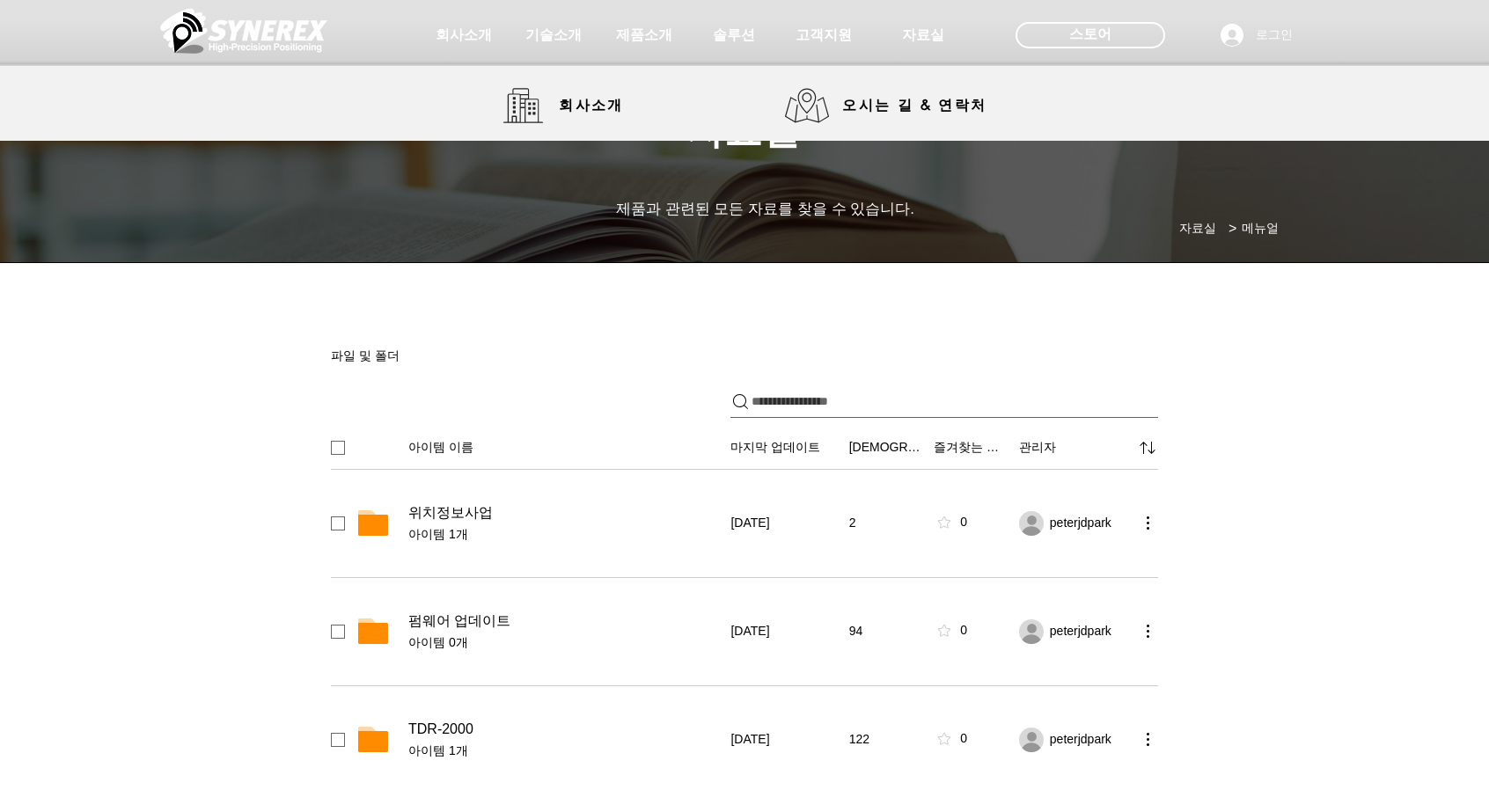
click at [284, 34] on img at bounding box center [243, 30] width 167 height 53
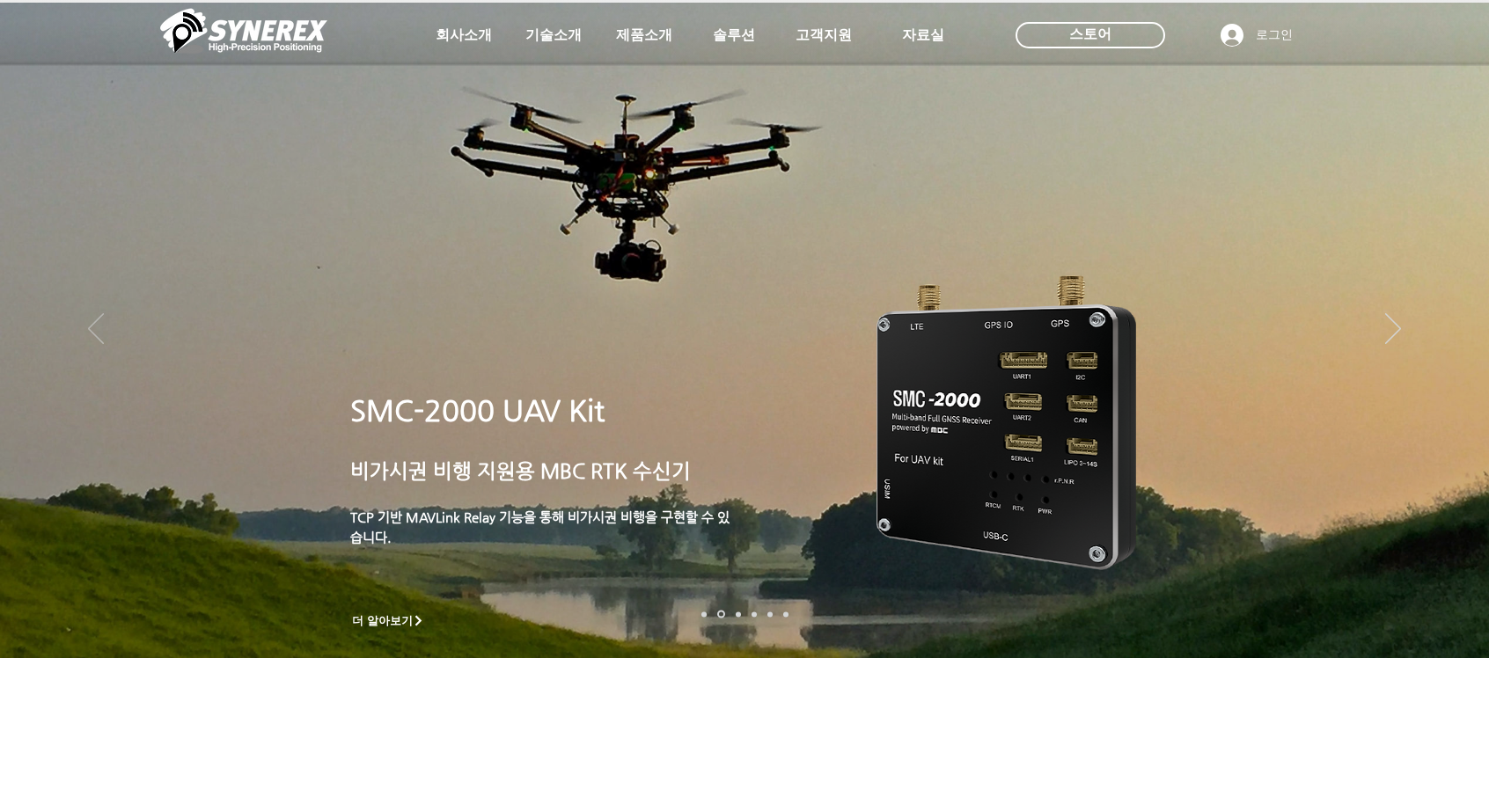
click at [96, 326] on icon "이전" at bounding box center [96, 328] width 16 height 31
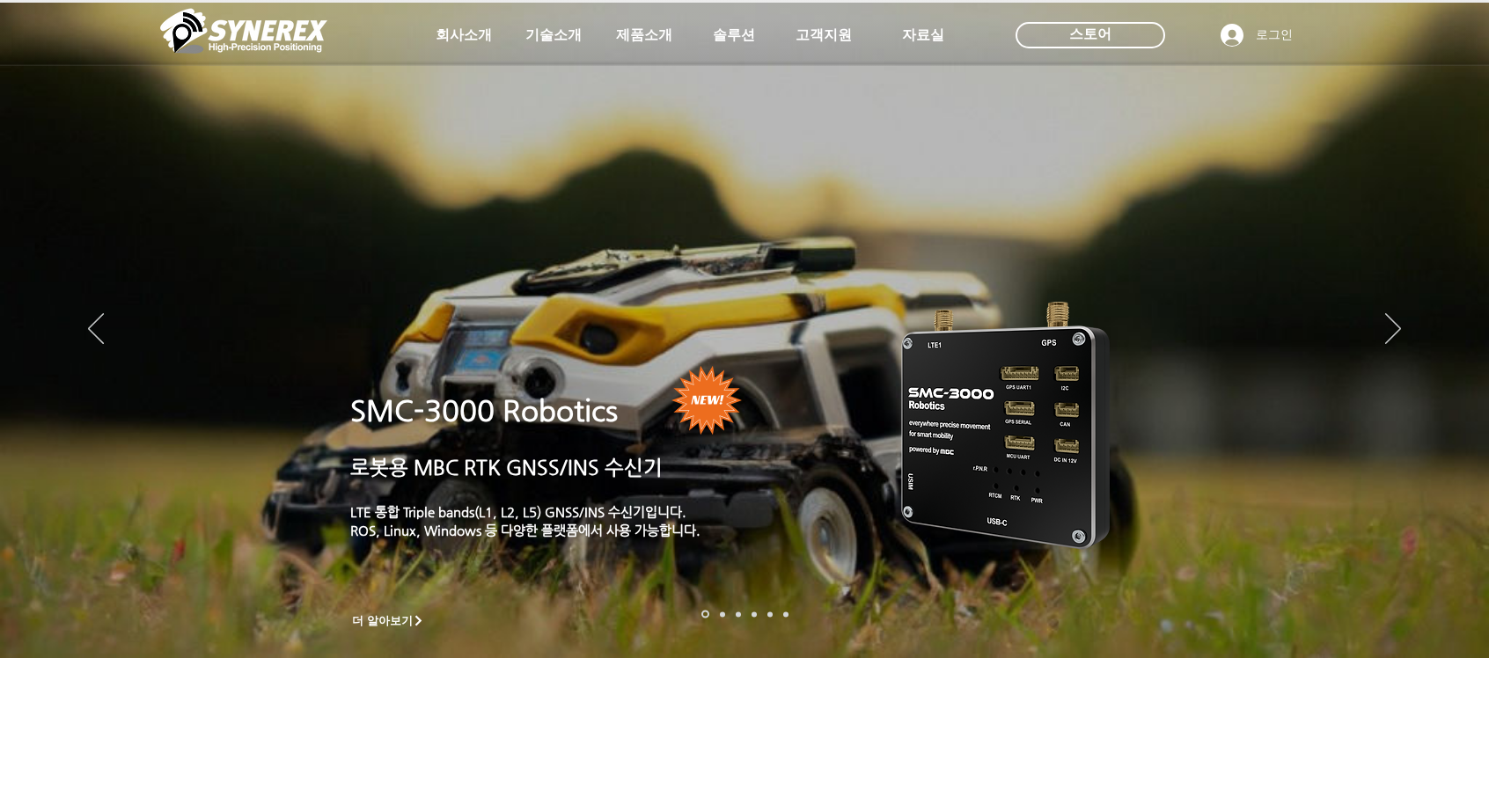
click at [391, 619] on span "더 알아보기" at bounding box center [382, 621] width 61 height 16
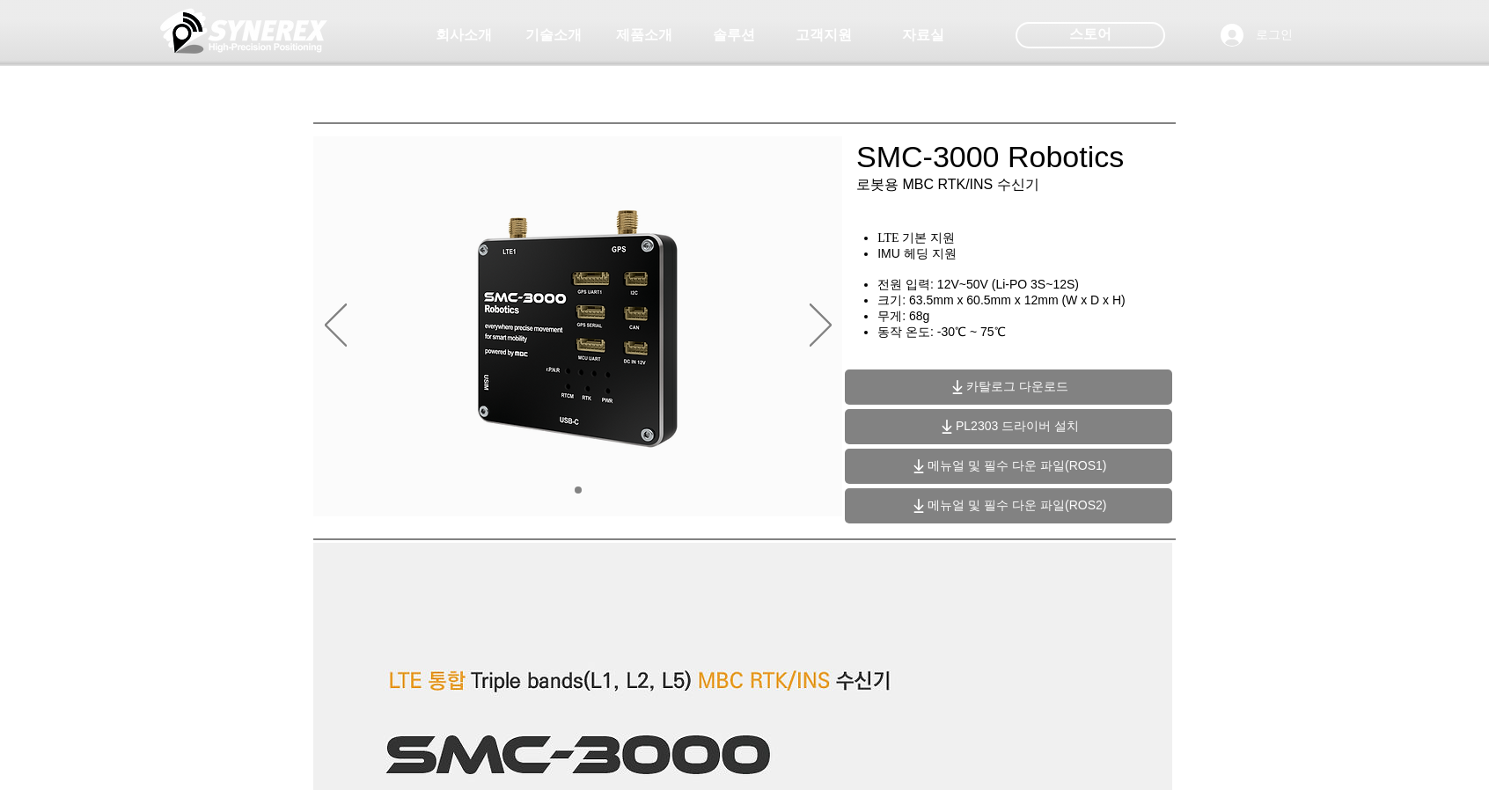
click at [1024, 386] on span "카탈로그 다운로드" at bounding box center [1017, 387] width 102 height 16
drag, startPoint x: 657, startPoint y: 91, endPoint x: 651, endPoint y: 77, distance: 15.4
click at [658, 91] on div at bounding box center [744, 130] width 1489 height 260
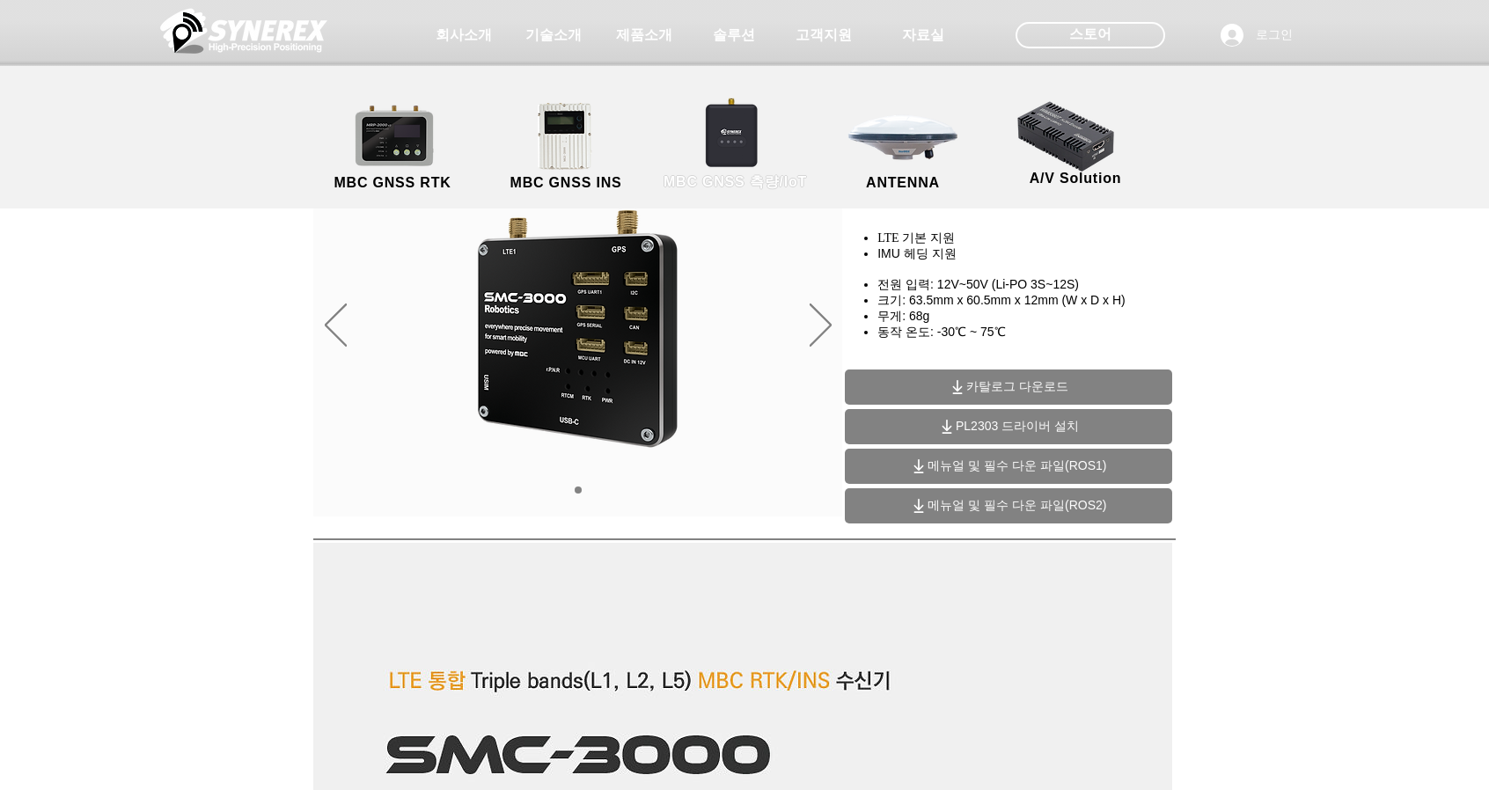
click at [746, 147] on link "MBC GNSS 측량/IoT" at bounding box center [735, 147] width 172 height 92
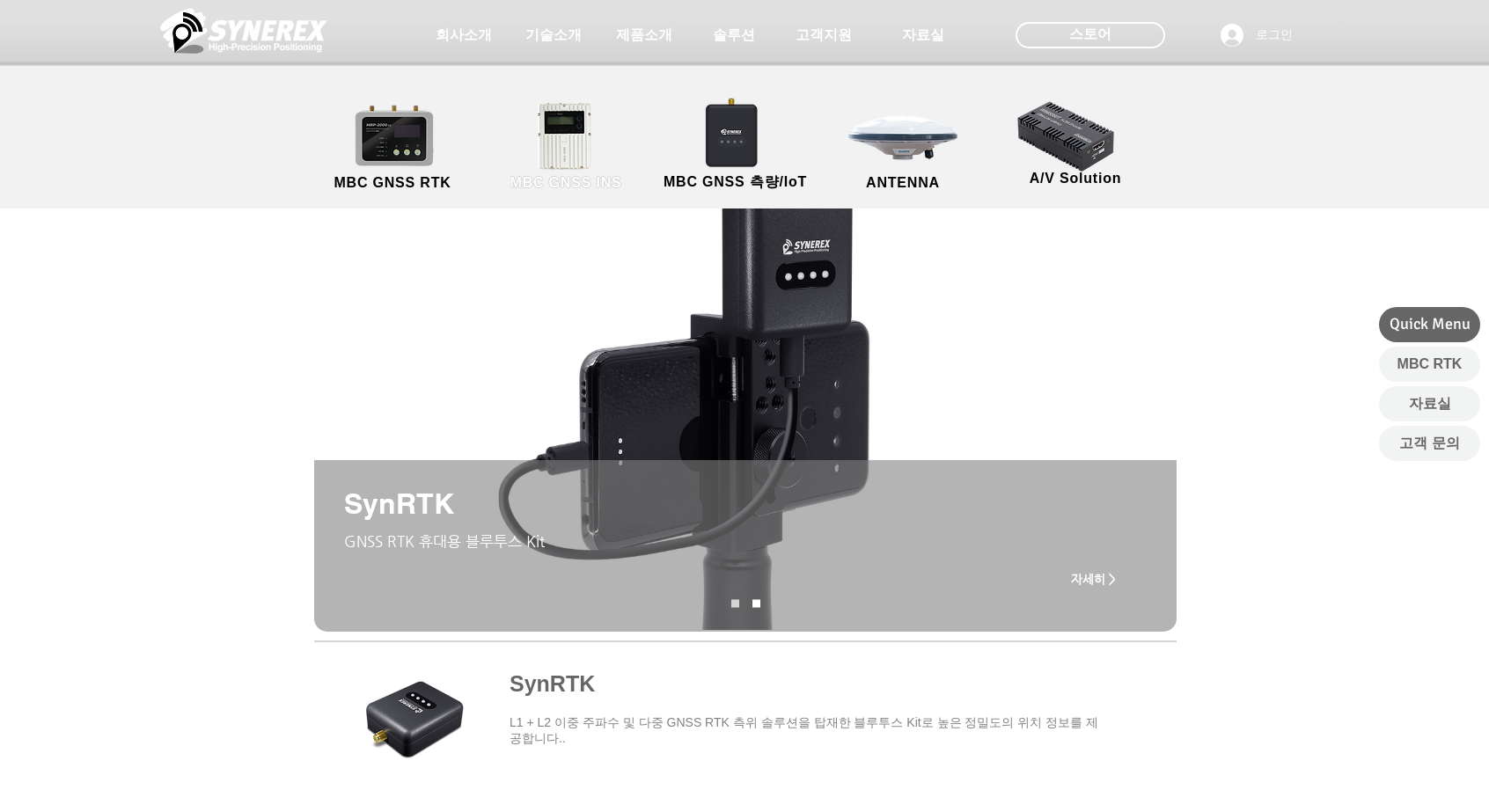
click at [577, 171] on link "MBC GNSS INS" at bounding box center [566, 147] width 158 height 92
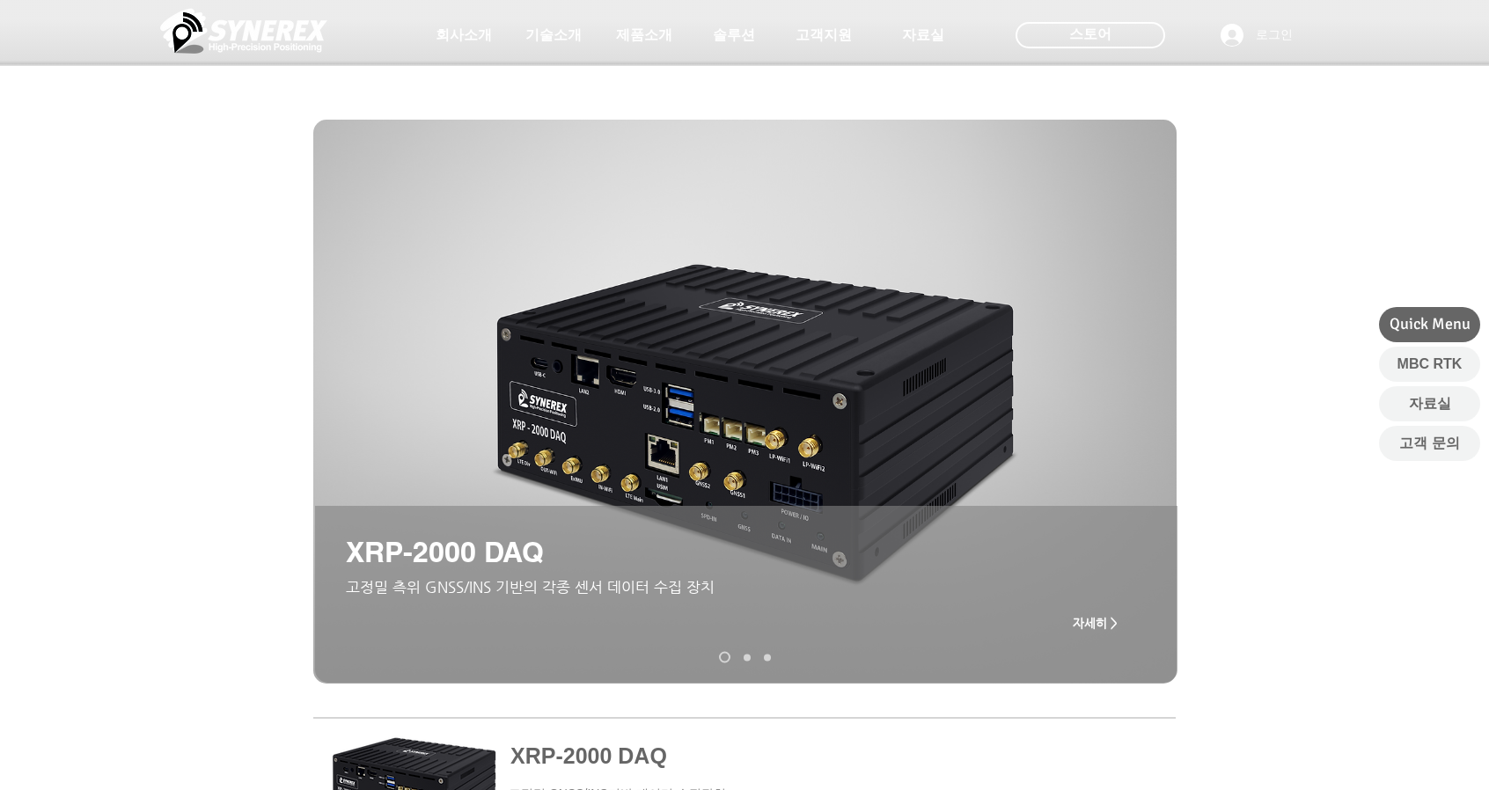
click at [744, 656] on link "XRP-2000" at bounding box center [747, 657] width 7 height 7
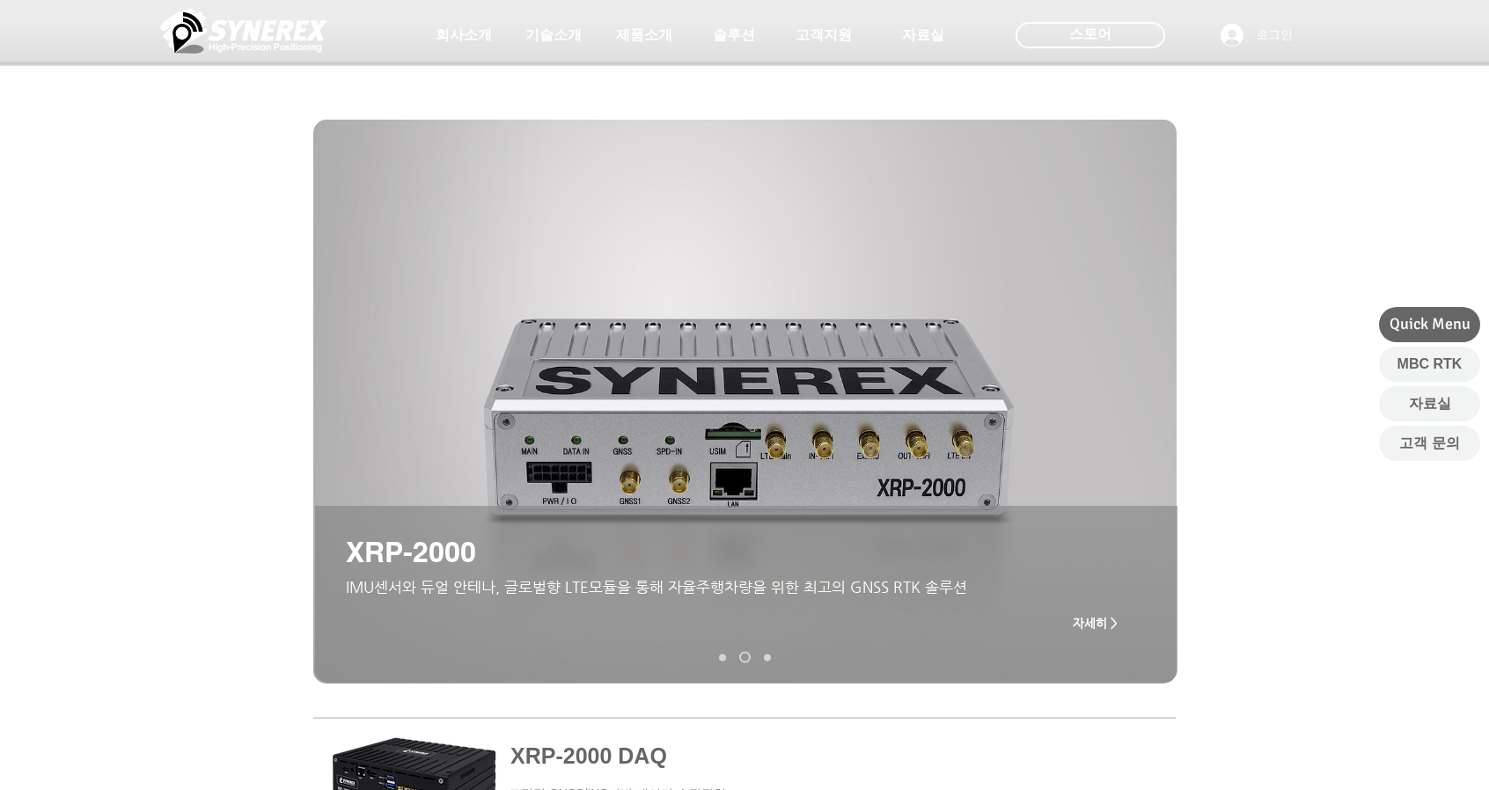
click at [721, 661] on nav "슬라이드" at bounding box center [745, 657] width 65 height 11
click at [722, 657] on link "XRP-2000 DAQ" at bounding box center [722, 657] width 7 height 7
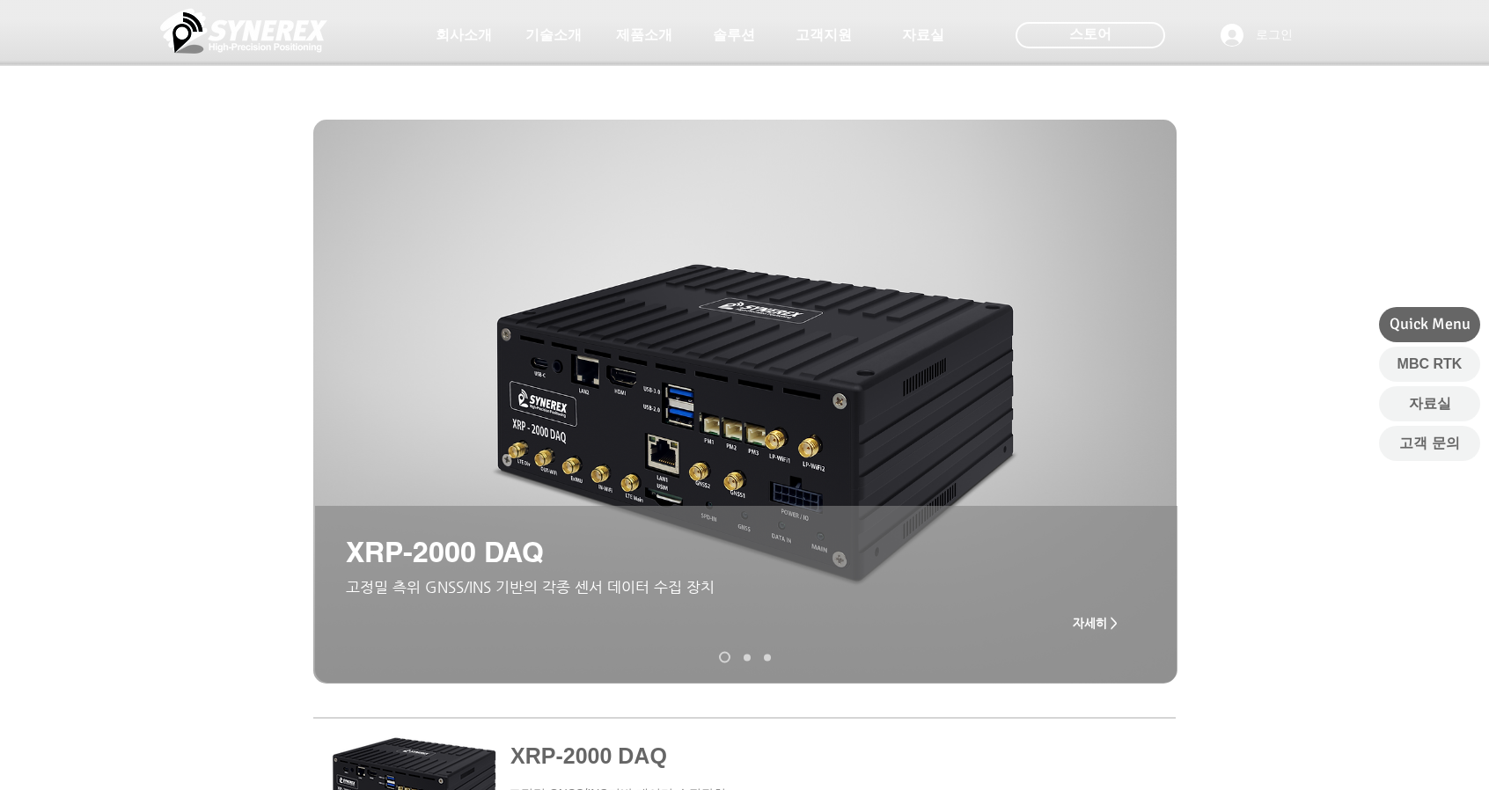
click at [744, 657] on link "XRP-2000" at bounding box center [747, 657] width 7 height 7
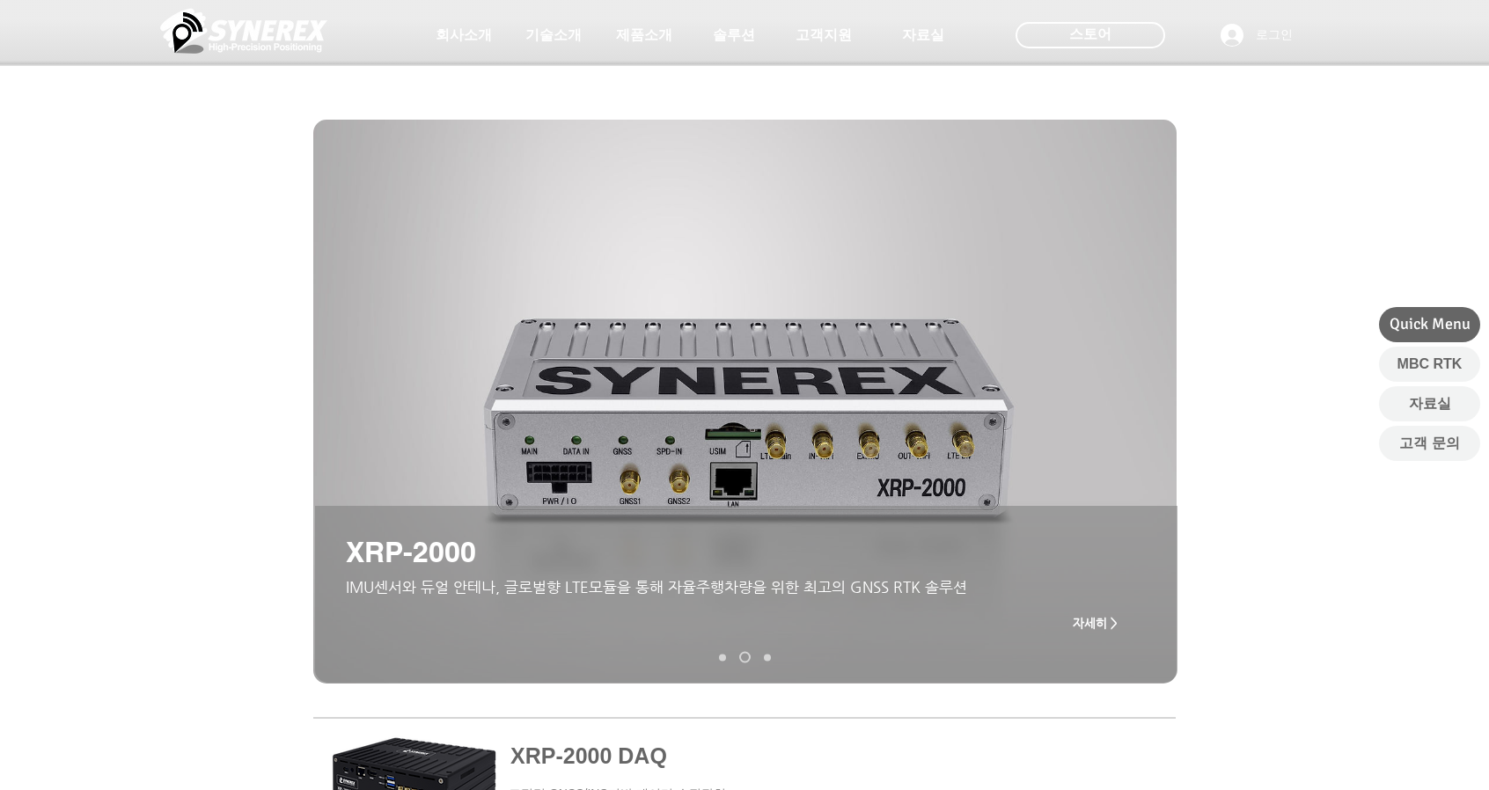
click at [767, 657] on link "MGI-2000" at bounding box center [767, 657] width 7 height 7
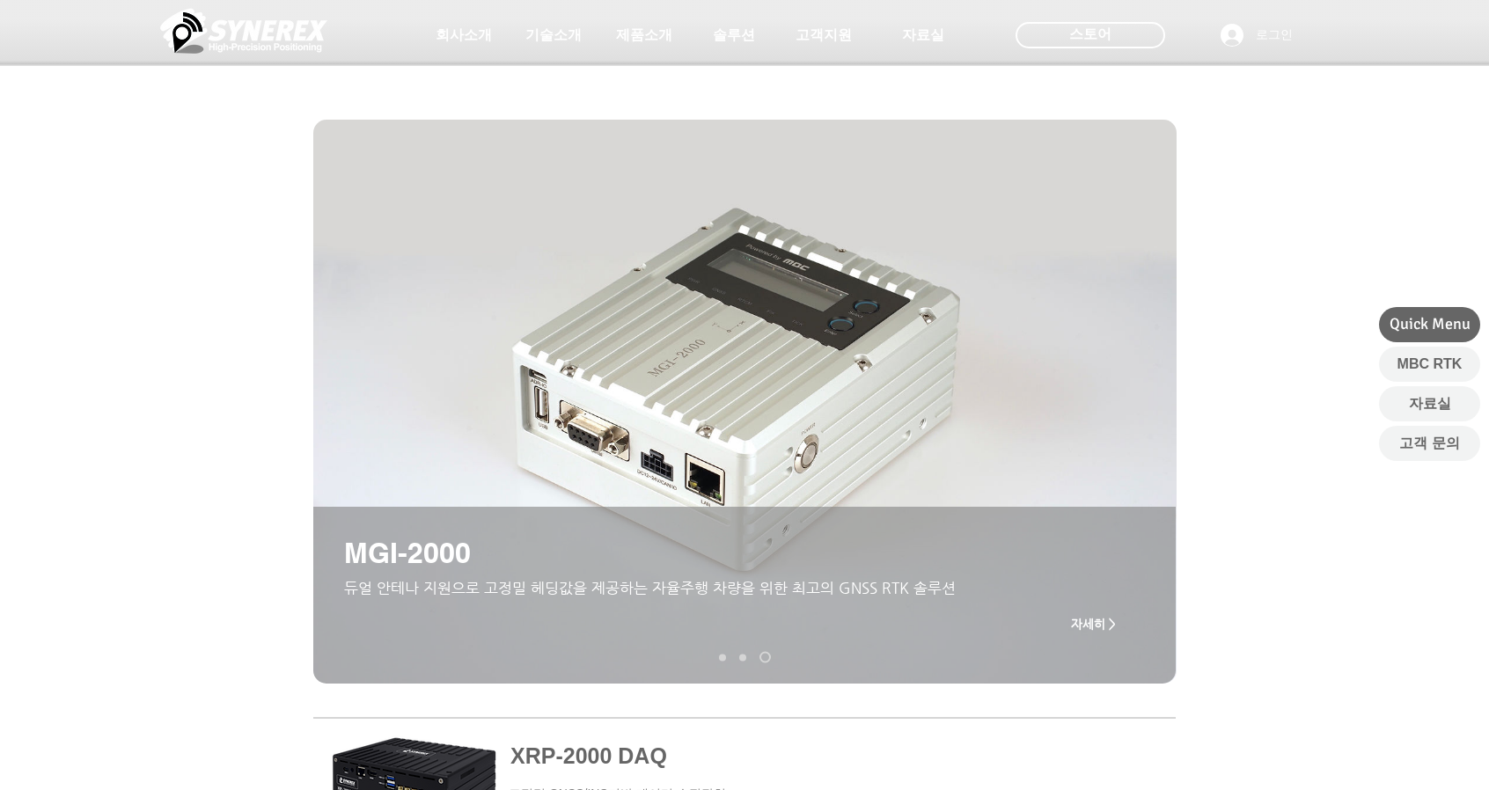
click at [742, 657] on link "XRP-2000" at bounding box center [742, 657] width 7 height 7
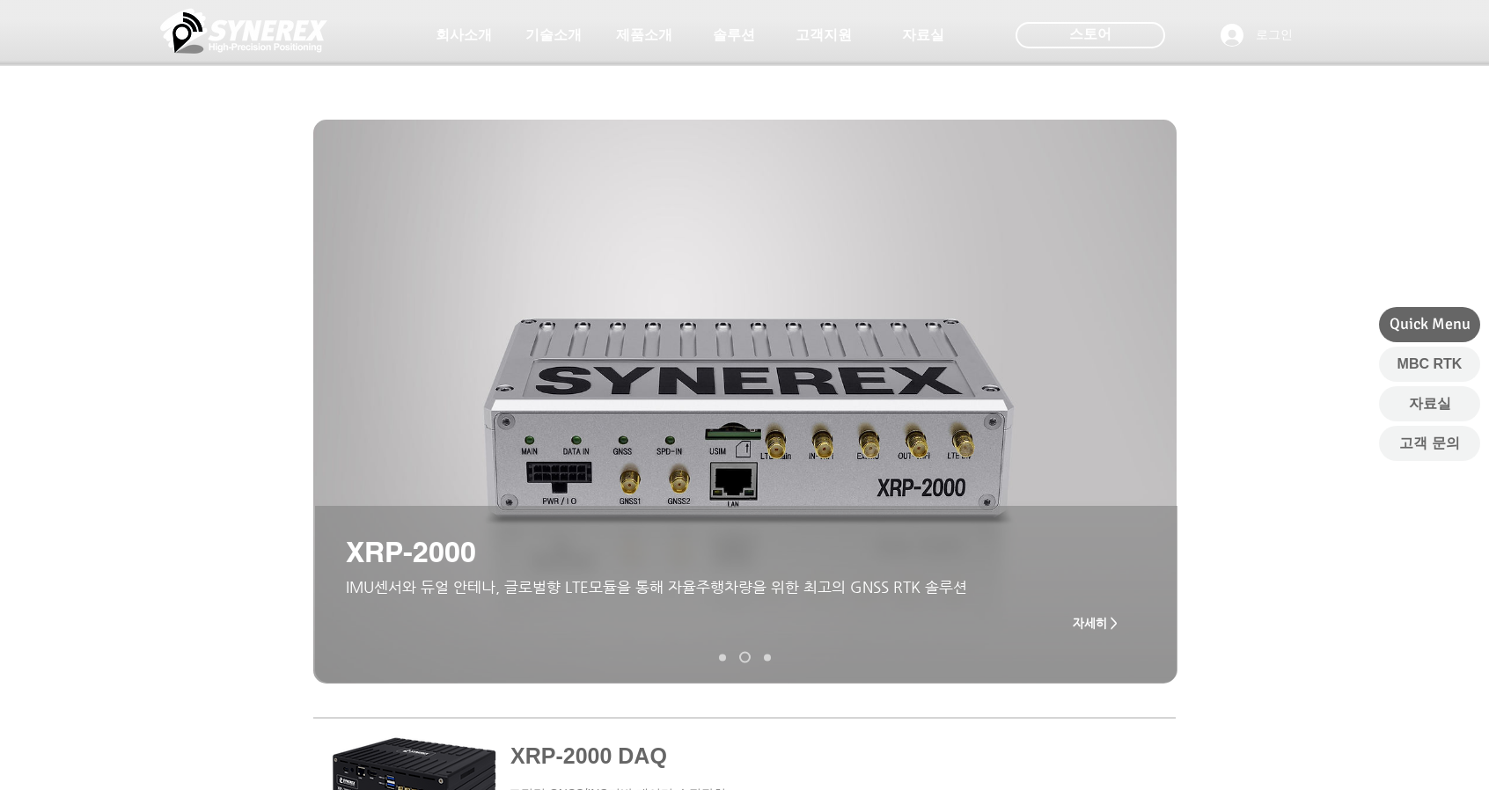
click at [767, 657] on link "MGI-2000" at bounding box center [767, 657] width 7 height 7
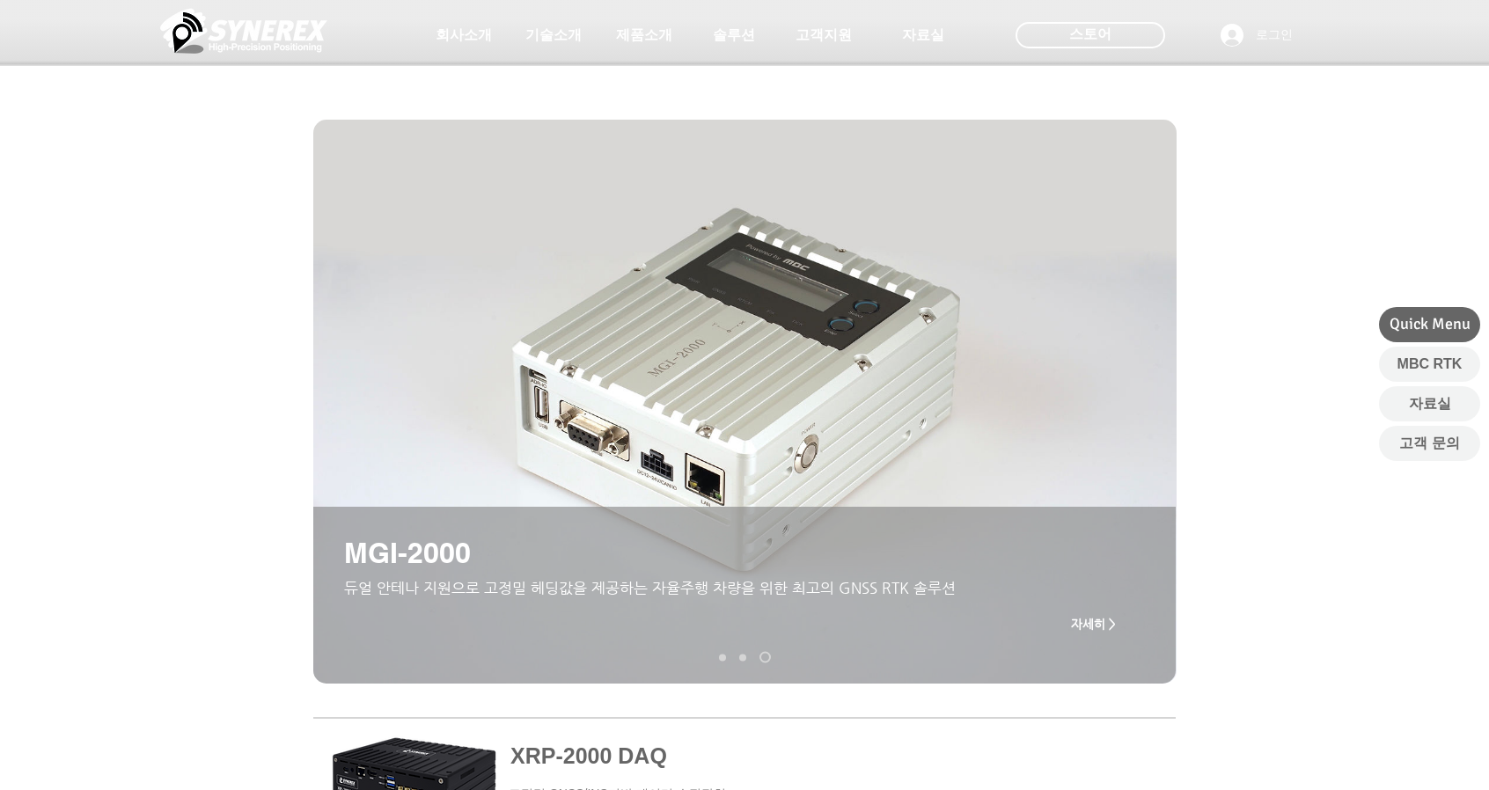
click at [737, 659] on nav "슬라이드" at bounding box center [745, 657] width 65 height 11
click at [741, 655] on link "XRP-2000" at bounding box center [742, 657] width 7 height 7
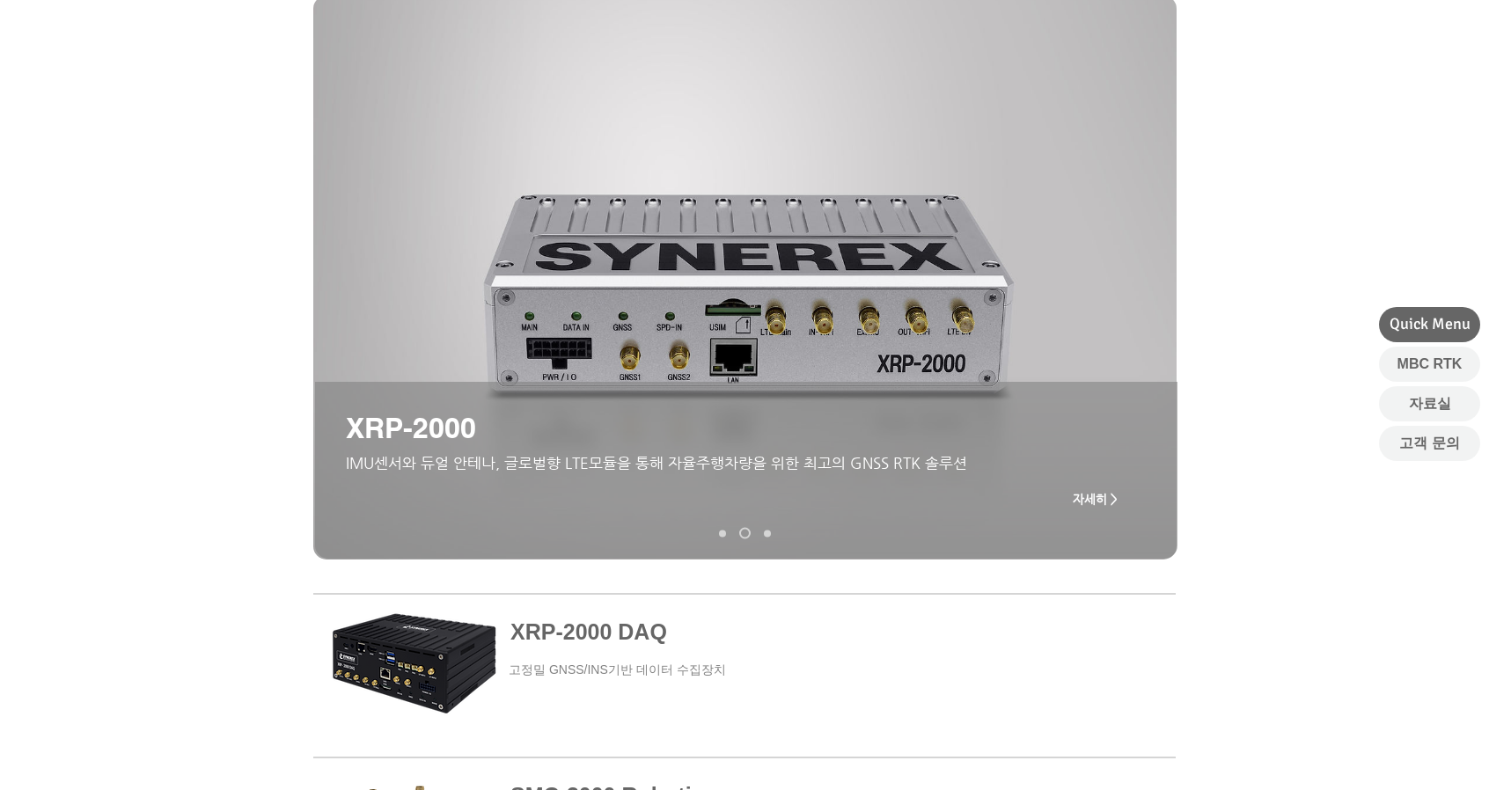
scroll to position [88, 0]
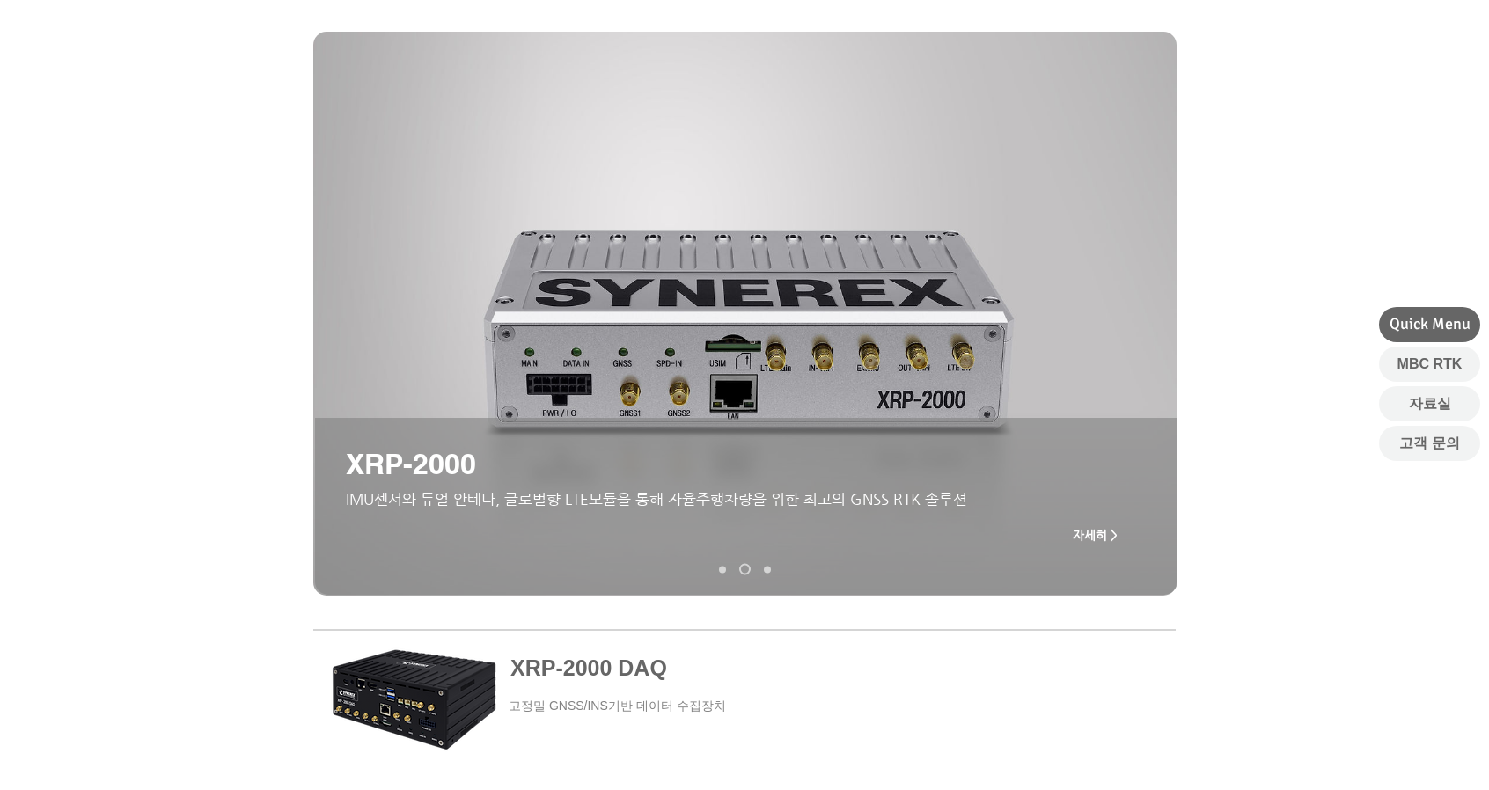
click at [1096, 532] on span "자세히 >" at bounding box center [1095, 535] width 45 height 14
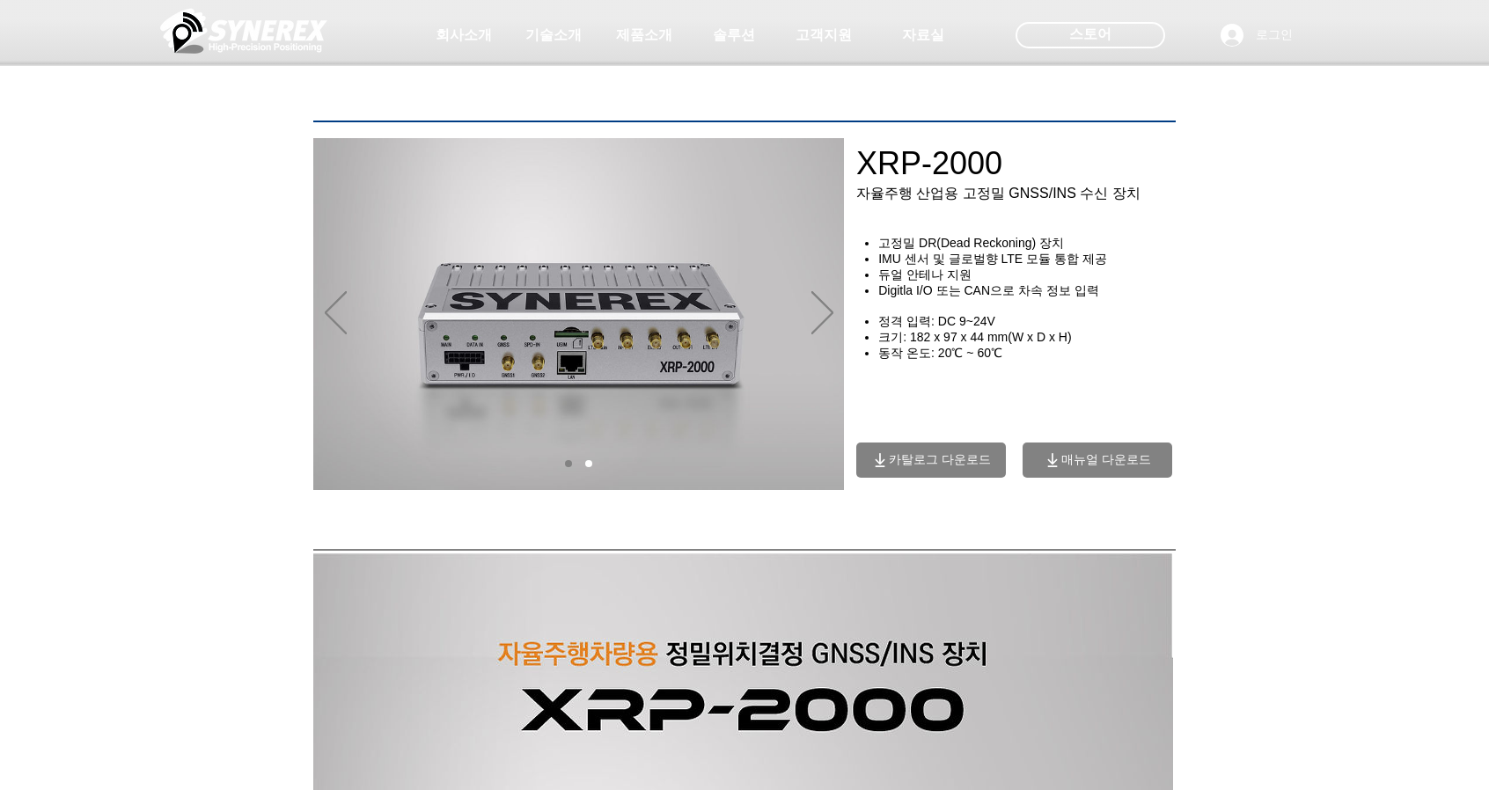
click at [950, 468] on span "카탈로그 다운로드" at bounding box center [940, 460] width 102 height 16
click at [924, 465] on span "카탈로그 다운로드" at bounding box center [940, 460] width 102 height 16
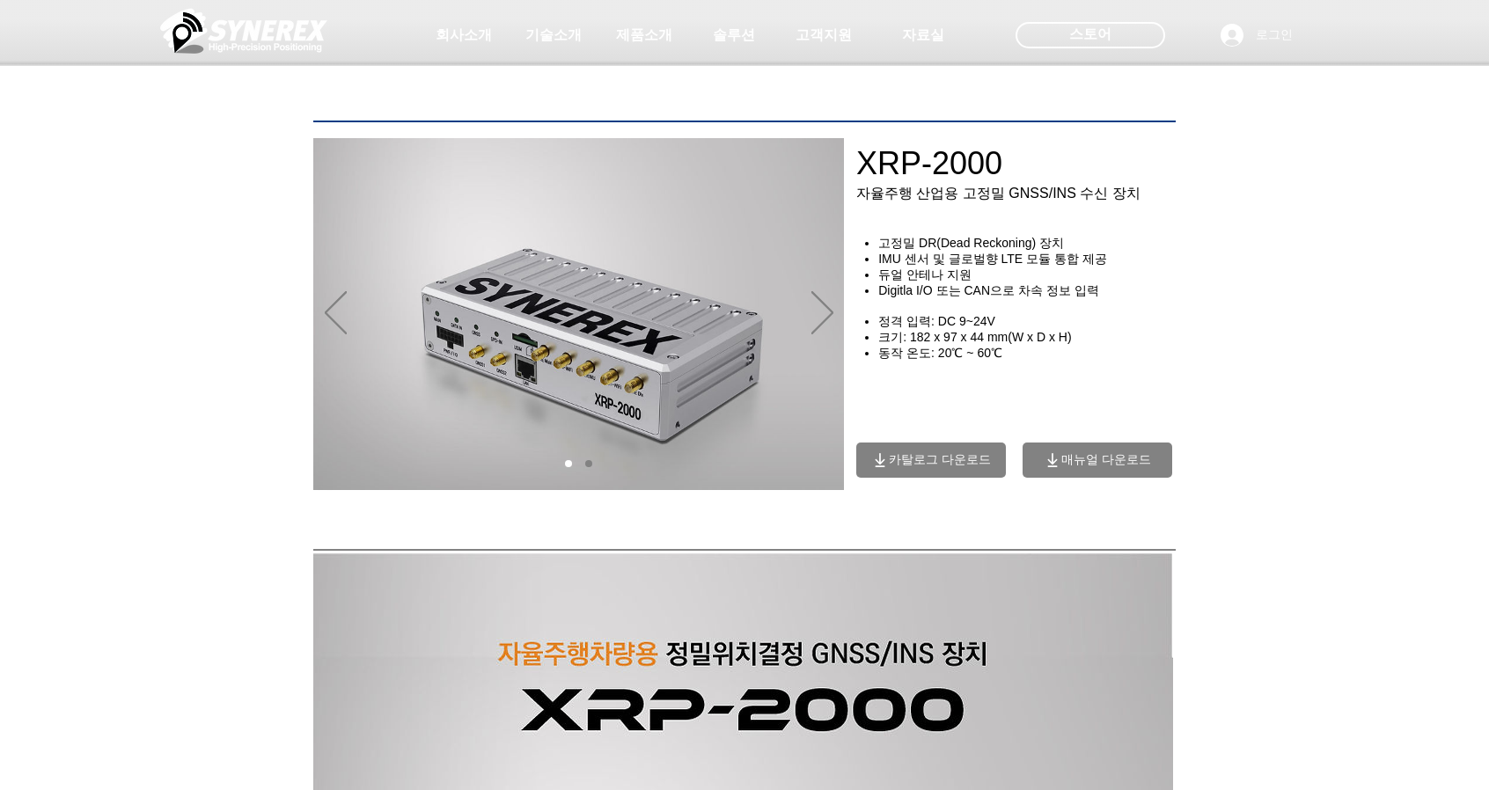
click at [905, 468] on span "카탈로그 다운로드" at bounding box center [940, 460] width 102 height 16
click at [947, 468] on span "카탈로그 다운로드" at bounding box center [940, 460] width 102 height 16
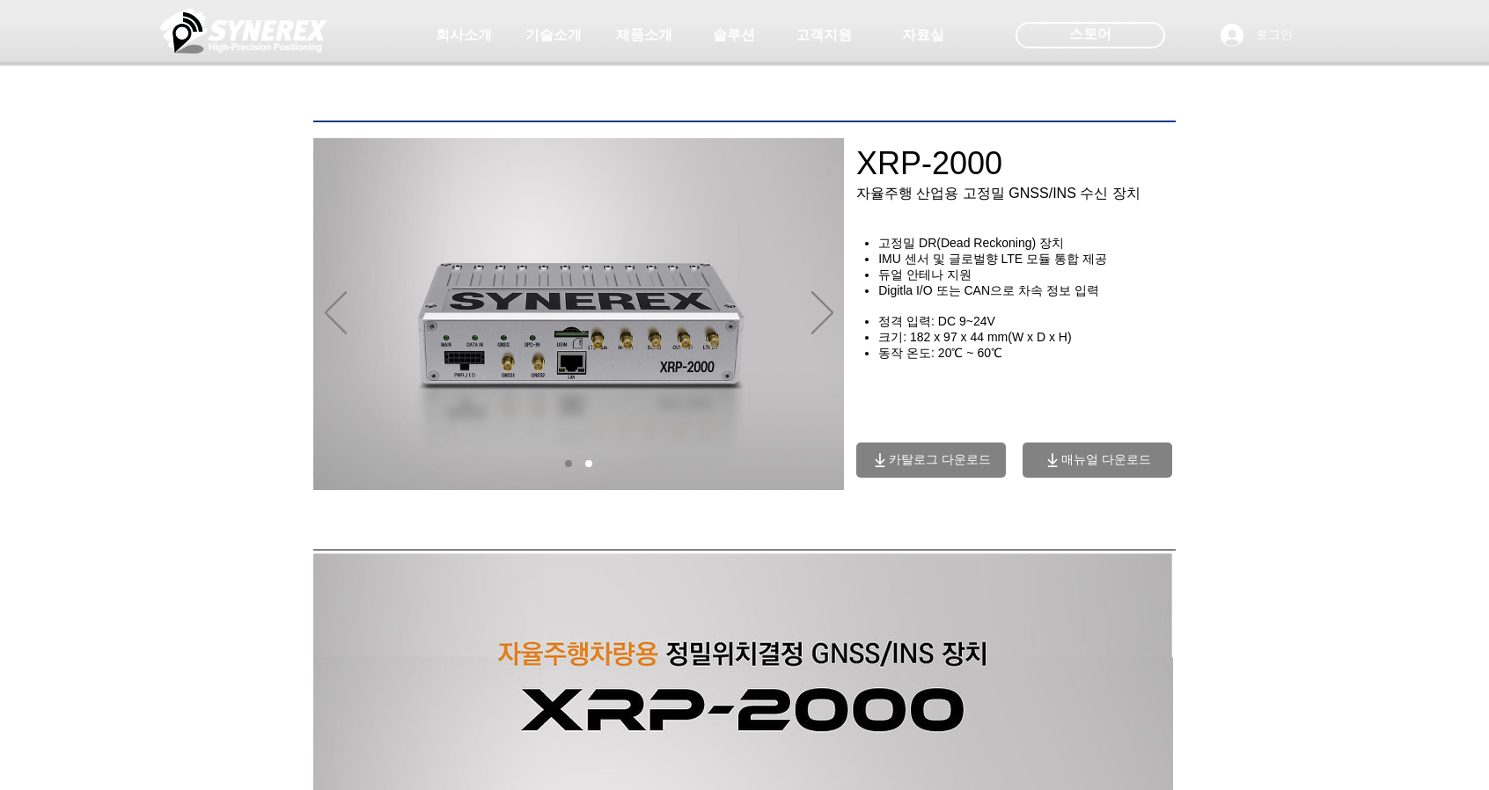
click at [878, 465] on icon "카탈로그 다운로드" at bounding box center [881, 458] width 10 height 11
click at [926, 465] on span "카탈로그 다운로드" at bounding box center [940, 460] width 102 height 16
click at [892, 468] on span "카탈로그 다운로드" at bounding box center [940, 460] width 102 height 16
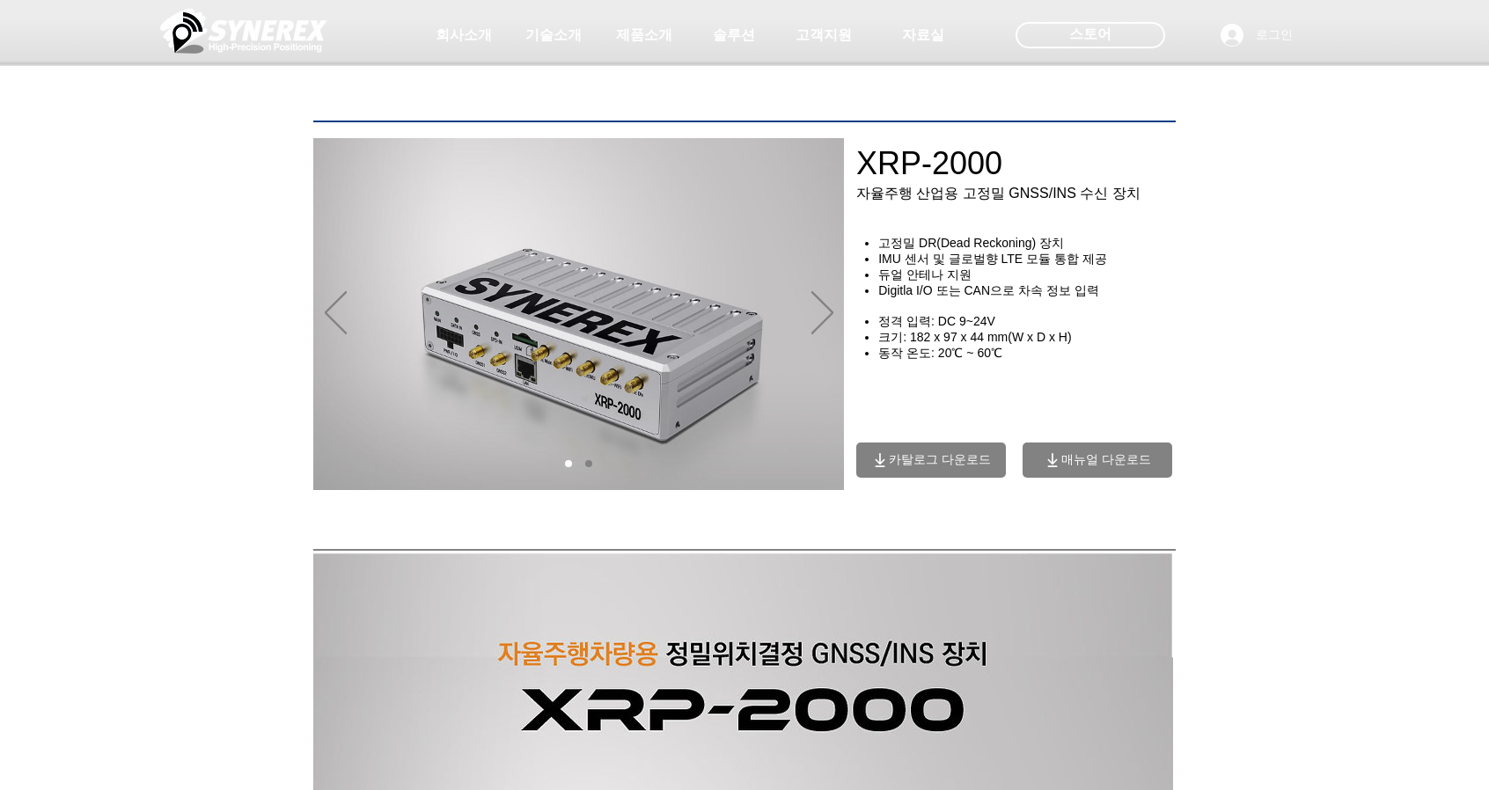
click at [934, 465] on span "카탈로그 다운로드" at bounding box center [940, 460] width 102 height 16
click at [973, 464] on span "카탈로그 다운로드" at bounding box center [940, 460] width 102 height 16
click at [1090, 465] on span "매뉴얼 다운로드" at bounding box center [1106, 460] width 90 height 16
drag, startPoint x: 888, startPoint y: 168, endPoint x: 1193, endPoint y: 225, distance: 310.6
click at [1192, 218] on div at bounding box center [744, 130] width 1489 height 260
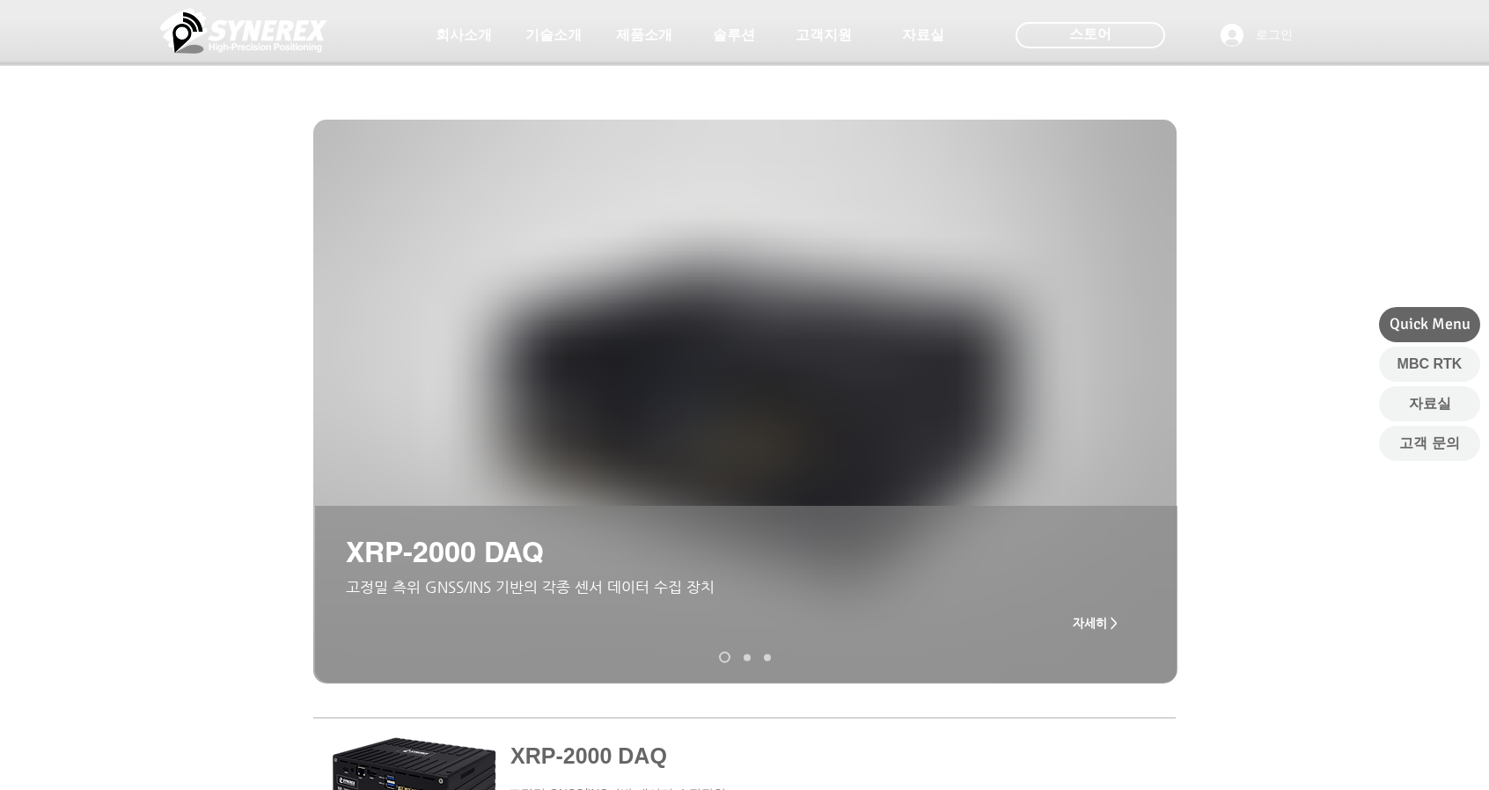
scroll to position [88, 0]
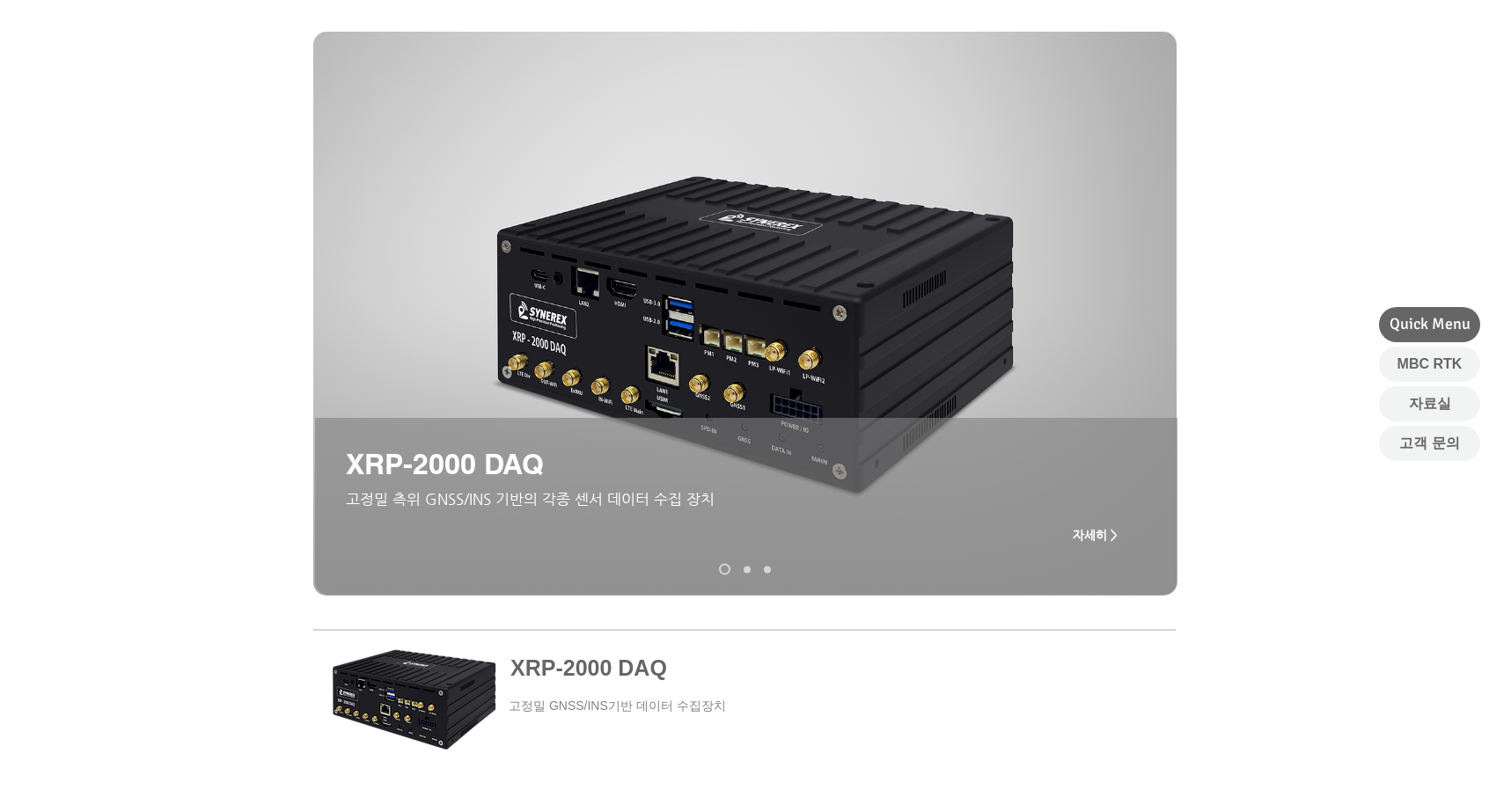
click at [746, 572] on link "XRP-2000" at bounding box center [747, 569] width 7 height 7
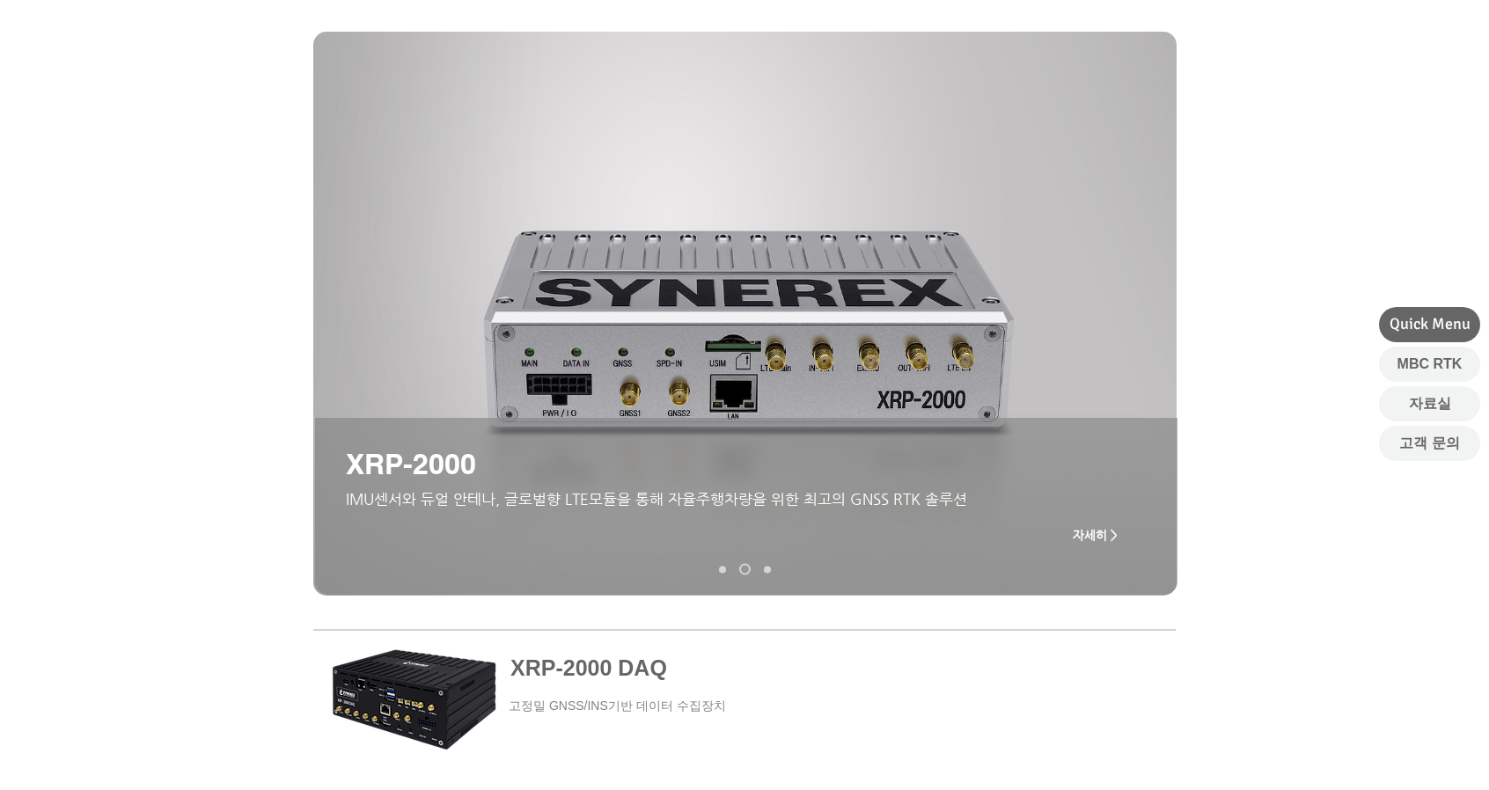
click at [1100, 539] on span "자세히 >" at bounding box center [1095, 535] width 45 height 14
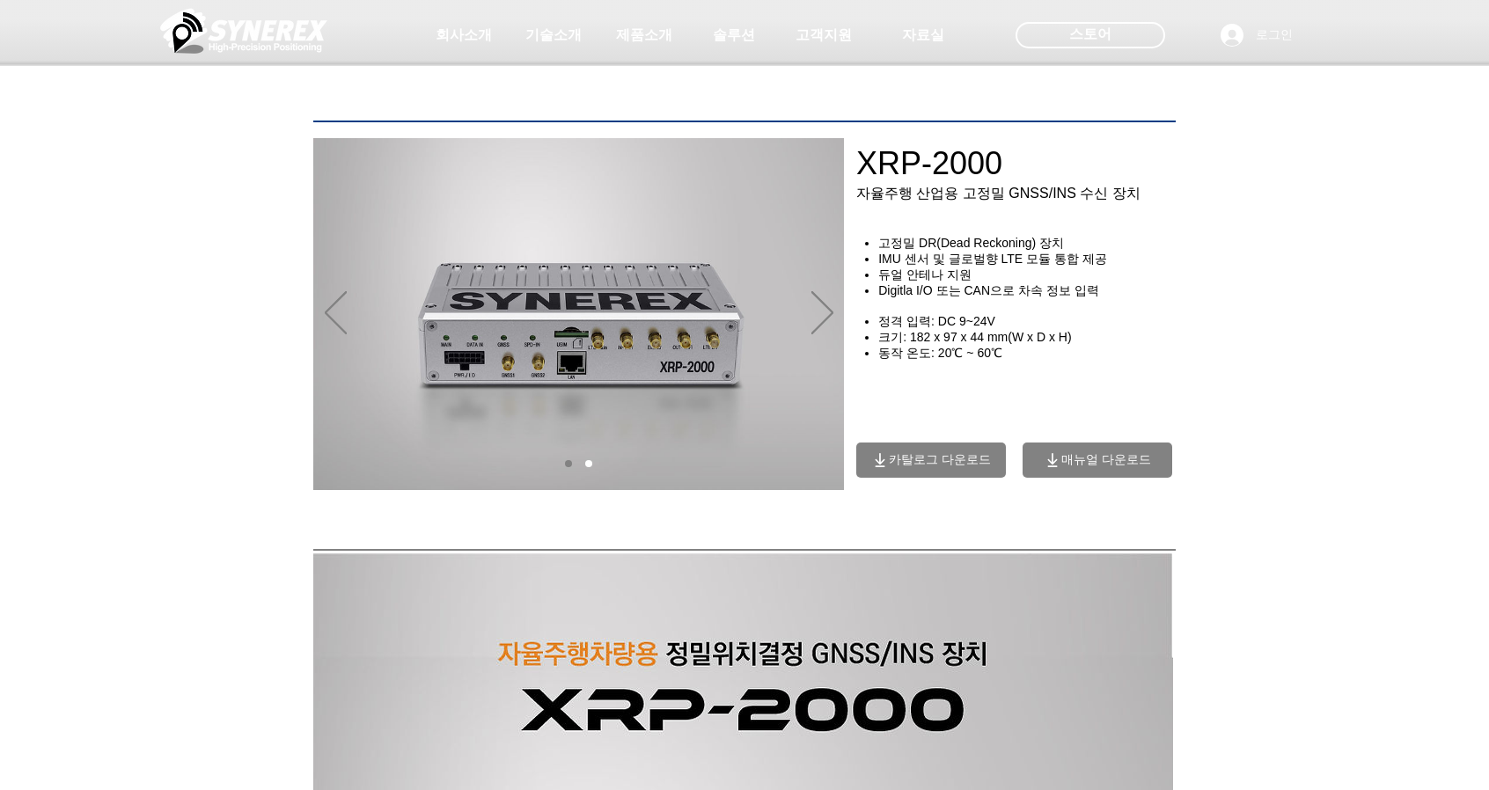
click at [927, 468] on span "카탈로그 다운로드" at bounding box center [940, 460] width 102 height 16
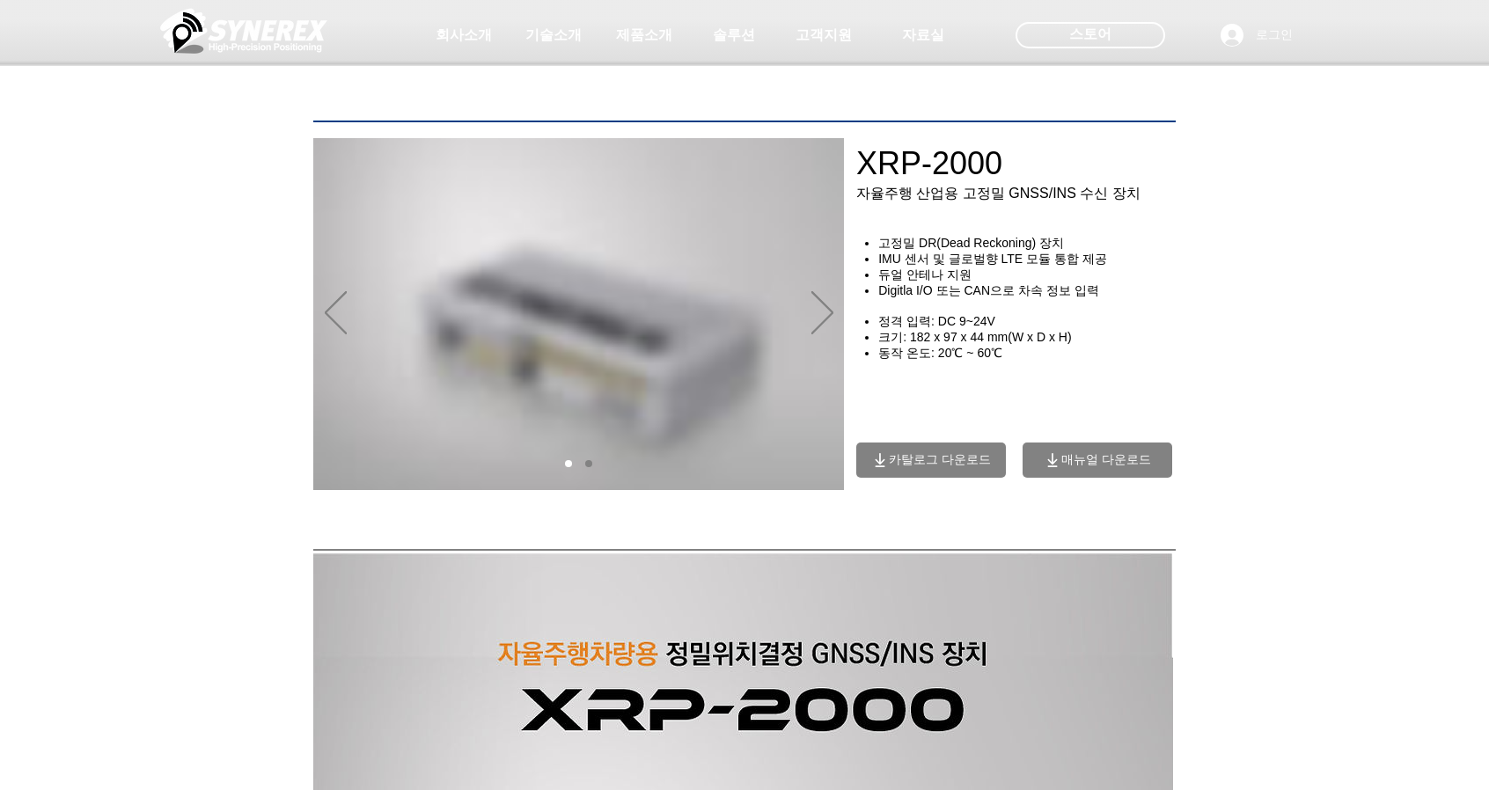
click at [927, 468] on span "카탈로그 다운로드" at bounding box center [940, 460] width 102 height 16
click at [883, 465] on icon "카탈로그 다운로드" at bounding box center [880, 460] width 18 height 18
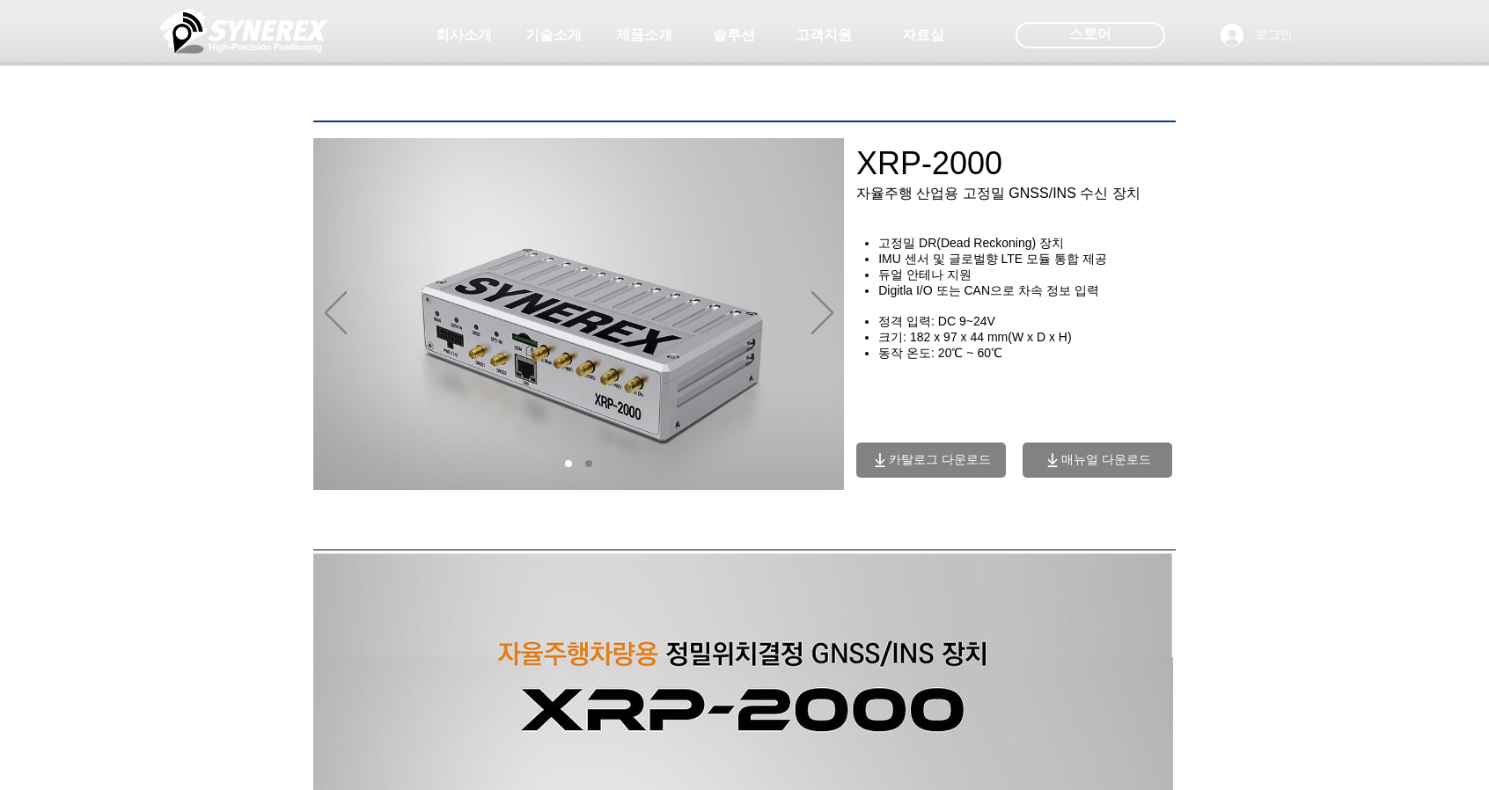
click at [883, 465] on icon "카탈로그 다운로드" at bounding box center [880, 460] width 18 height 18
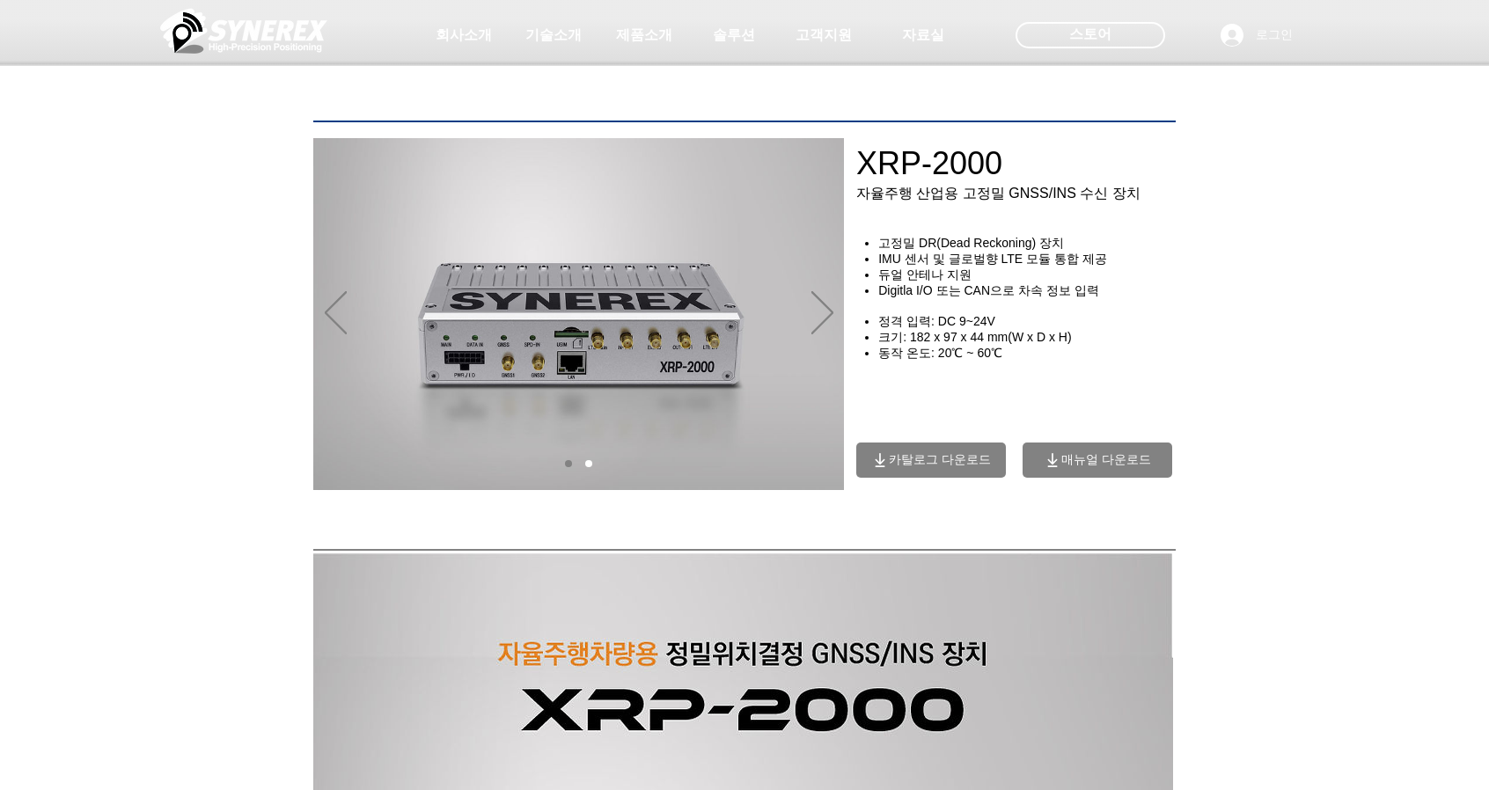
click at [917, 468] on span "카탈로그 다운로드" at bounding box center [940, 460] width 102 height 16
click at [566, 462] on link "01" at bounding box center [568, 463] width 7 height 7
click at [564, 462] on nav "슬라이드" at bounding box center [579, 463] width 40 height 7
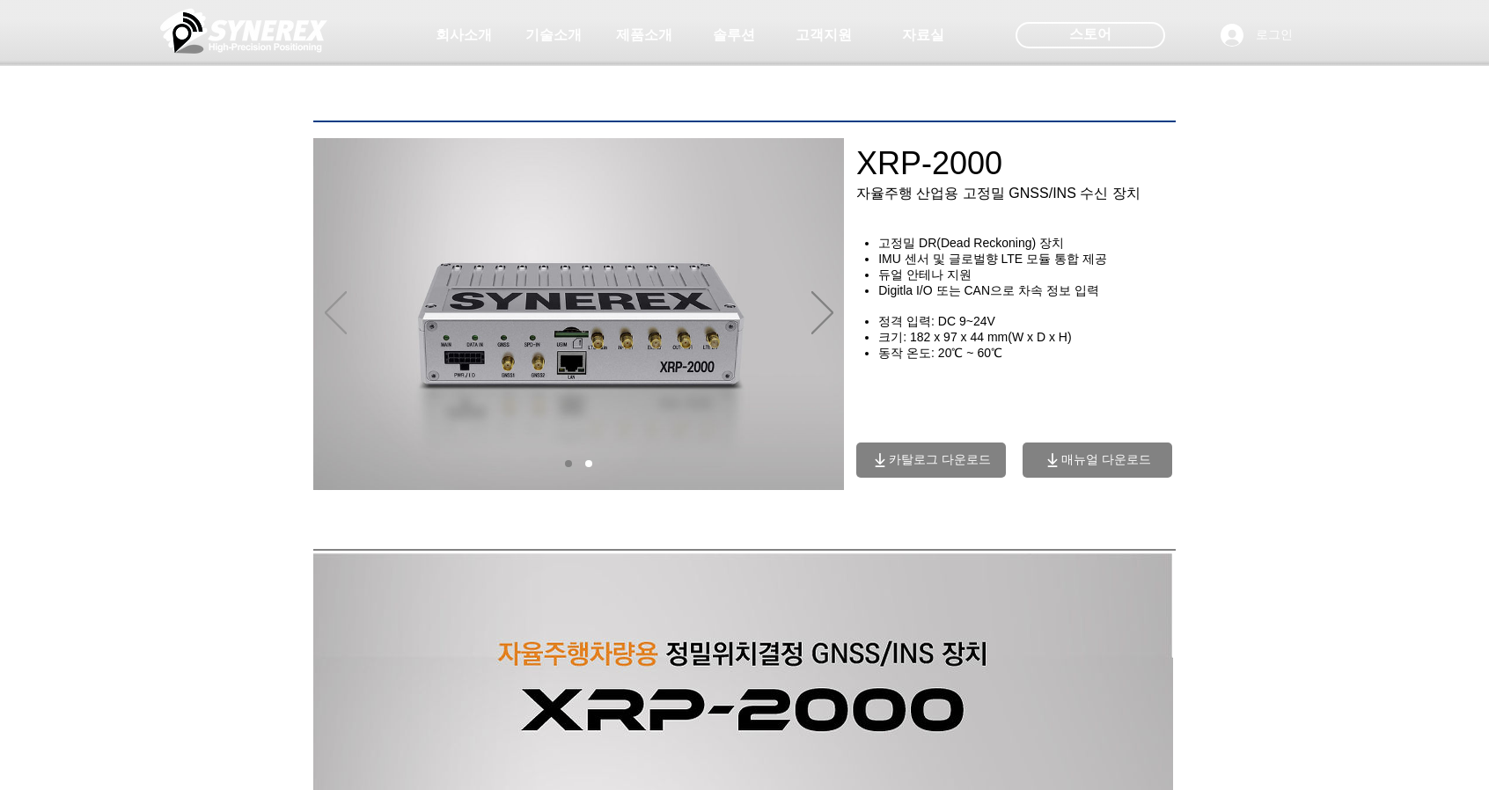
click at [345, 314] on icon "이전" at bounding box center [336, 312] width 22 height 43
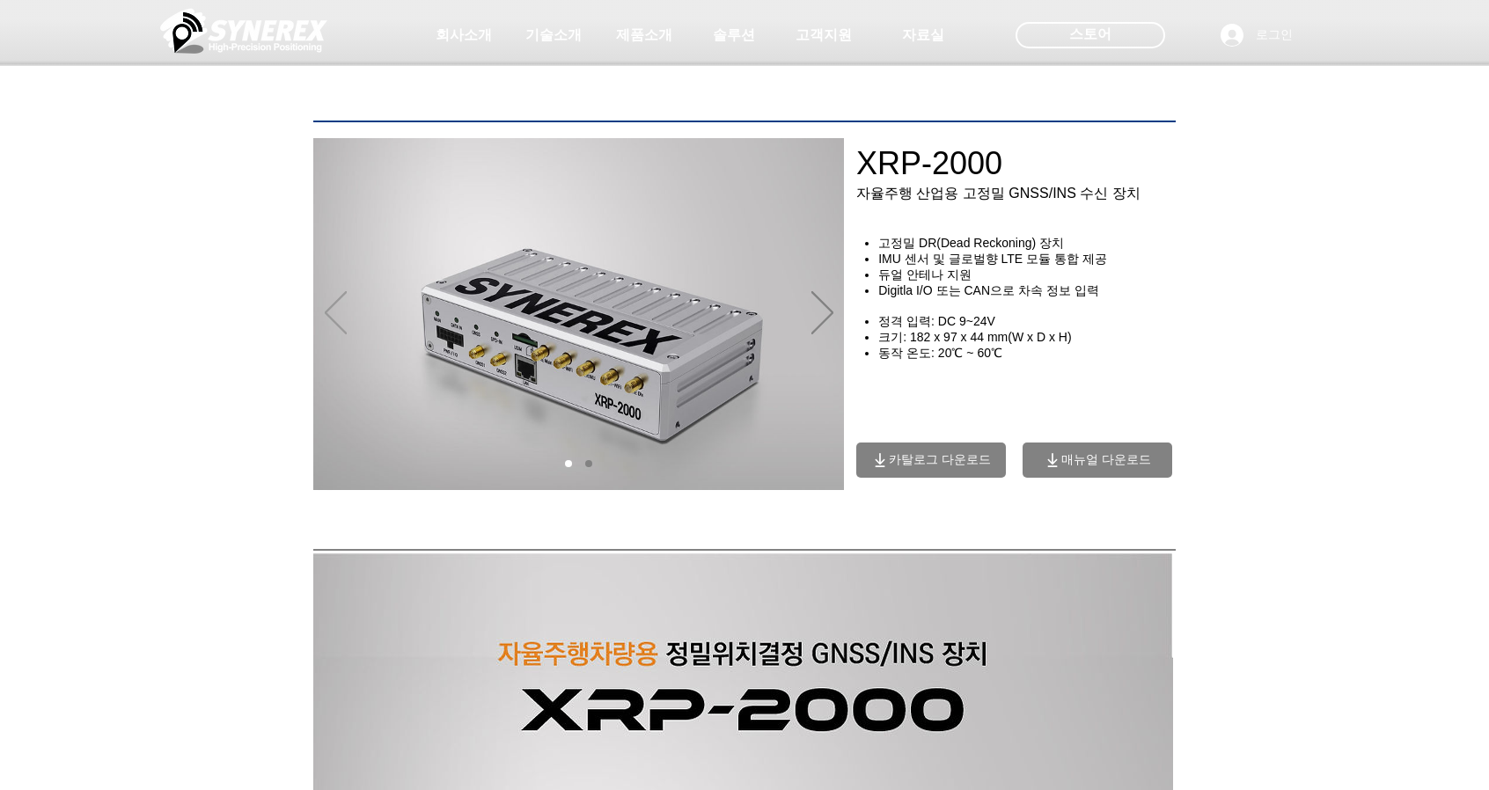
click at [342, 316] on icon "이전" at bounding box center [336, 312] width 22 height 43
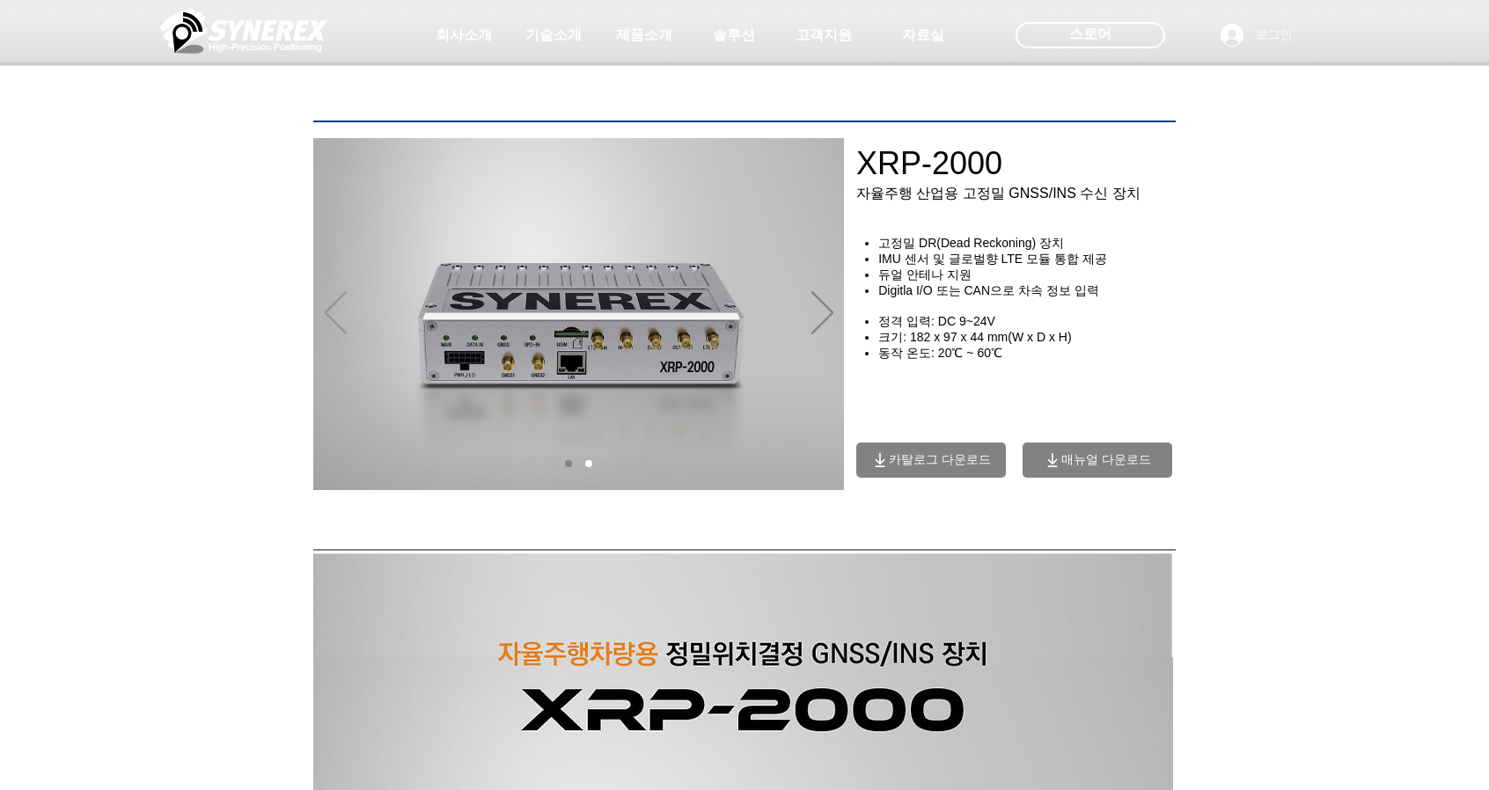
click at [342, 316] on icon "이전" at bounding box center [336, 312] width 22 height 43
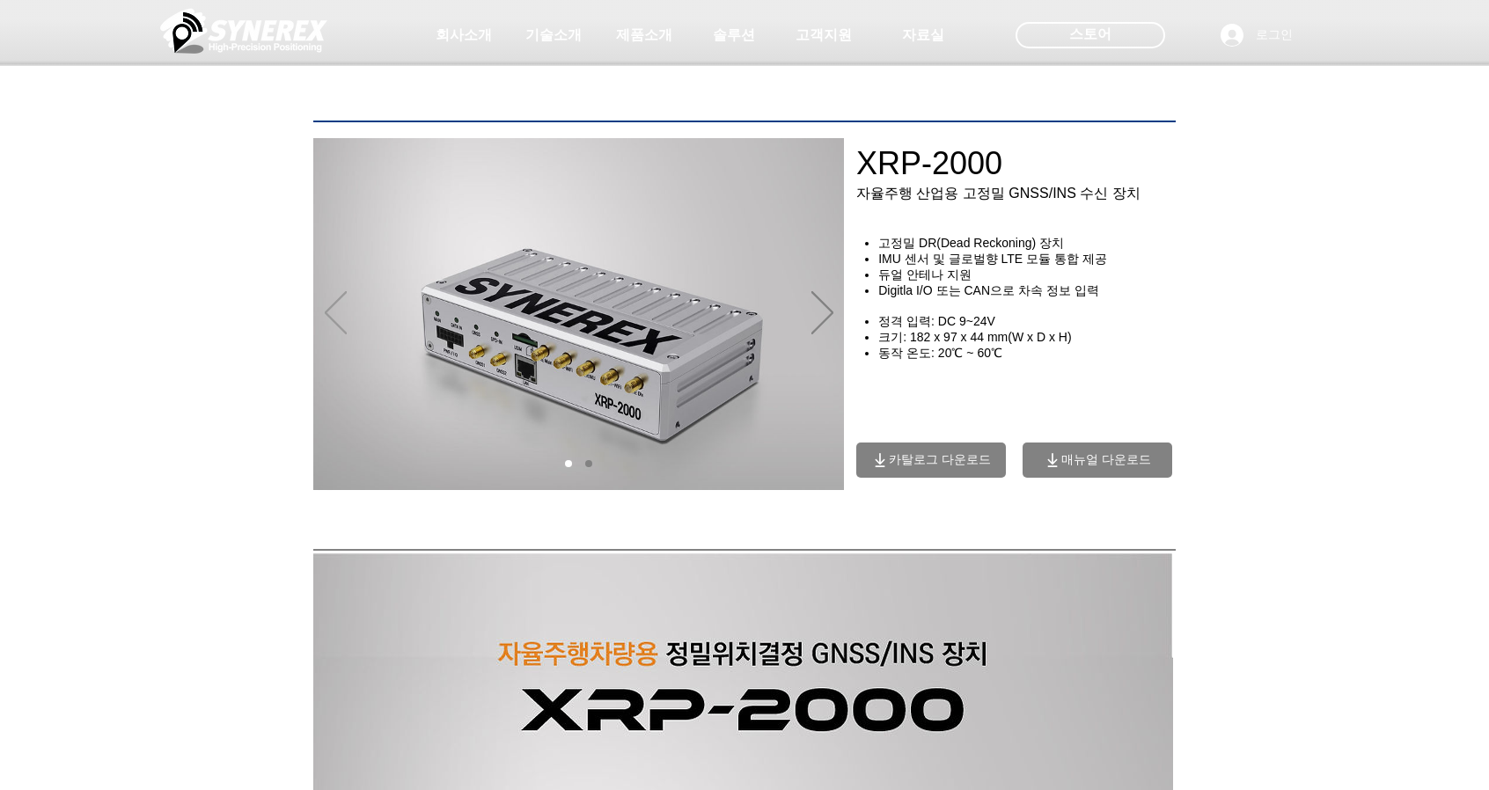
click at [342, 318] on icon "이전" at bounding box center [336, 312] width 22 height 43
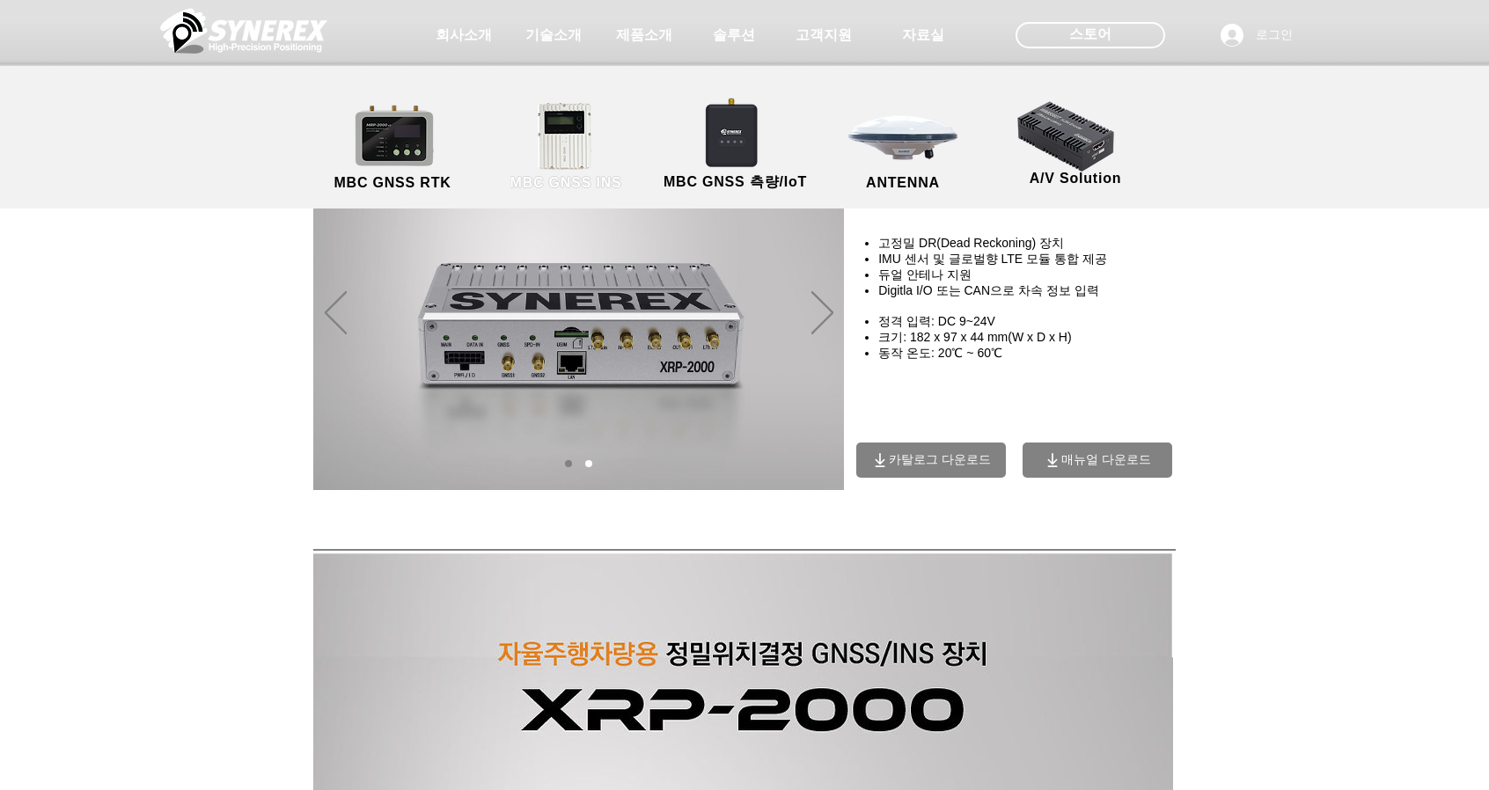
click at [562, 154] on link "MBC GNSS INS" at bounding box center [566, 147] width 158 height 92
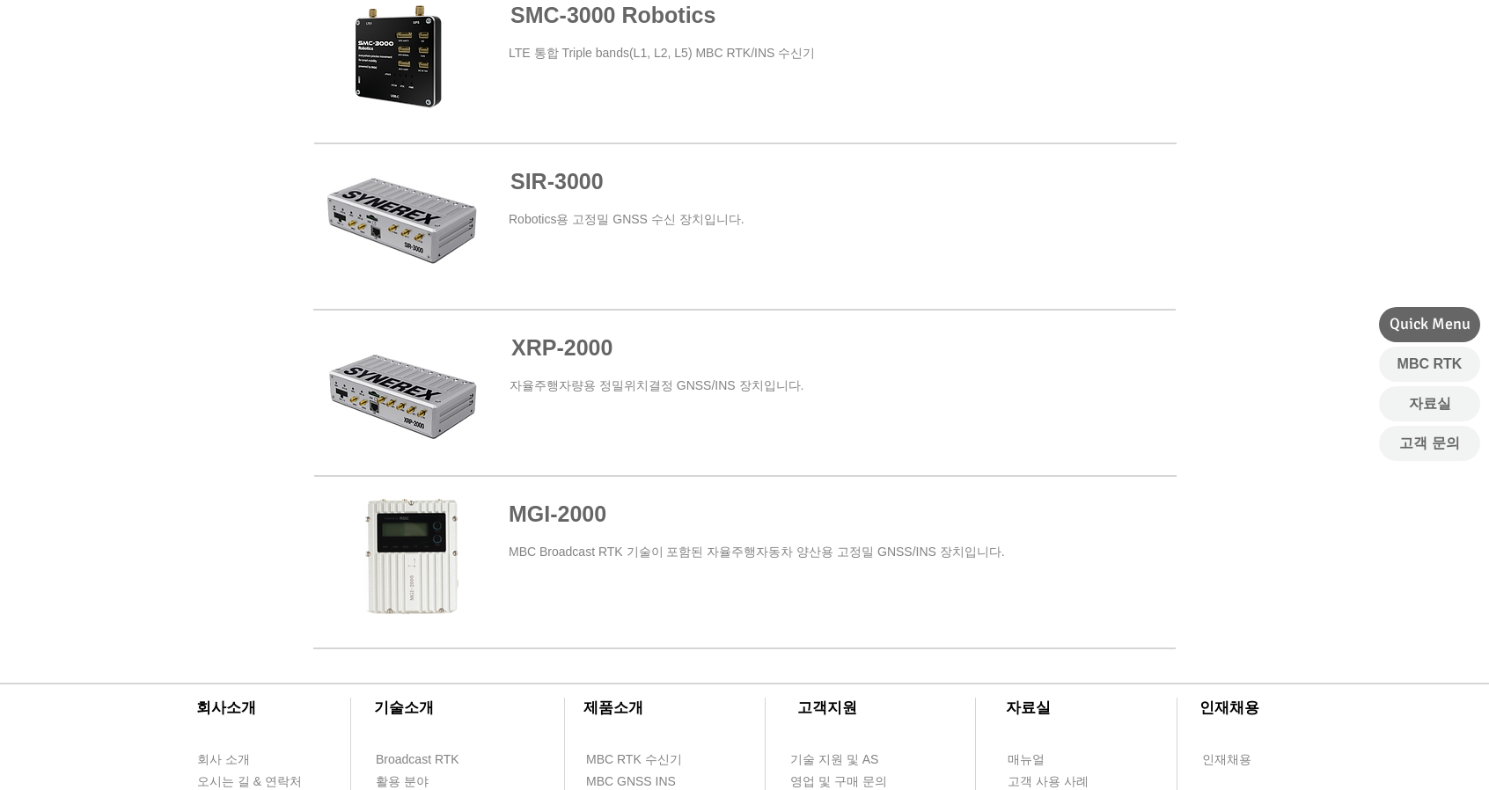
scroll to position [968, 0]
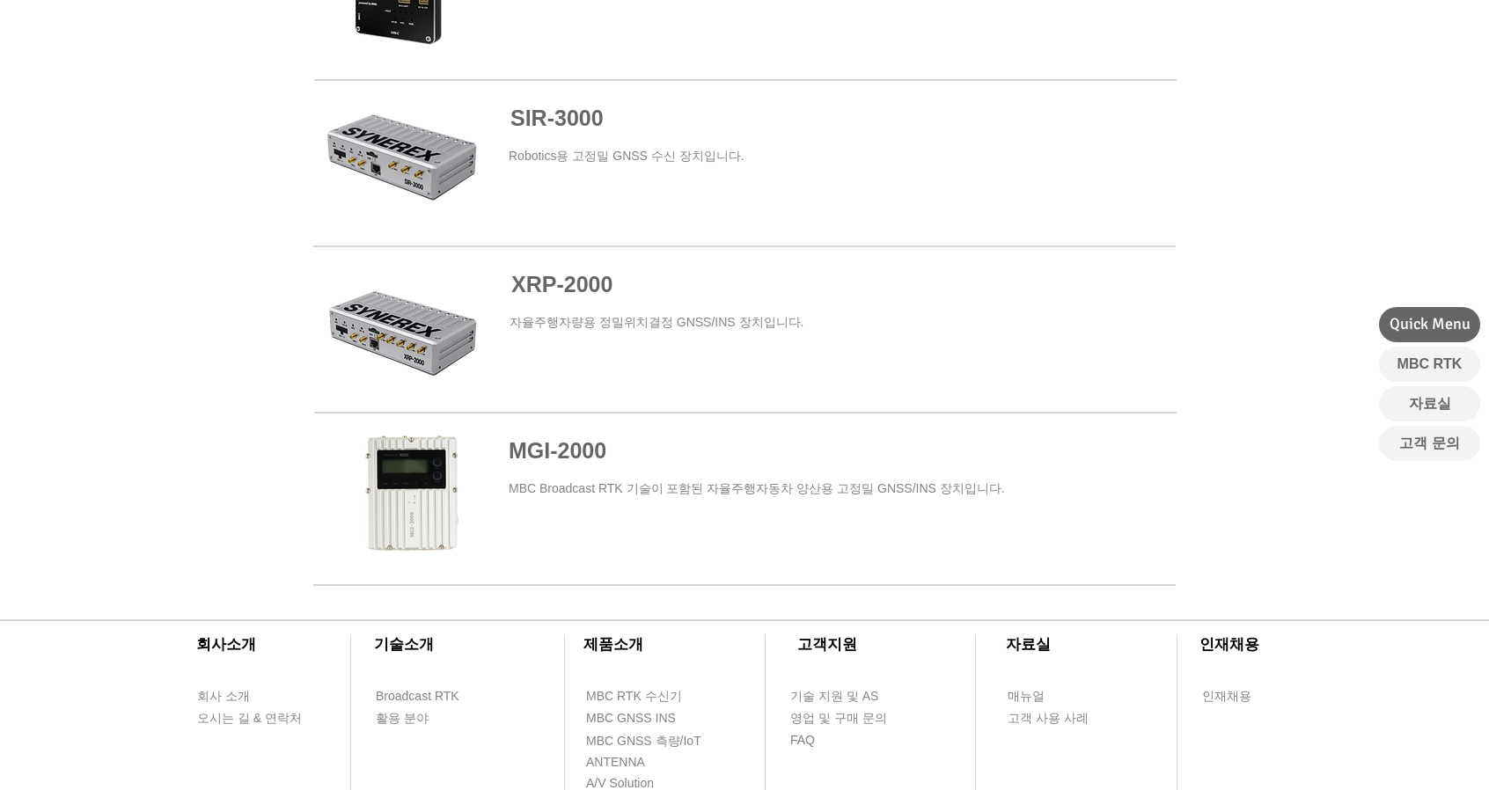
click at [612, 328] on span "자율주행자량용 정밀위치결정 GNSS/INS 장치입니다." at bounding box center [656, 322] width 294 height 14
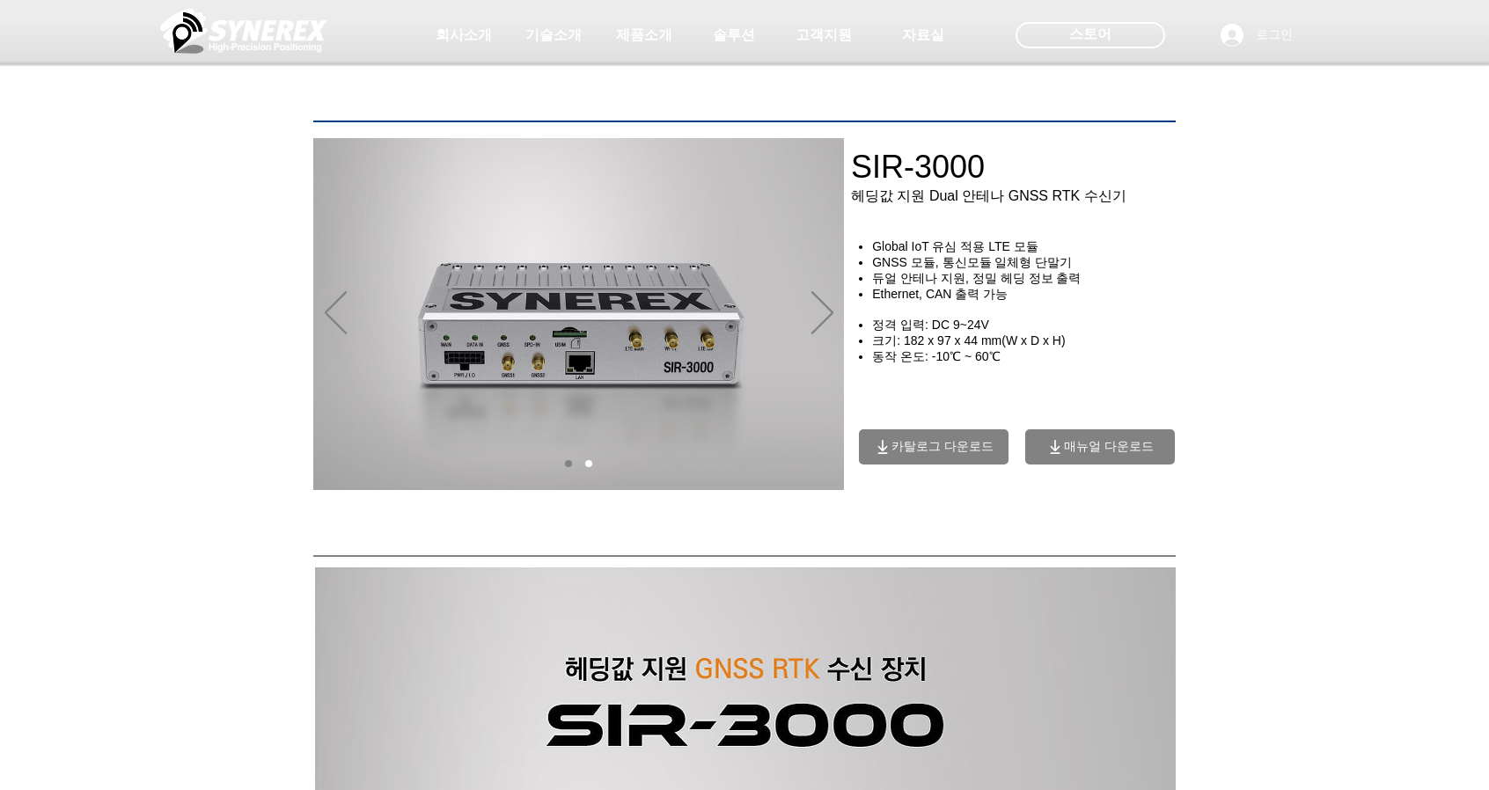
click at [938, 453] on span "카탈로그 다운로드" at bounding box center [942, 447] width 102 height 16
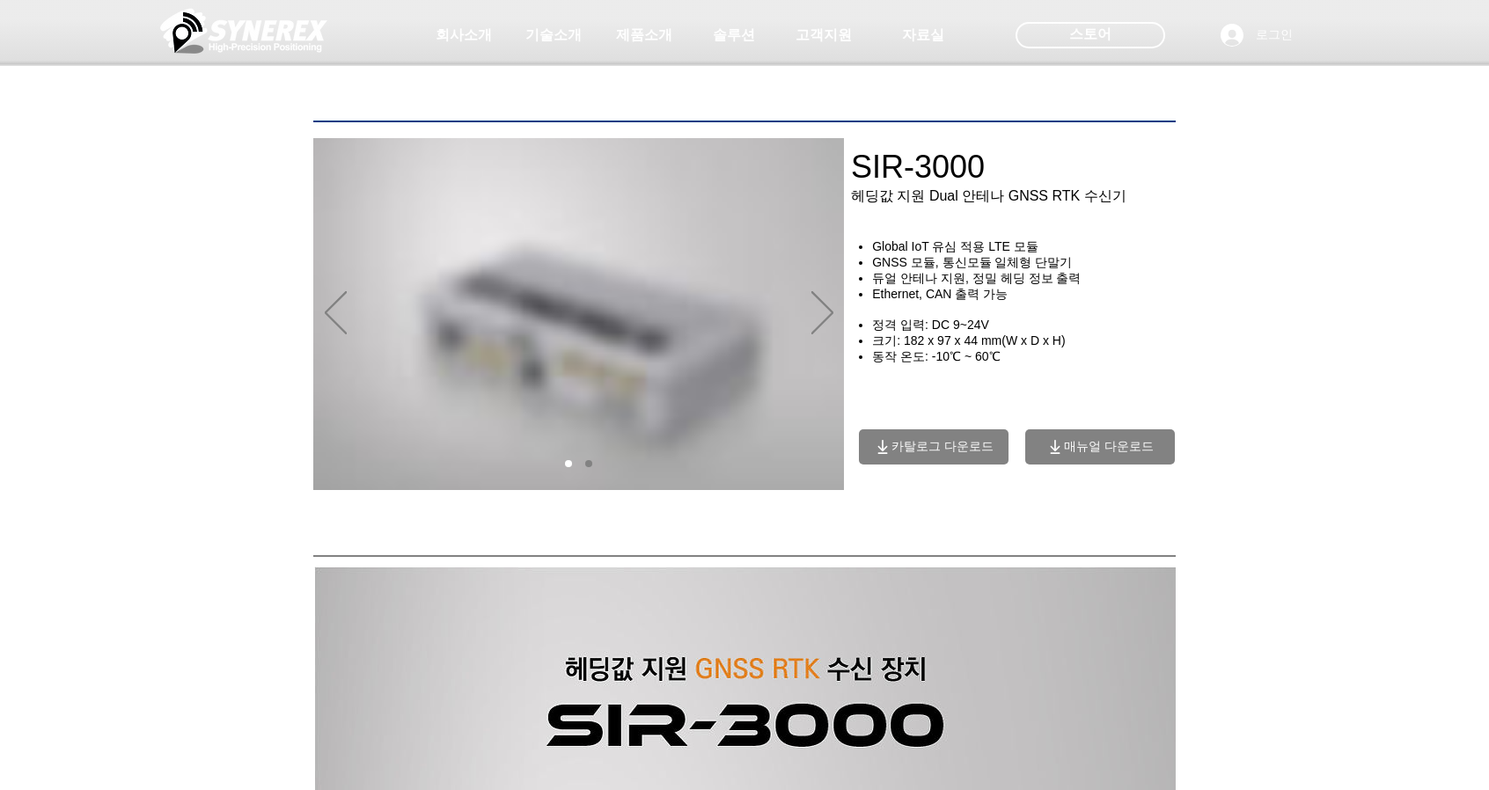
click at [891, 454] on span "카탈로그 다운로드" at bounding box center [942, 447] width 102 height 16
click at [975, 454] on span "카탈로그 다운로드" at bounding box center [942, 447] width 102 height 16
click at [976, 454] on span "카탈로그 다운로드" at bounding box center [942, 447] width 102 height 16
click at [952, 454] on span "카탈로그 다운로드" at bounding box center [942, 447] width 102 height 16
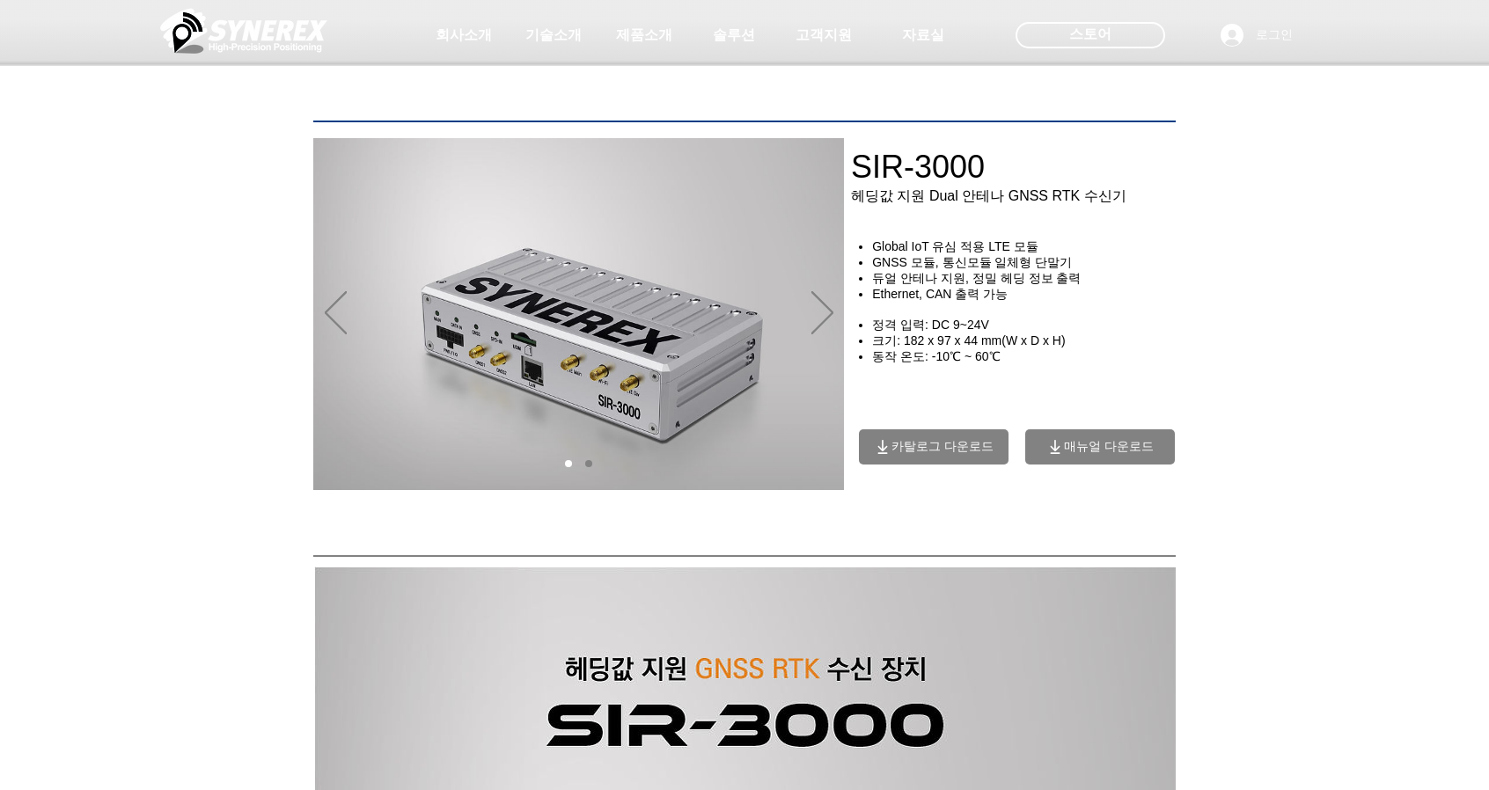
click at [952, 454] on span "카탈로그 다운로드" at bounding box center [942, 447] width 102 height 16
drag, startPoint x: 952, startPoint y: 453, endPoint x: 970, endPoint y: 450, distance: 17.9
click at [952, 453] on span "카탈로그 다운로드" at bounding box center [942, 447] width 102 height 16
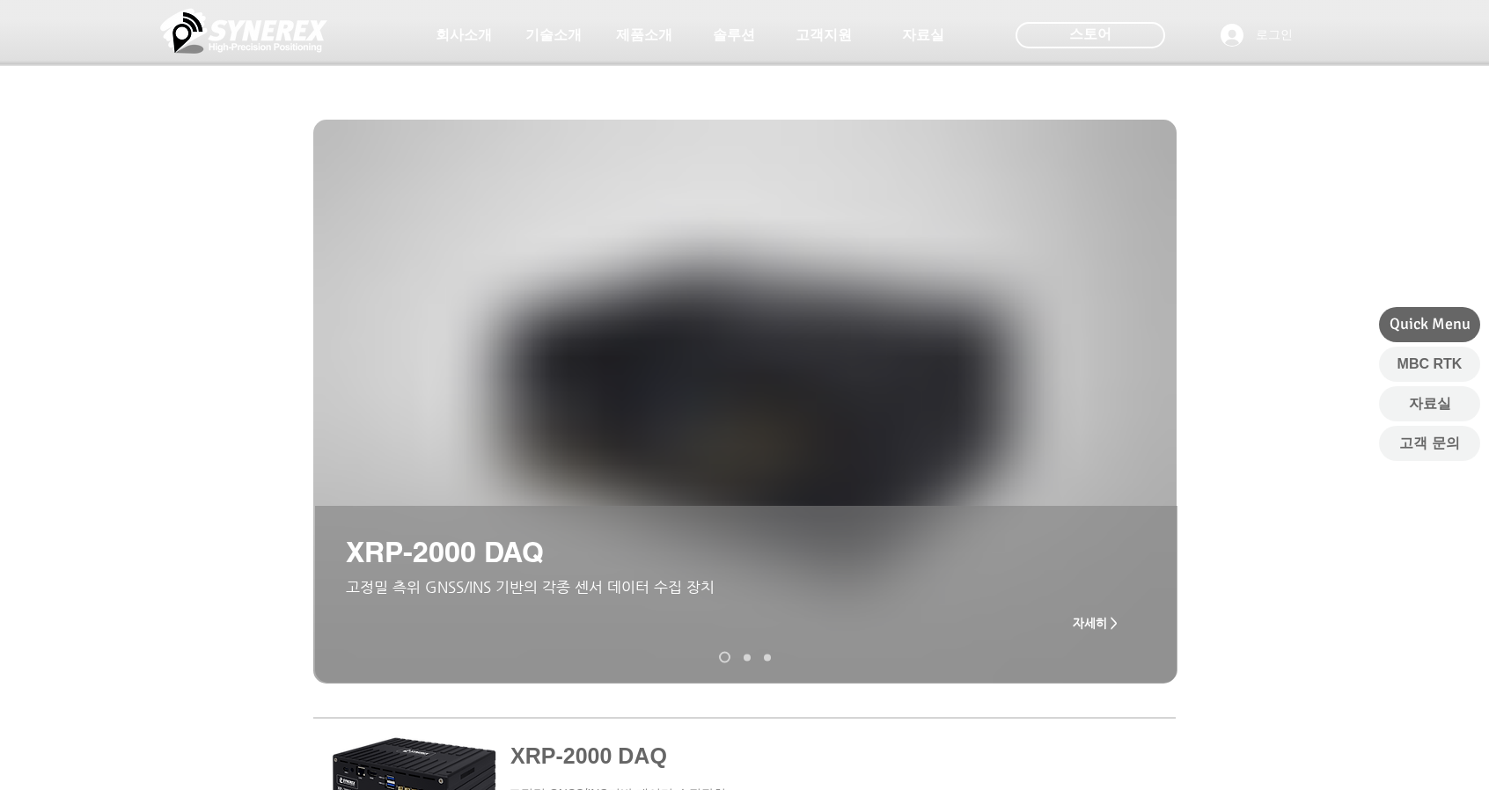
scroll to position [968, 0]
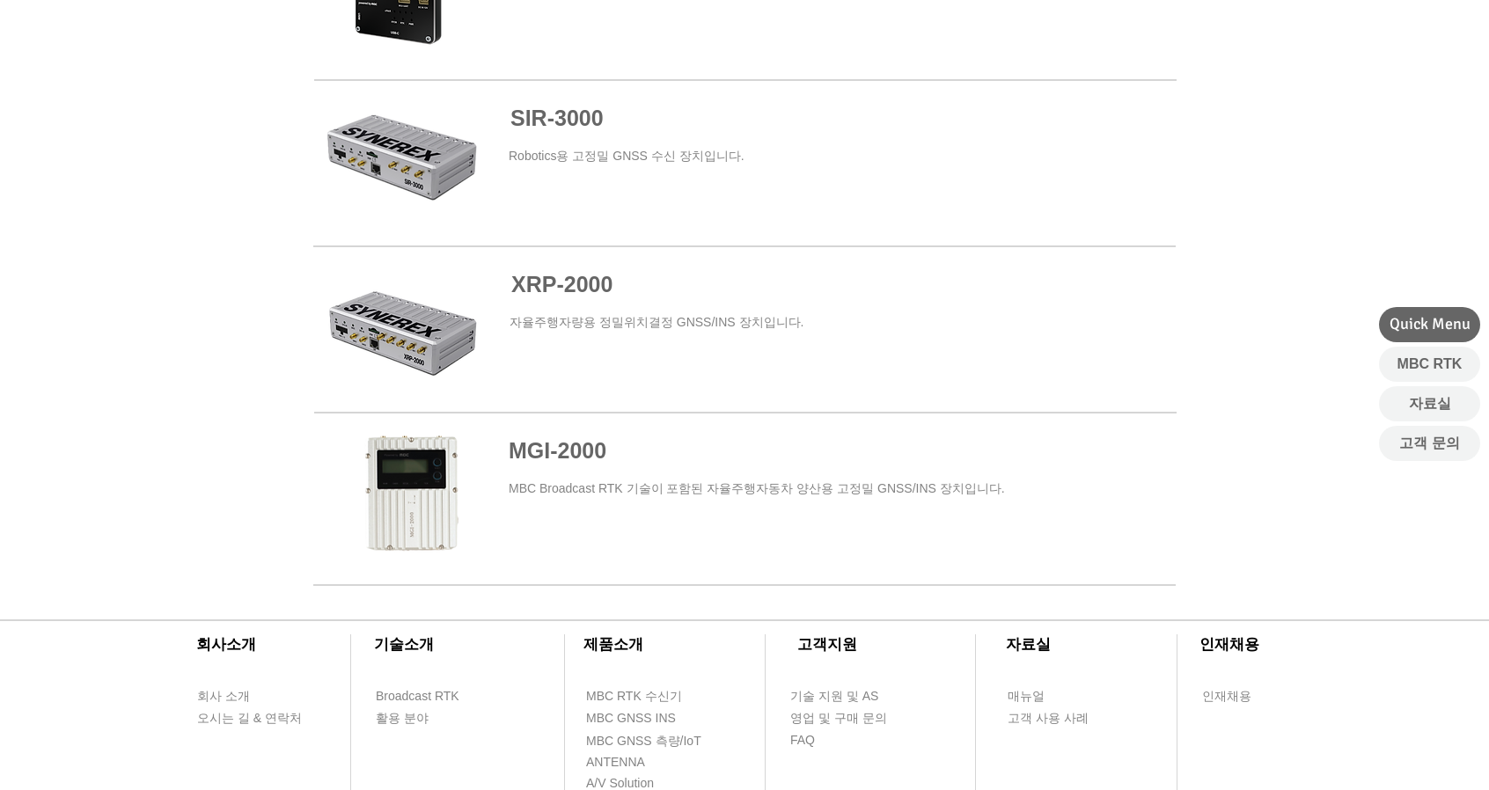
click at [589, 329] on span "자율주행자량용 정밀위치결정 GNSS/INS 장치입니다." at bounding box center [656, 322] width 294 height 14
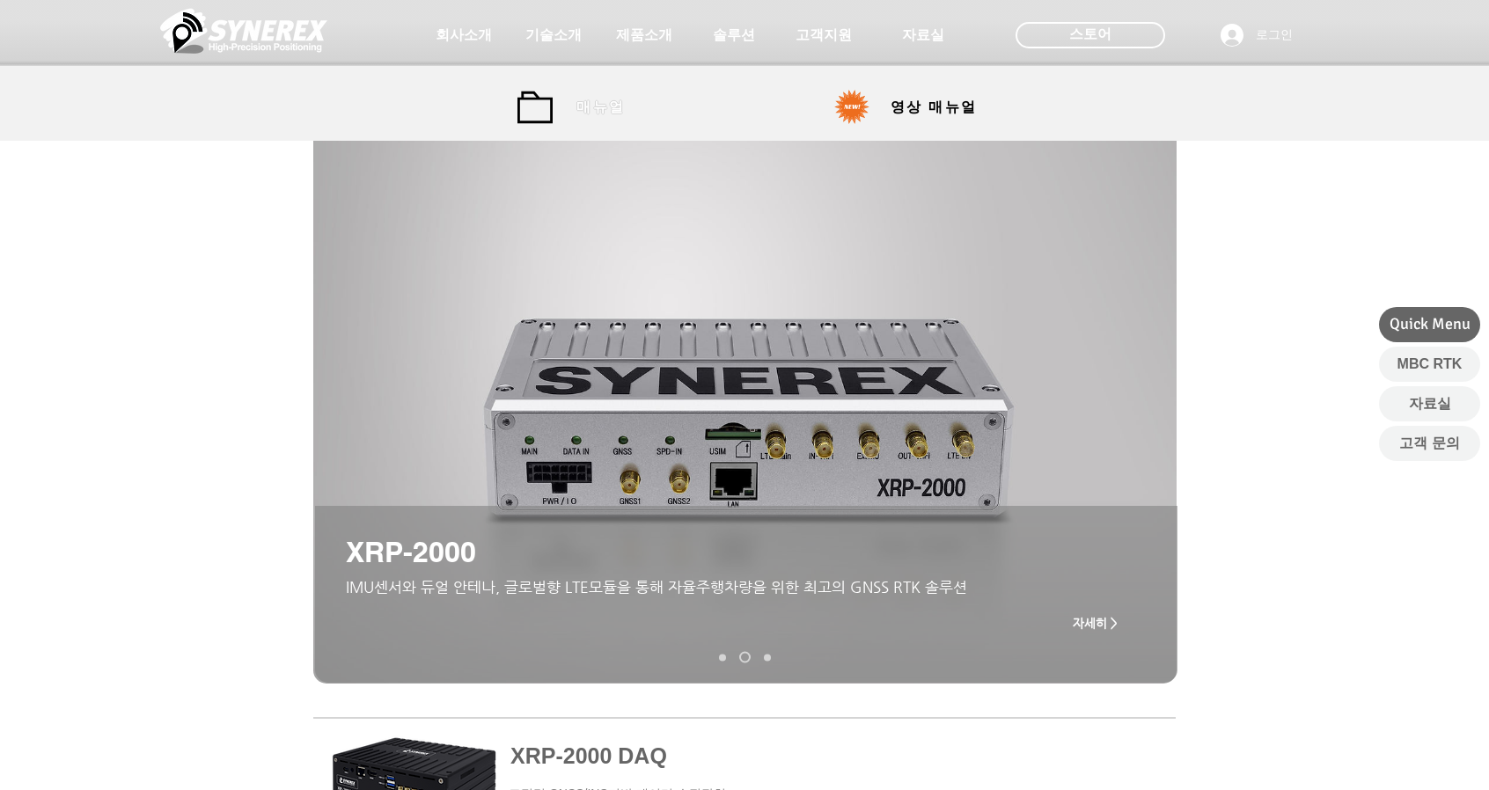
click at [611, 106] on span "매뉴얼" at bounding box center [600, 108] width 48 height 18
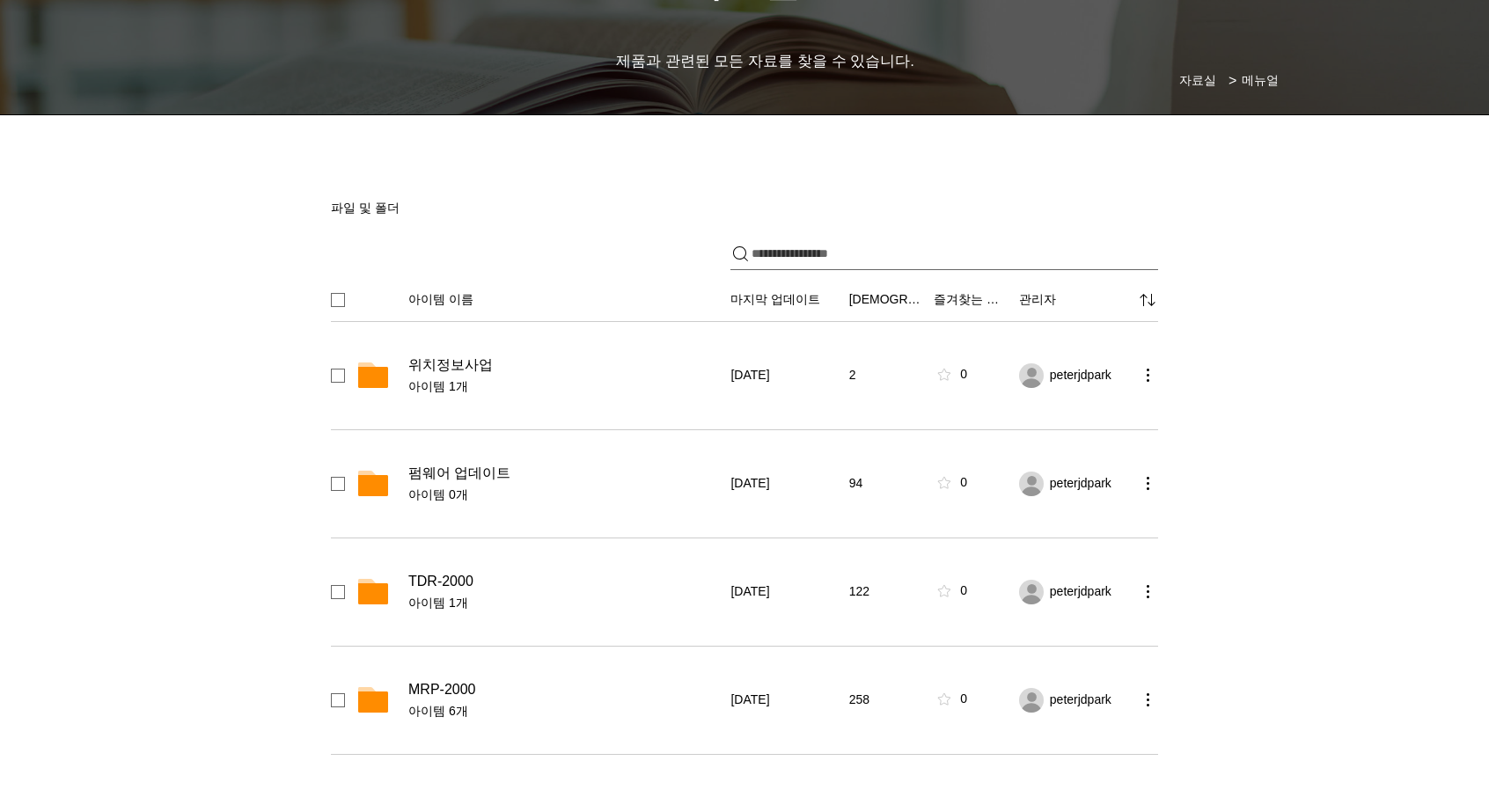
scroll to position [92, 0]
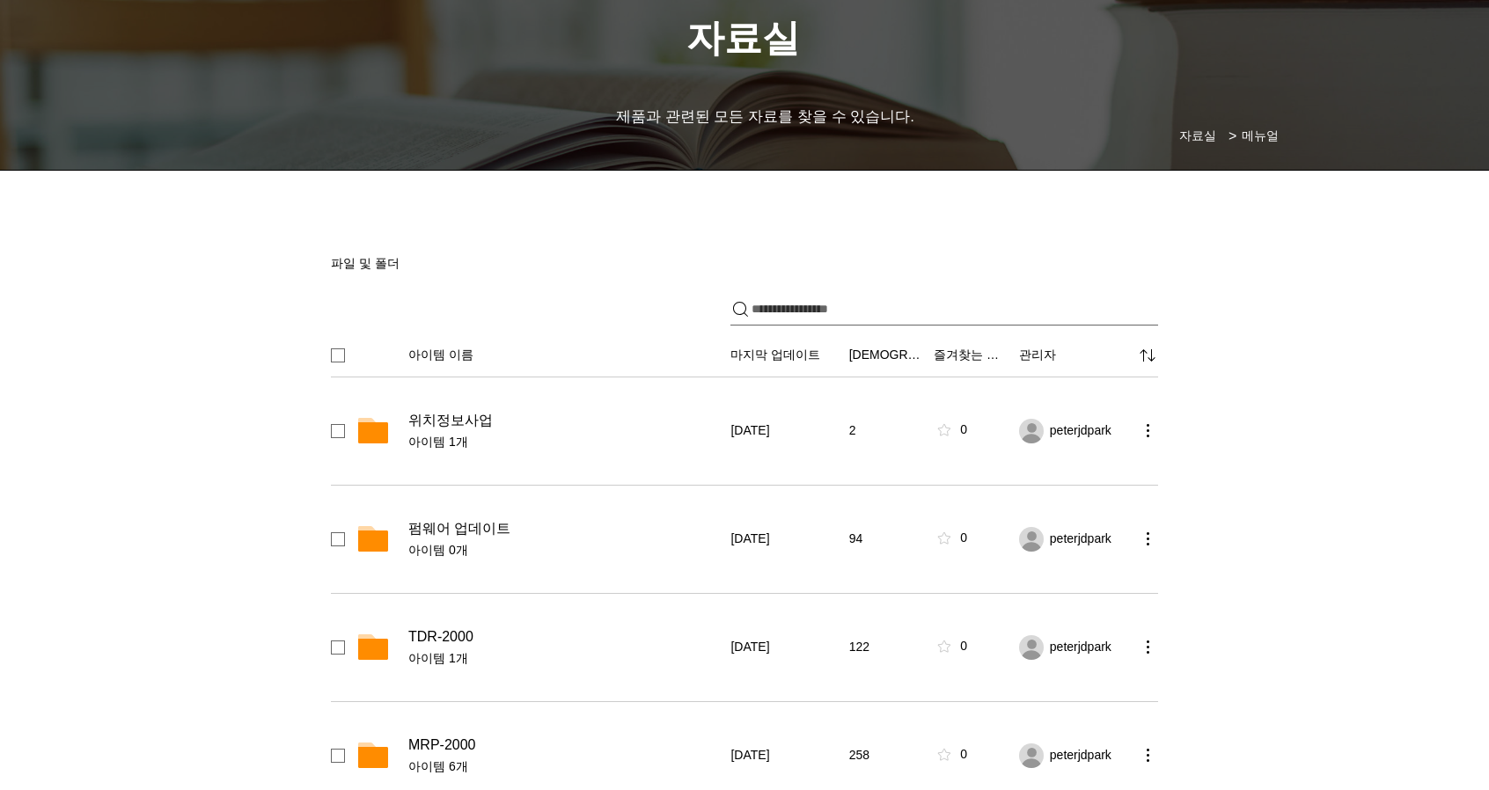
click at [1049, 356] on span "관리자" at bounding box center [1037, 356] width 37 height 18
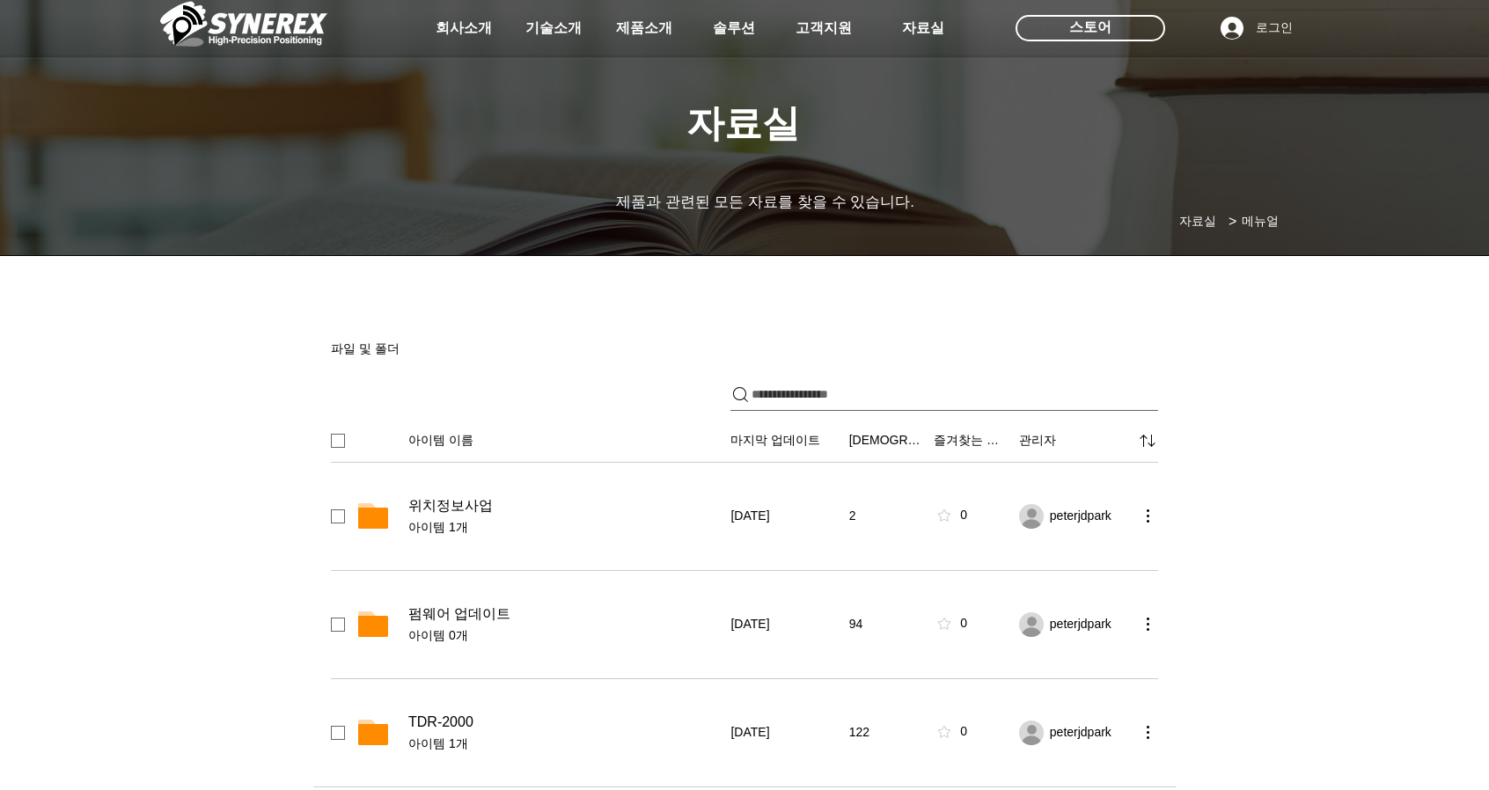
scroll to position [0, 0]
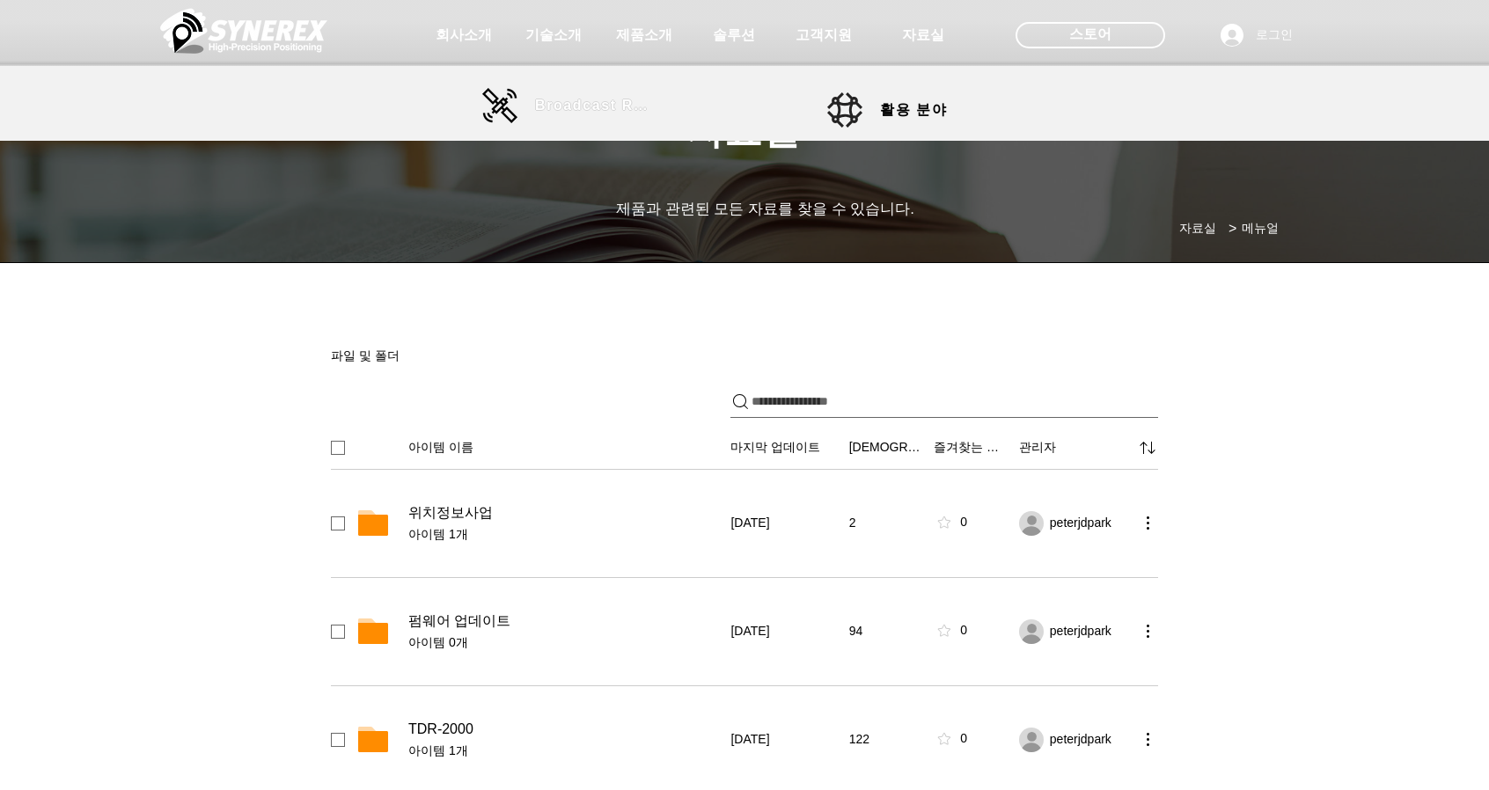
click at [572, 106] on span "Broadcast RTK" at bounding box center [594, 106] width 119 height 16
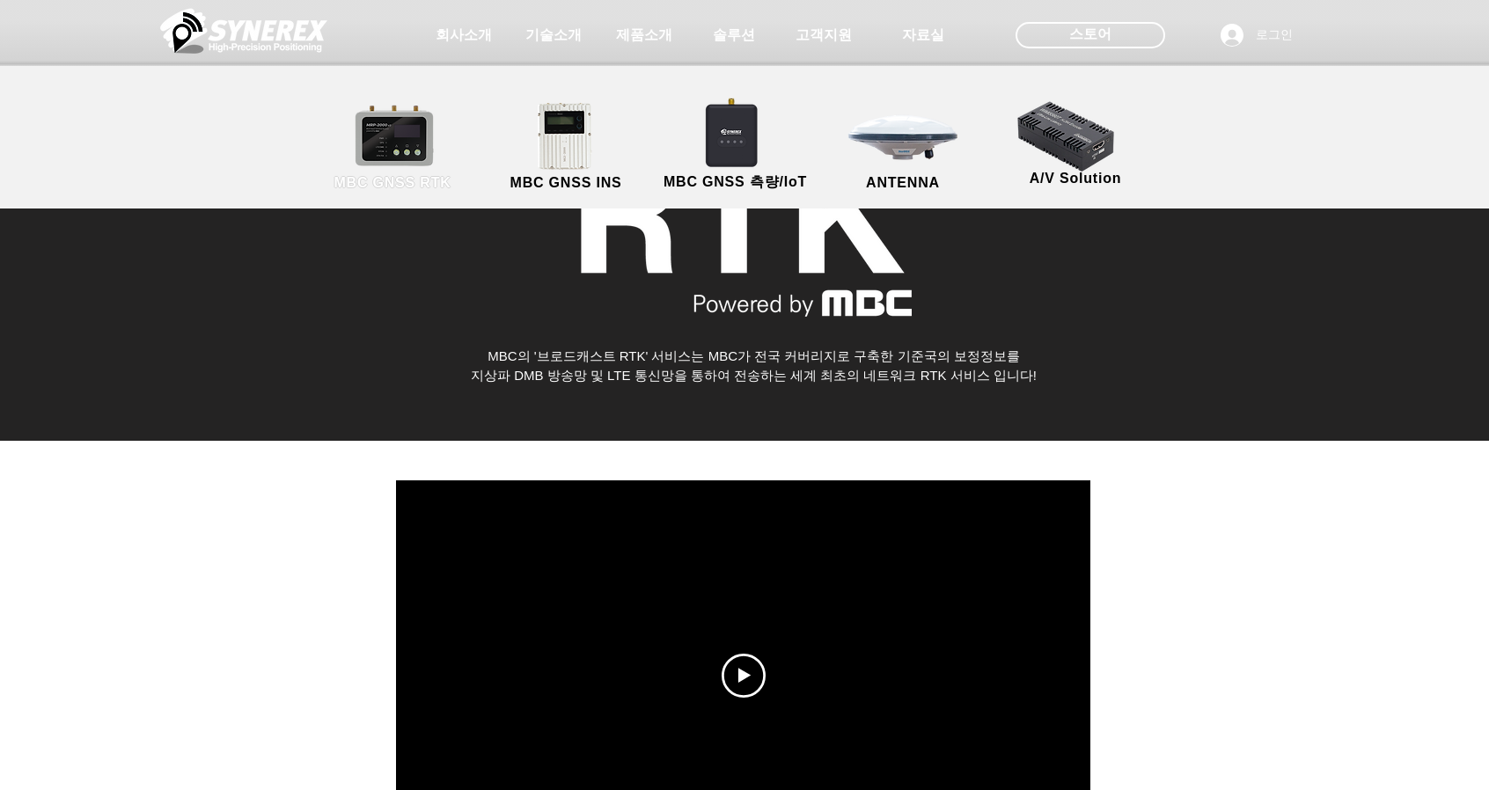
click at [405, 154] on link "MBC GNSS RTK" at bounding box center [392, 147] width 158 height 92
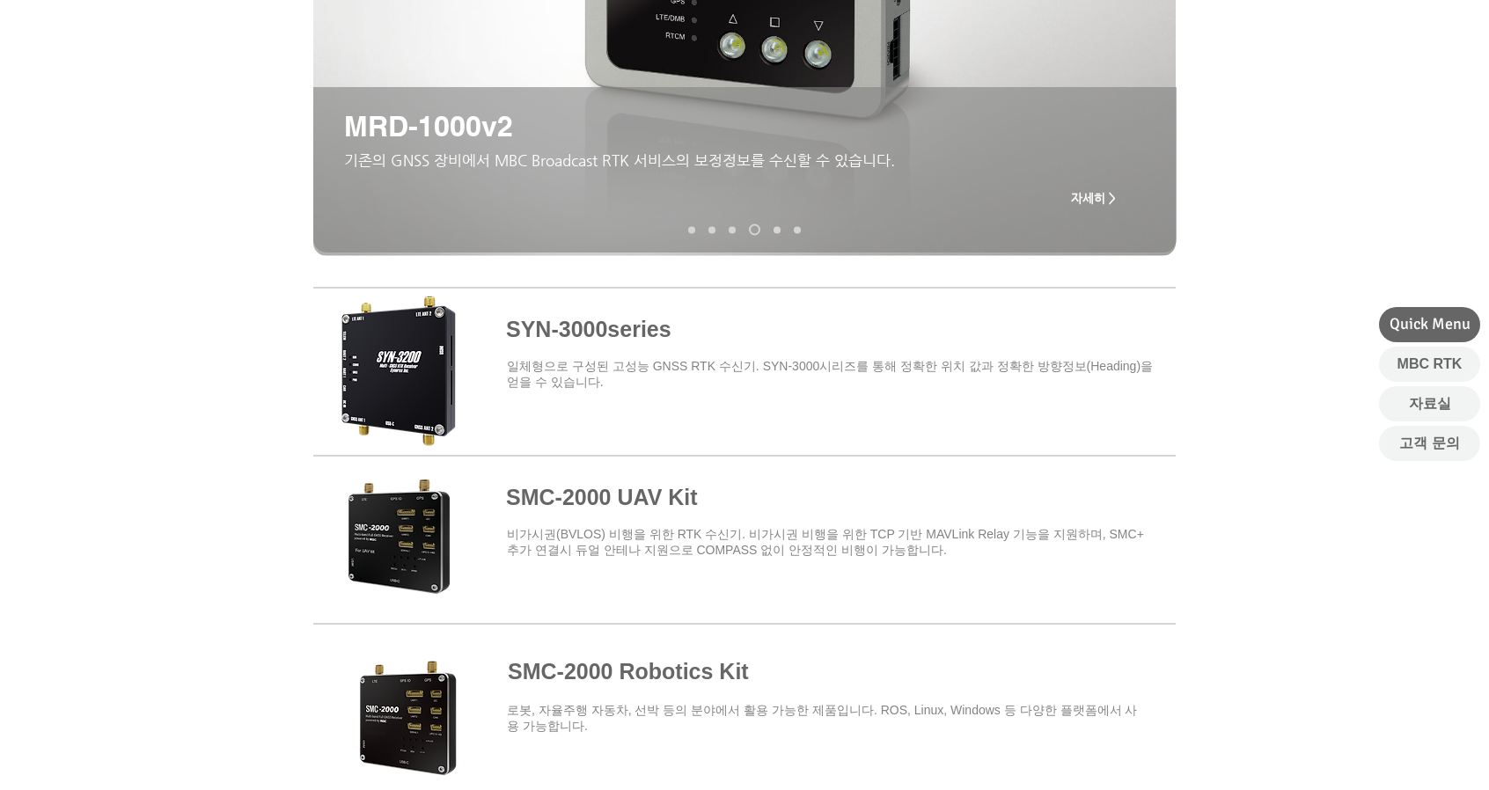
scroll to position [352, 0]
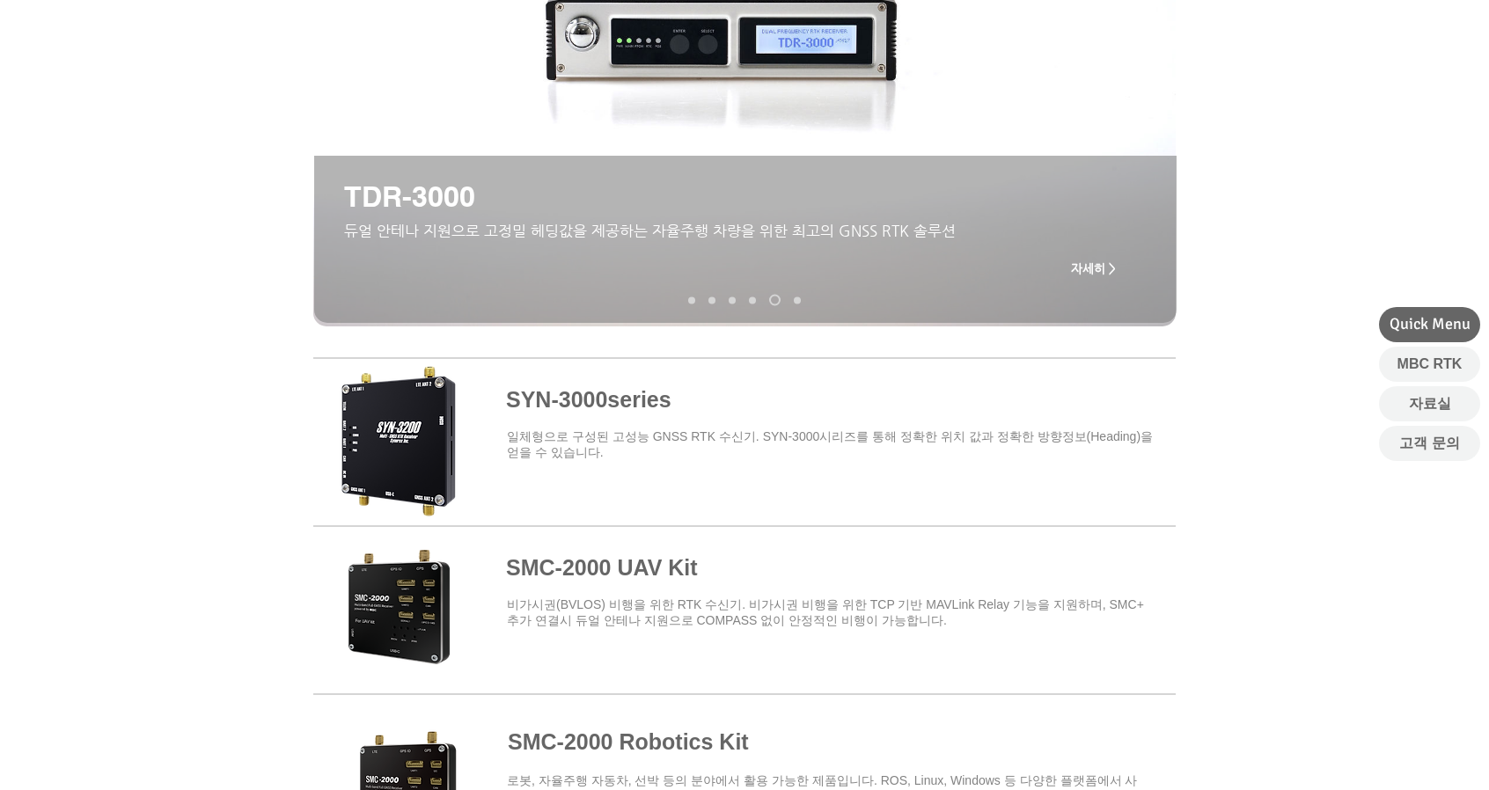
click at [617, 406] on span at bounding box center [744, 439] width 862 height 154
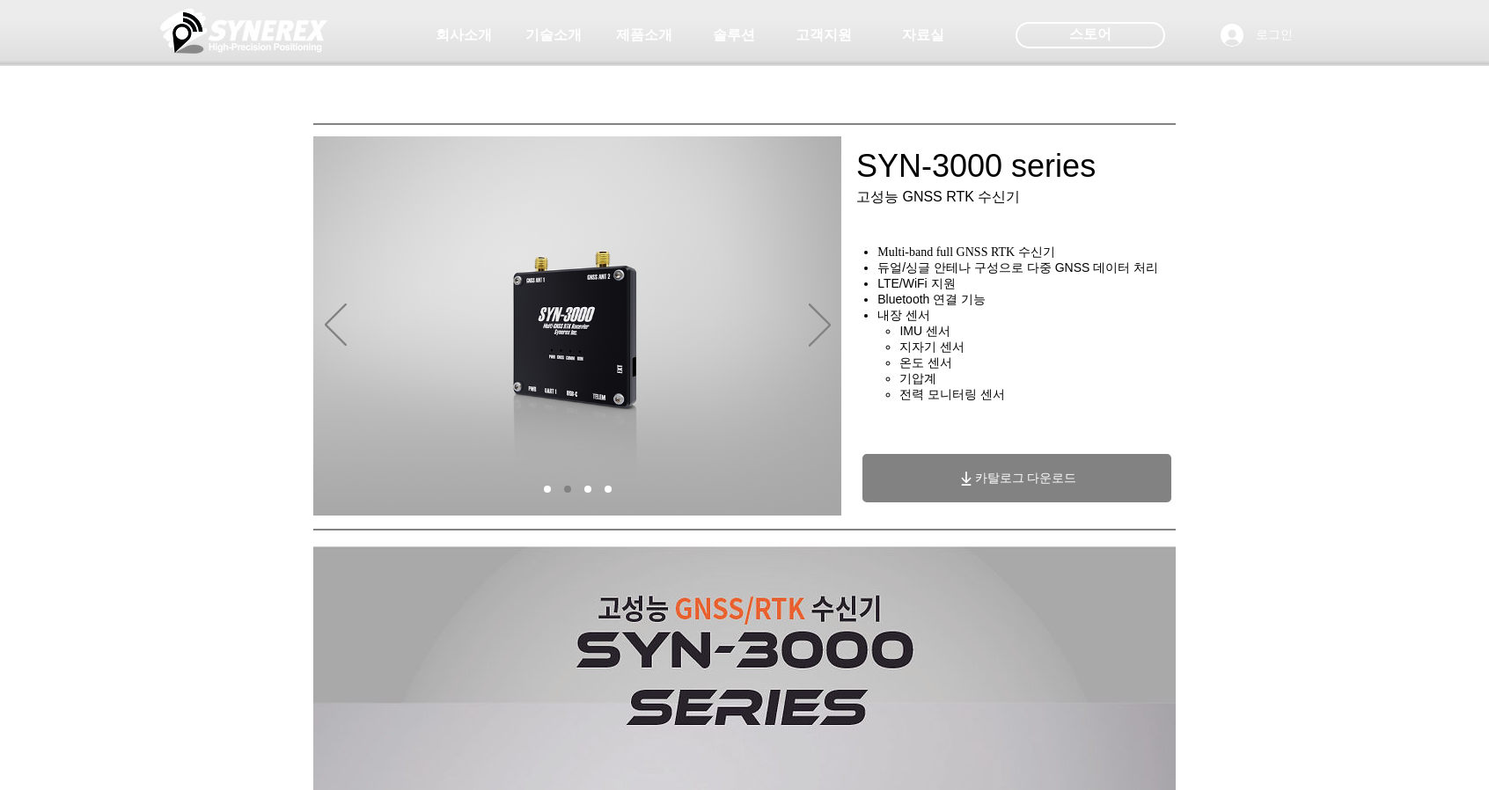
click at [1027, 487] on span "카탈로그 다운로드" at bounding box center [1026, 479] width 102 height 16
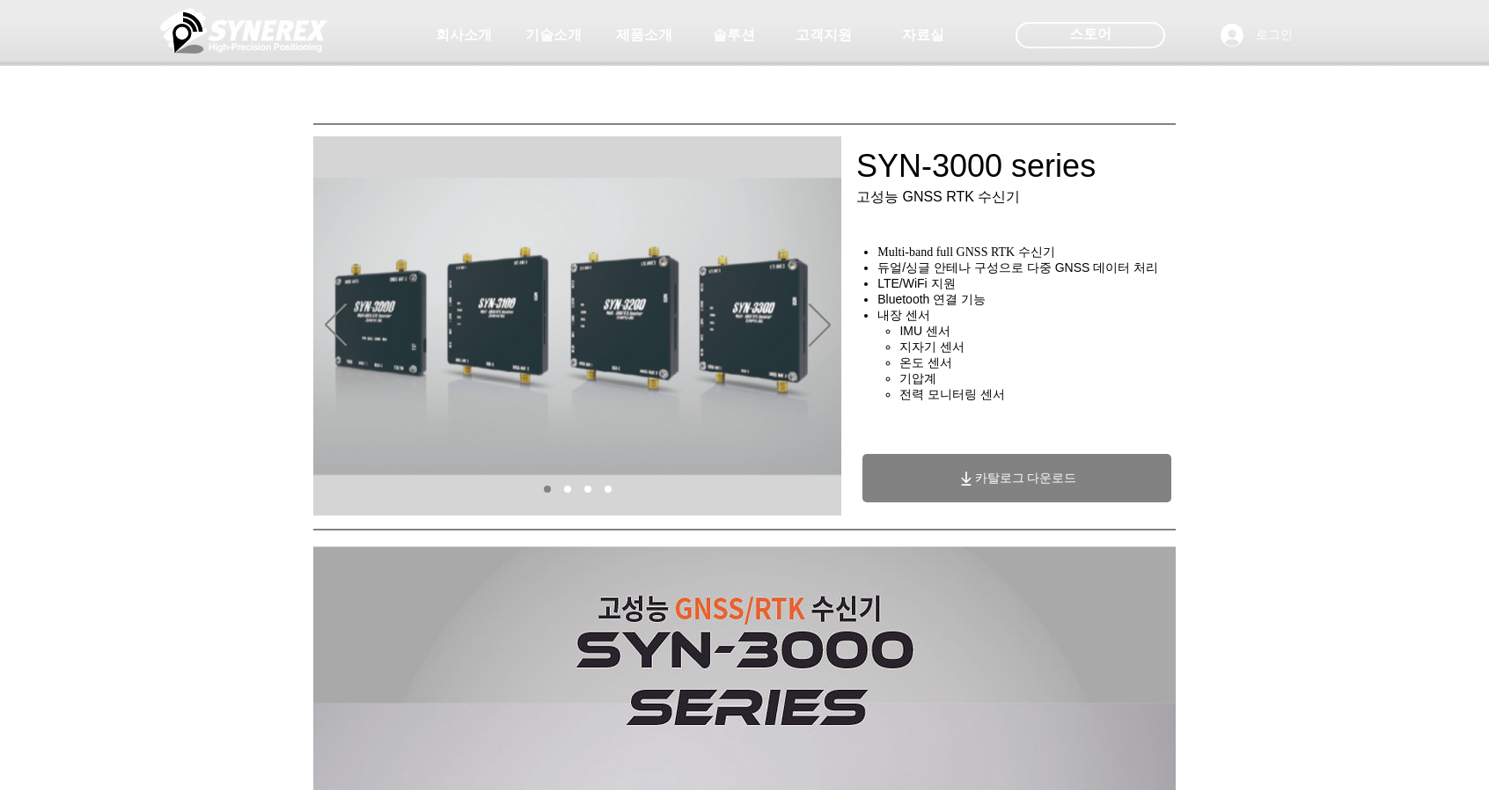
click at [123, 168] on div at bounding box center [744, 130] width 1489 height 260
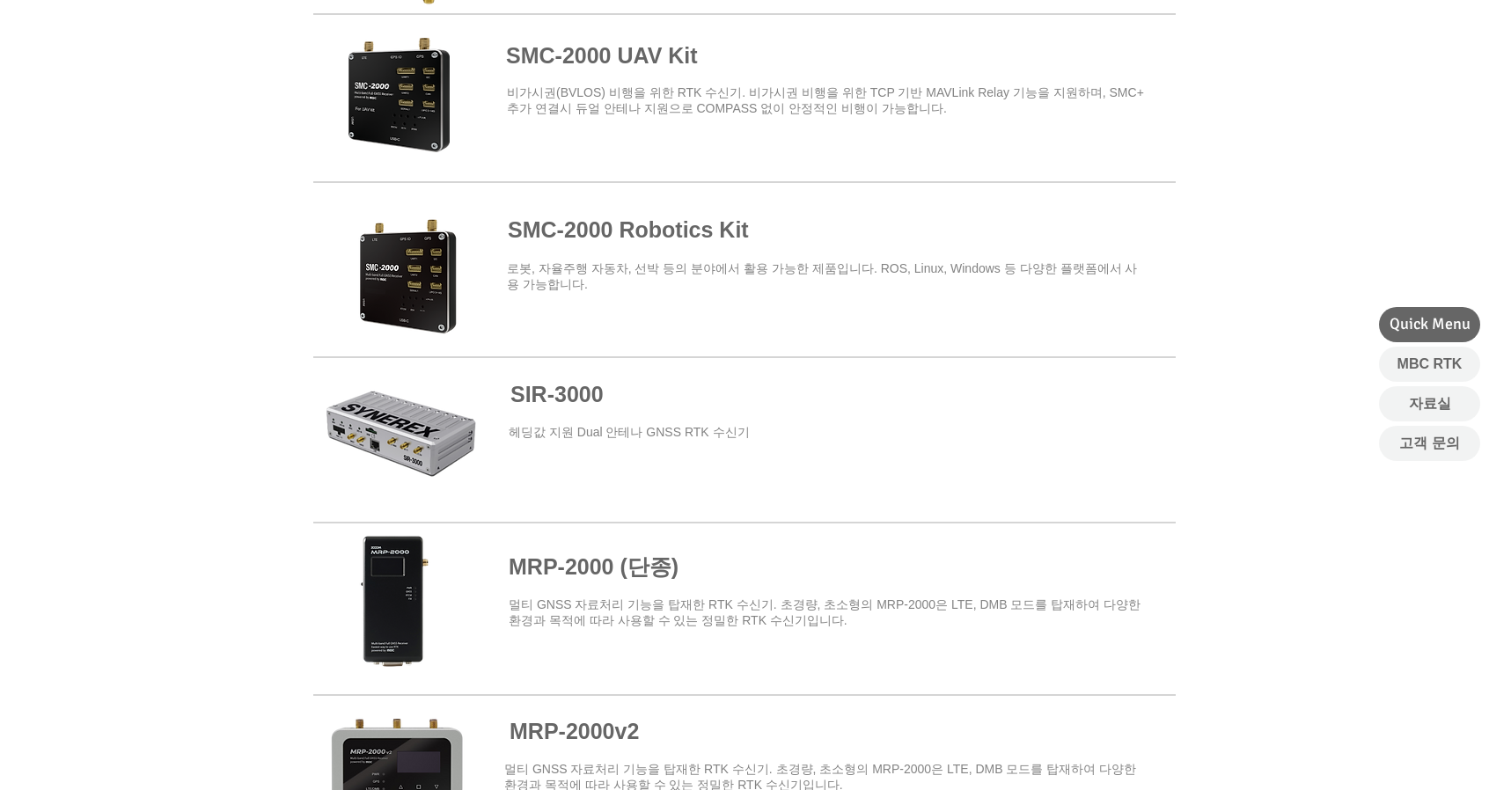
scroll to position [880, 0]
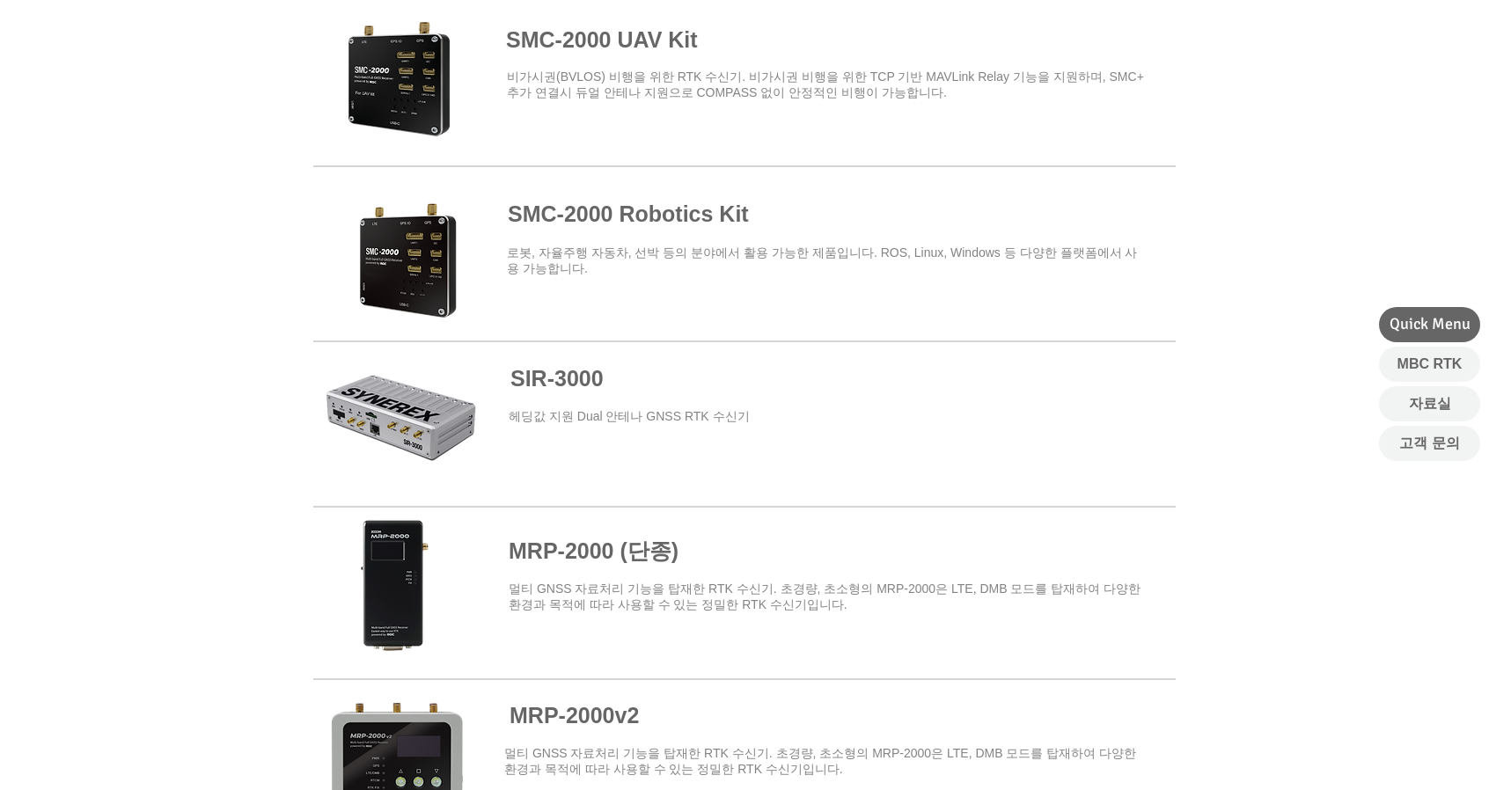
click at [577, 385] on span "SIR-3000" at bounding box center [556, 378] width 93 height 25
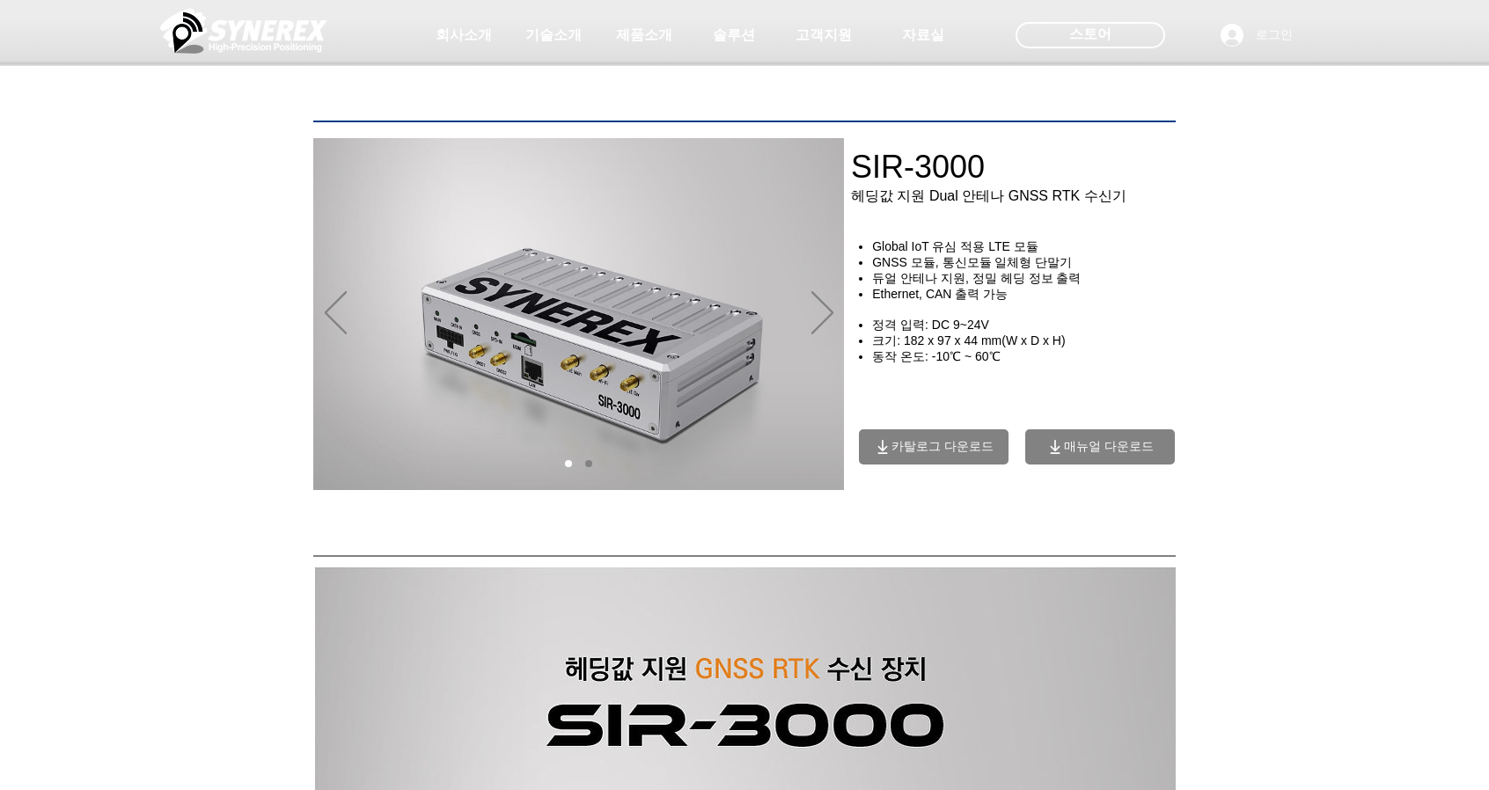
click at [936, 450] on span "카탈로그 다운로드" at bounding box center [942, 447] width 102 height 16
click at [905, 451] on span "카탈로그 다운로드" at bounding box center [942, 447] width 102 height 16
click at [885, 451] on icon "카탈로그 다운로드" at bounding box center [883, 447] width 18 height 18
click at [888, 448] on icon "카탈로그 다운로드" at bounding box center [883, 447] width 18 height 18
click at [890, 448] on icon "카탈로그 다운로드" at bounding box center [883, 447] width 18 height 18
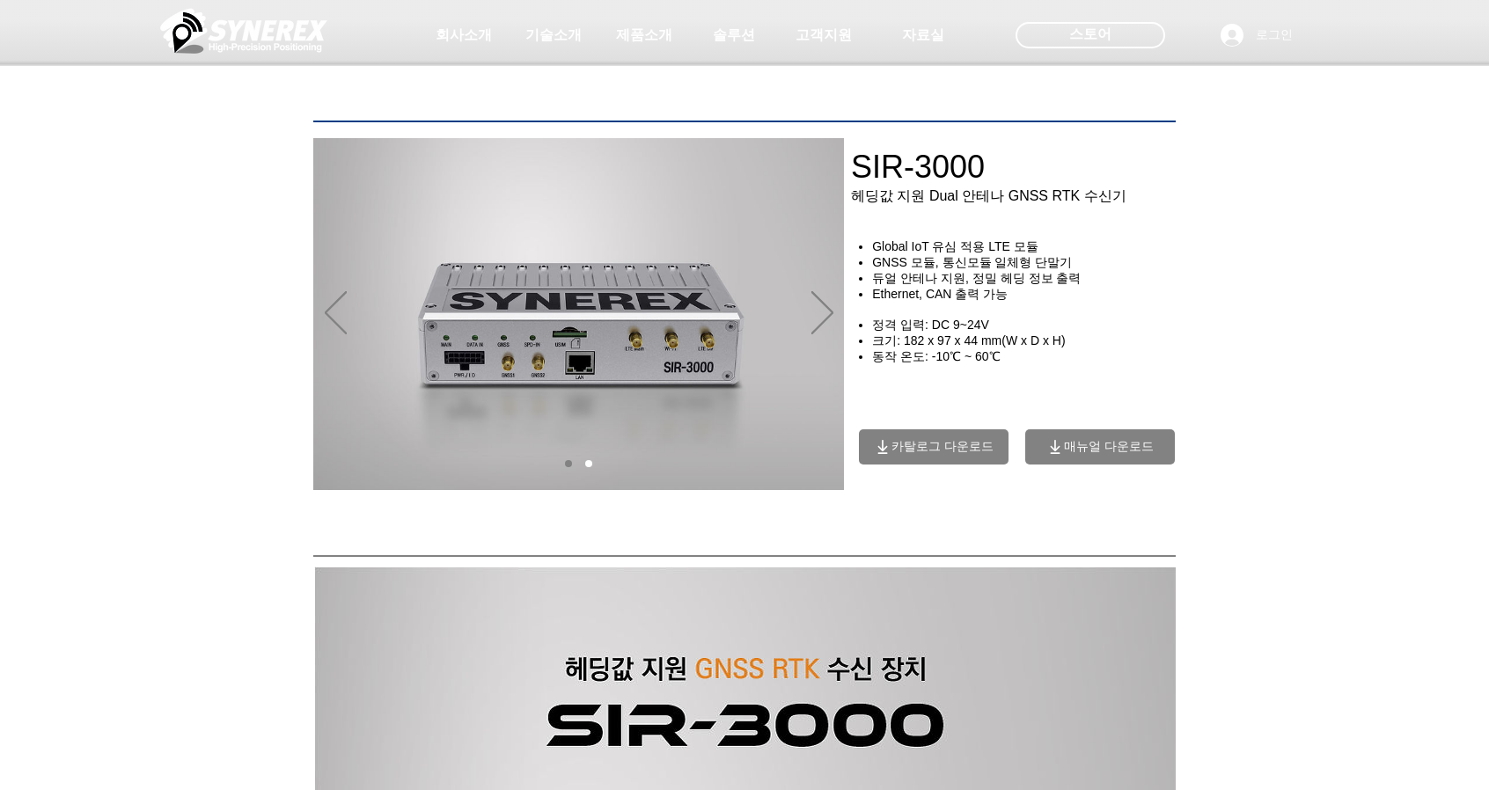
click at [1118, 450] on span "매뉴얼 다운로드" at bounding box center [1109, 447] width 90 height 16
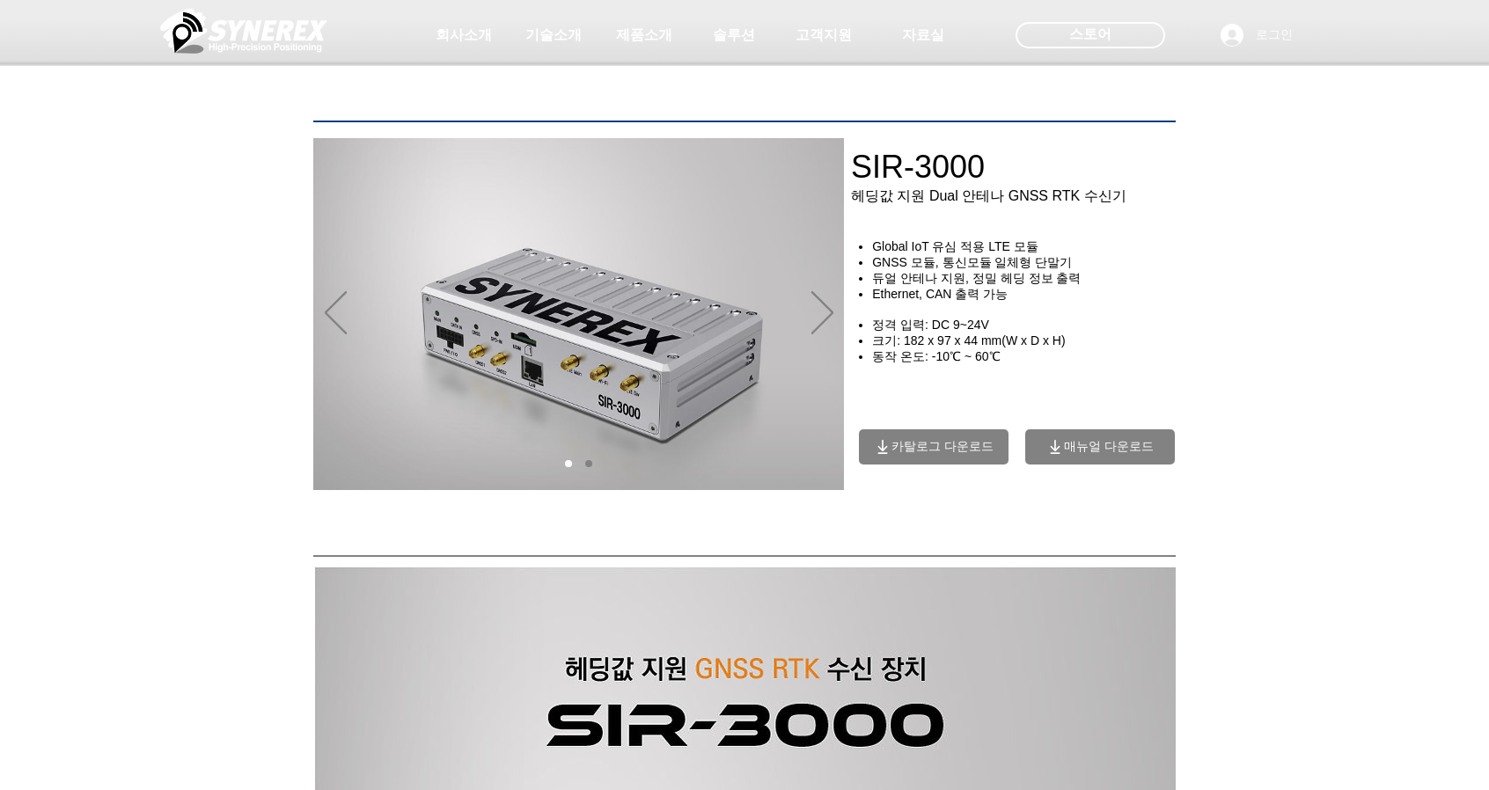
click at [1112, 453] on span "매뉴얼 다운로드" at bounding box center [1109, 447] width 90 height 16
click at [1112, 451] on span "매뉴얼 다운로드" at bounding box center [1109, 447] width 90 height 16
click at [1065, 454] on span "매뉴얼 다운로드" at bounding box center [1109, 447] width 90 height 16
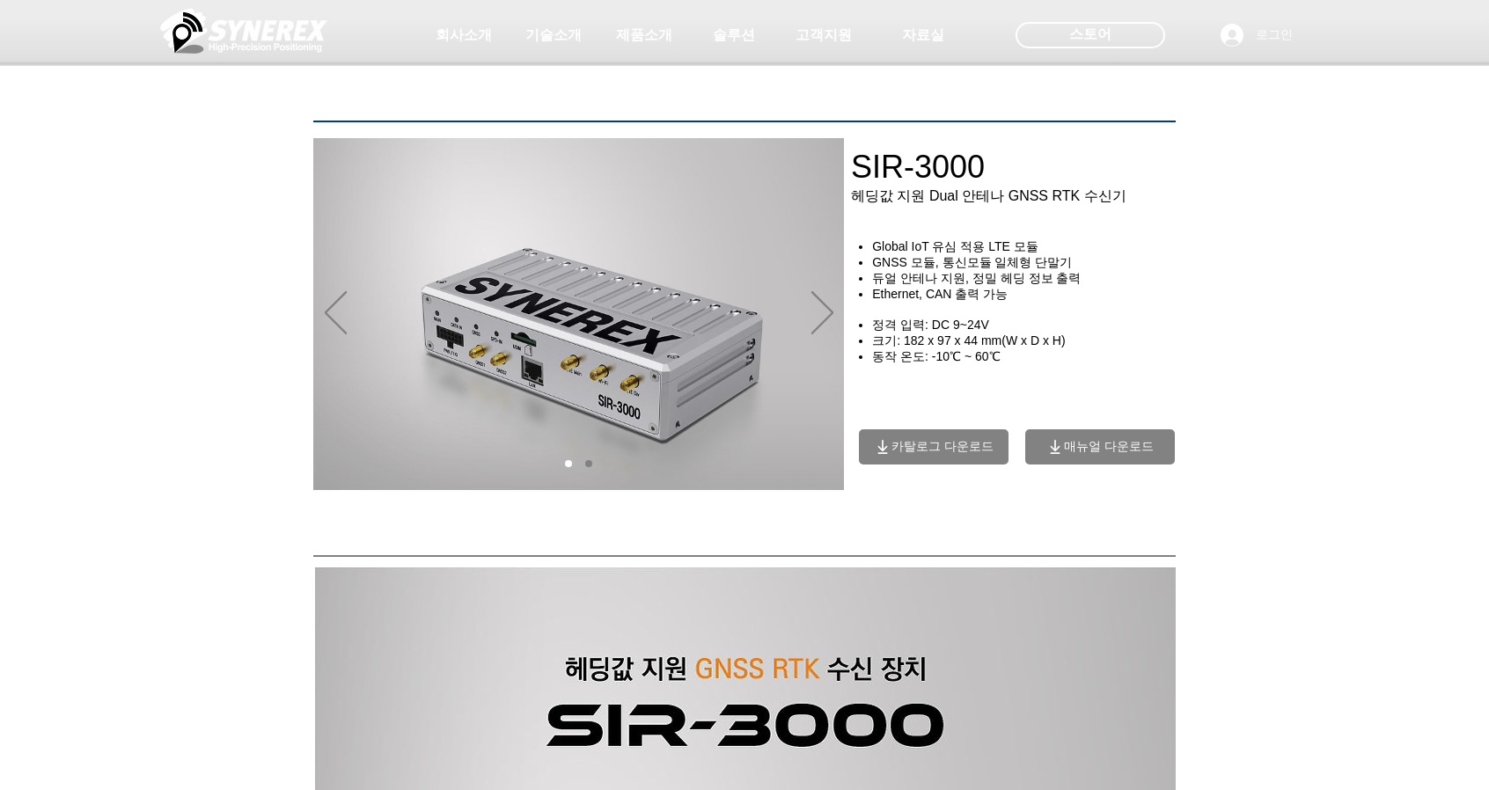
click at [1065, 454] on span "매뉴얼 다운로드" at bounding box center [1109, 447] width 90 height 16
click at [1065, 451] on span "매뉴얼 다운로드" at bounding box center [1109, 447] width 90 height 16
click at [1058, 449] on icon "매뉴얼 다운로드" at bounding box center [1055, 447] width 18 height 18
drag, startPoint x: 1058, startPoint y: 449, endPoint x: 1078, endPoint y: 443, distance: 20.9
click at [1059, 448] on icon "매뉴얼 다운로드" at bounding box center [1055, 447] width 18 height 18
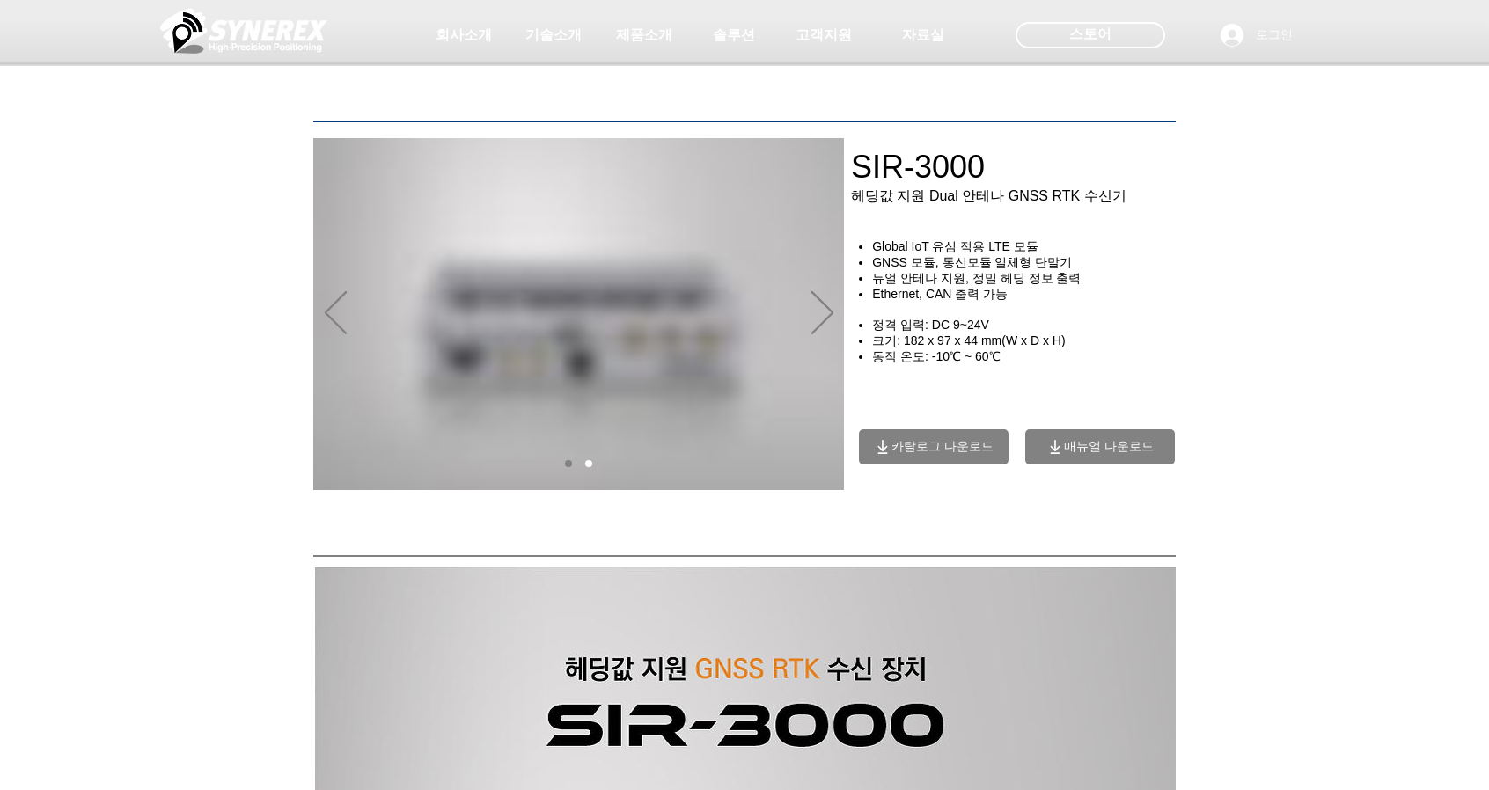
click at [1110, 448] on span "매뉴얼 다운로드" at bounding box center [1100, 446] width 150 height 35
click at [1111, 447] on span "매뉴얼 다운로드" at bounding box center [1109, 447] width 90 height 16
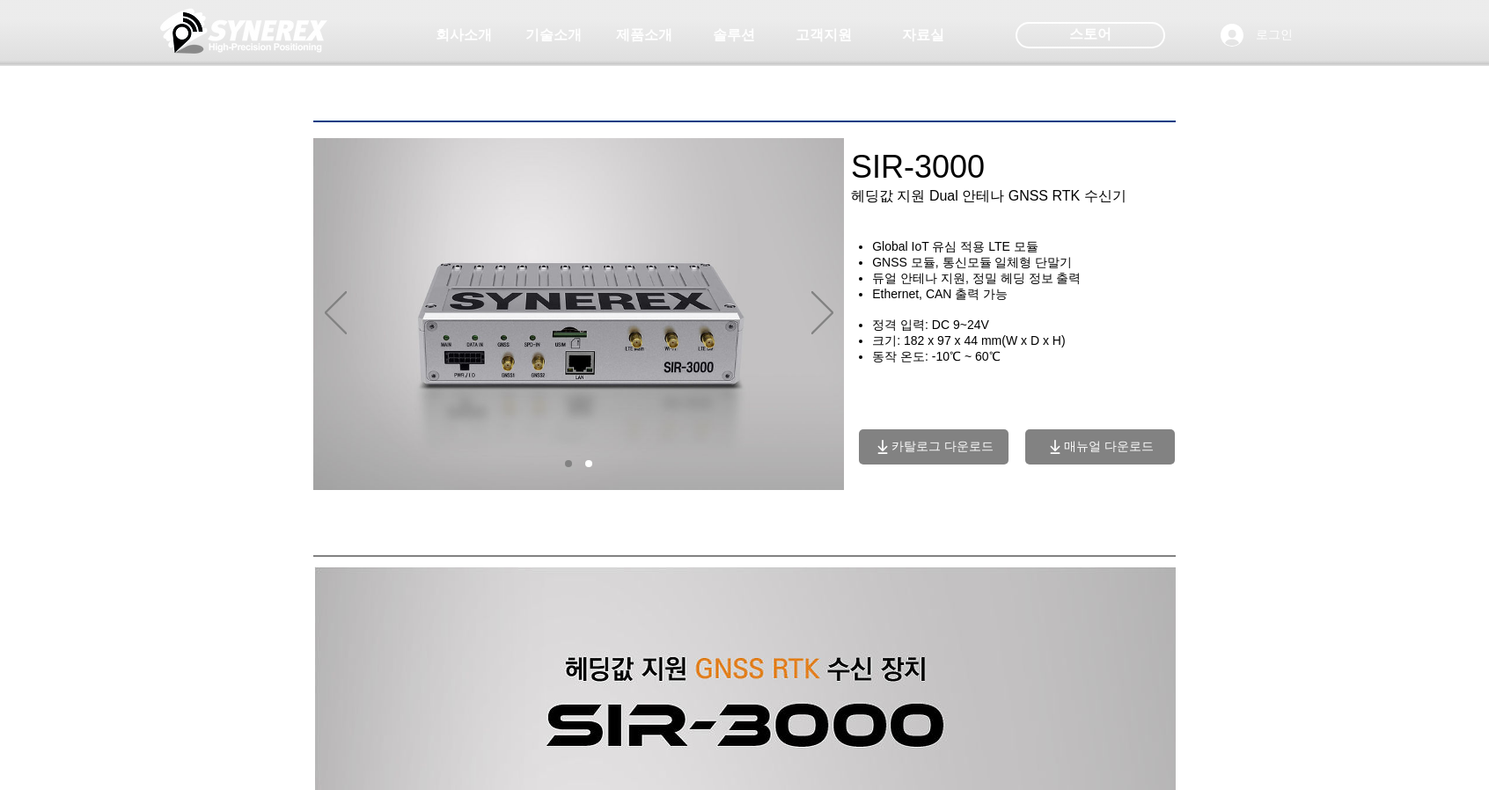
drag, startPoint x: 850, startPoint y: 160, endPoint x: 1140, endPoint y: 175, distance: 290.8
click at [1140, 175] on div at bounding box center [744, 130] width 1489 height 260
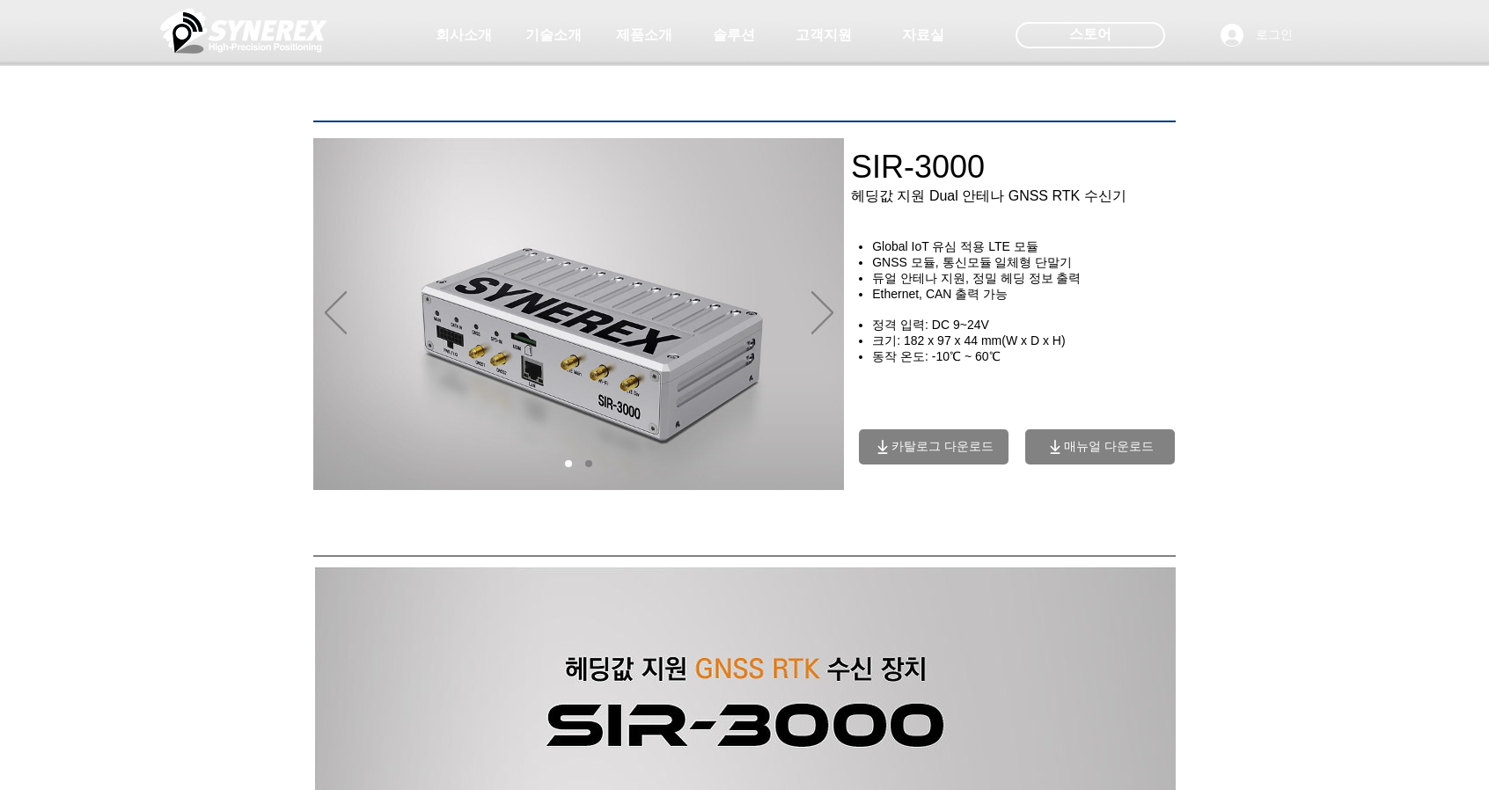
drag, startPoint x: 1142, startPoint y: 229, endPoint x: 1027, endPoint y: 95, distance: 176.6
click at [1142, 228] on div at bounding box center [744, 130] width 1489 height 260
click at [956, 80] on div at bounding box center [744, 130] width 1489 height 260
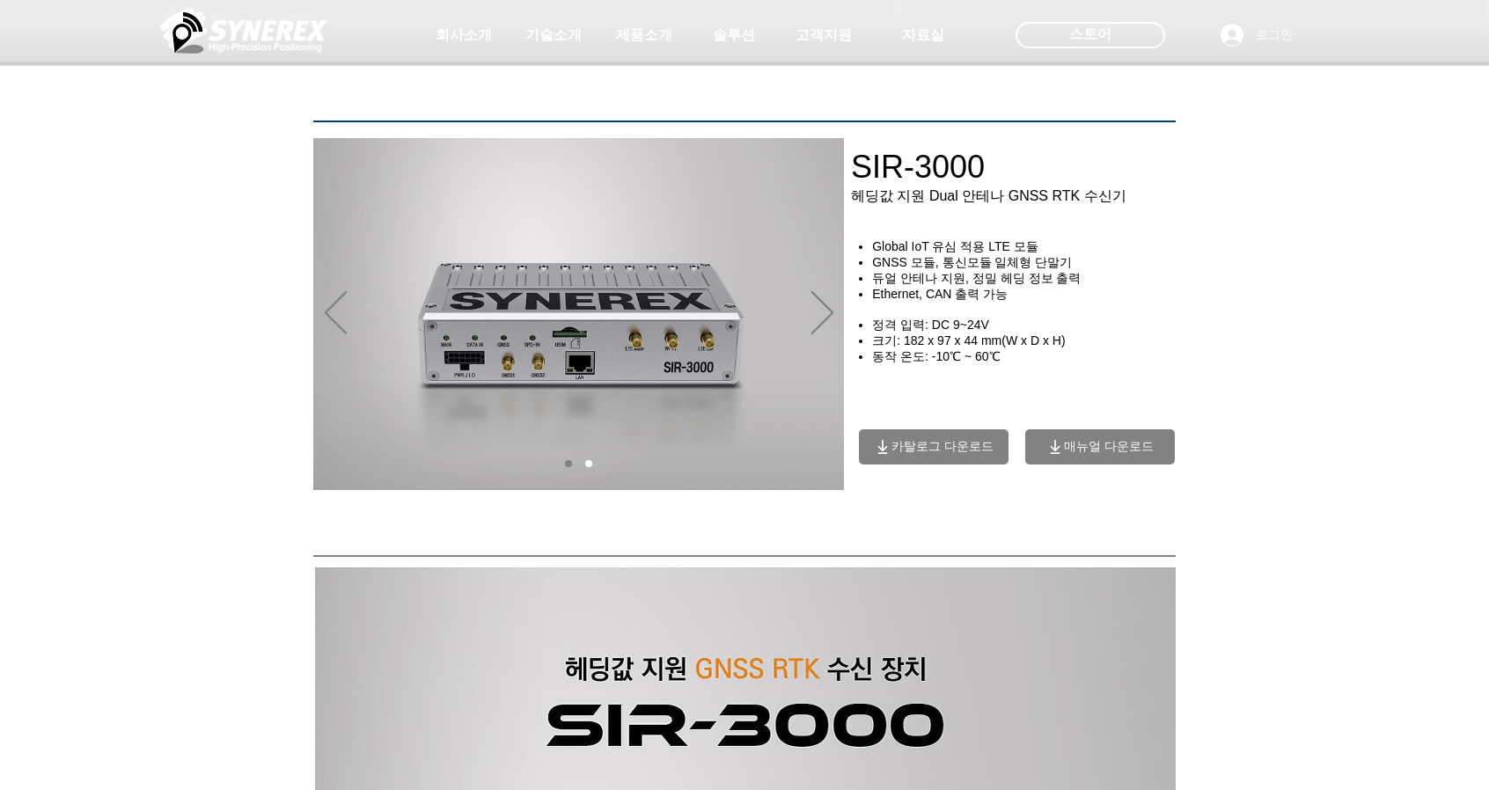
click at [1325, 356] on div "main content" at bounding box center [744, 403] width 1489 height 269
click at [1345, 464] on div "main content" at bounding box center [744, 403] width 1489 height 269
click at [1330, 326] on div "main content" at bounding box center [744, 403] width 1489 height 269
drag, startPoint x: 886, startPoint y: 202, endPoint x: 1147, endPoint y: 232, distance: 262.3
click at [1136, 221] on div at bounding box center [744, 130] width 1489 height 260
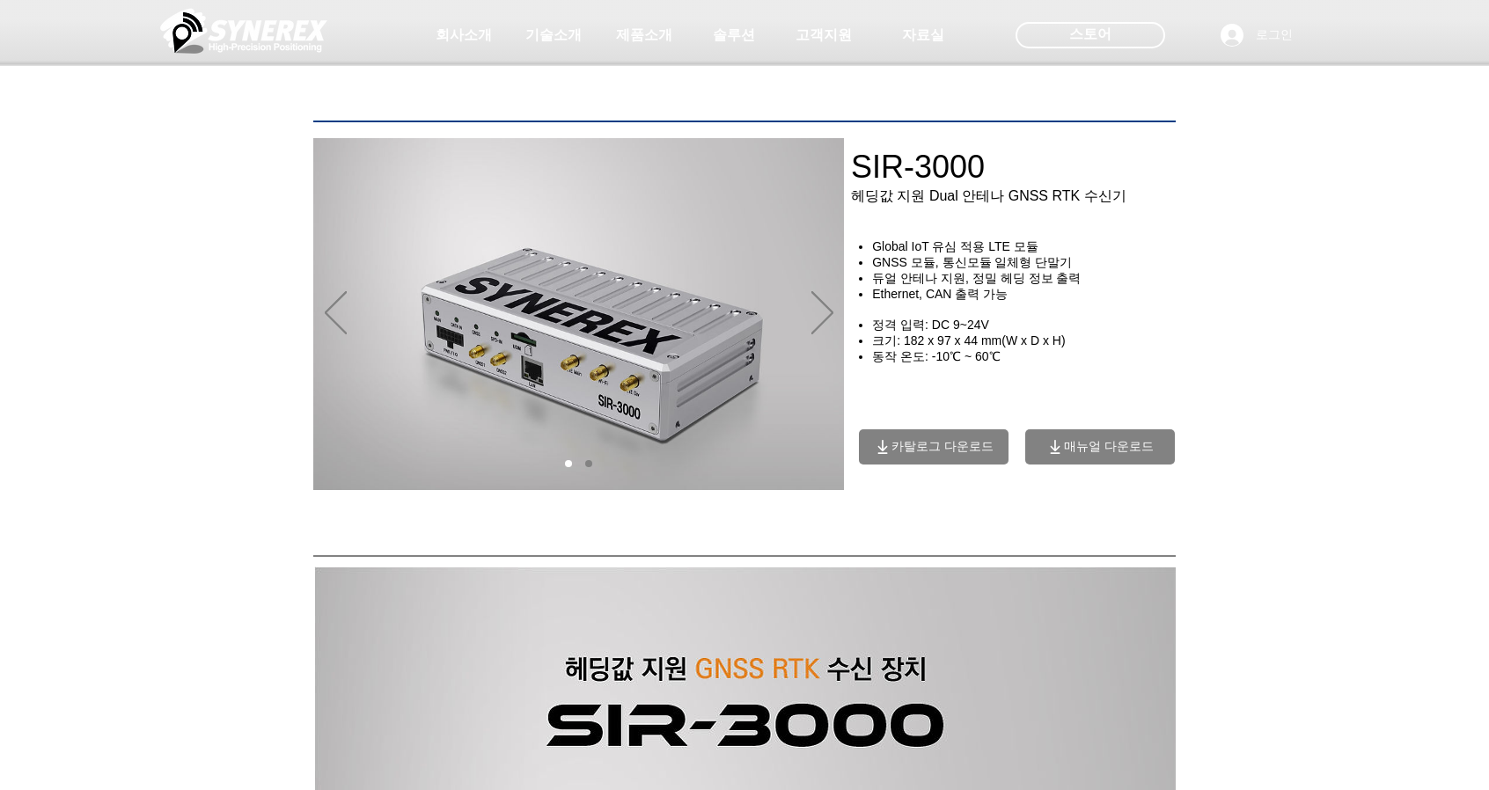
click at [1285, 320] on div "main content" at bounding box center [744, 403] width 1489 height 269
click at [950, 453] on span "카탈로그 다운로드" at bounding box center [942, 447] width 102 height 16
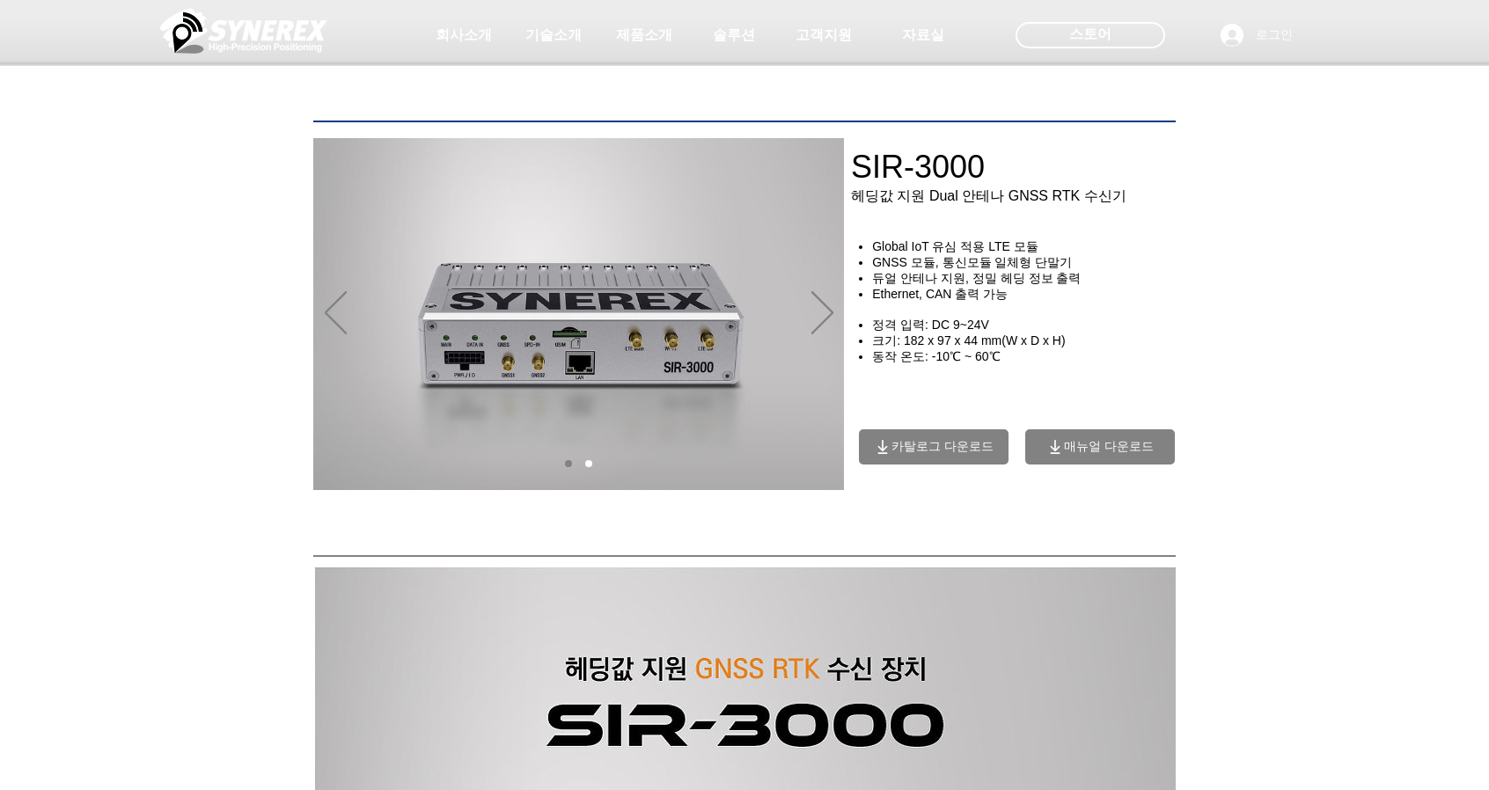
click at [950, 453] on span "카탈로그 다운로드" at bounding box center [942, 447] width 102 height 16
click at [950, 452] on span "카탈로그 다운로드" at bounding box center [942, 447] width 102 height 16
click at [902, 452] on span "카탈로그 다운로드" at bounding box center [942, 447] width 102 height 16
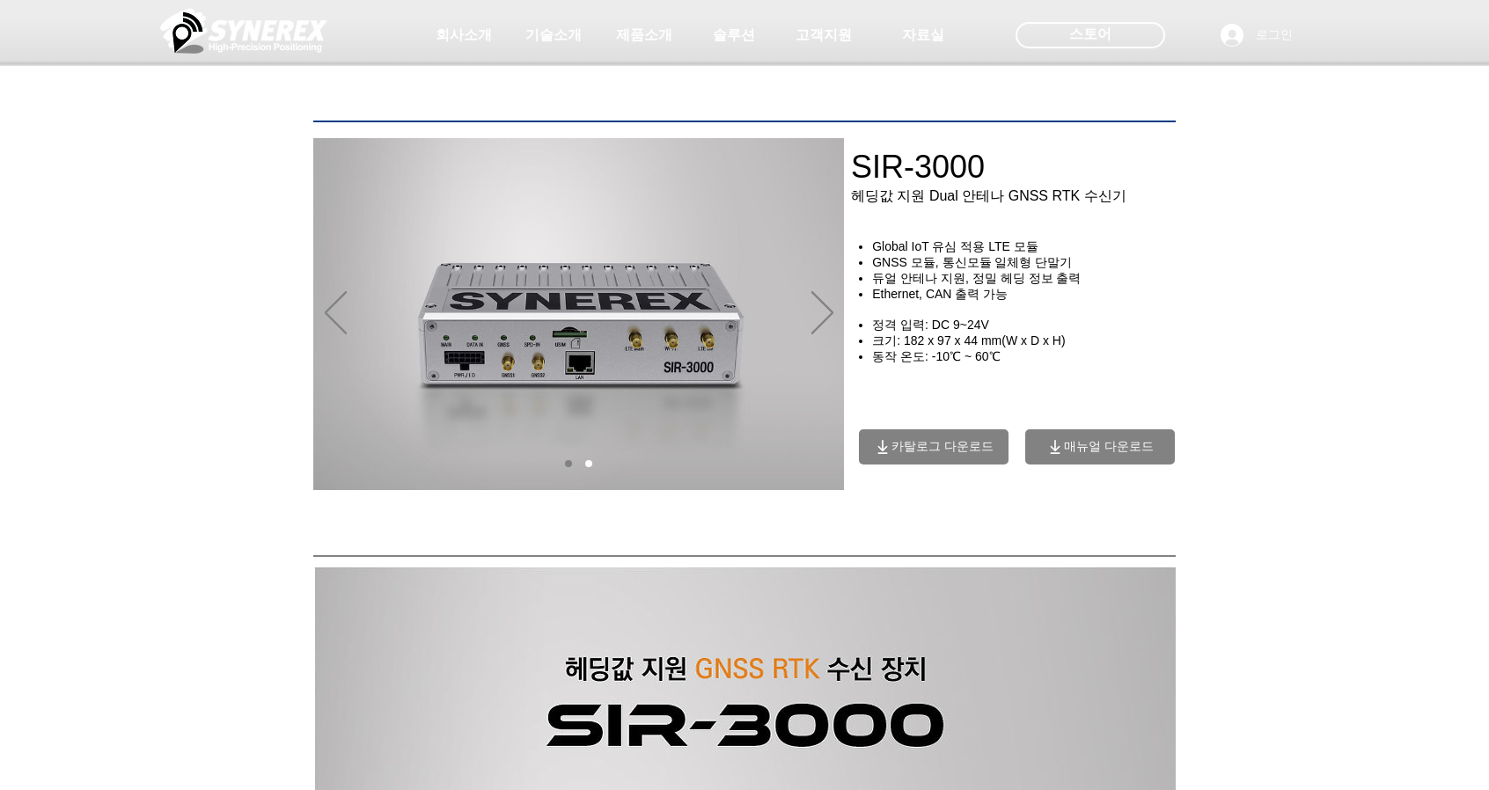
click at [902, 451] on span "카탈로그 다운로드" at bounding box center [942, 447] width 102 height 16
click at [1139, 455] on span "매뉴얼 다운로드" at bounding box center [1109, 447] width 90 height 16
click at [1123, 448] on span "매뉴얼 다운로드" at bounding box center [1109, 447] width 90 height 16
click at [1122, 447] on span "매뉴얼 다운로드" at bounding box center [1109, 447] width 90 height 16
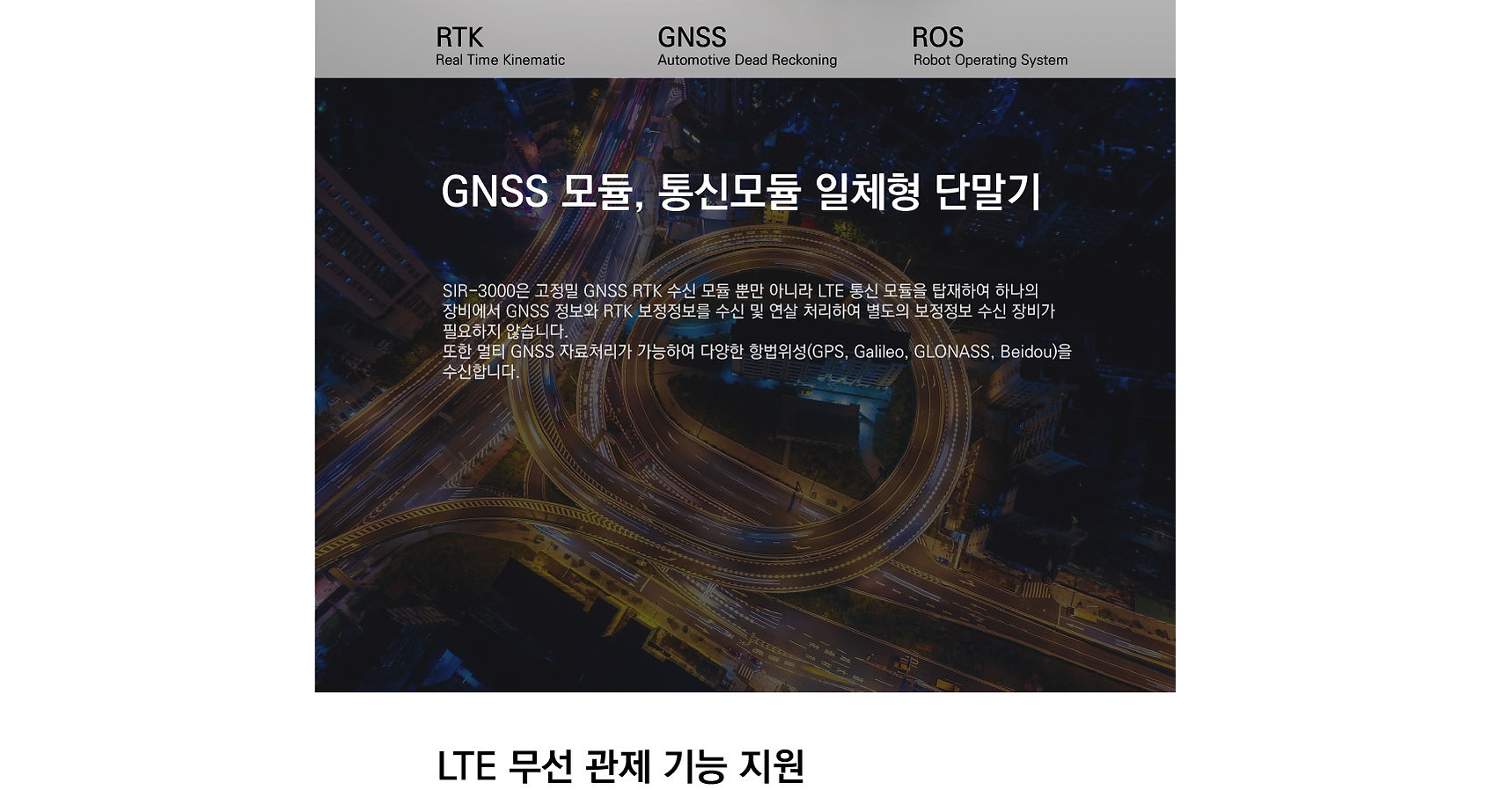
scroll to position [1232, 0]
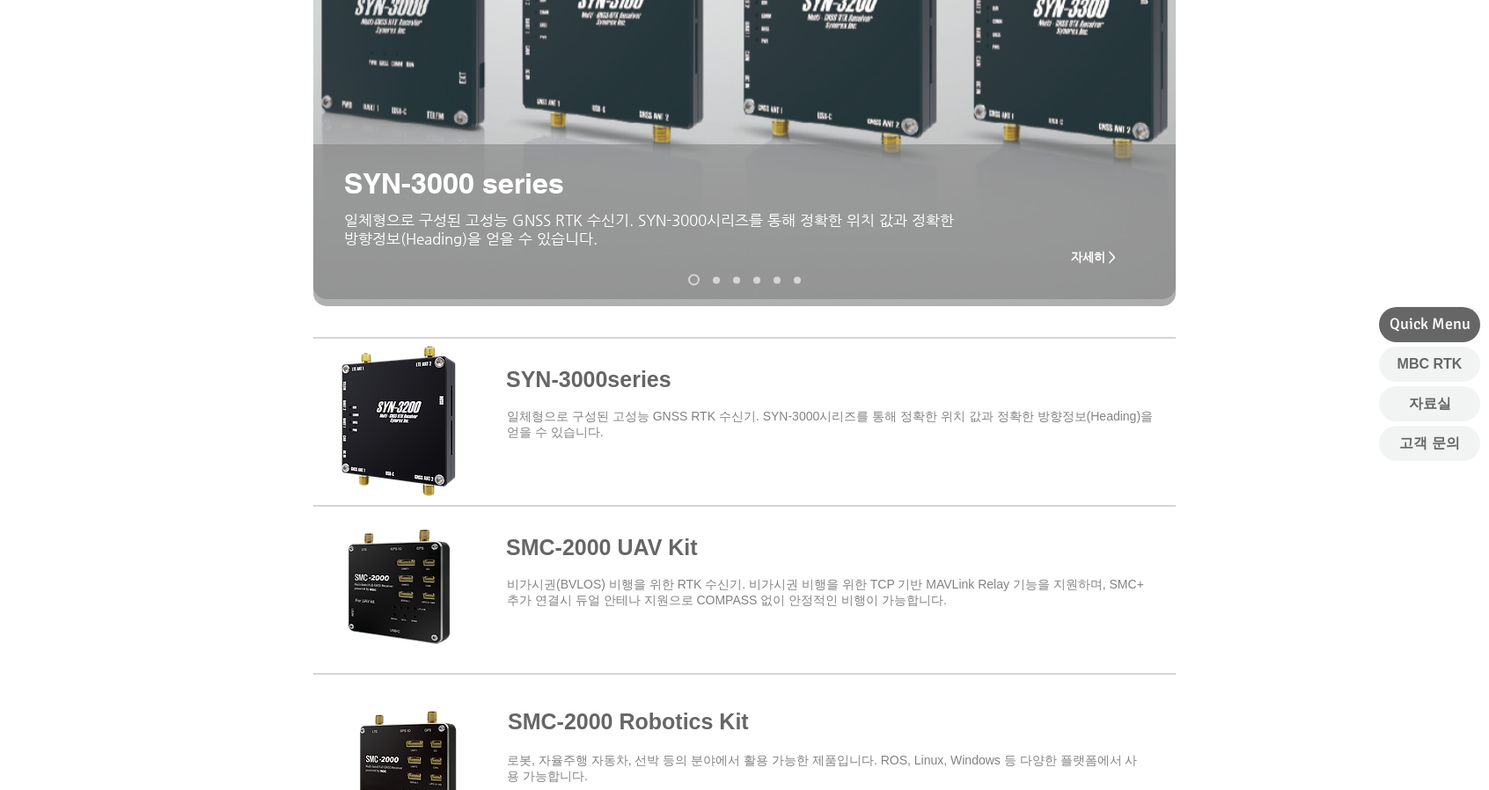
scroll to position [352, 0]
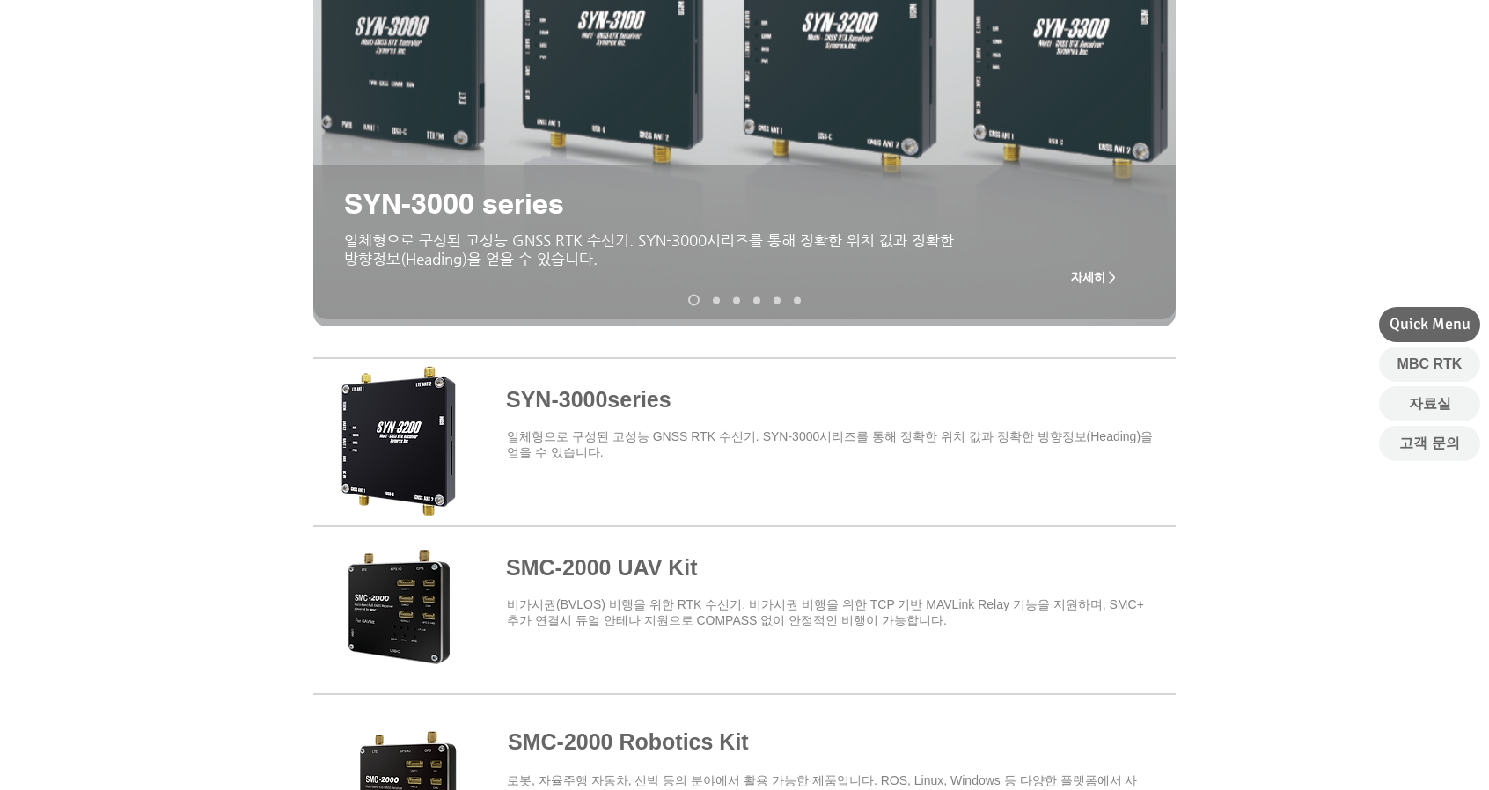
click at [1098, 278] on span "자세히 >" at bounding box center [1093, 277] width 45 height 14
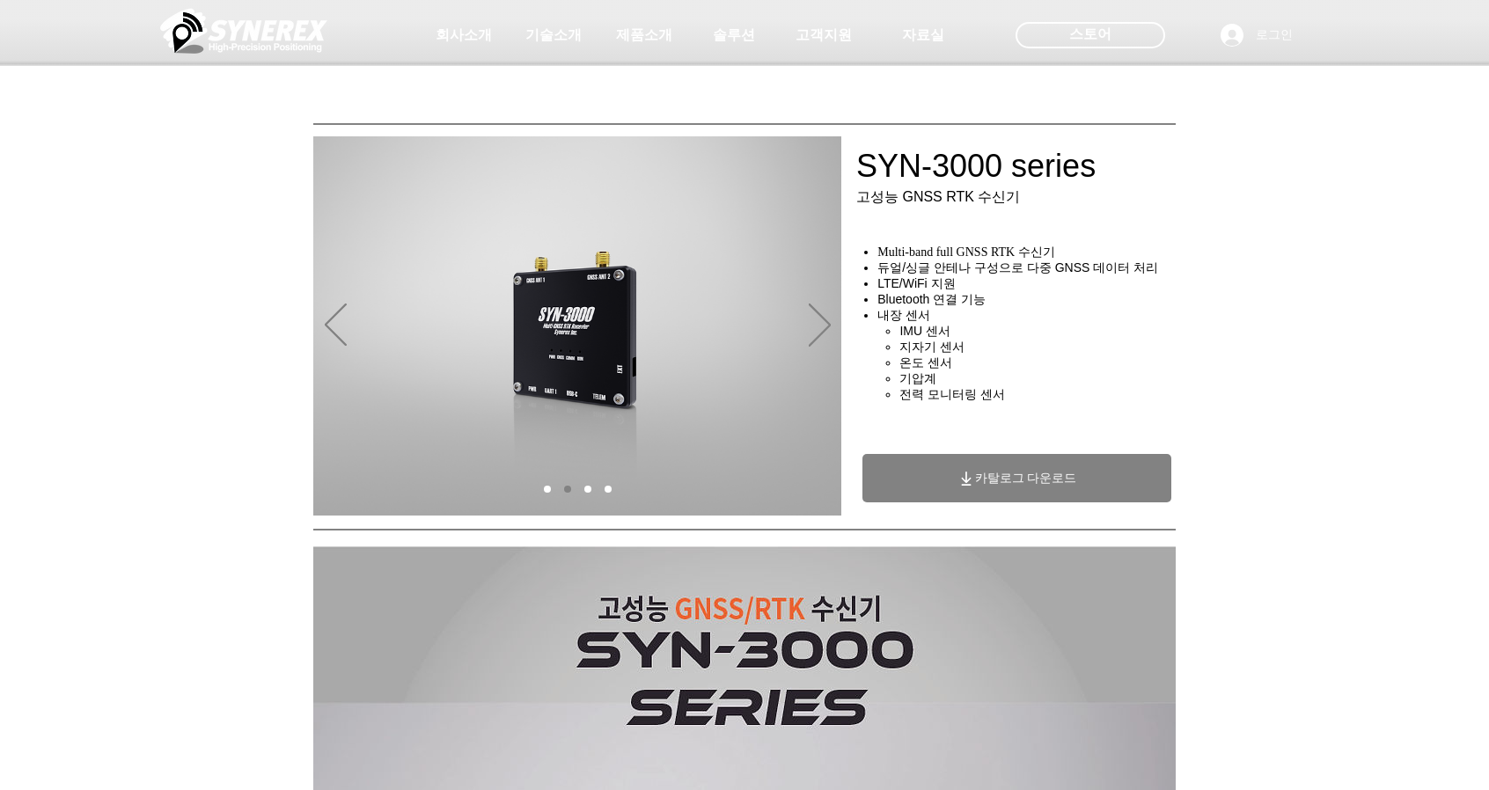
scroll to position [352, 0]
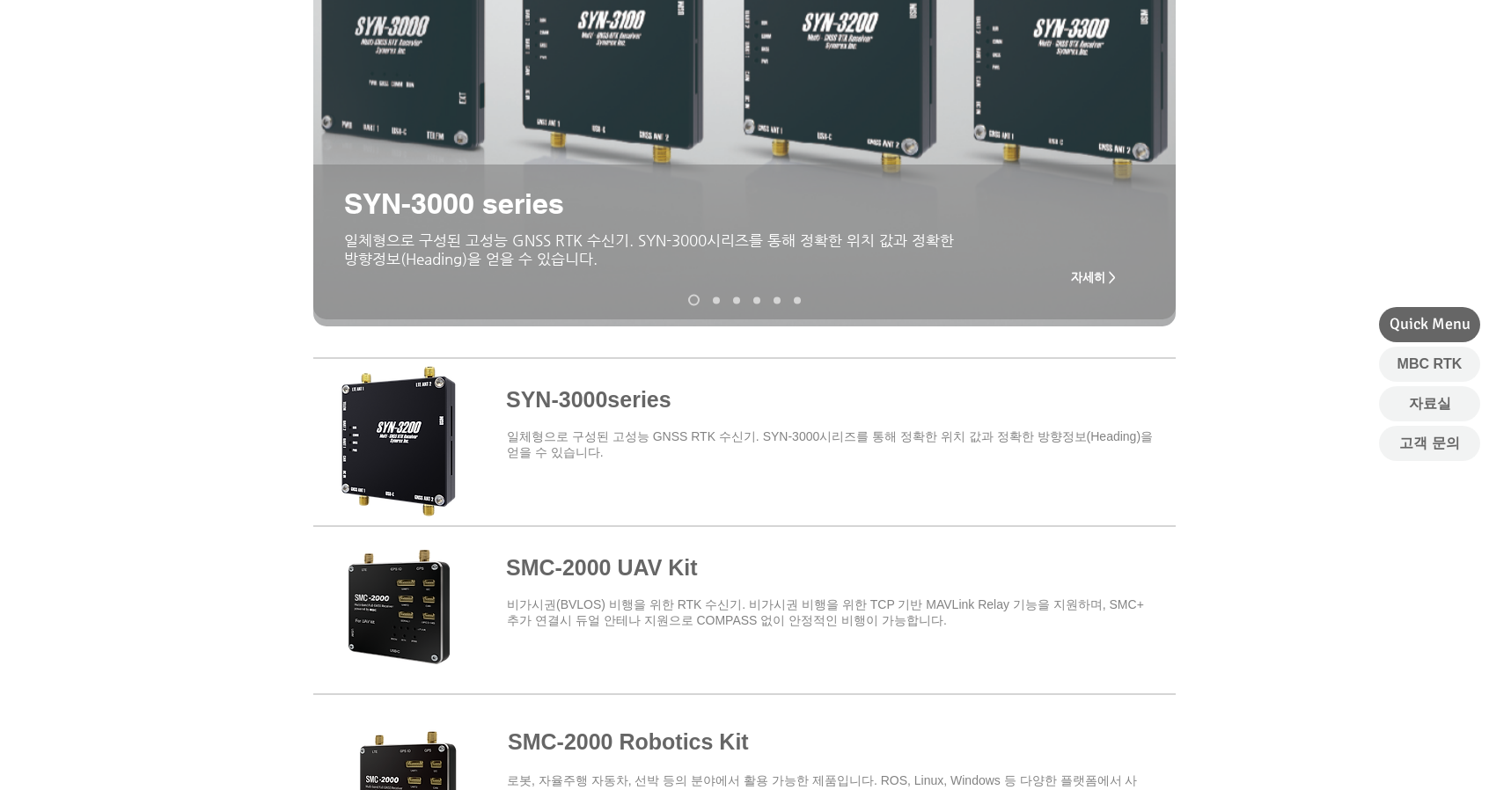
click at [713, 297] on link "SMC-2000" at bounding box center [716, 300] width 7 height 7
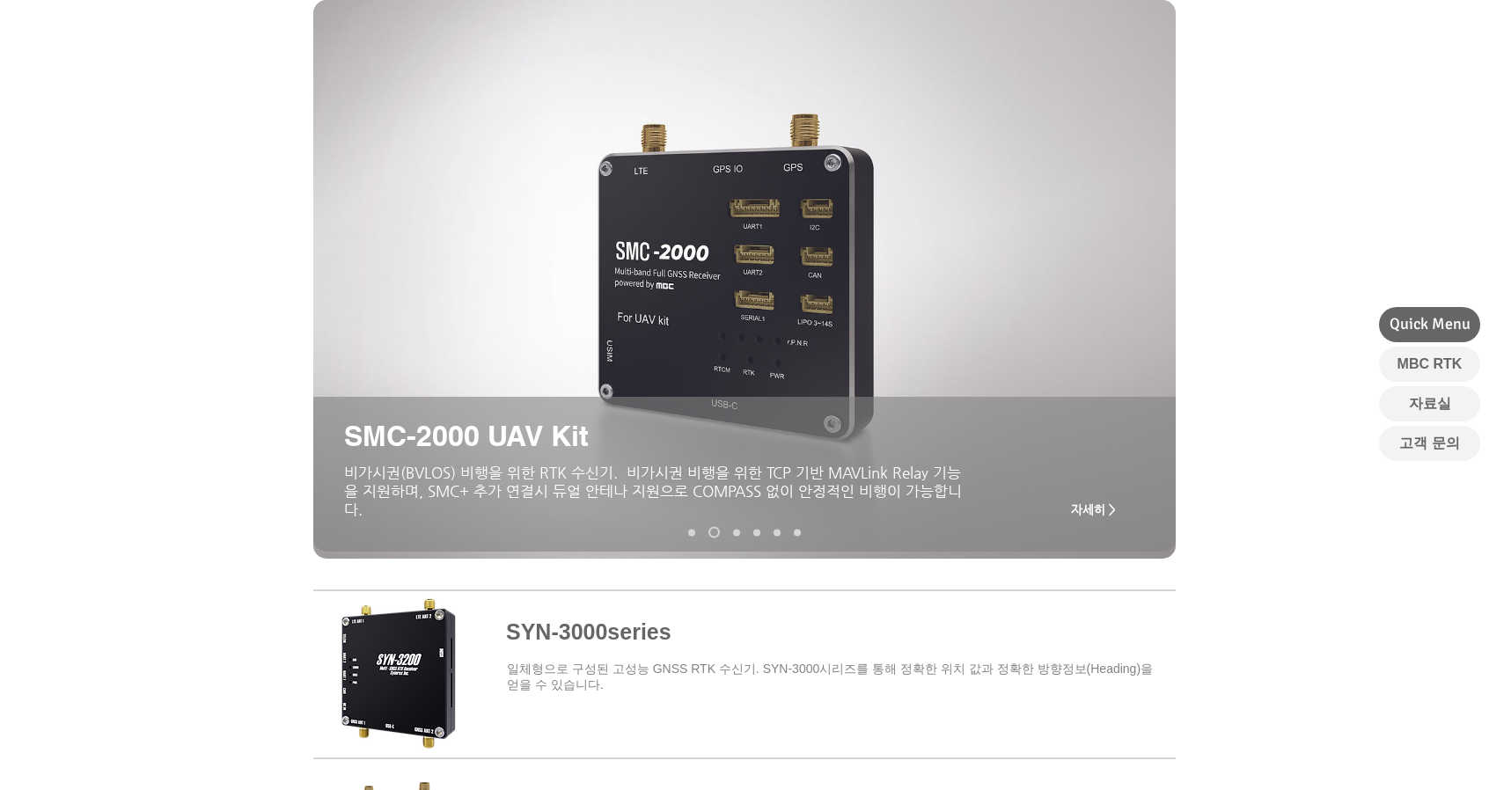
click at [737, 531] on link "MRP-2000v2" at bounding box center [736, 532] width 7 height 7
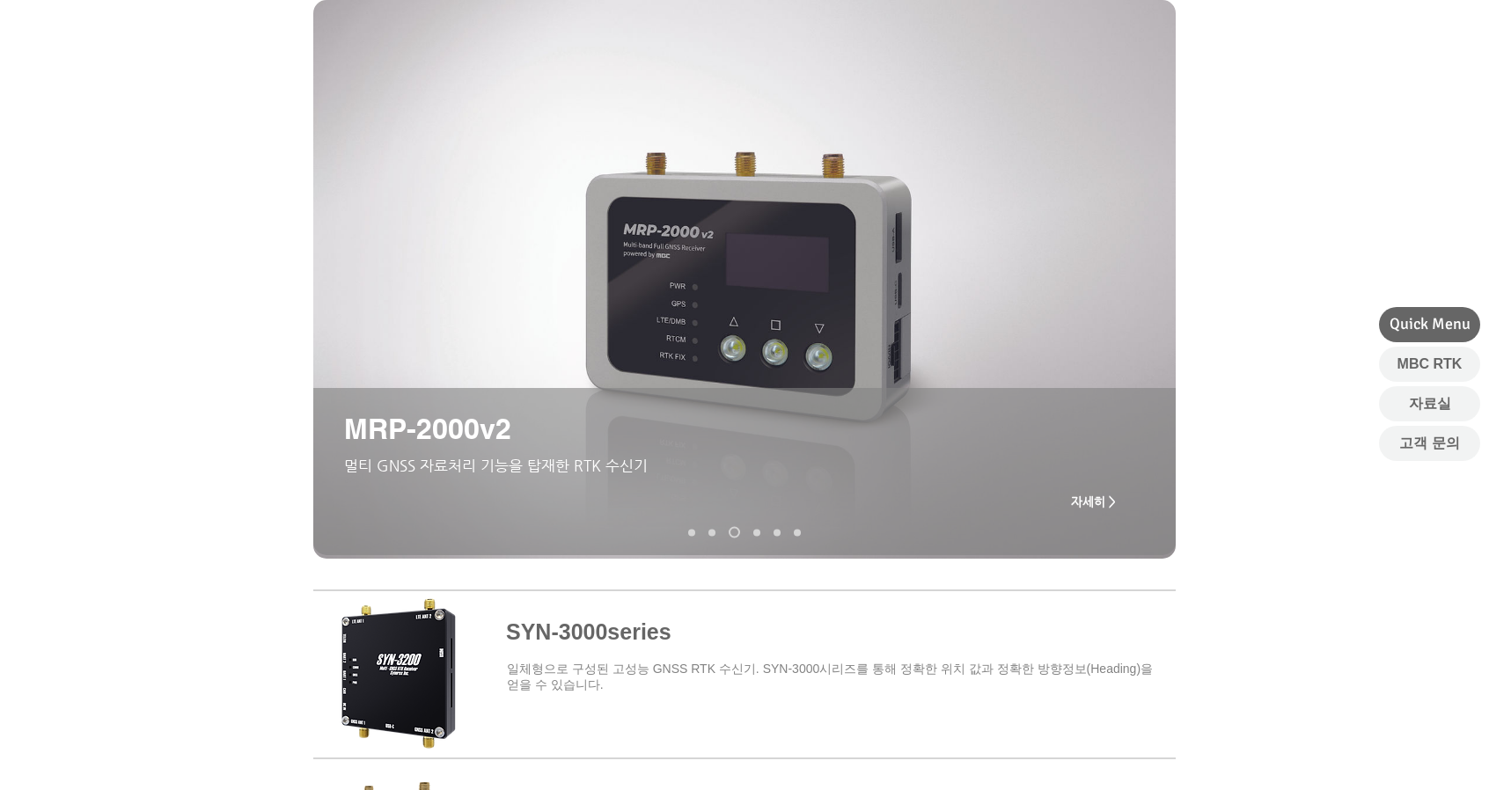
click at [757, 532] on link "MRD-1000v2" at bounding box center [756, 532] width 7 height 7
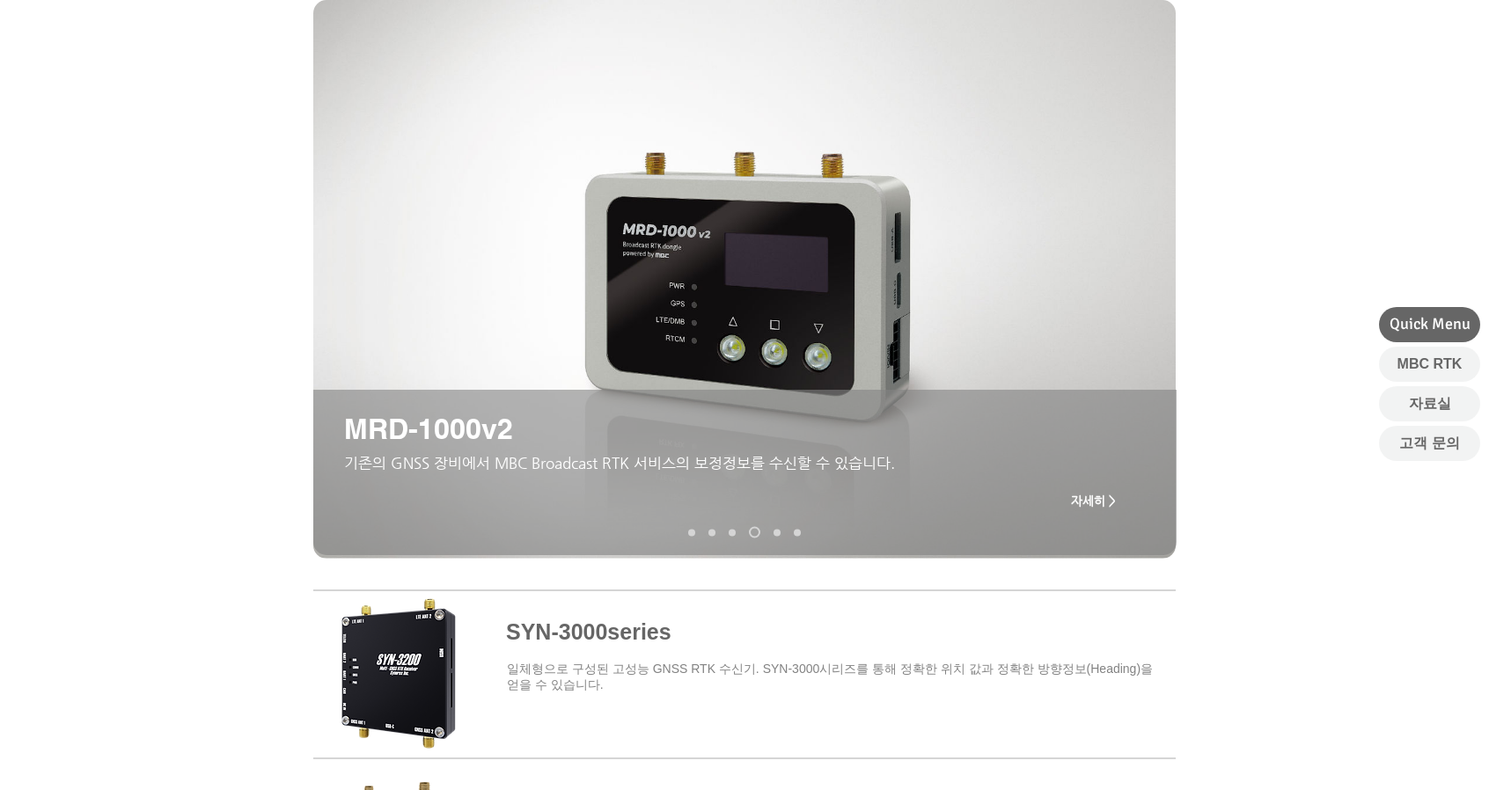
click at [776, 530] on link "TDR-3000" at bounding box center [776, 532] width 7 height 7
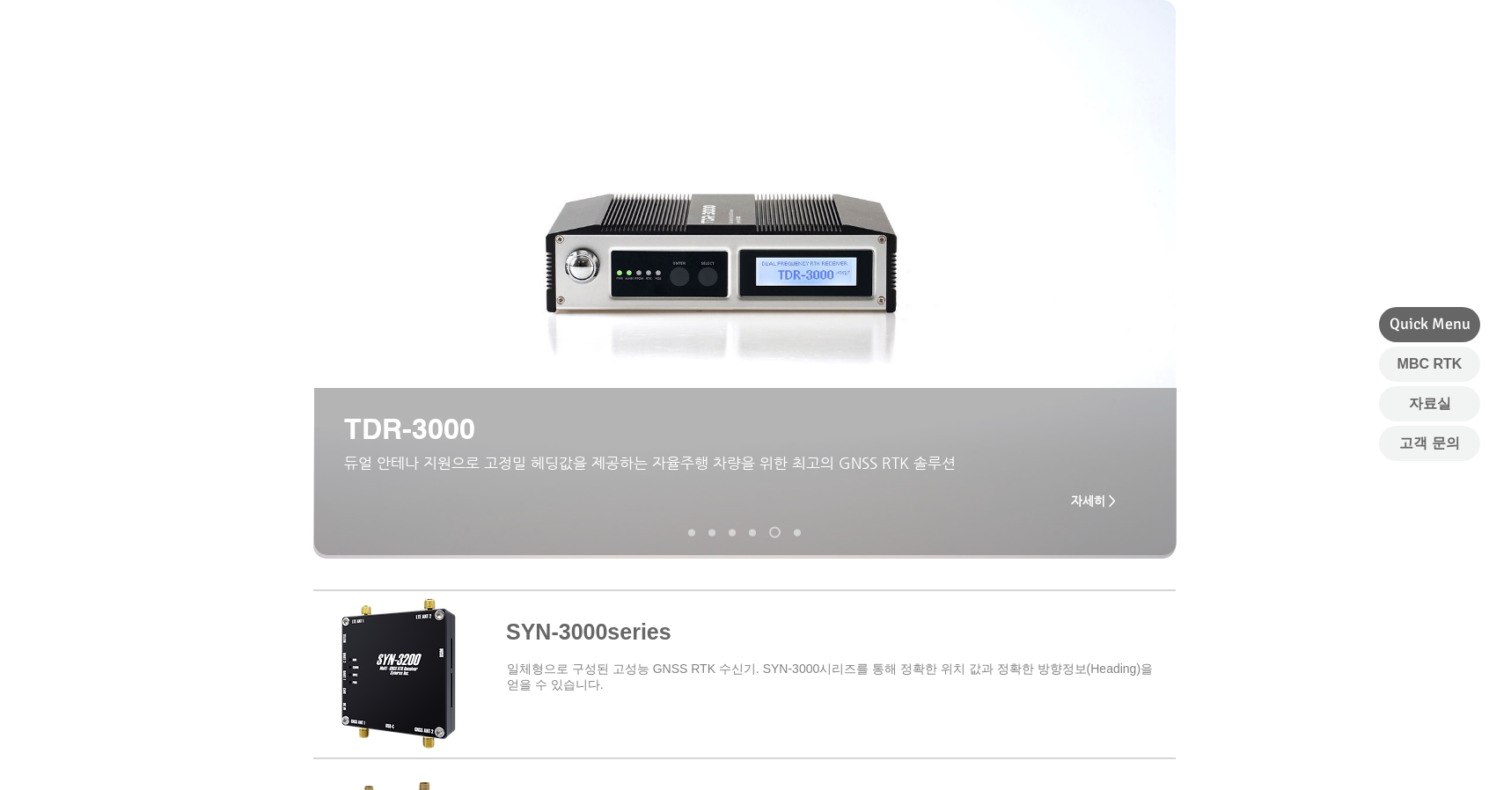
click at [752, 532] on link "MRD-1000v2" at bounding box center [752, 532] width 7 height 7
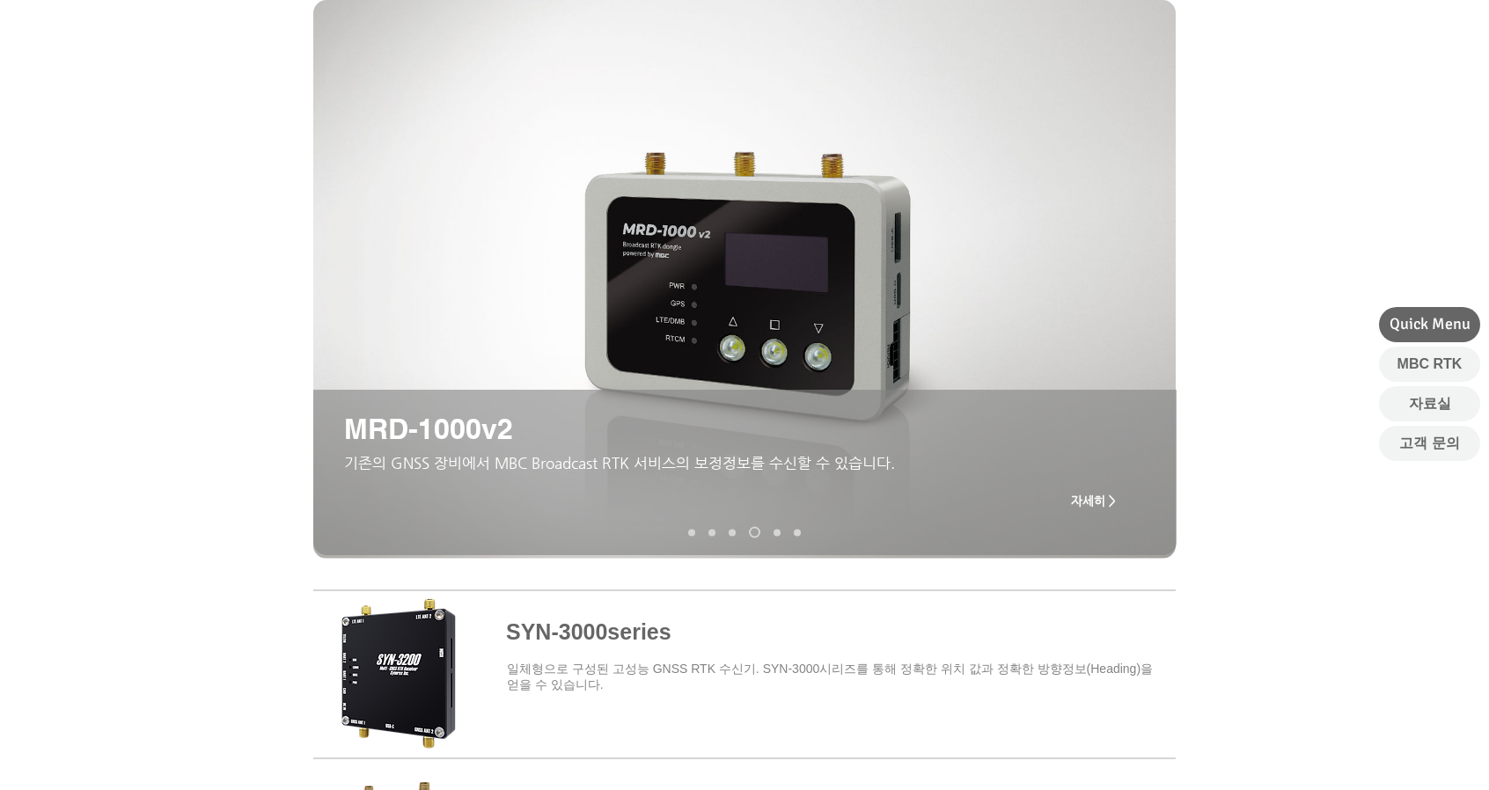
click at [775, 532] on link "TDR-3000" at bounding box center [776, 532] width 7 height 7
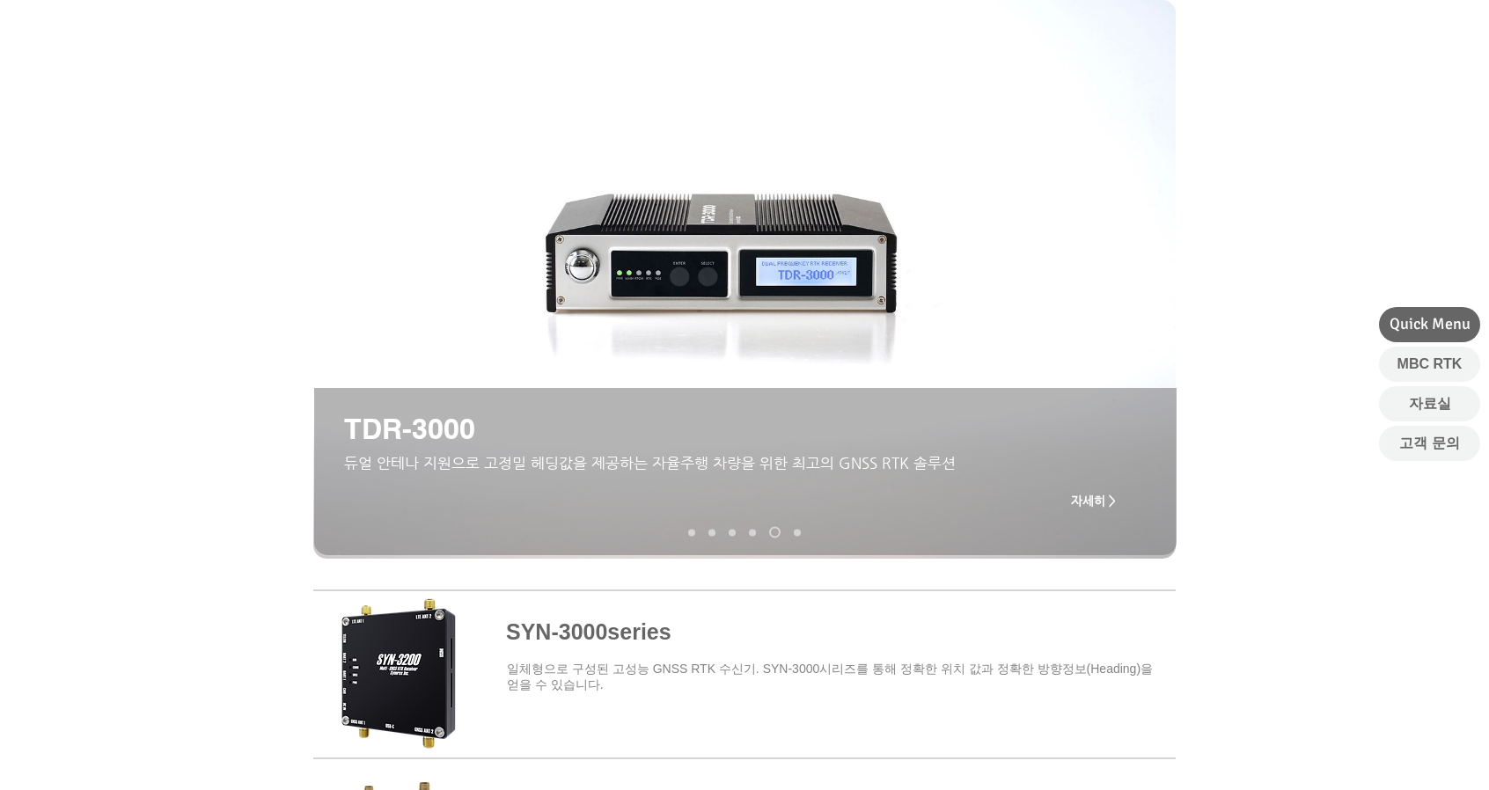
click at [797, 533] on link "MDU-2000 UAV Kit" at bounding box center [797, 532] width 7 height 7
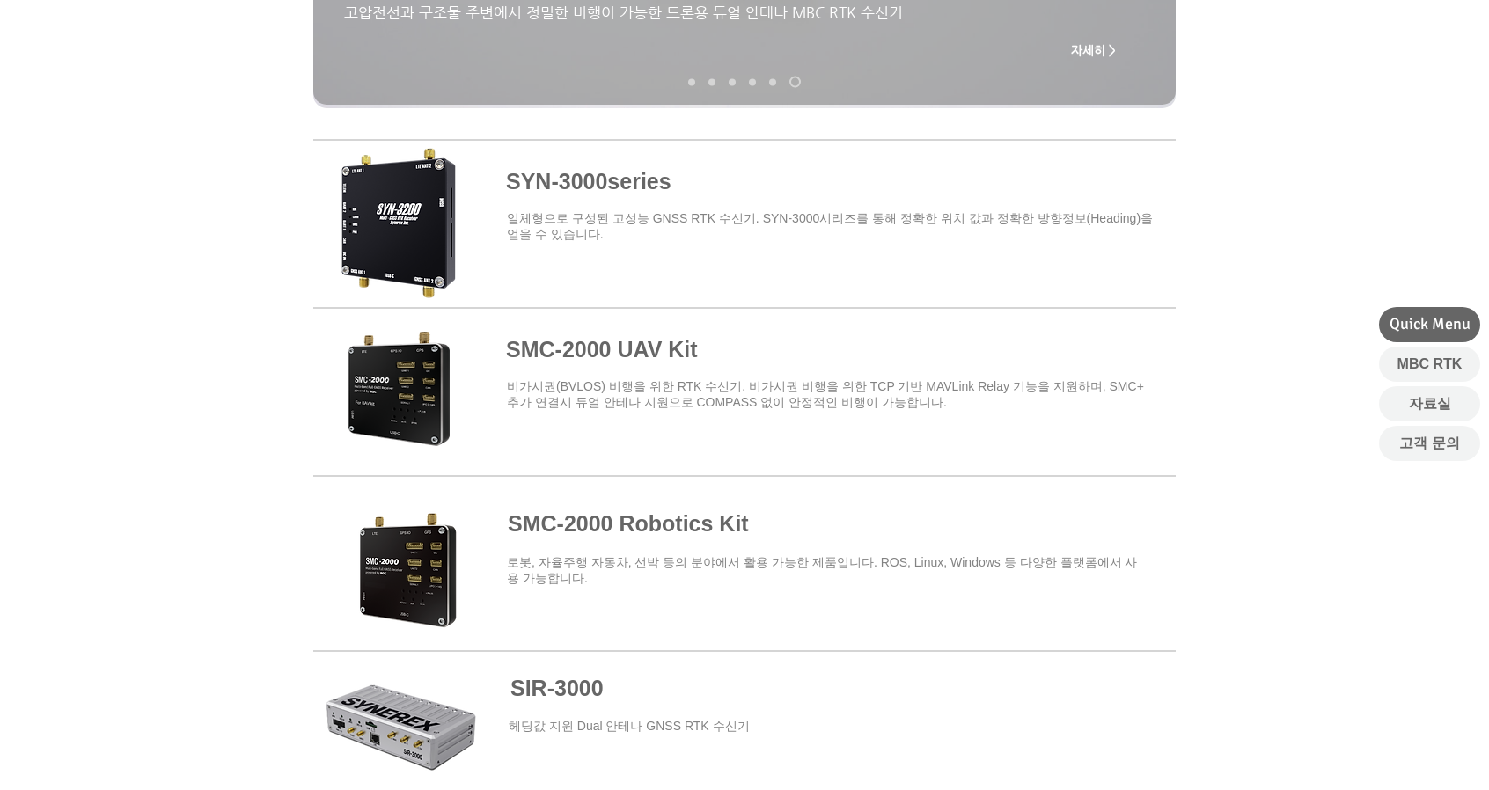
scroll to position [0, 0]
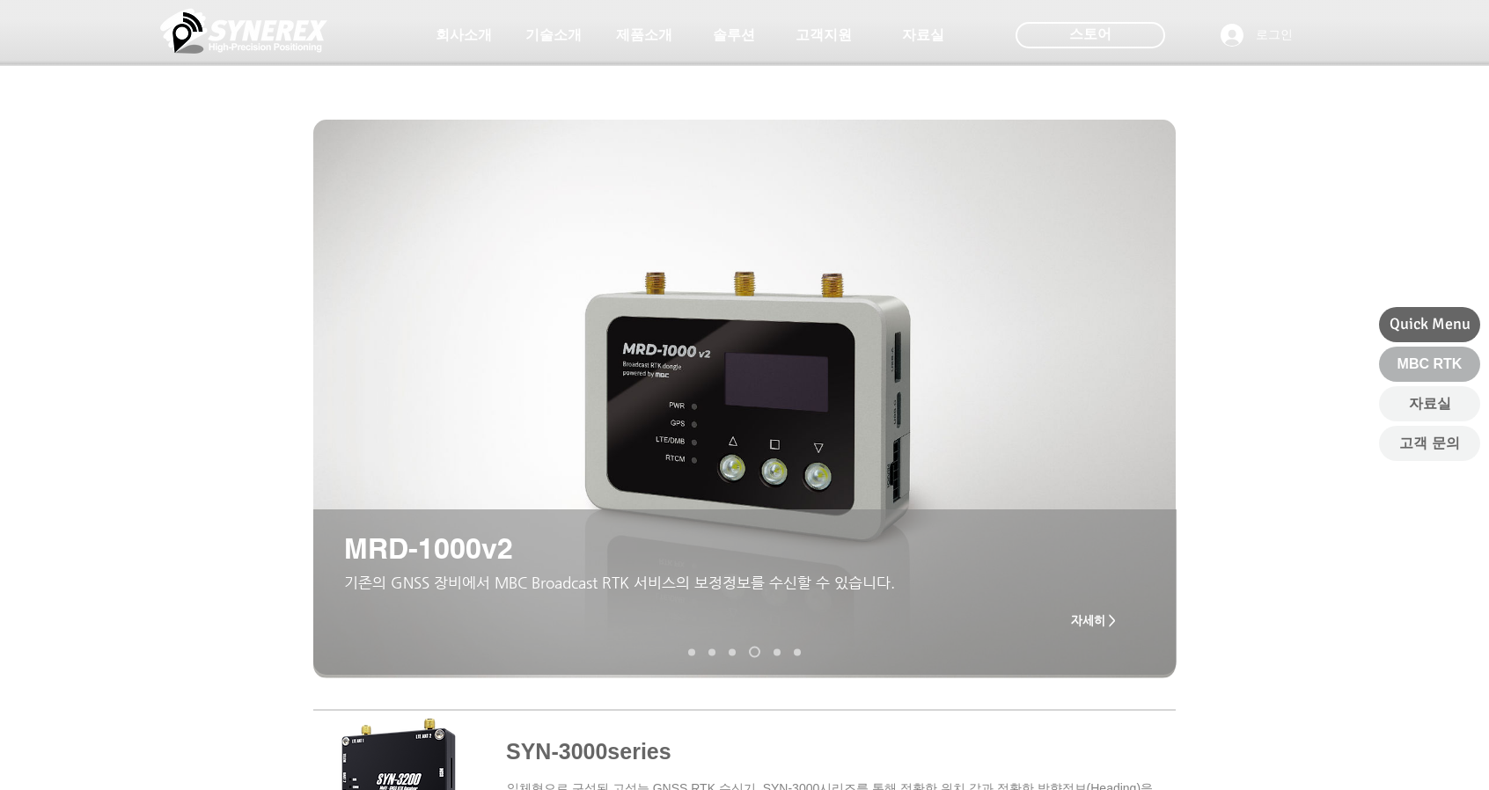
click at [1455, 365] on span "MBC RTK" at bounding box center [1429, 364] width 65 height 19
